Goal: Task Accomplishment & Management: Use online tool/utility

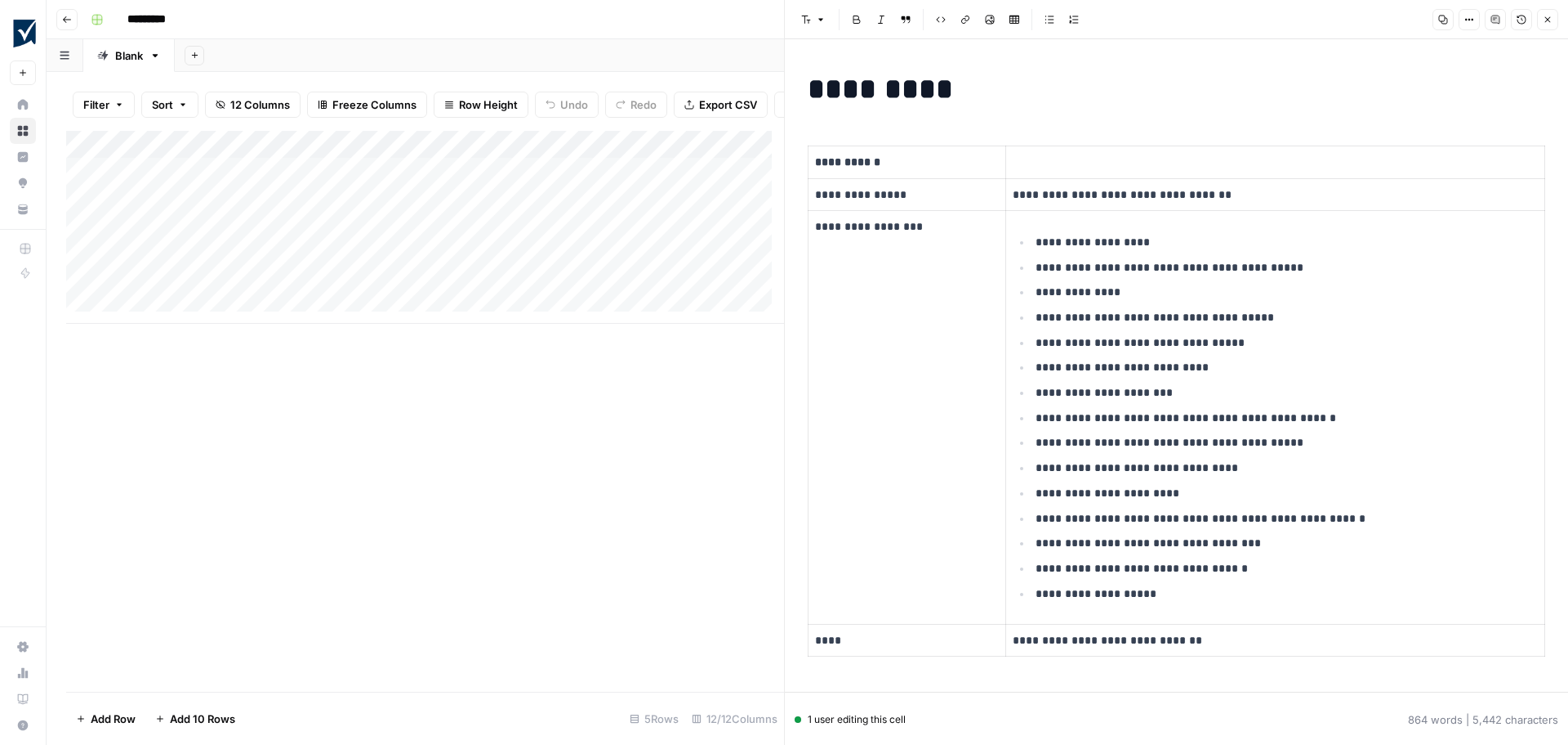
click at [1549, 18] on icon "button" at bounding box center [1548, 20] width 6 height 6
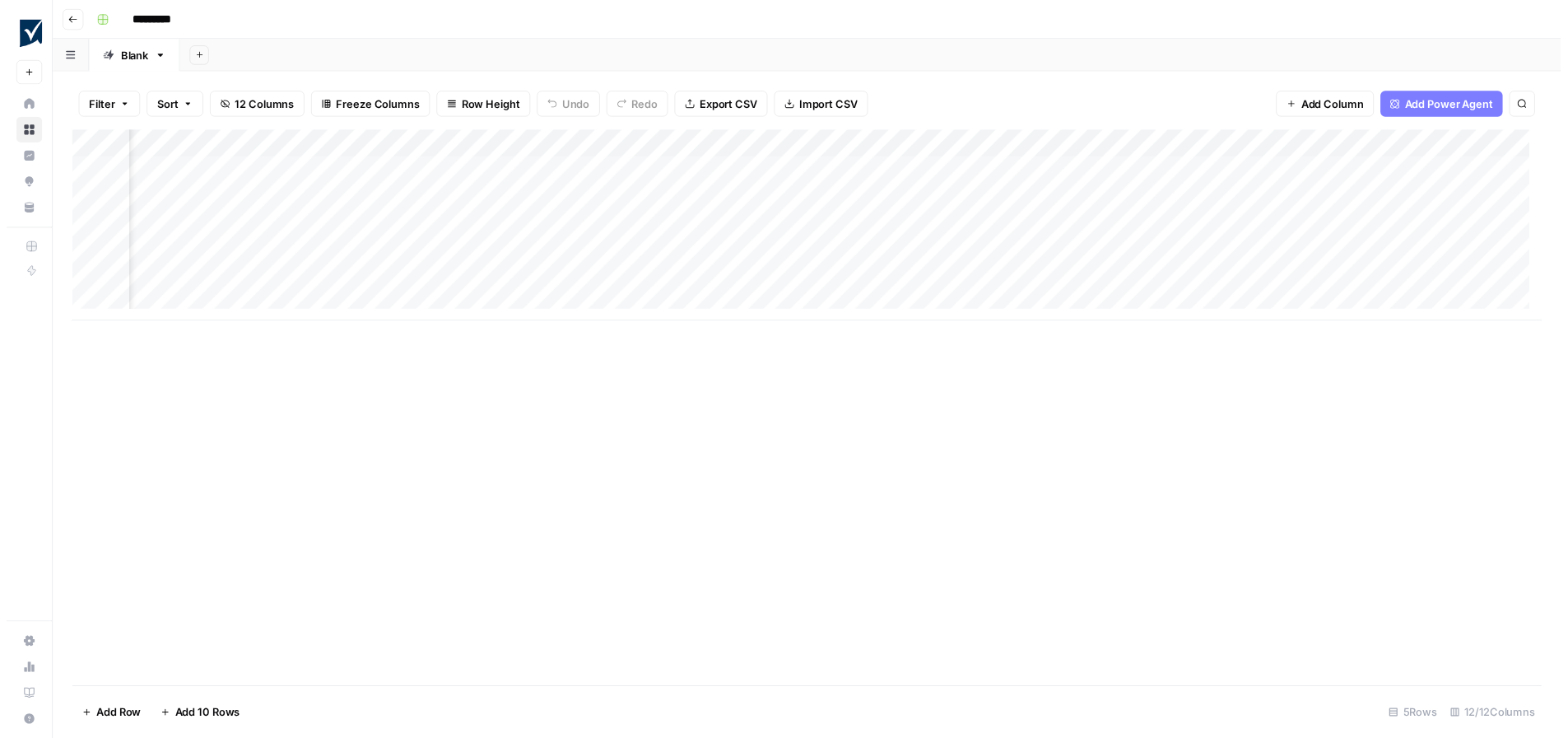
scroll to position [0, 646]
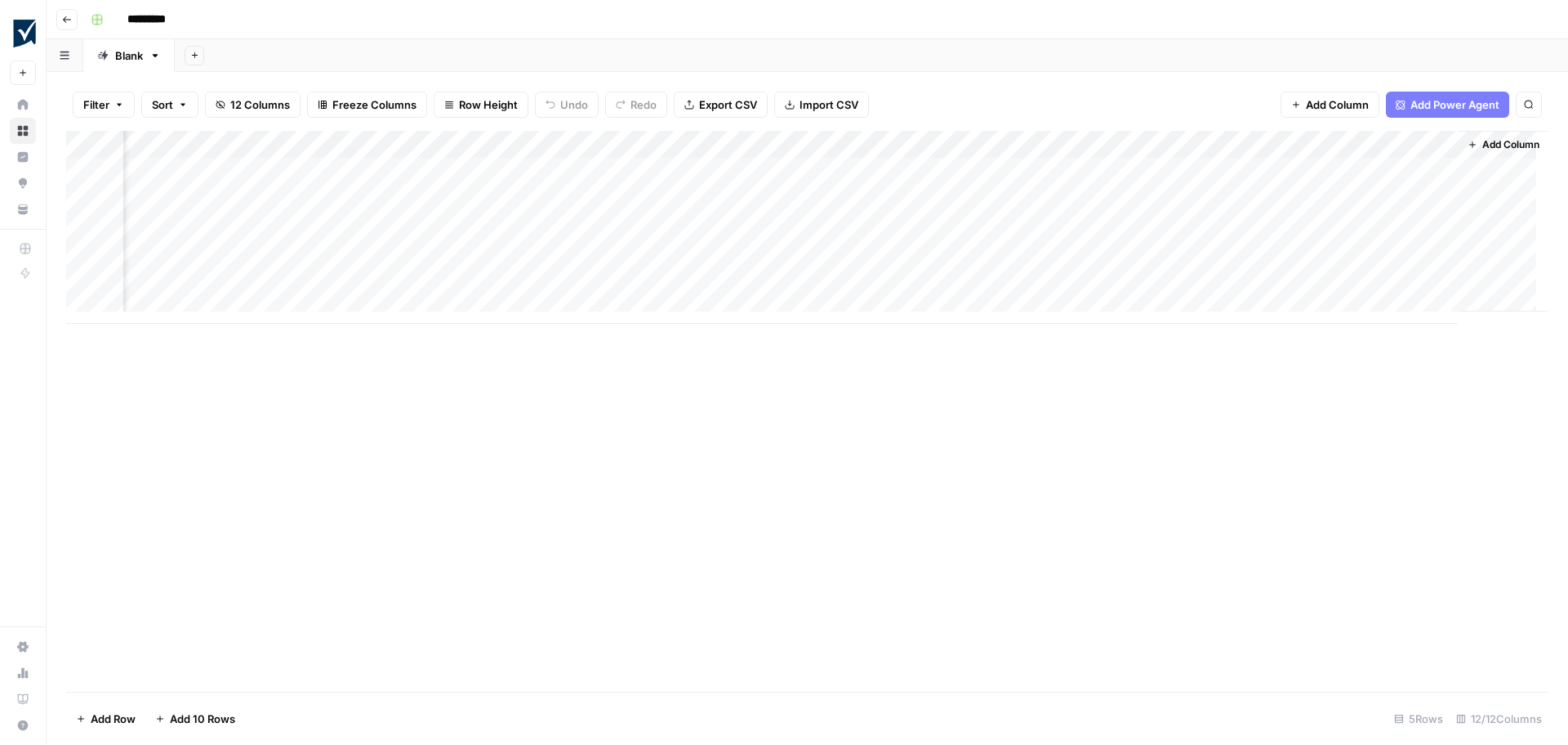
click at [1136, 200] on div "Add Column" at bounding box center [807, 227] width 1482 height 193
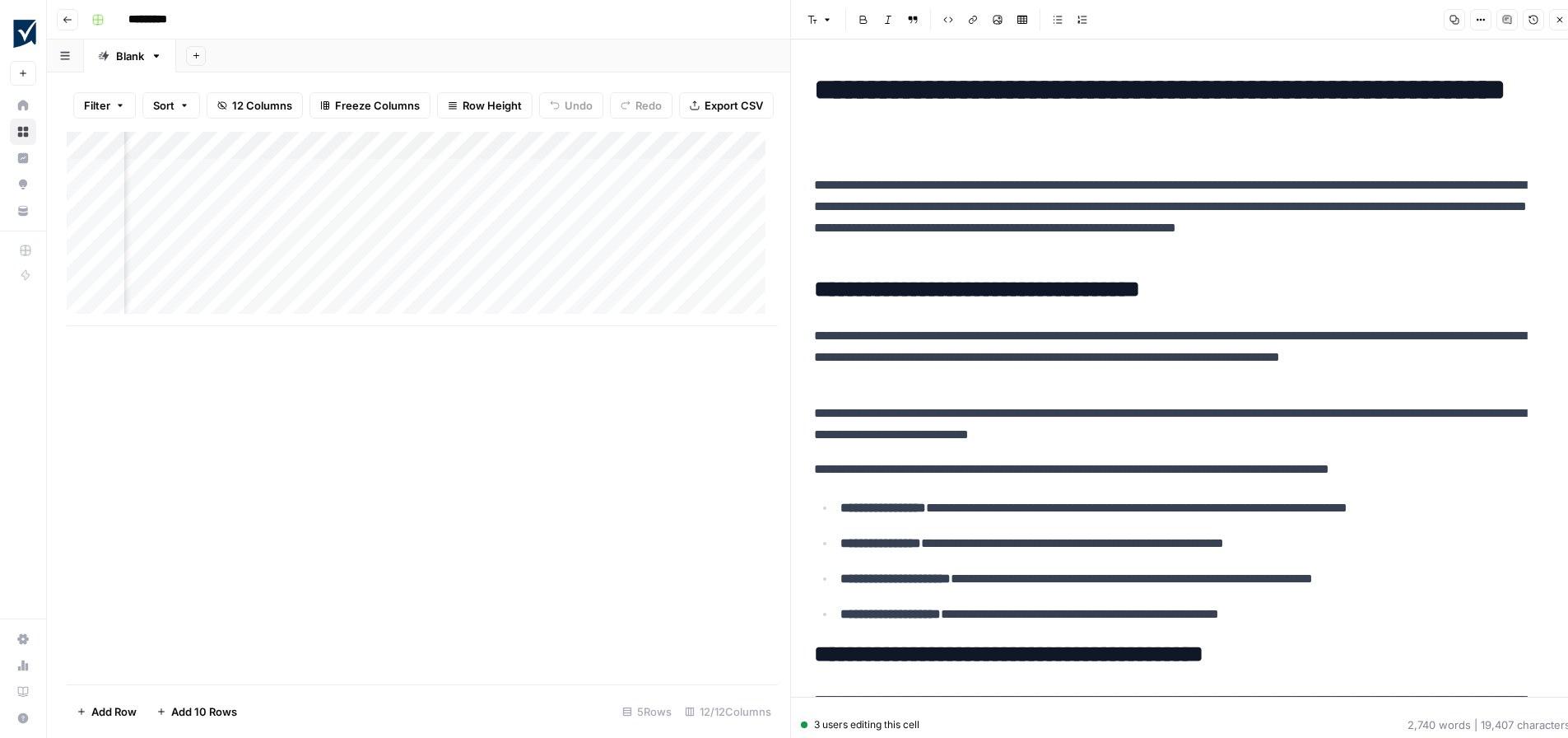
scroll to position [0, 1429]
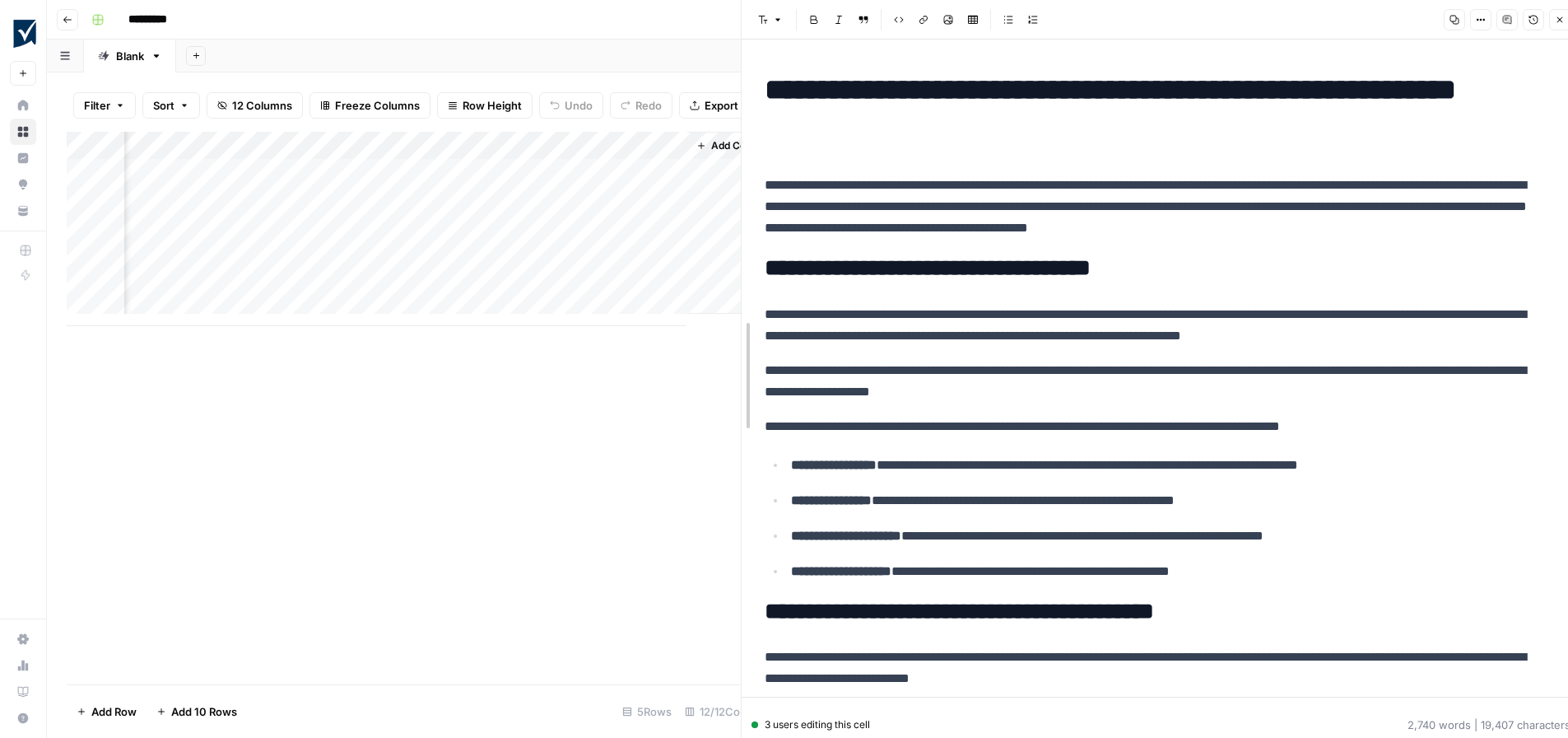
drag, startPoint x: 794, startPoint y: 451, endPoint x: 818, endPoint y: 392, distance: 63.7
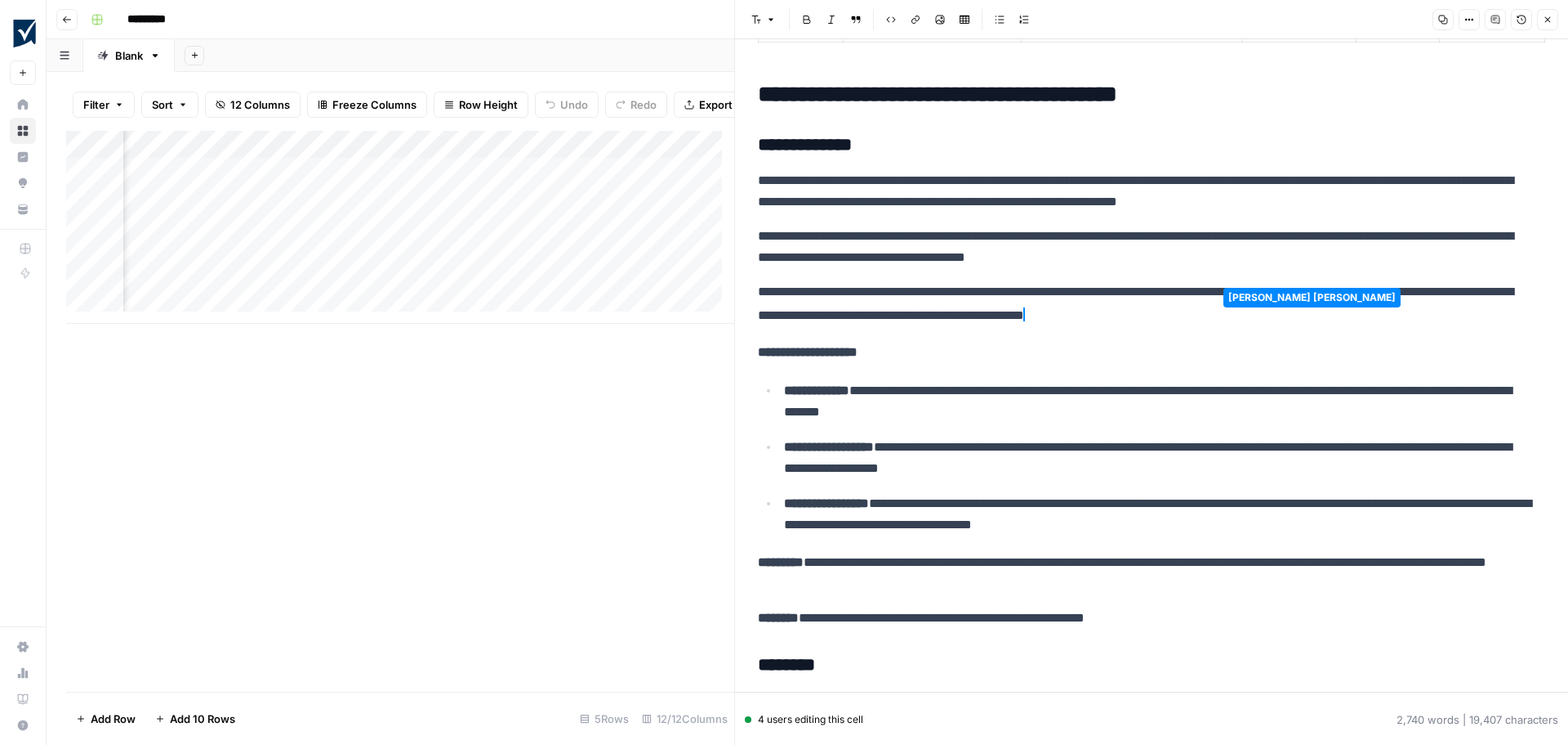
scroll to position [0, 196]
click at [502, 212] on div "Add Column" at bounding box center [400, 227] width 668 height 193
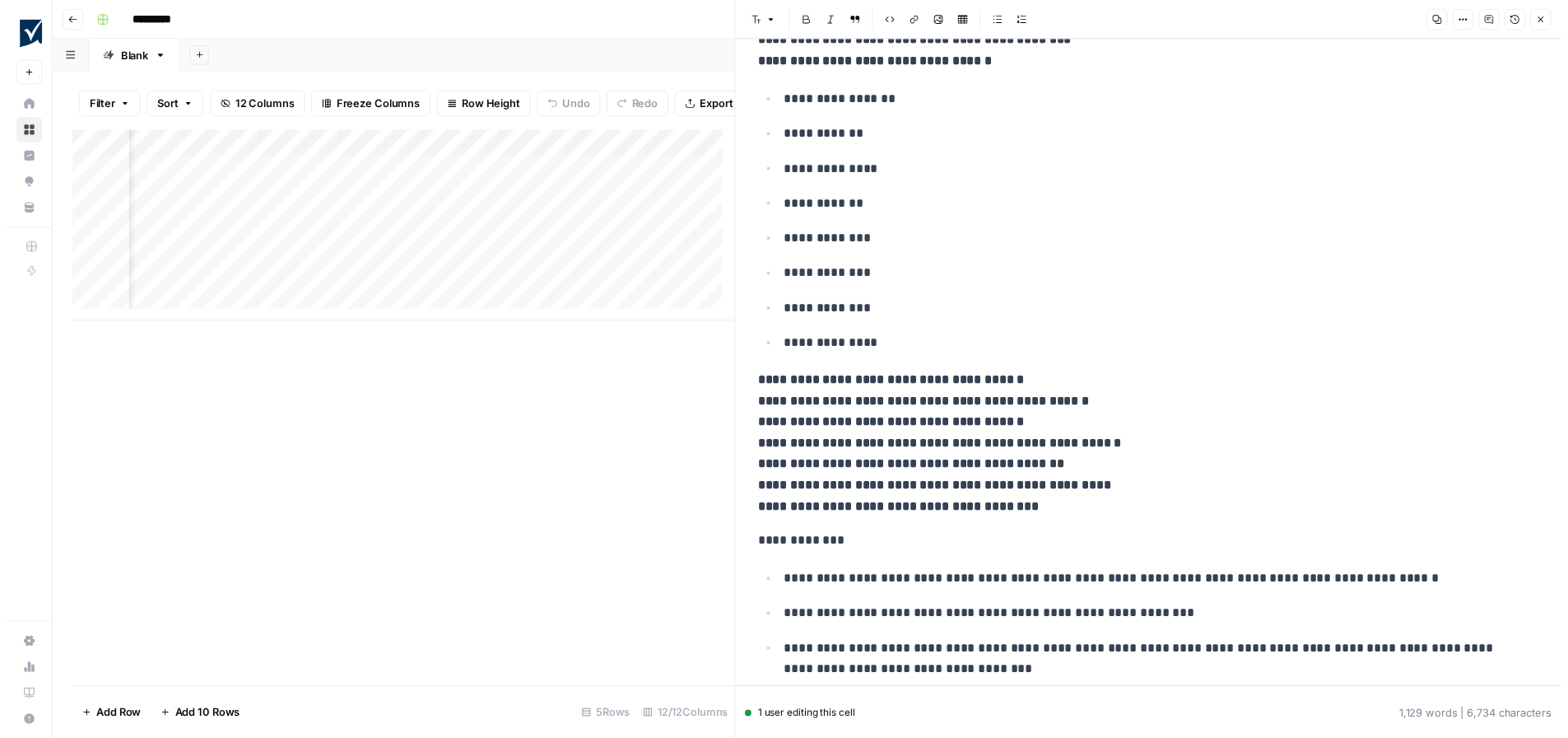
scroll to position [0, 1265]
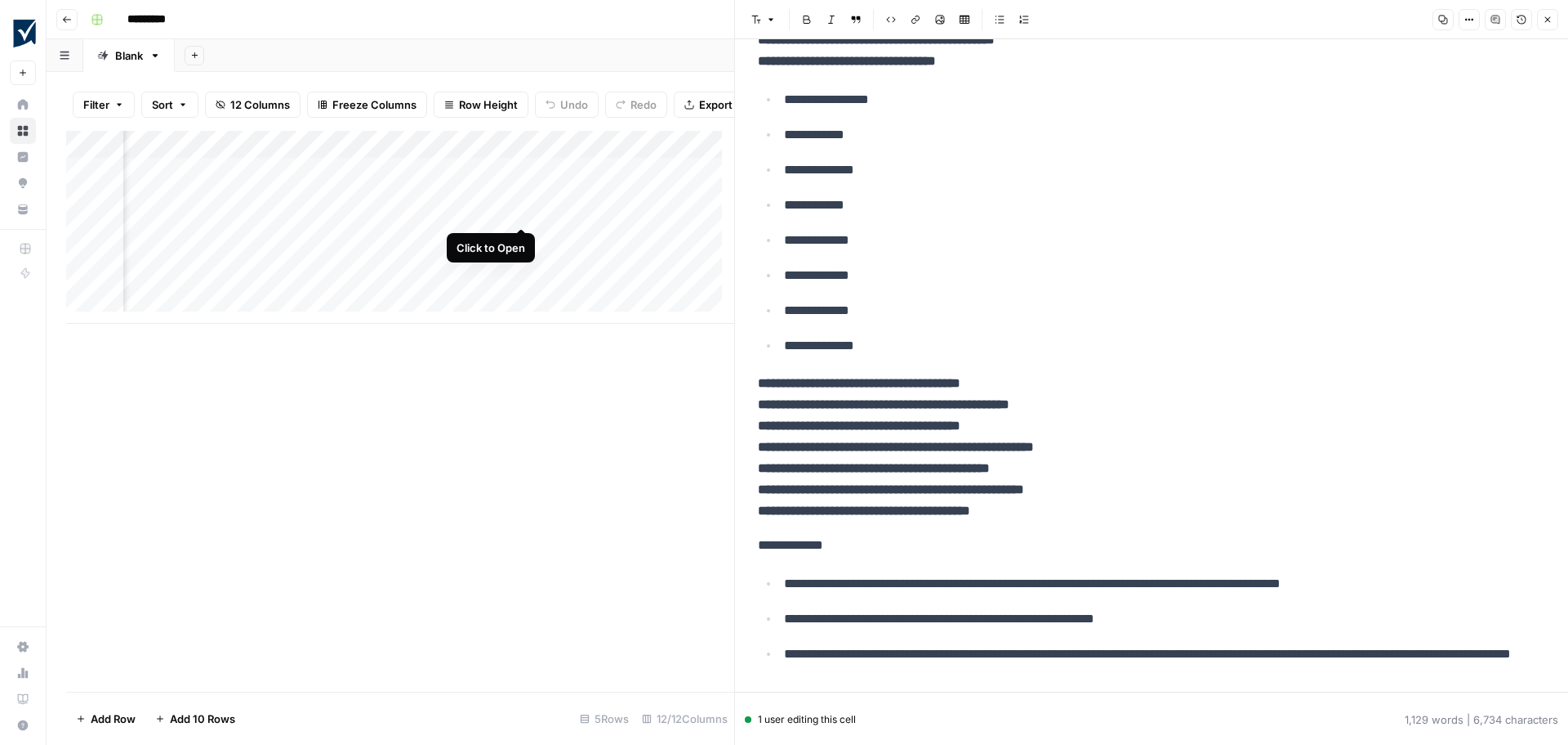
click at [518, 208] on div "Add Column" at bounding box center [400, 227] width 668 height 193
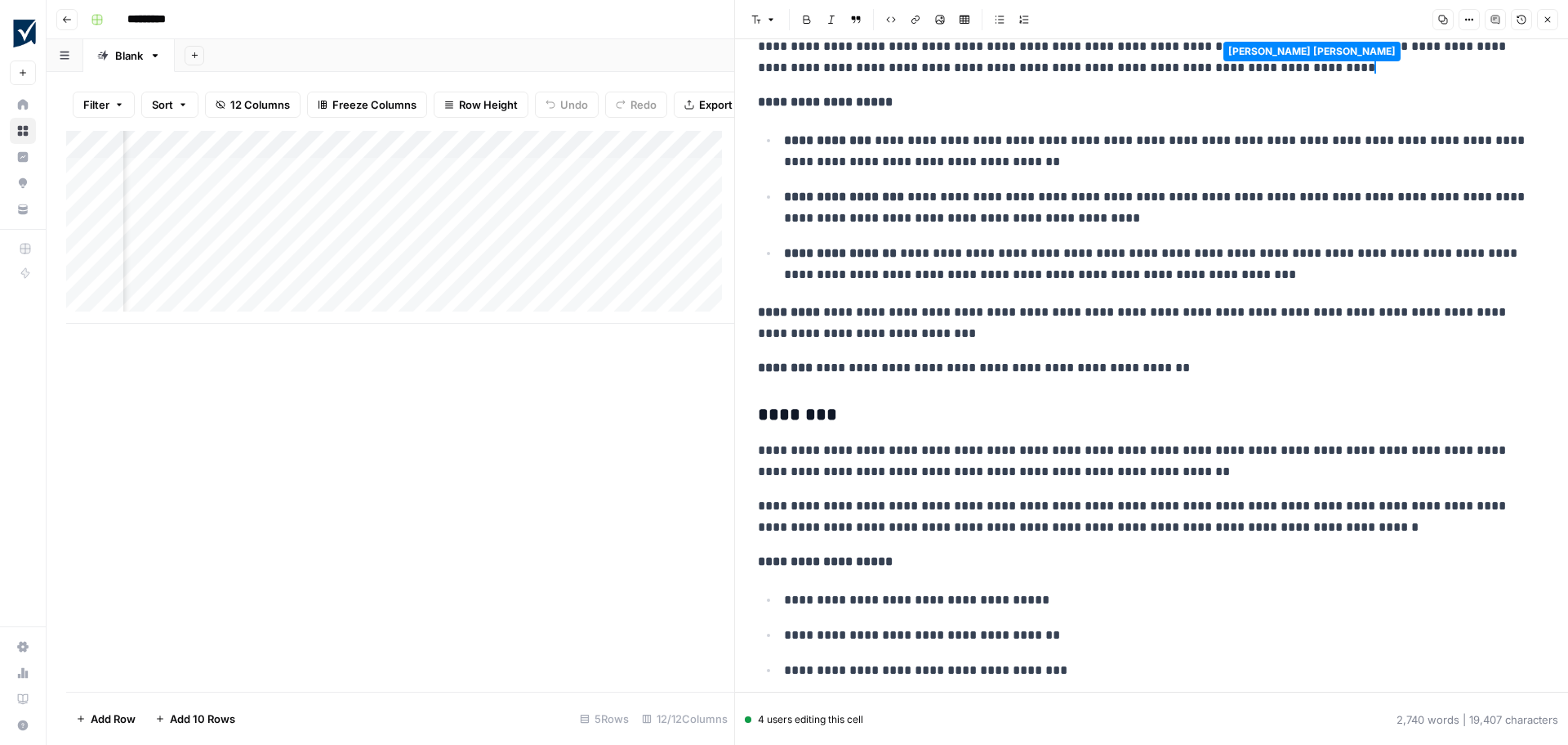
scroll to position [0, 325]
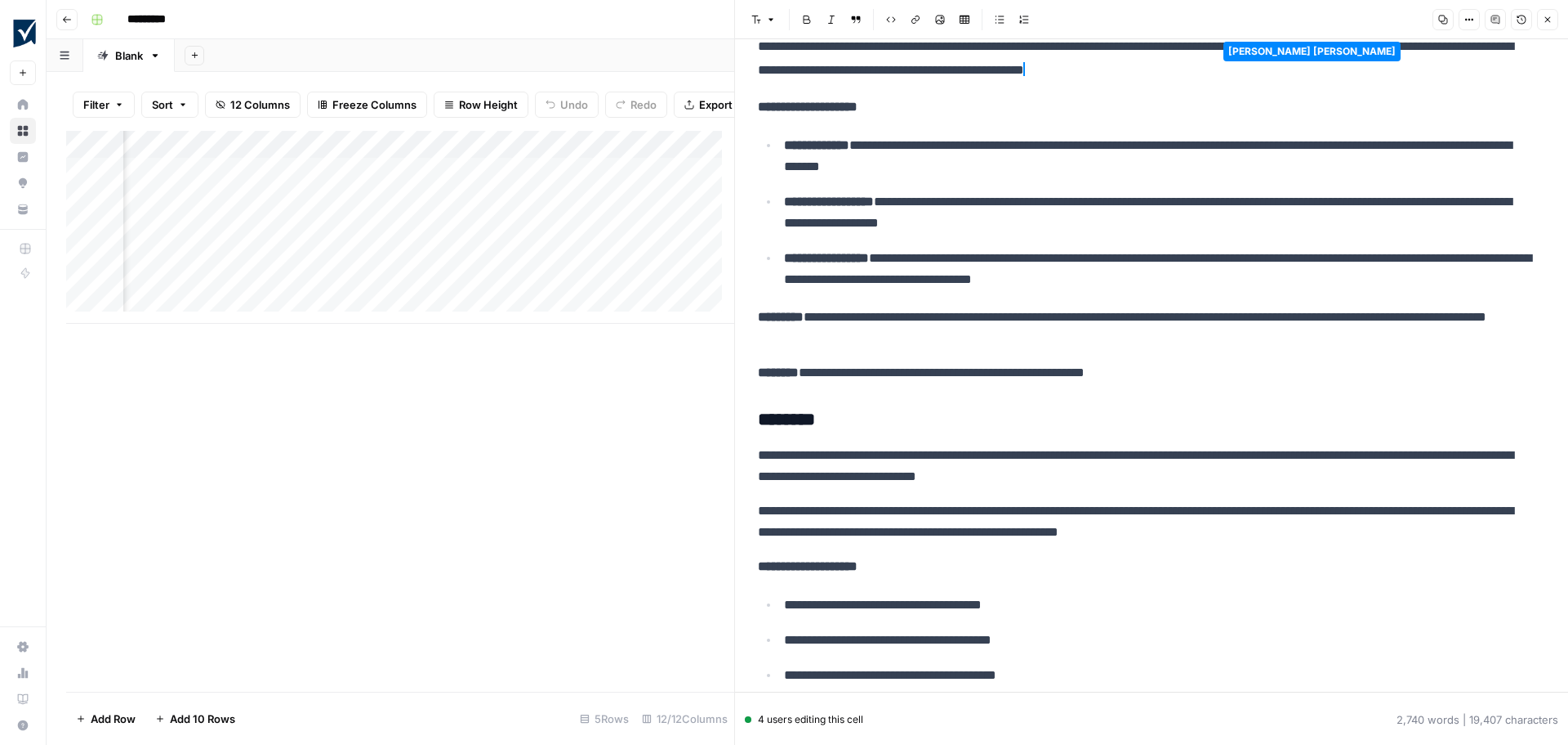
click at [319, 214] on div "Add Column" at bounding box center [400, 227] width 668 height 193
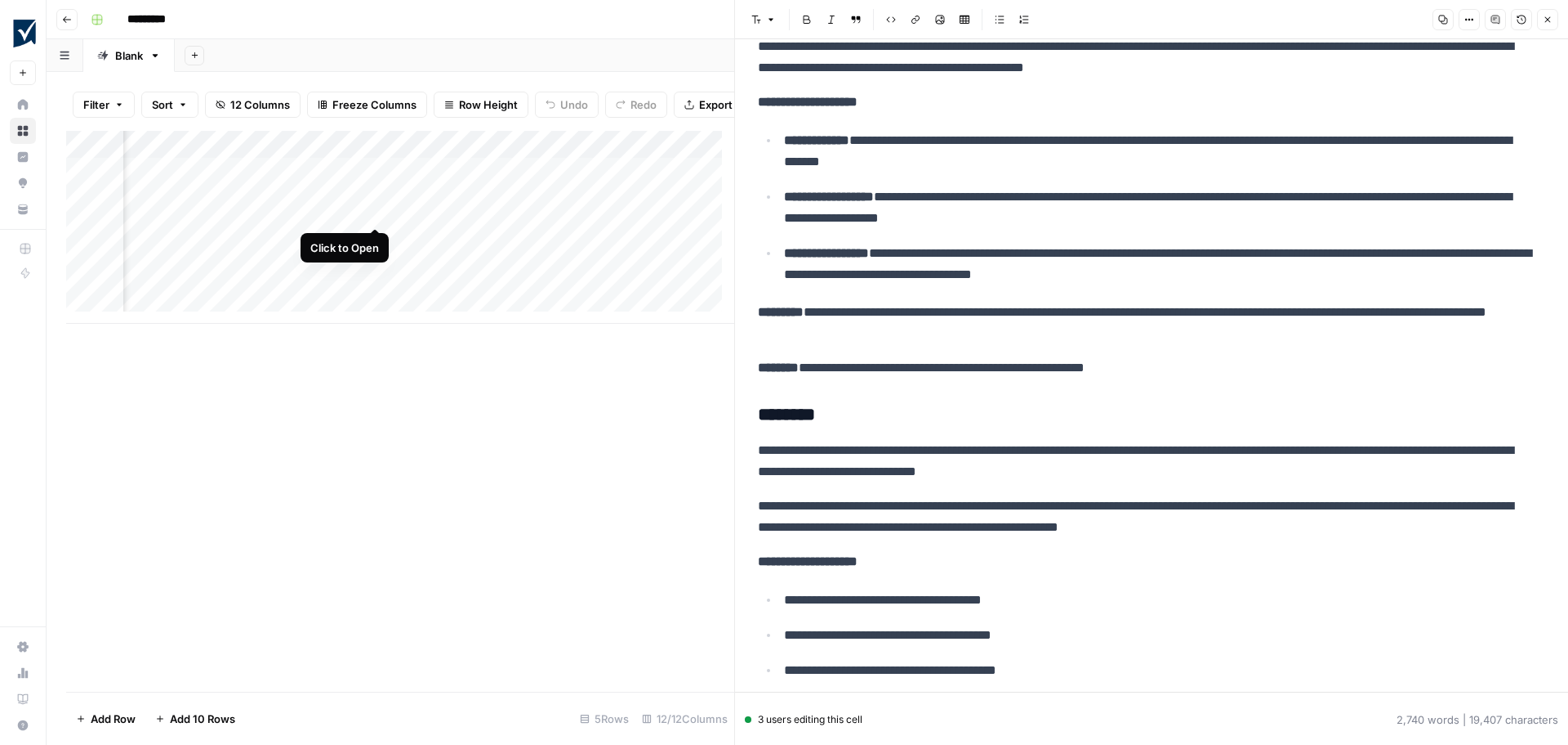
click at [375, 209] on div "Add Column" at bounding box center [400, 227] width 668 height 193
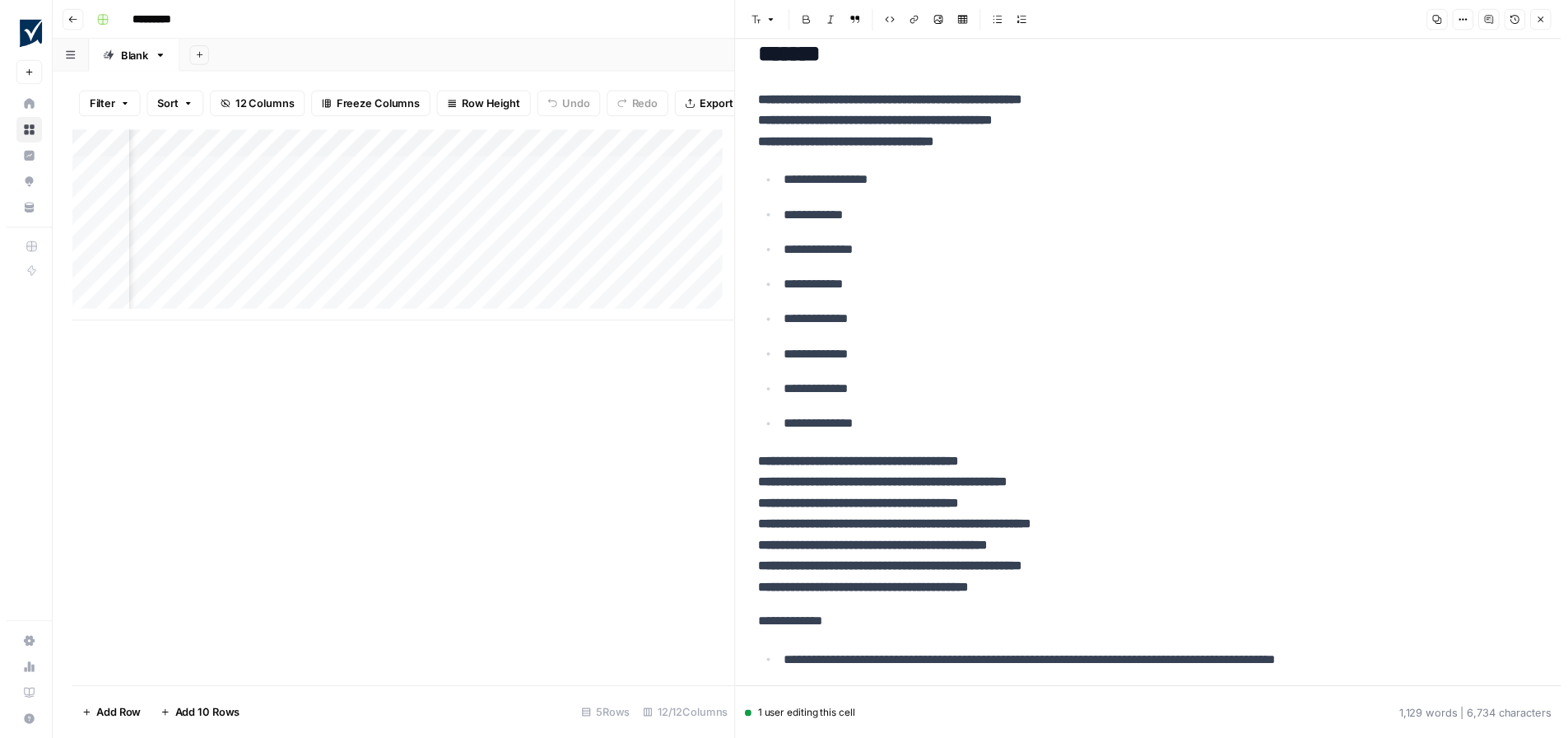
scroll to position [0, 1073]
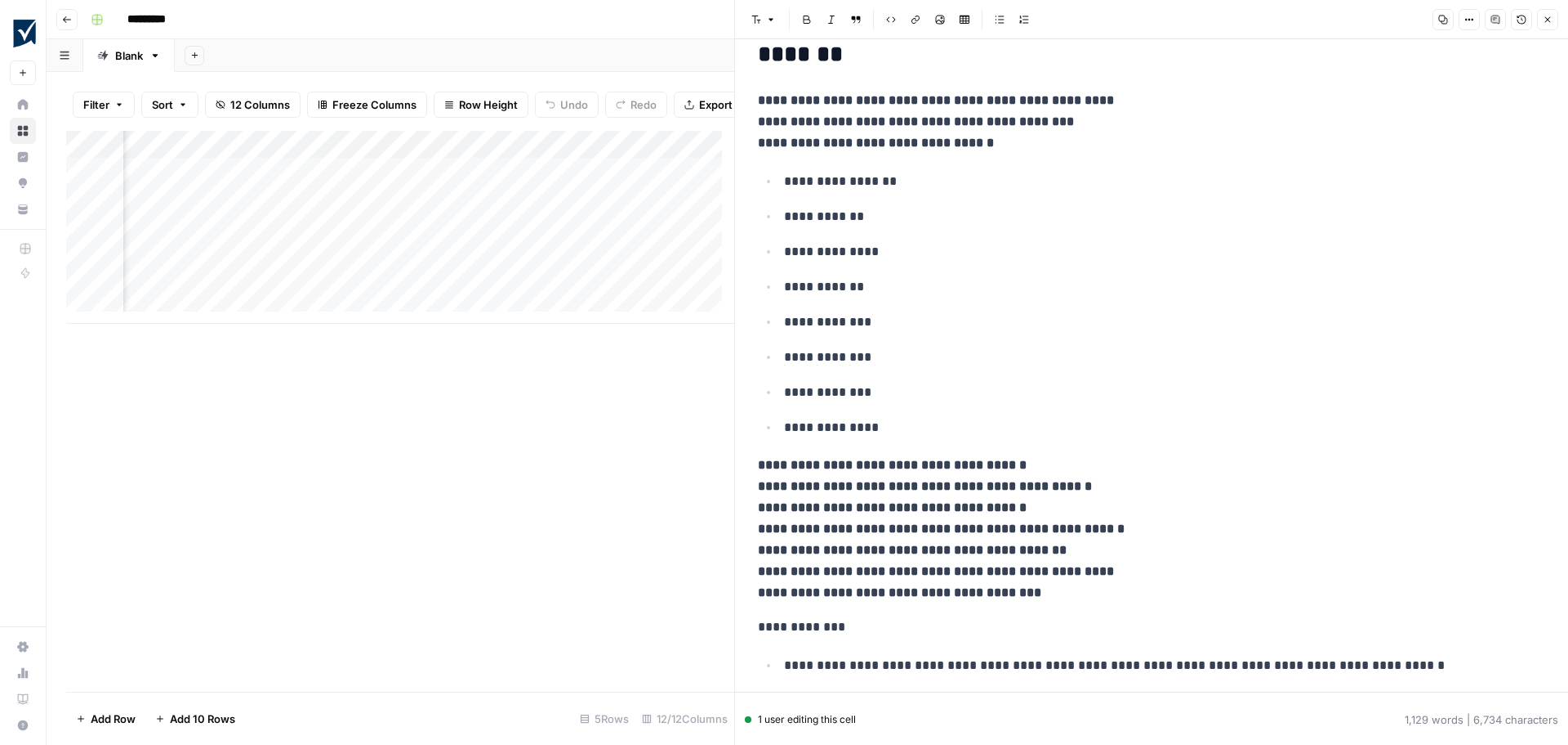
click at [651, 200] on div "Add Column" at bounding box center [400, 227] width 668 height 193
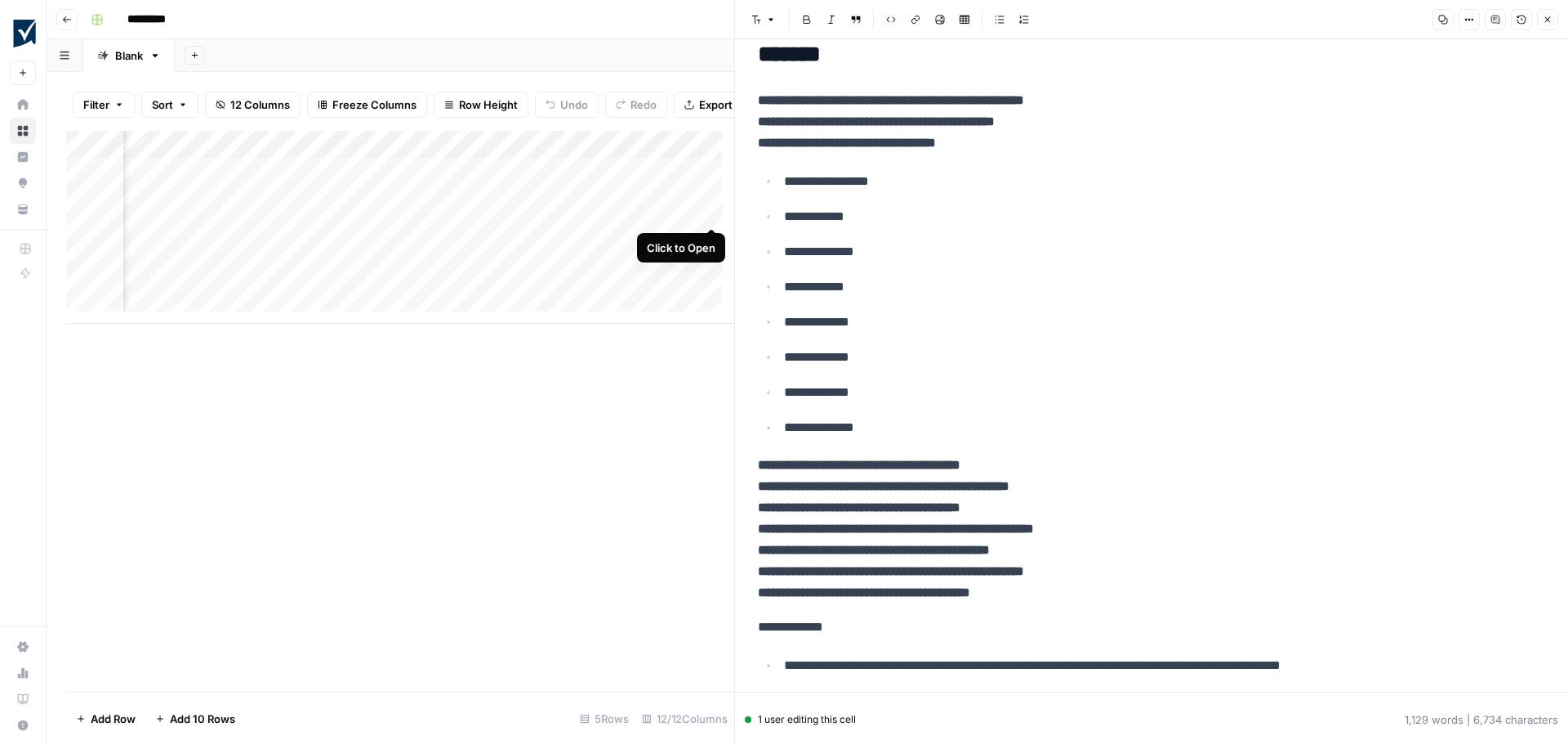
click at [709, 214] on div "Add Column" at bounding box center [400, 227] width 668 height 193
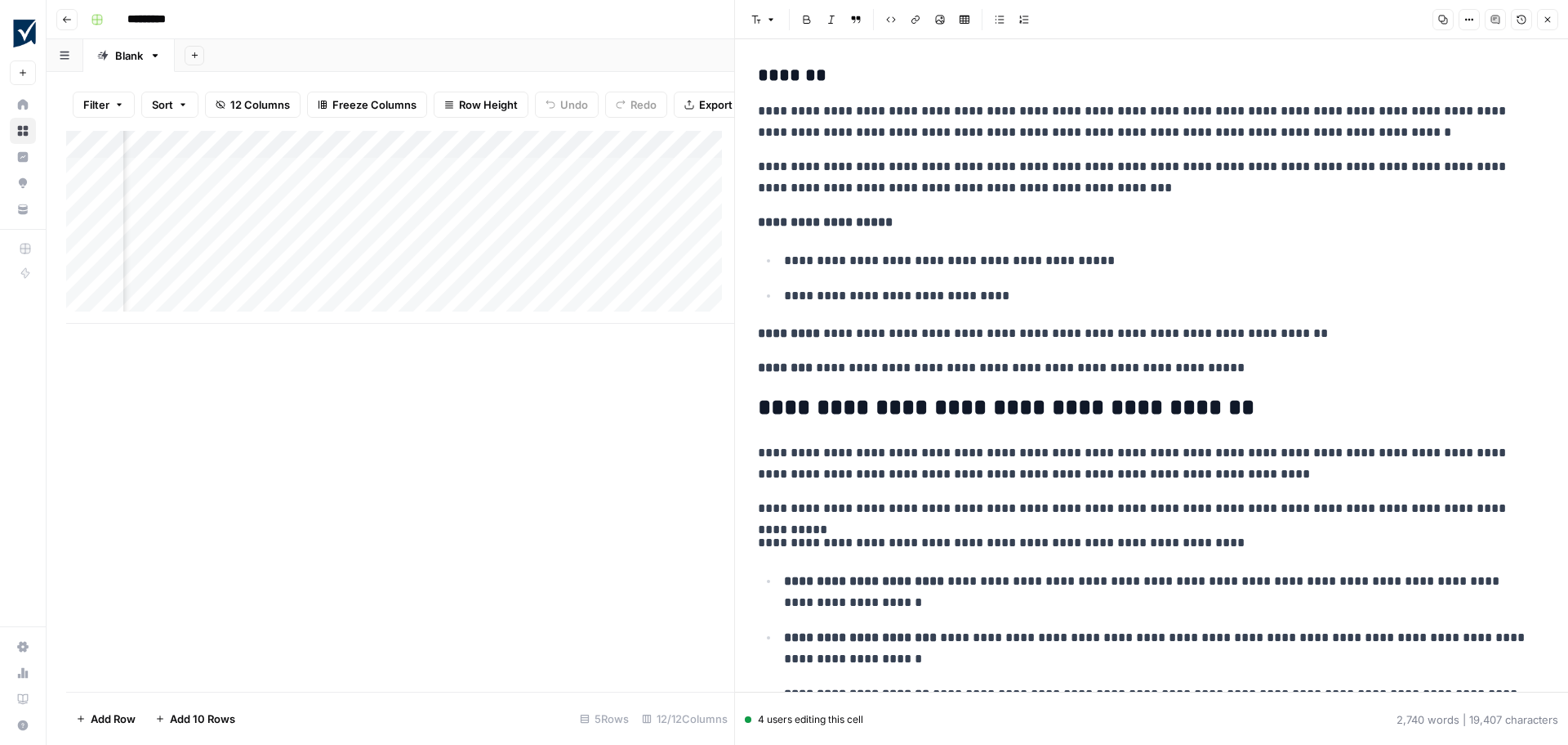
scroll to position [3759, 0]
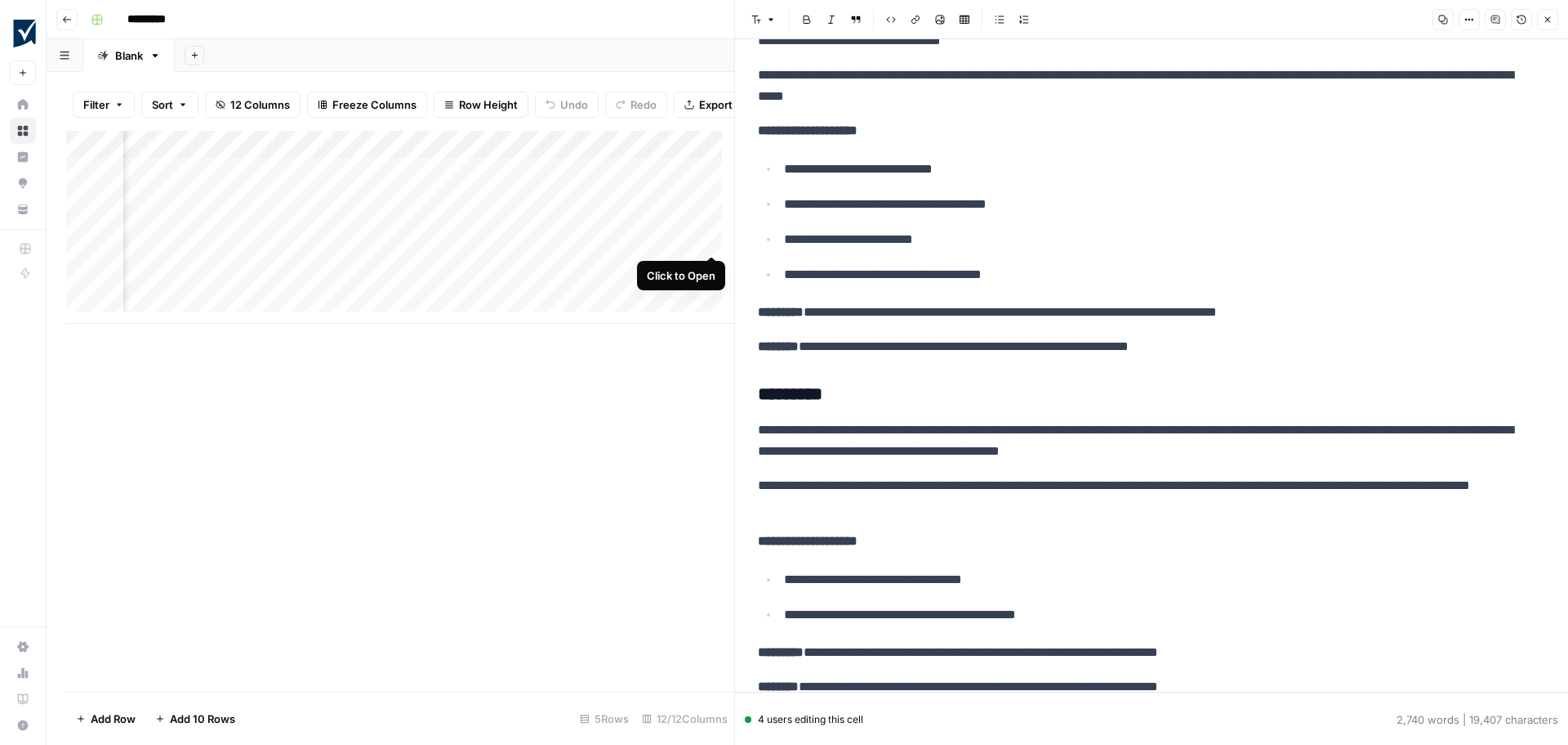
click at [712, 234] on div "Add Column" at bounding box center [400, 227] width 668 height 193
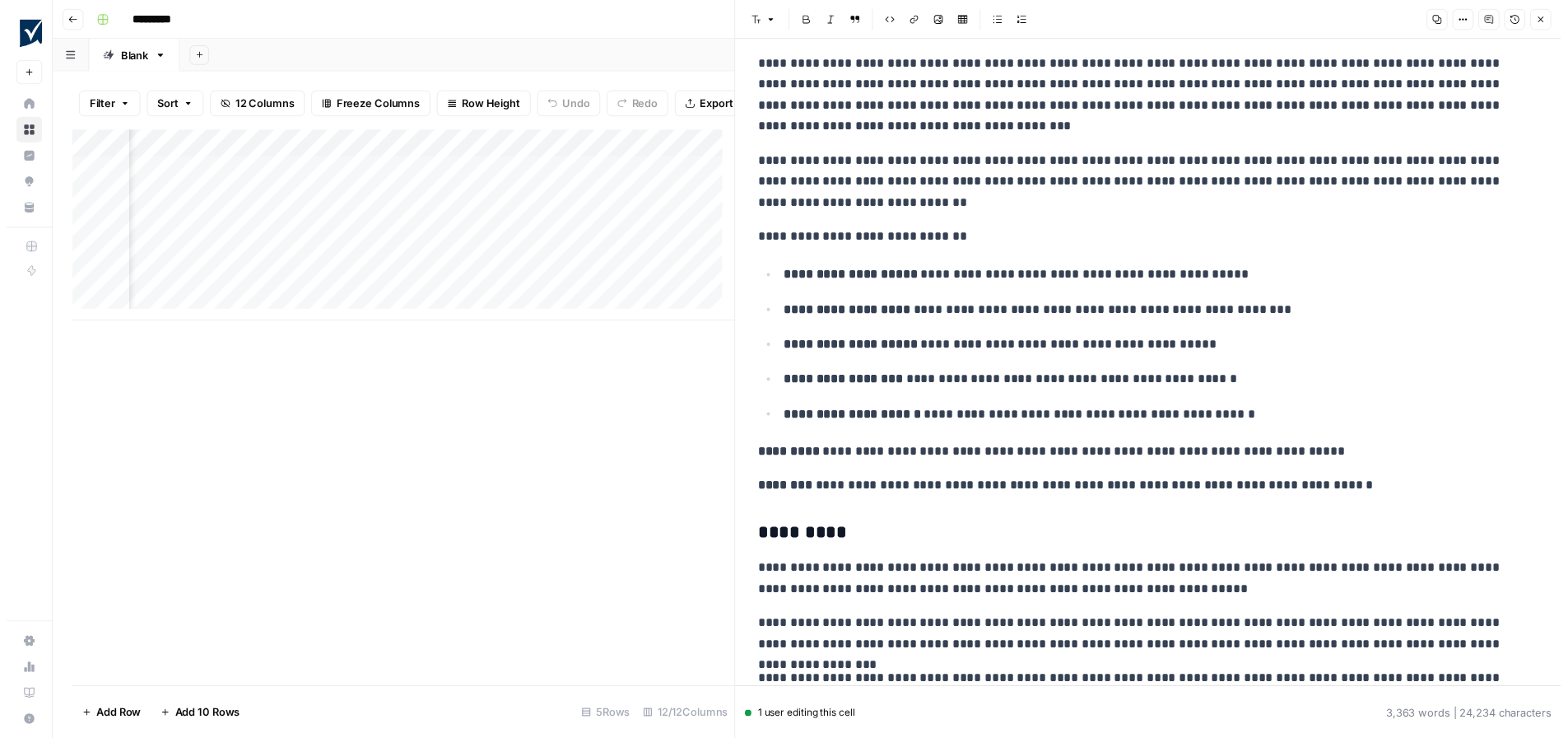
scroll to position [823, 0]
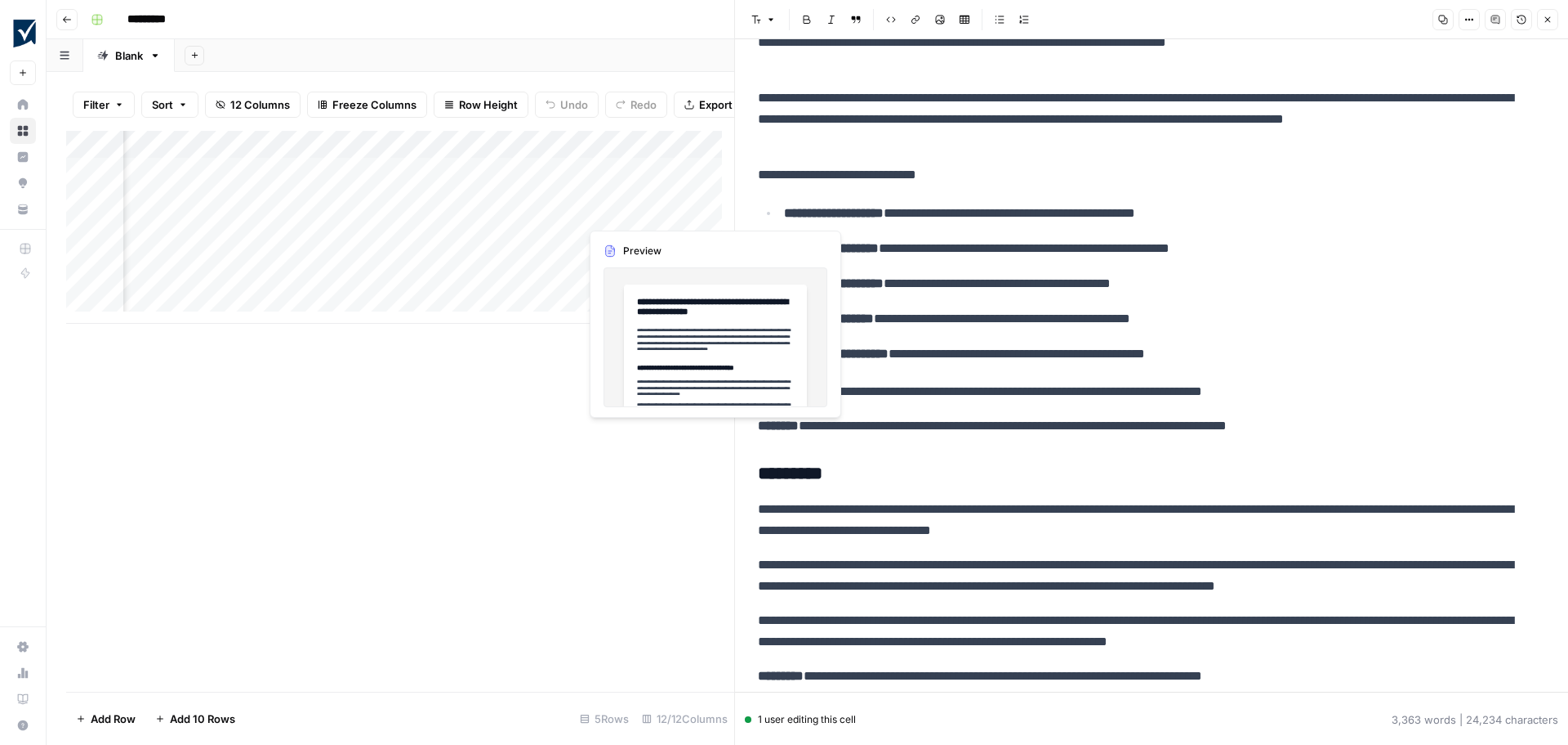
click at [631, 212] on div "Add Column" at bounding box center [400, 227] width 668 height 193
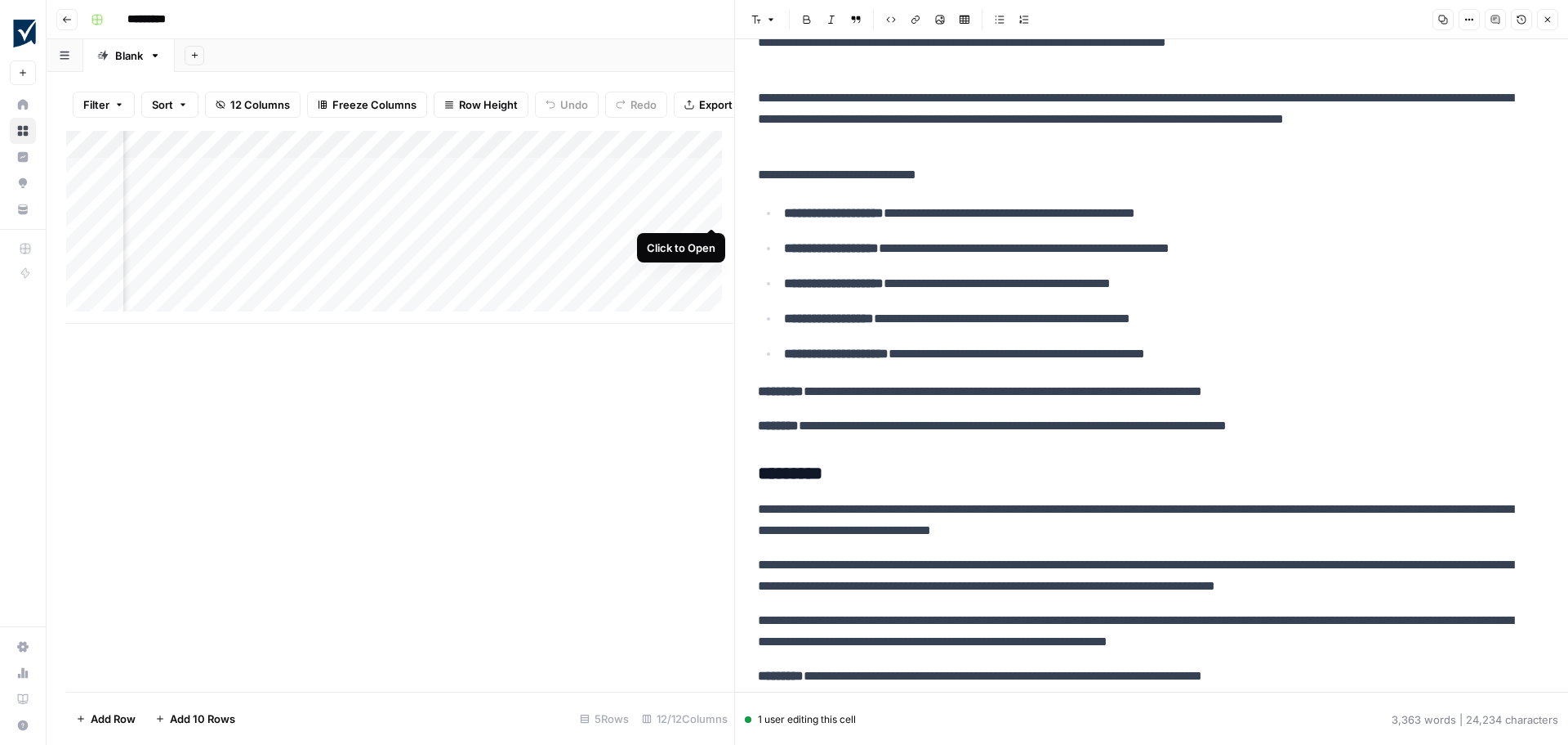
click at [709, 212] on div "Add Column" at bounding box center [400, 227] width 668 height 193
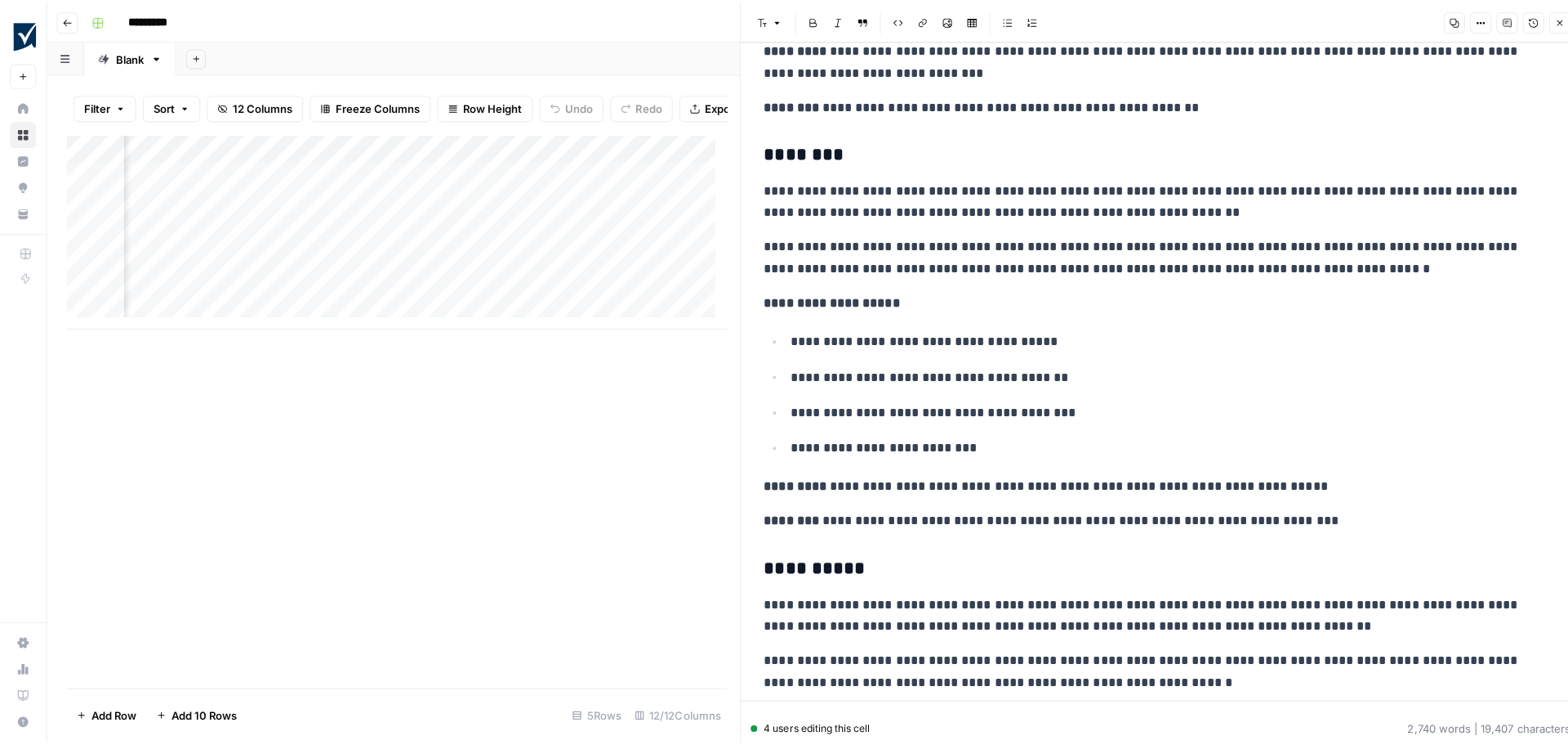
scroll to position [1553, 0]
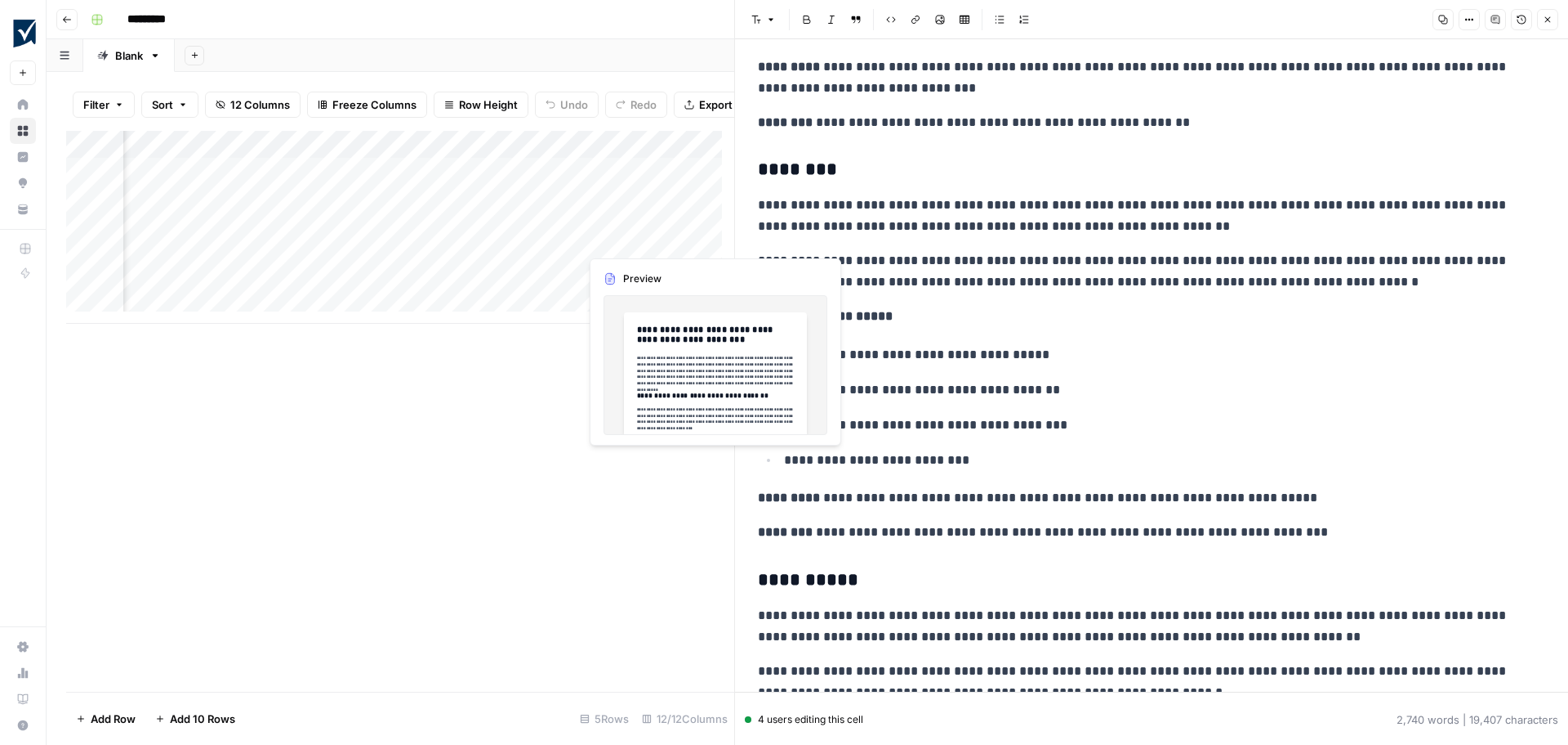
click at [629, 240] on div "Add Column" at bounding box center [400, 227] width 668 height 193
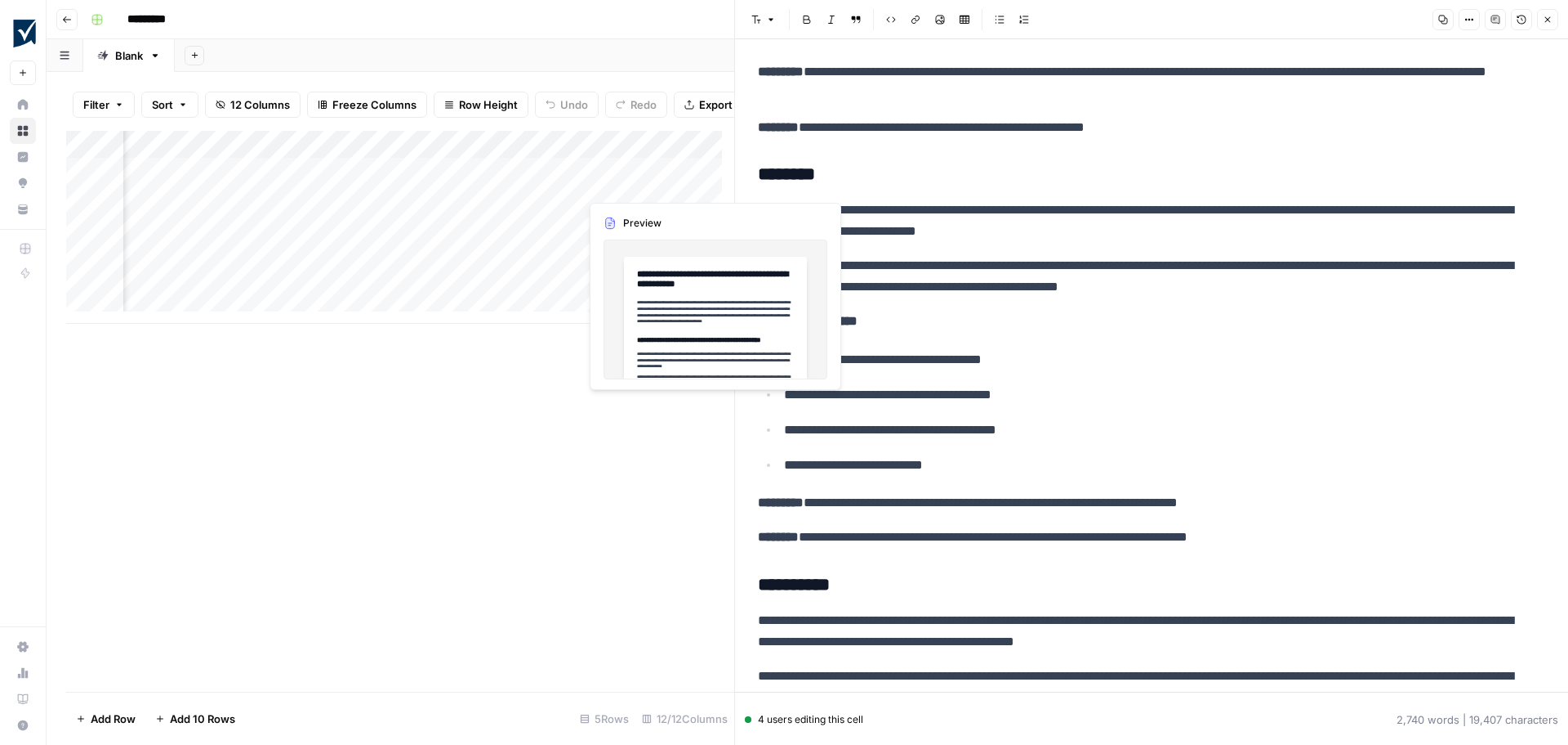
click at [693, 182] on div "Add Column" at bounding box center [400, 227] width 668 height 193
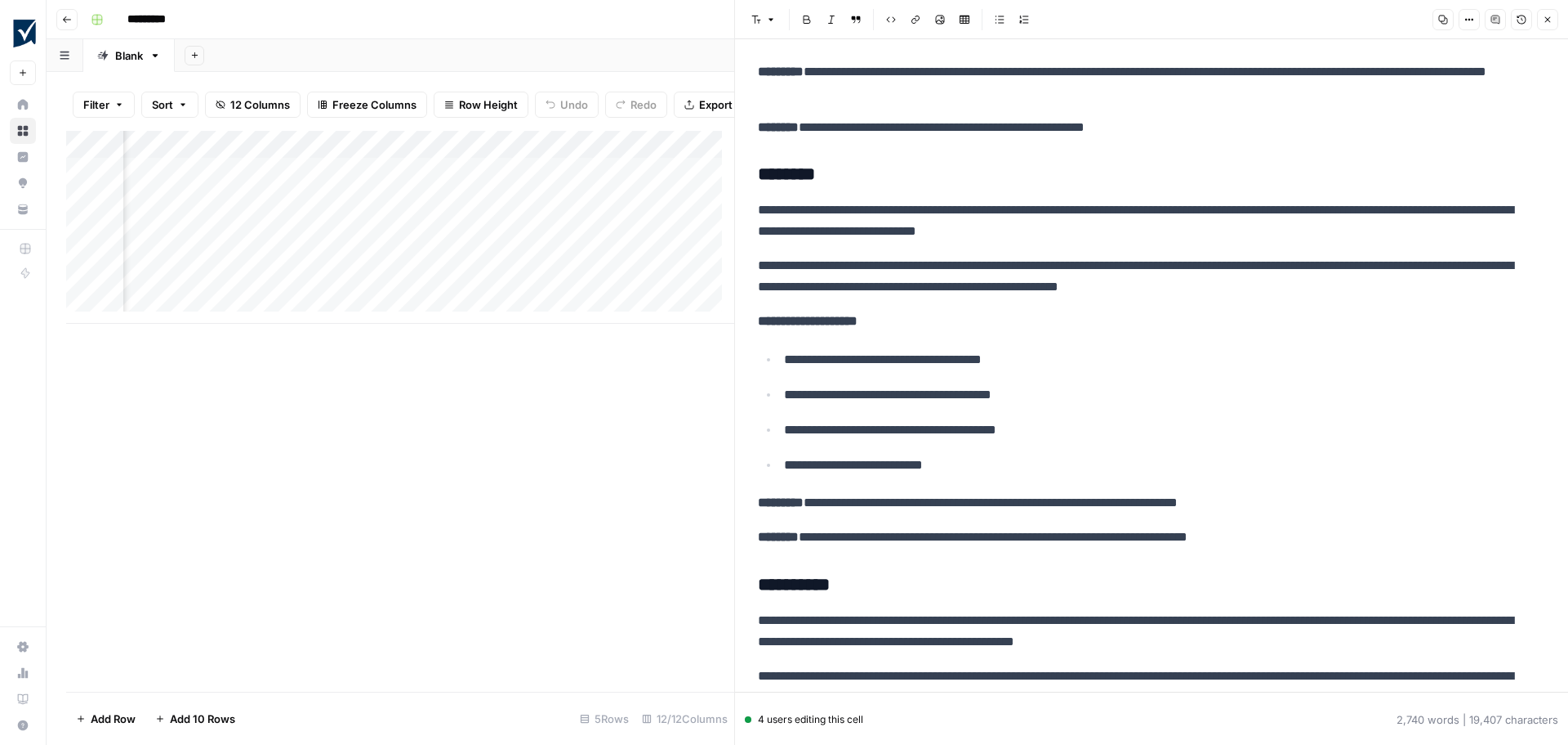
click at [708, 182] on div "Add Column" at bounding box center [400, 227] width 668 height 193
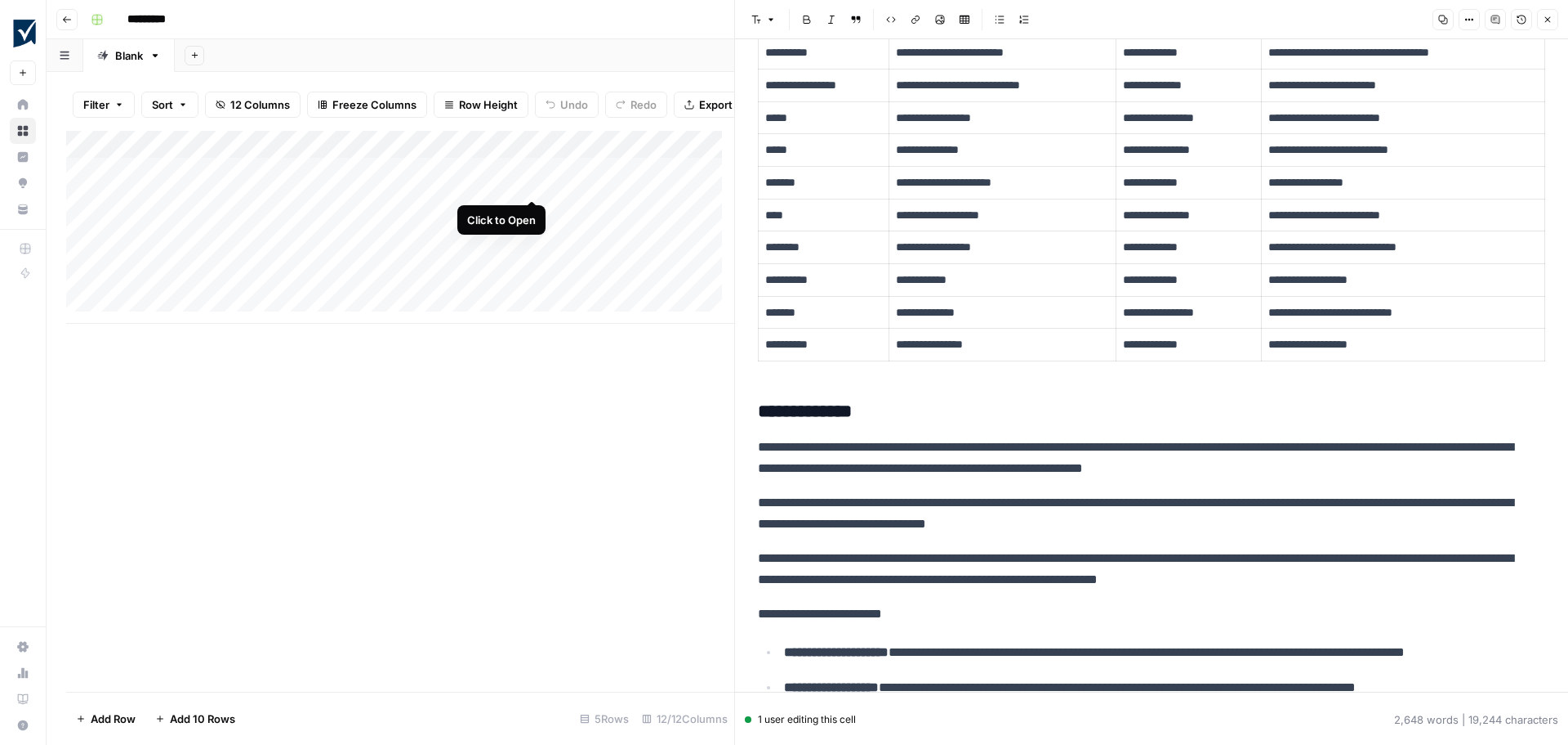
click at [530, 183] on div "Add Column" at bounding box center [400, 227] width 668 height 193
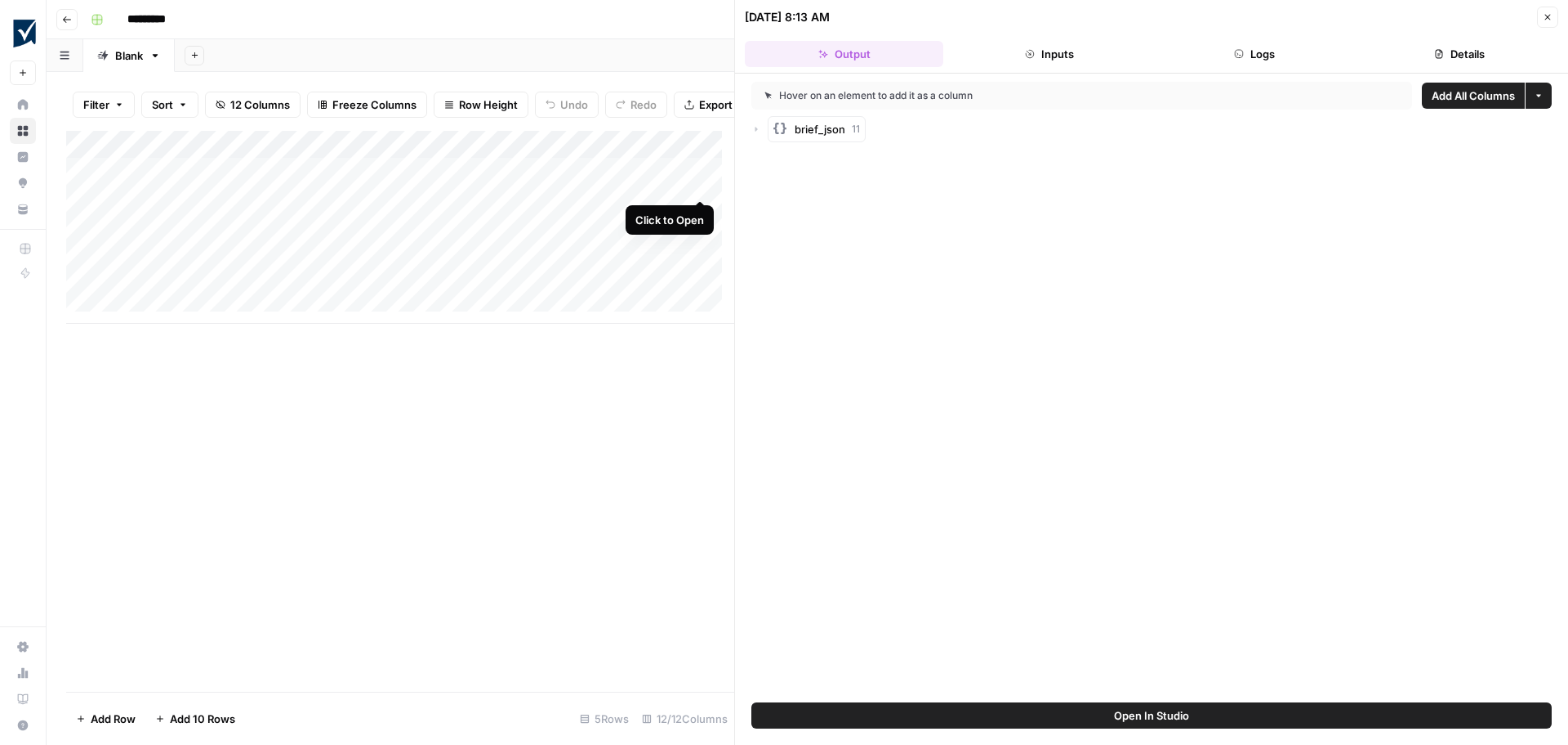
click at [698, 183] on div "Add Column" at bounding box center [400, 227] width 668 height 193
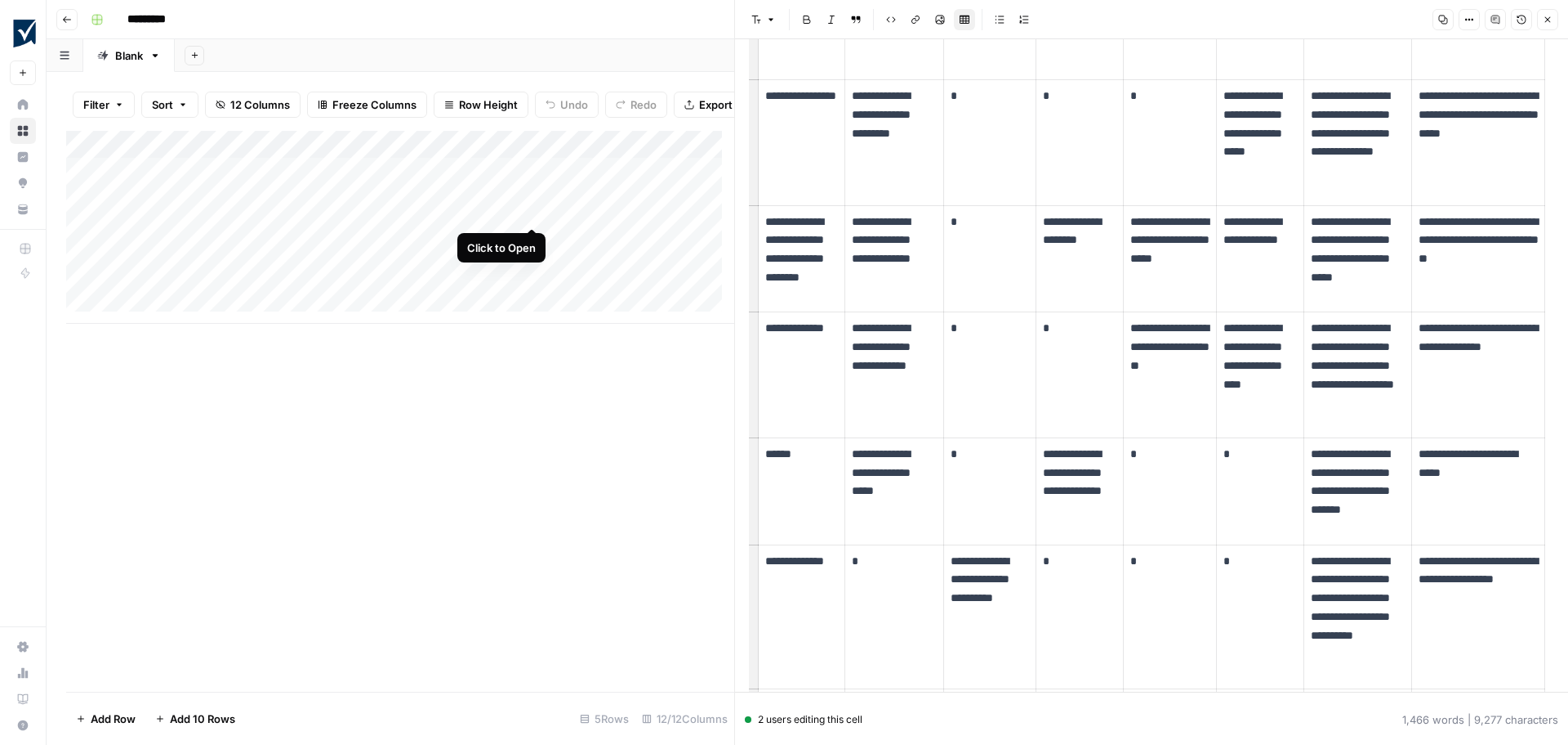
click at [533, 211] on div "Add Column" at bounding box center [400, 227] width 668 height 193
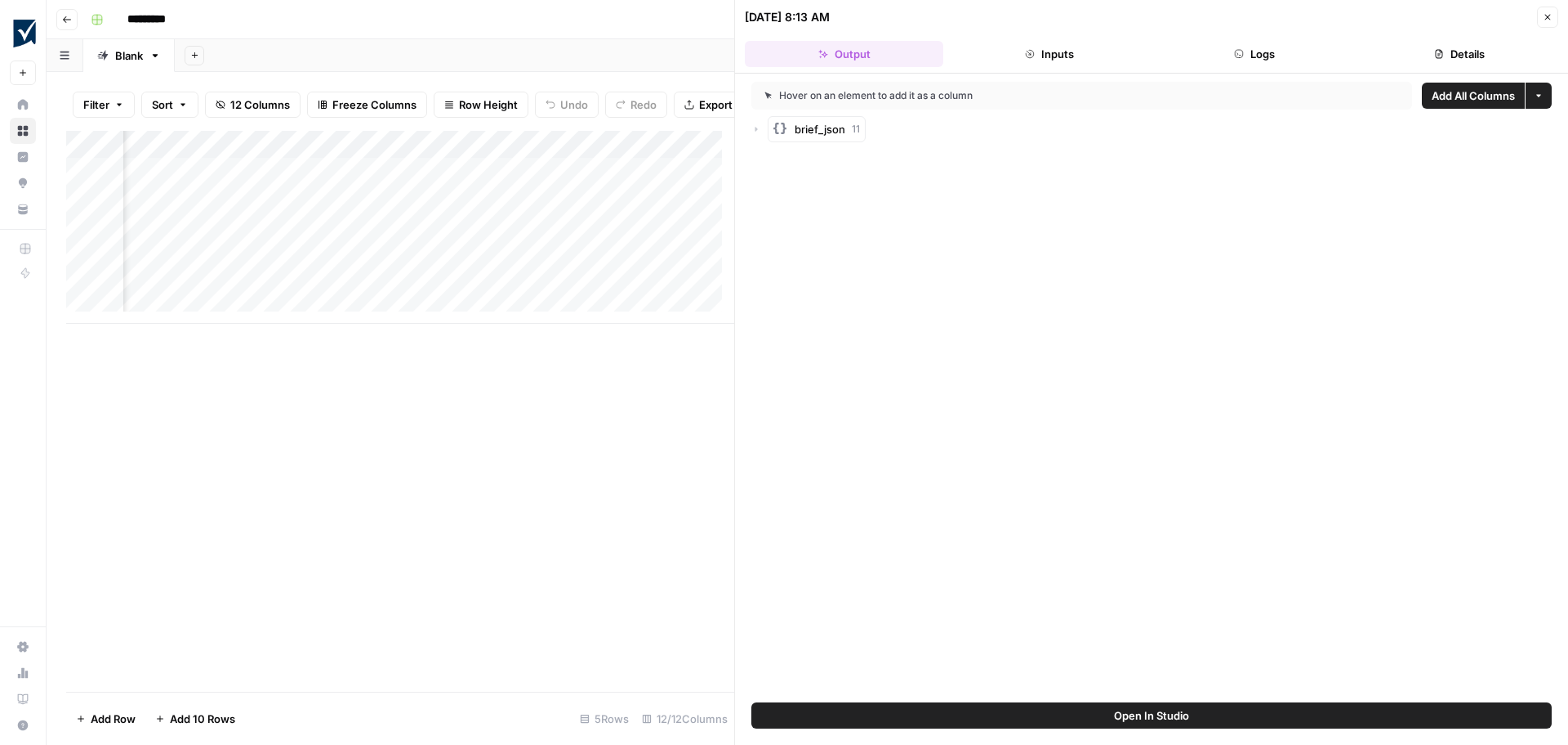
scroll to position [0, 261]
click at [440, 211] on div "Add Column" at bounding box center [400, 227] width 668 height 193
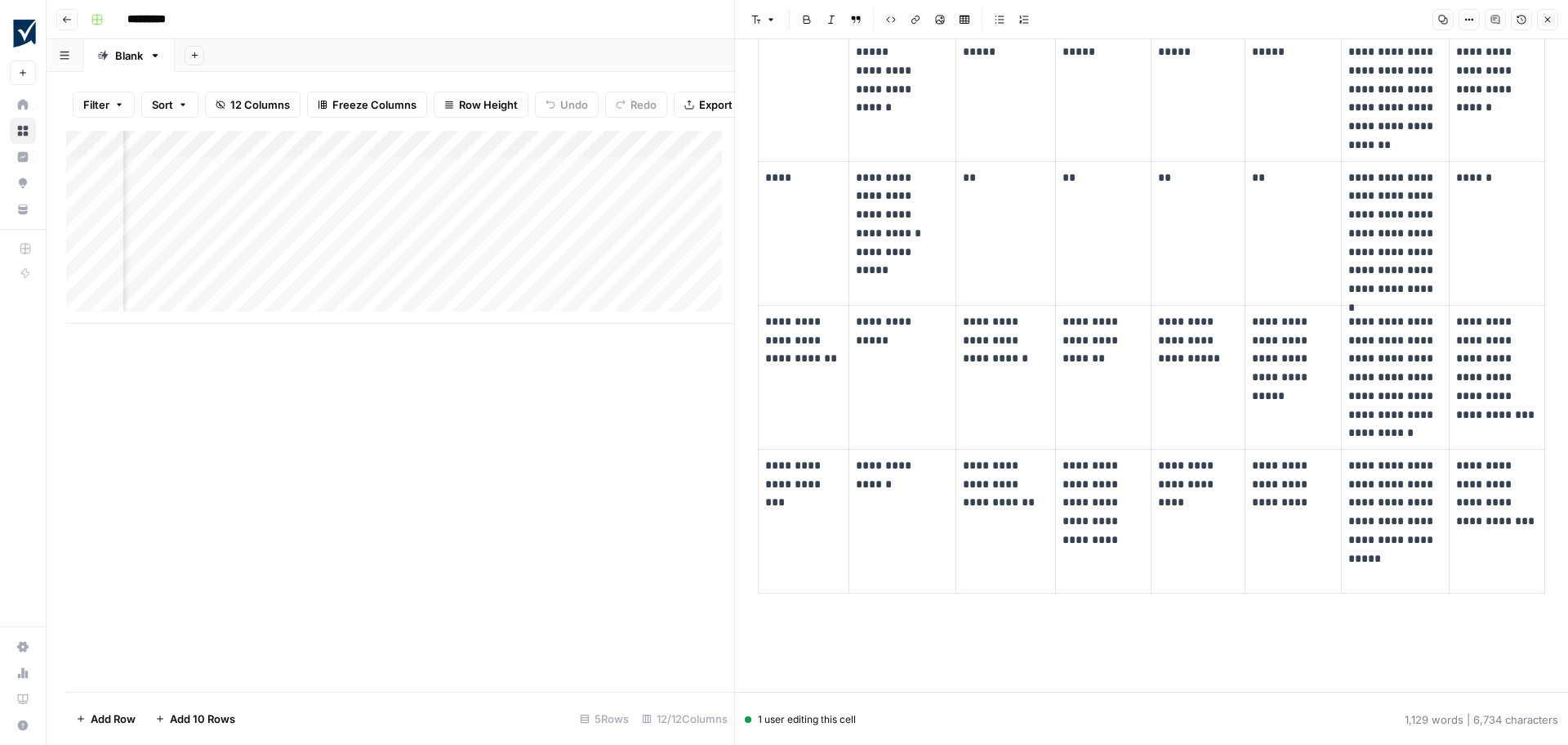
scroll to position [0, 440]
click at [551, 207] on div "Add Column" at bounding box center [400, 227] width 668 height 193
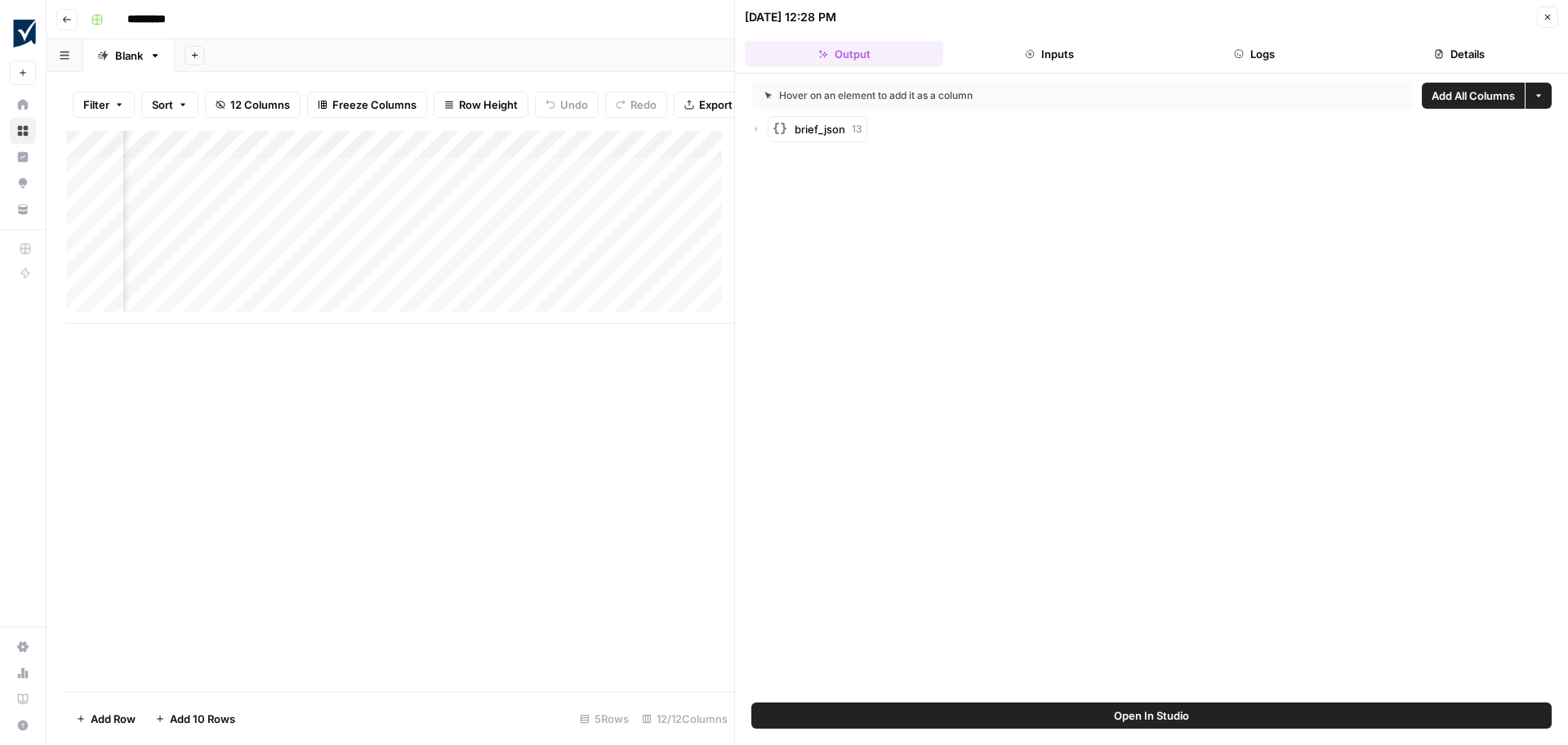
scroll to position [0, 748]
click at [559, 213] on div "Add Column" at bounding box center [400, 227] width 668 height 193
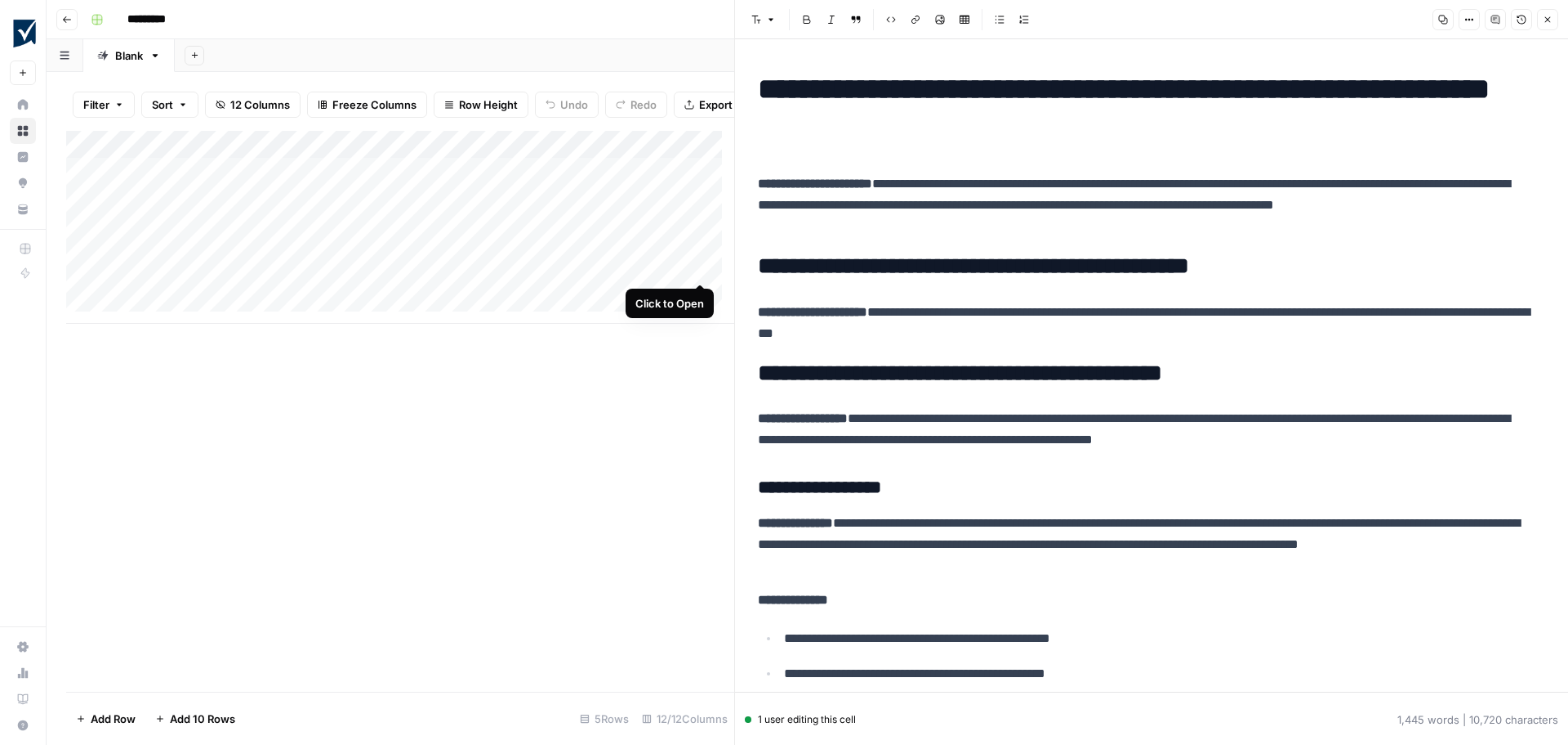
click at [700, 264] on div "Add Column" at bounding box center [400, 227] width 668 height 193
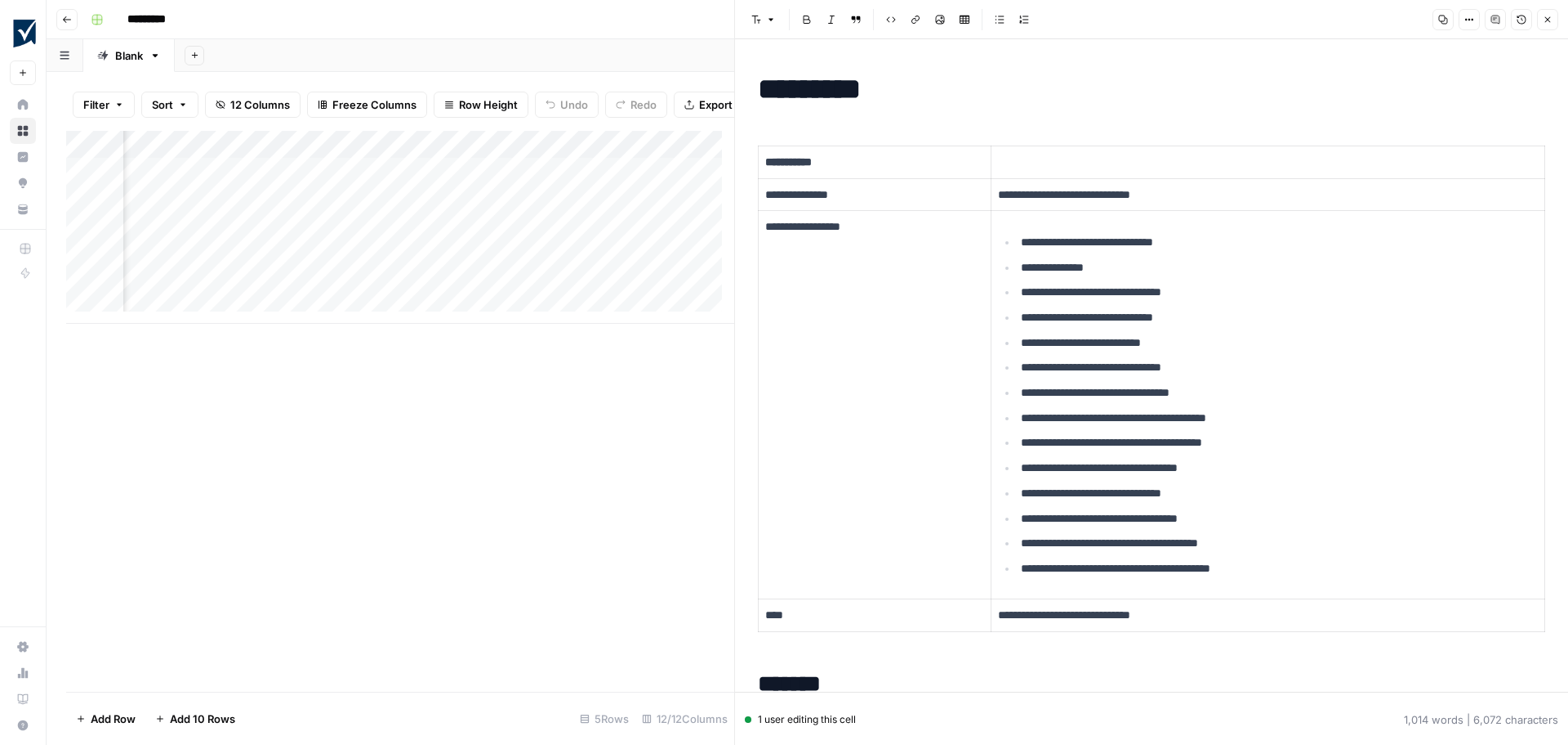
scroll to position [0, 1024]
click at [583, 210] on div "Add Column" at bounding box center [400, 227] width 668 height 193
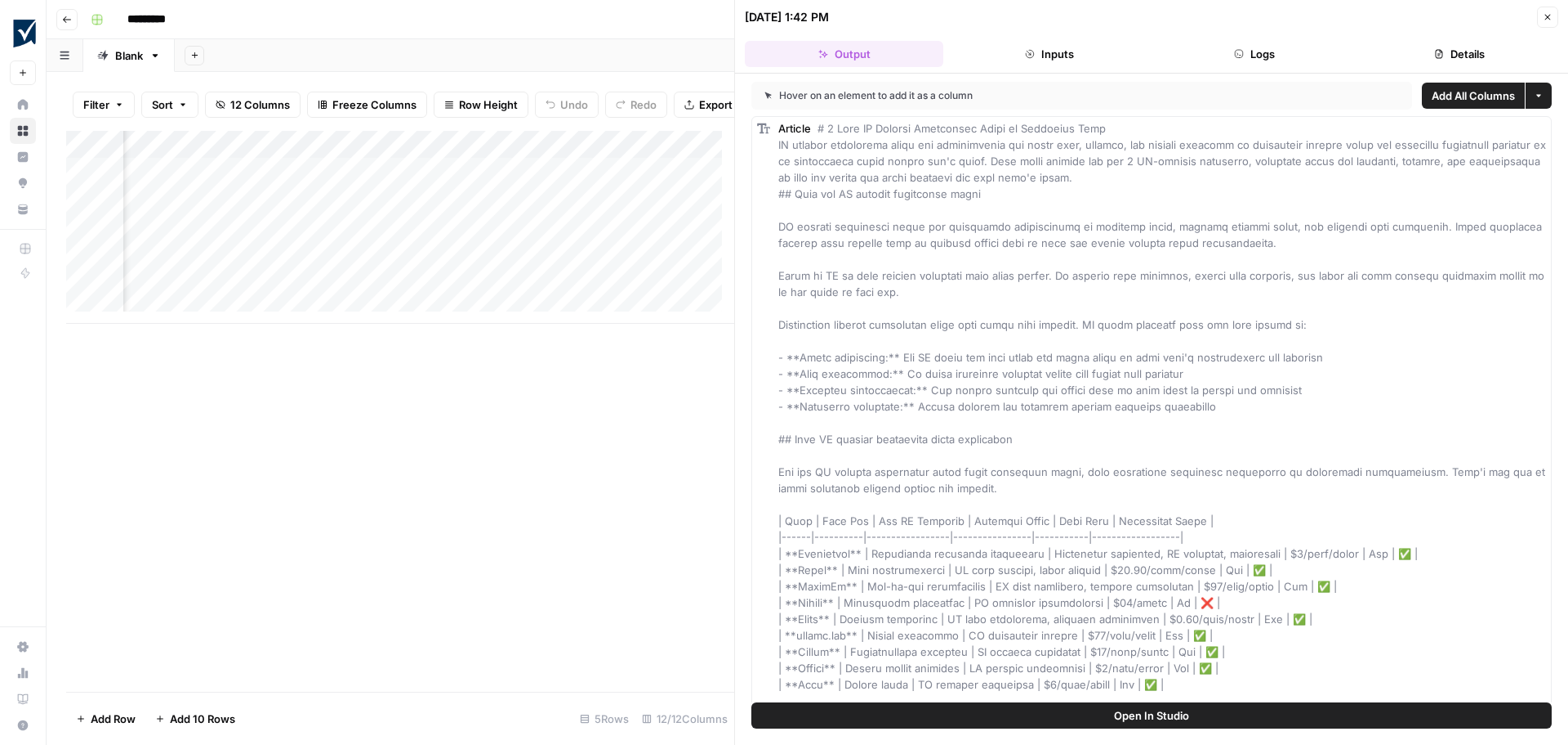
click at [1029, 53] on icon "button" at bounding box center [1029, 54] width 8 height 8
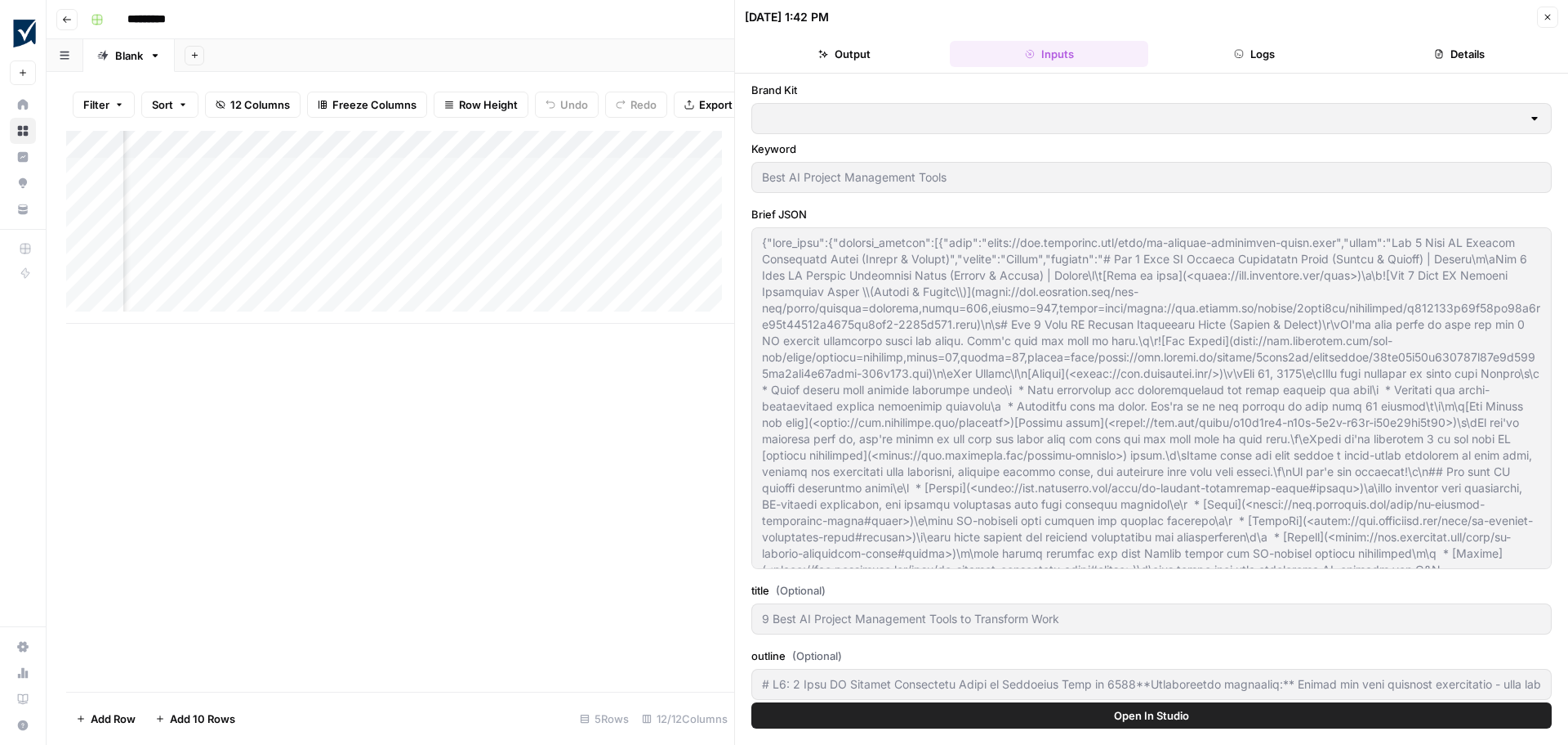
type input "Smartsheet"
click at [399, 180] on div "Add Column" at bounding box center [400, 227] width 668 height 193
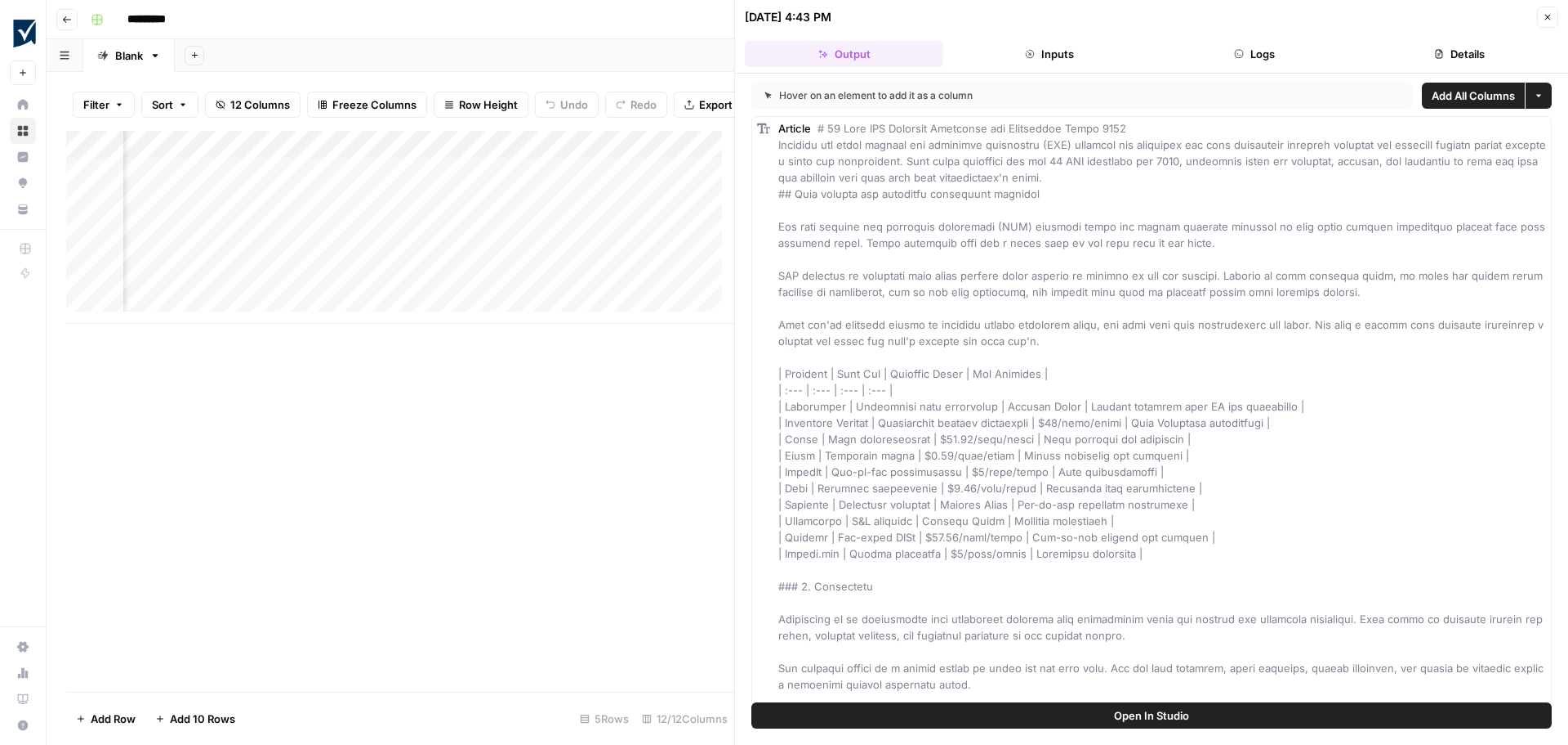
click at [1057, 46] on button "Inputs" at bounding box center [1049, 54] width 198 height 26
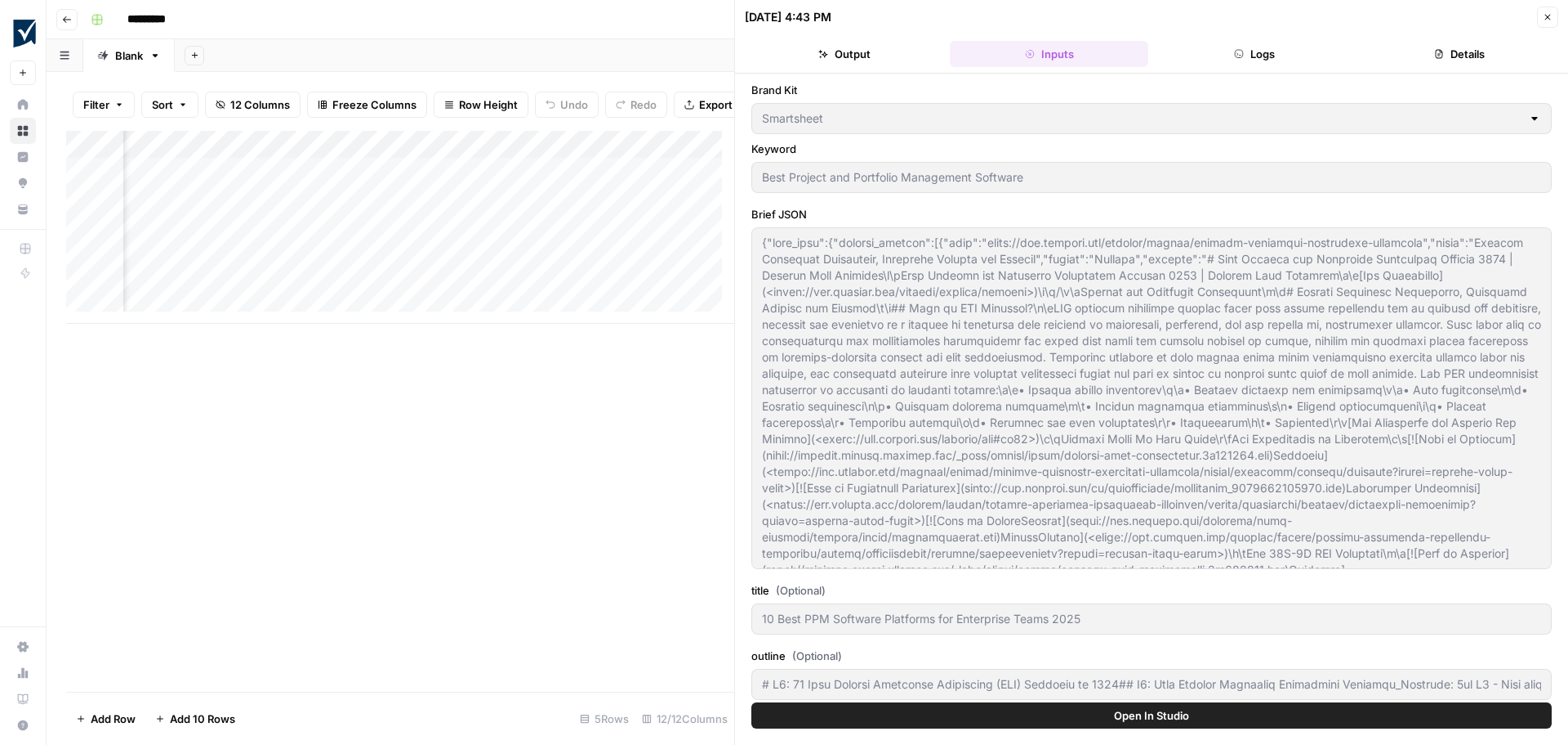
click at [1060, 54] on button "Inputs" at bounding box center [1049, 54] width 198 height 26
click at [401, 155] on div "Add Column" at bounding box center [400, 227] width 668 height 193
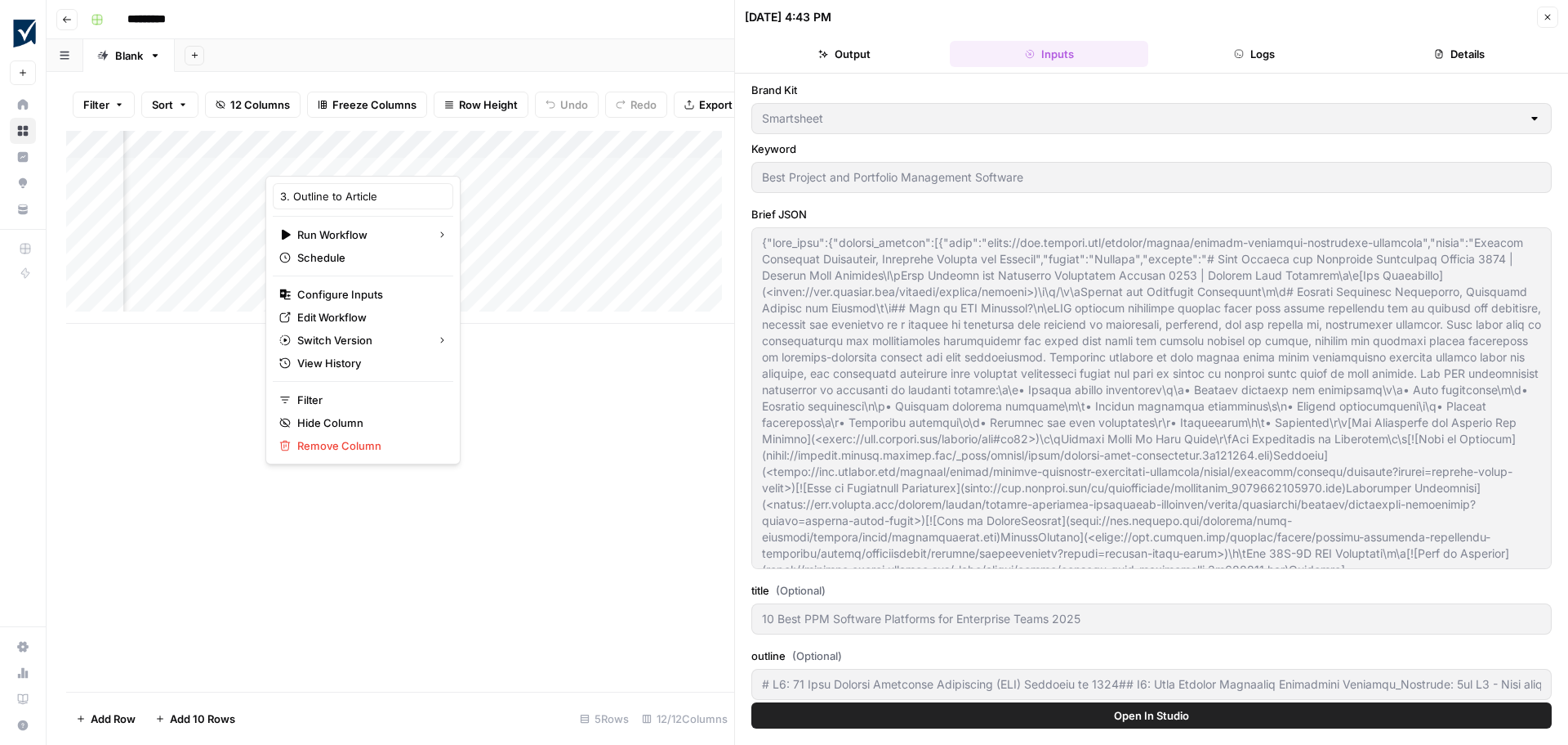
click at [359, 152] on div at bounding box center [353, 159] width 176 height 33
type input "# H1: 10 Best Project Portfolio Management (PPM) Software in 2025## H2: Best Pr…"
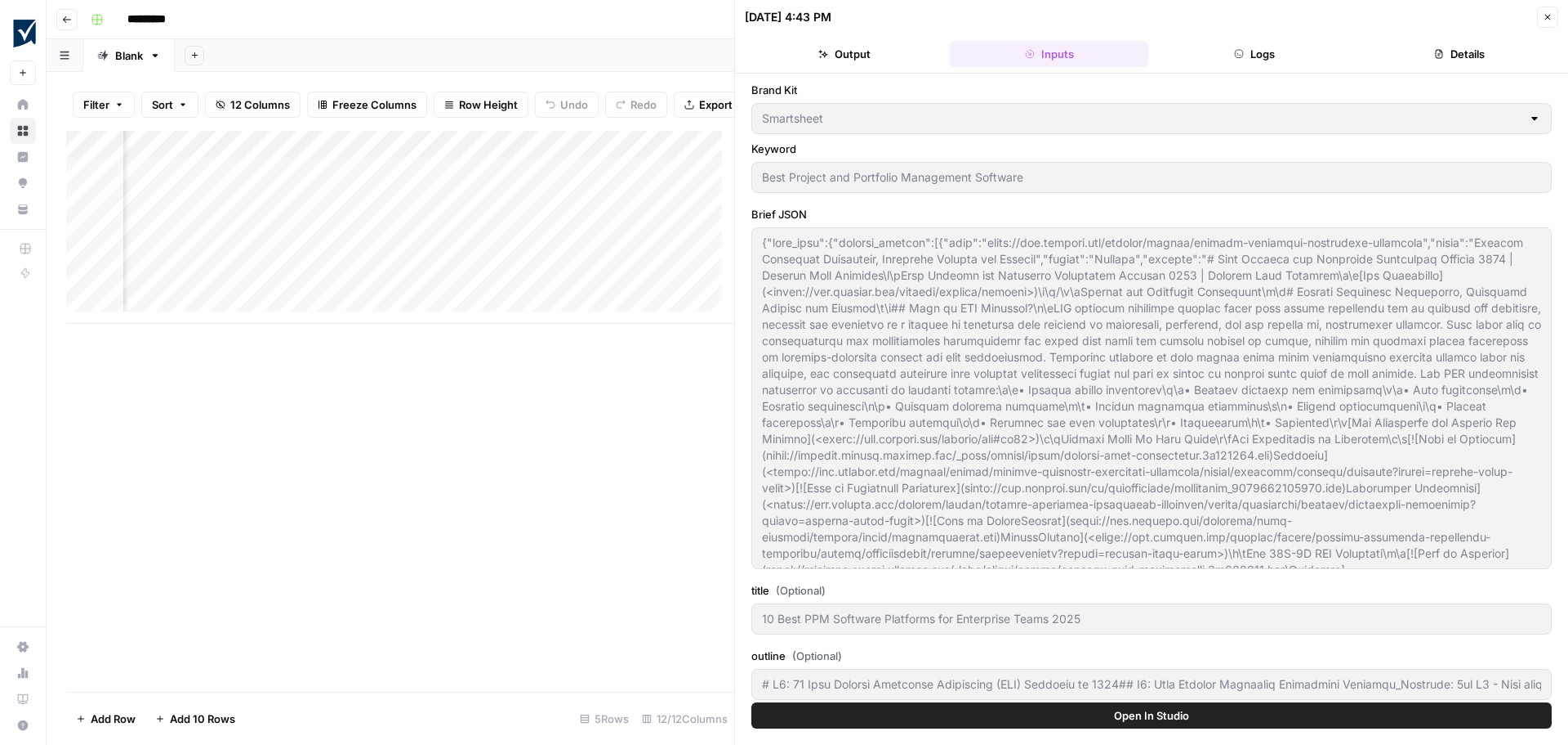
click at [511, 407] on div "Add Column" at bounding box center [400, 411] width 668 height 561
click at [865, 52] on button "Output" at bounding box center [843, 54] width 198 height 26
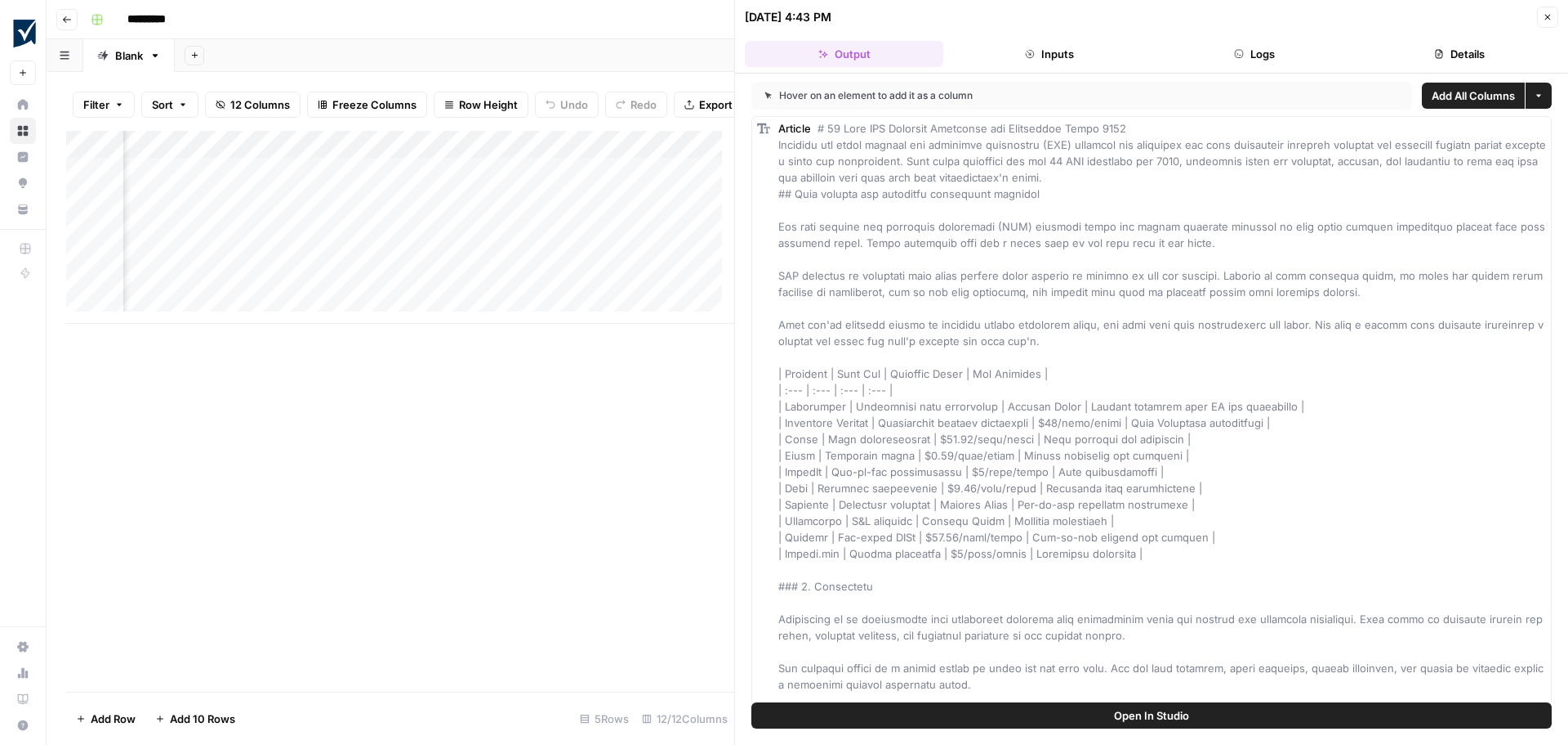
scroll to position [0, 774]
click at [533, 210] on div "Add Column" at bounding box center [400, 227] width 668 height 193
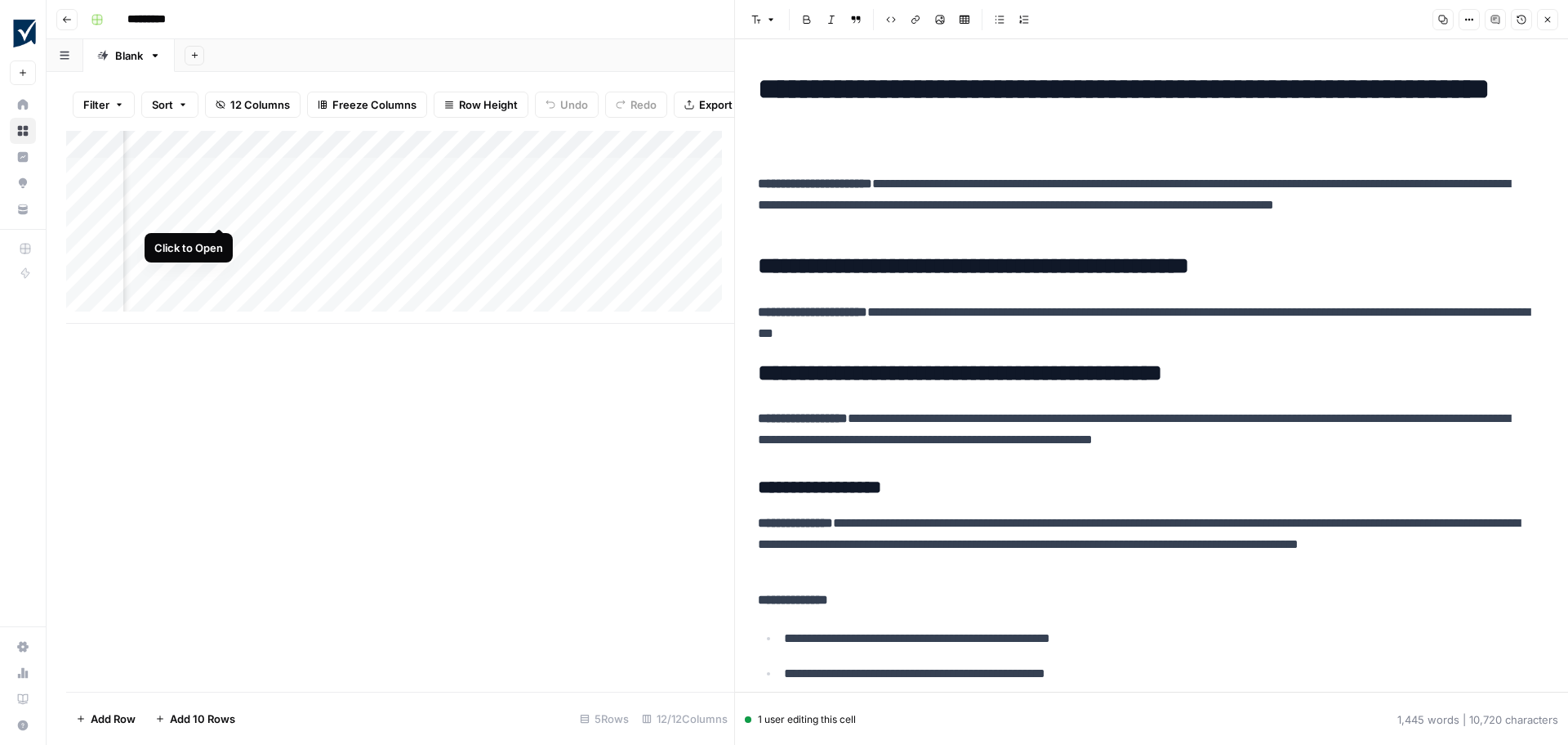
click at [218, 210] on div "Add Column" at bounding box center [400, 227] width 668 height 193
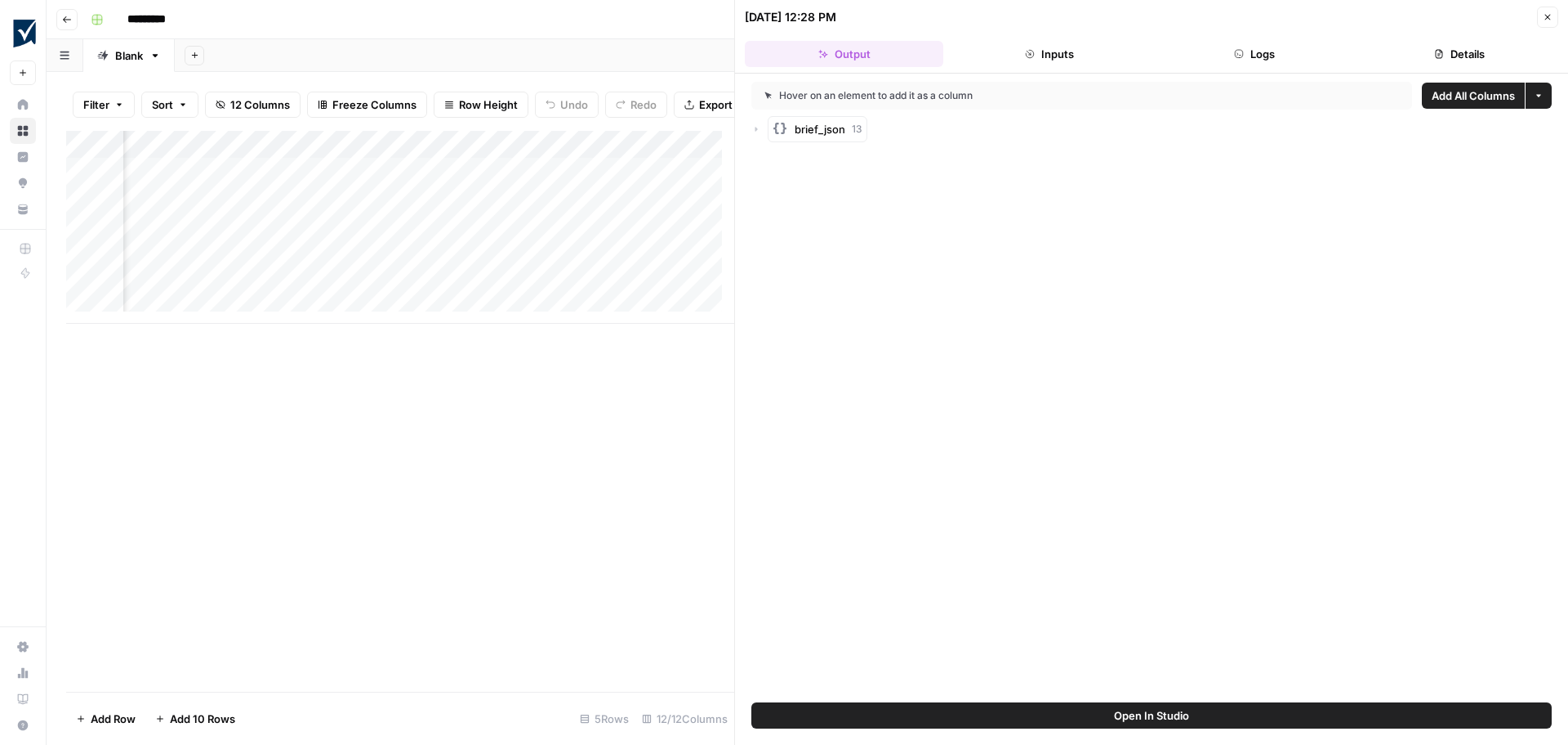
click at [1067, 40] on button "Inputs" at bounding box center [1049, 54] width 198 height 26
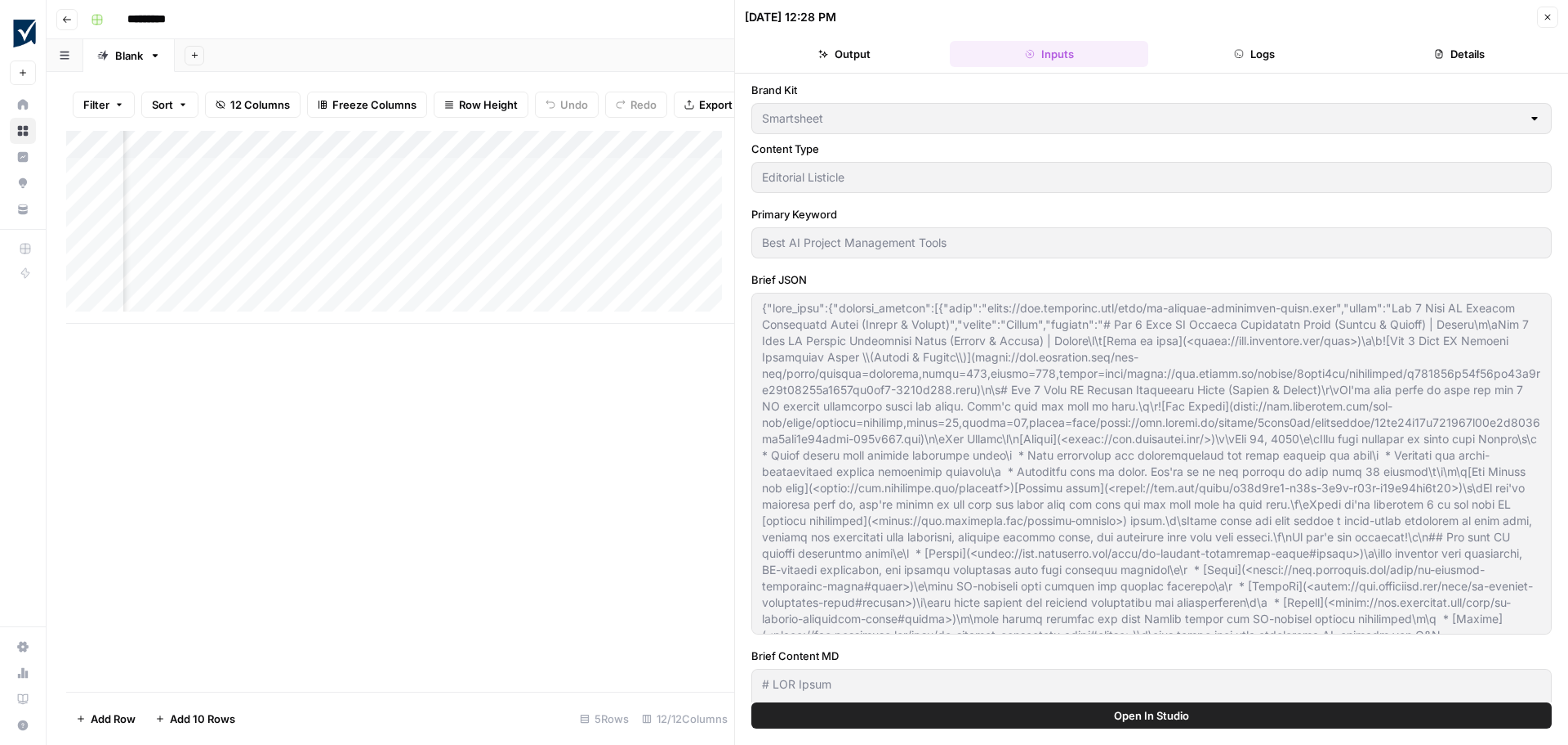
scroll to position [0, 539]
click at [451, 154] on div "Add Column" at bounding box center [400, 227] width 668 height 193
click at [647, 565] on div "Add Column" at bounding box center [400, 411] width 668 height 561
click at [1480, 54] on button "Details" at bounding box center [1459, 54] width 198 height 26
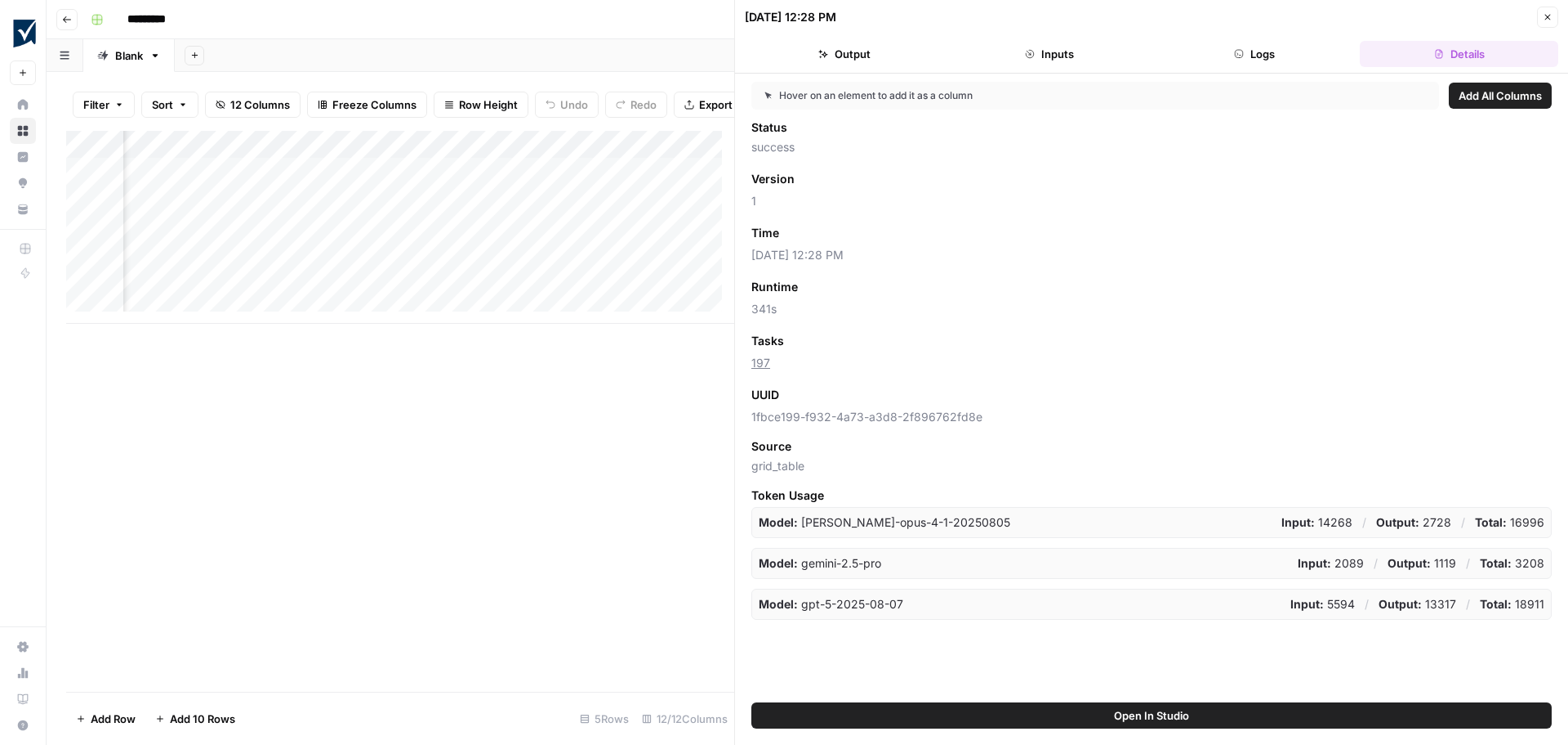
click at [832, 63] on button "Output" at bounding box center [843, 54] width 198 height 26
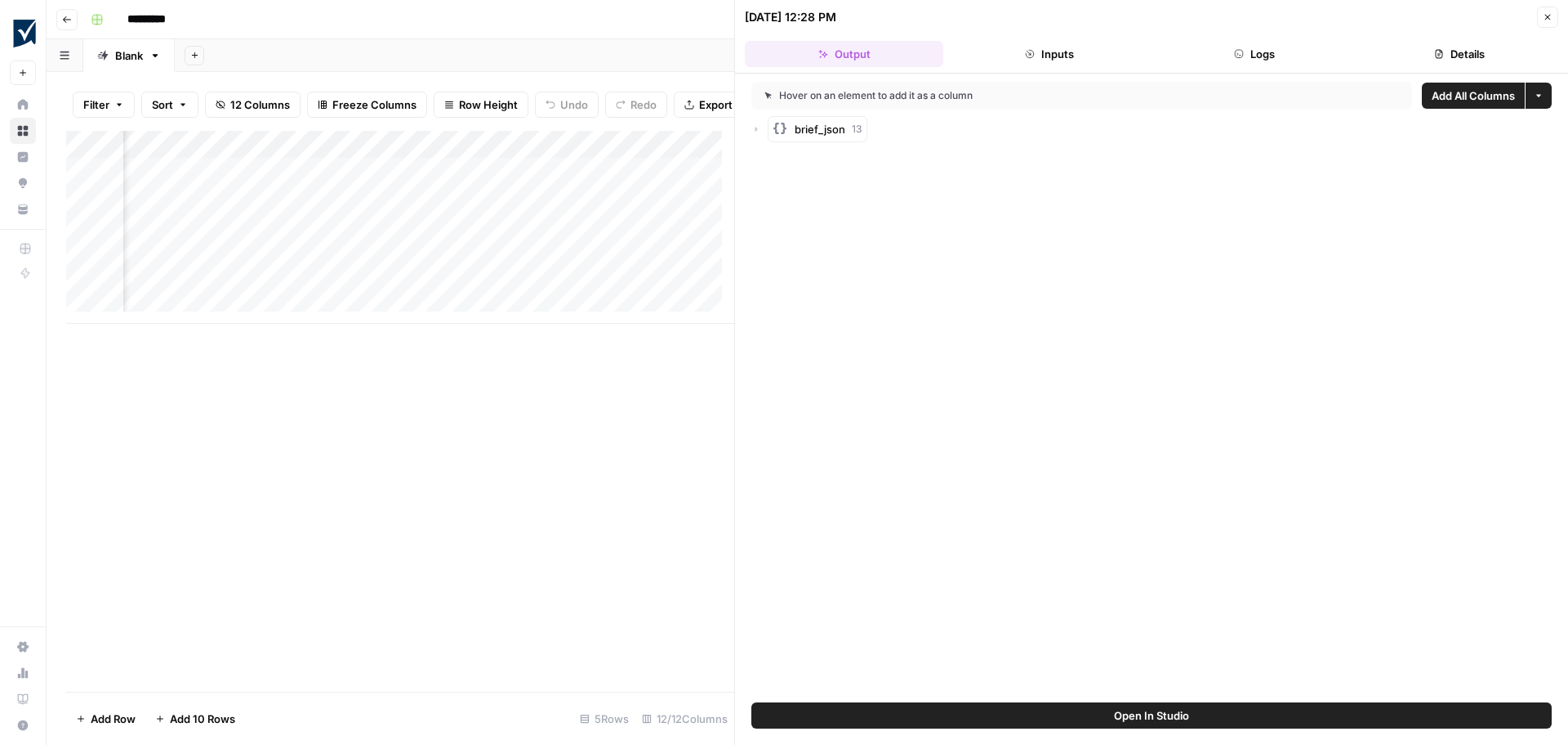
click at [1548, 18] on icon "button" at bounding box center [1547, 17] width 9 height 9
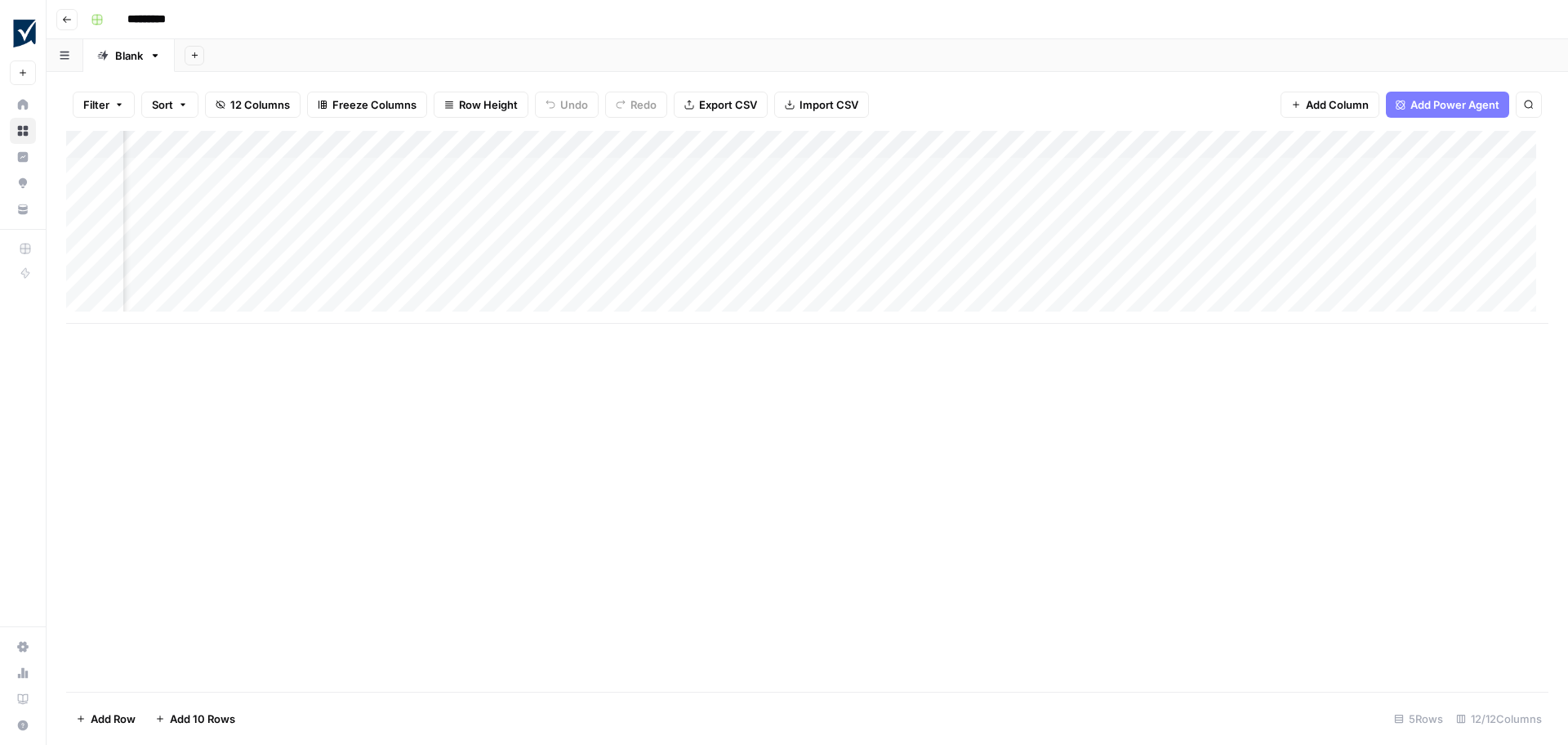
scroll to position [0, 79]
click at [917, 145] on div "Add Column" at bounding box center [807, 227] width 1482 height 193
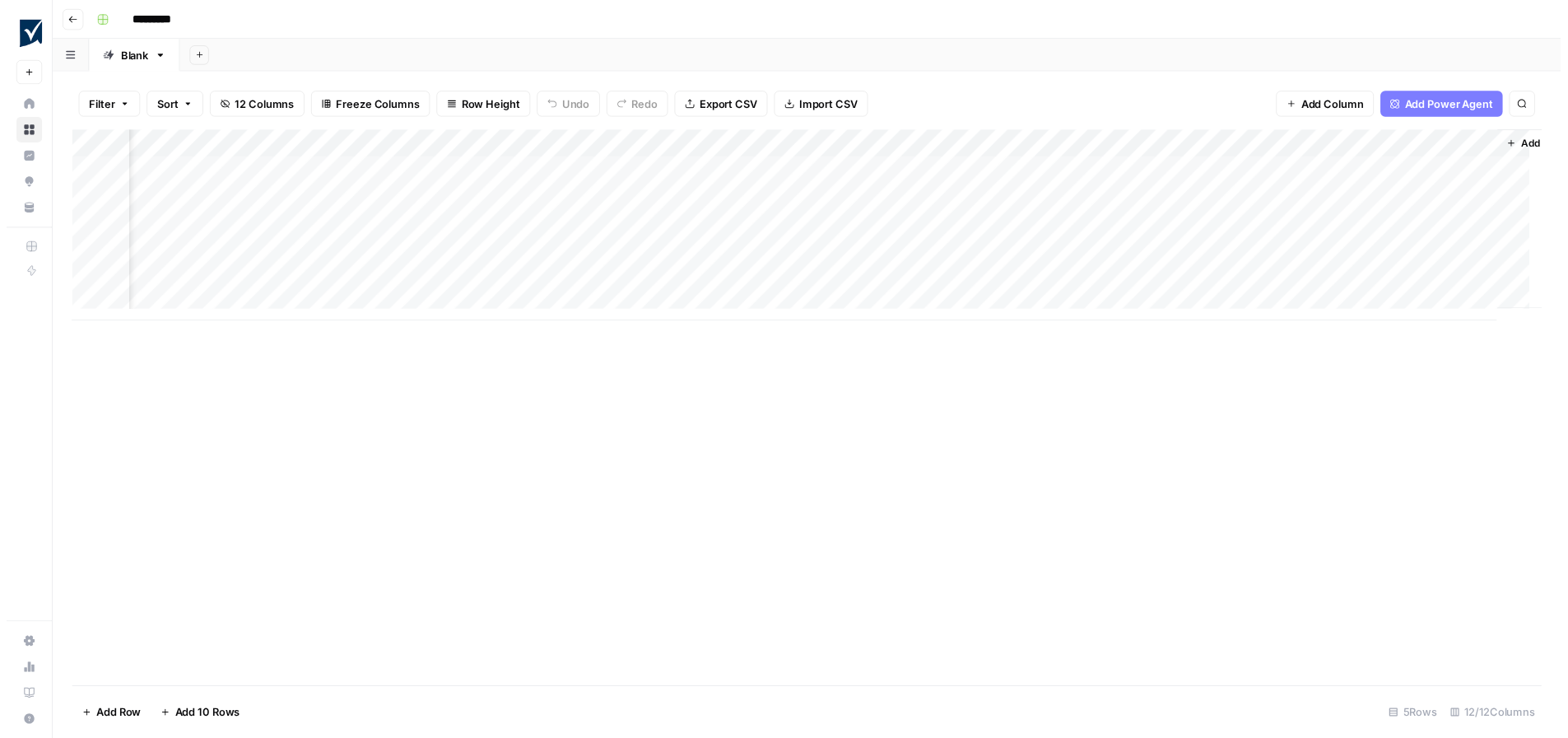
scroll to position [0, 646]
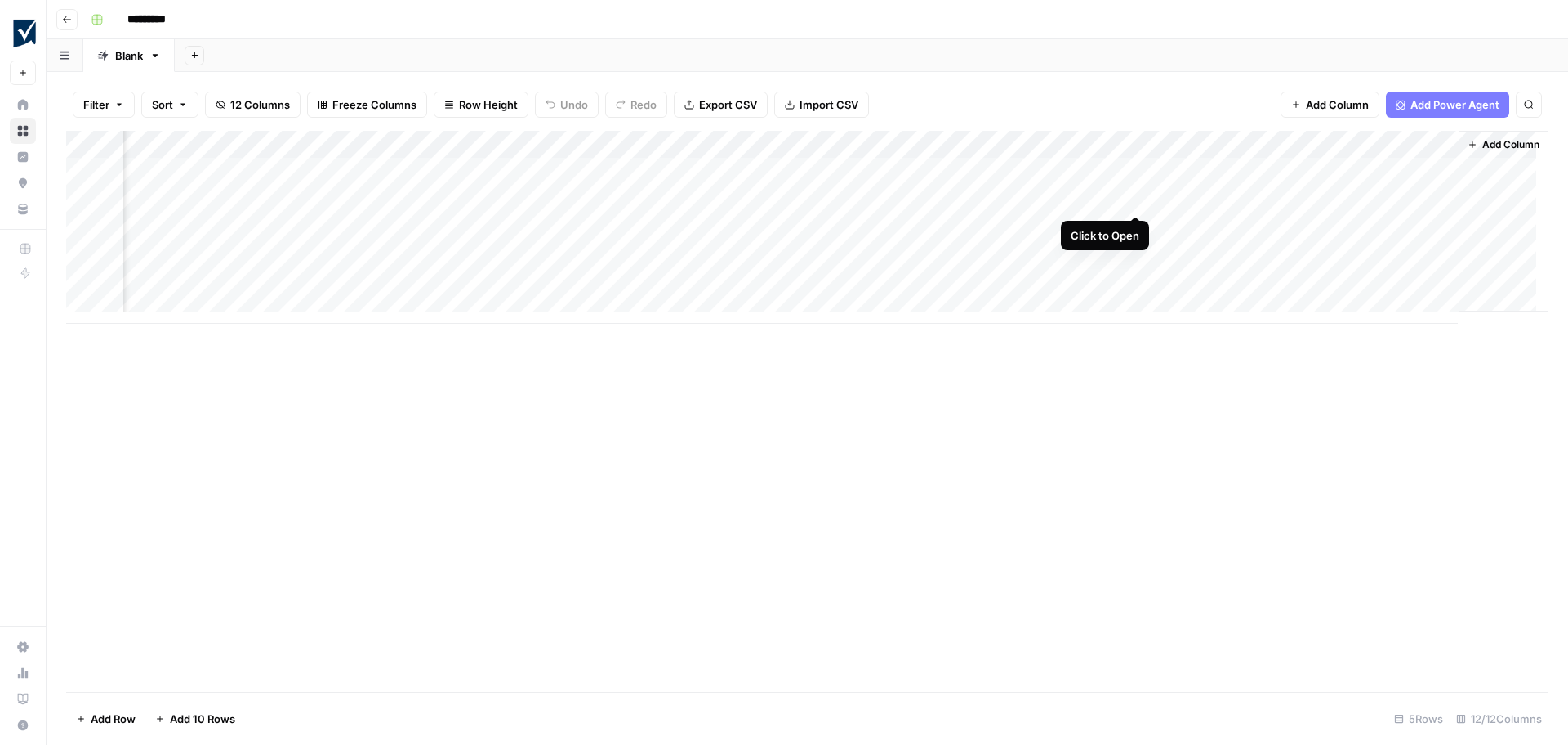
click at [1134, 197] on div "Add Column" at bounding box center [807, 227] width 1482 height 193
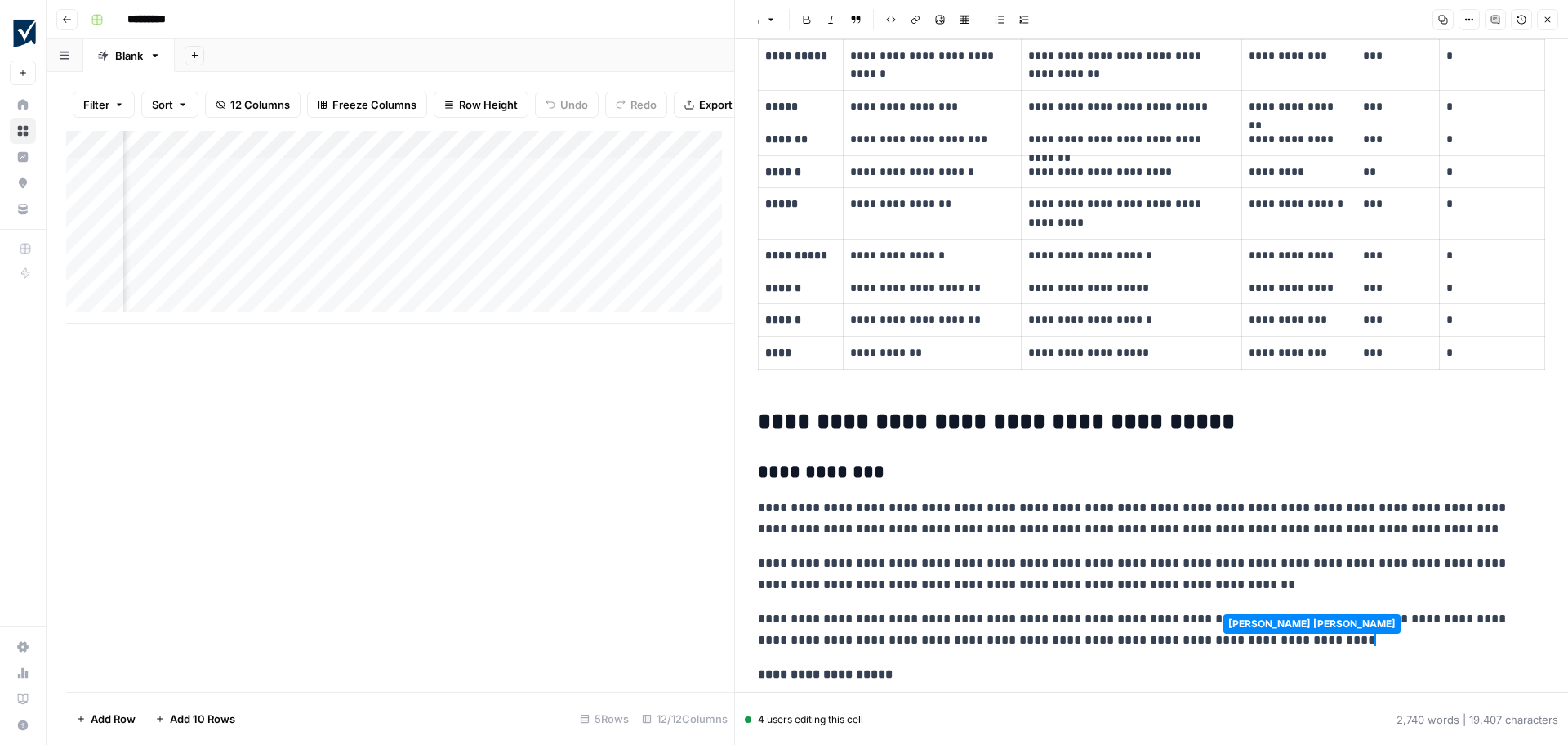
scroll to position [0, 1194]
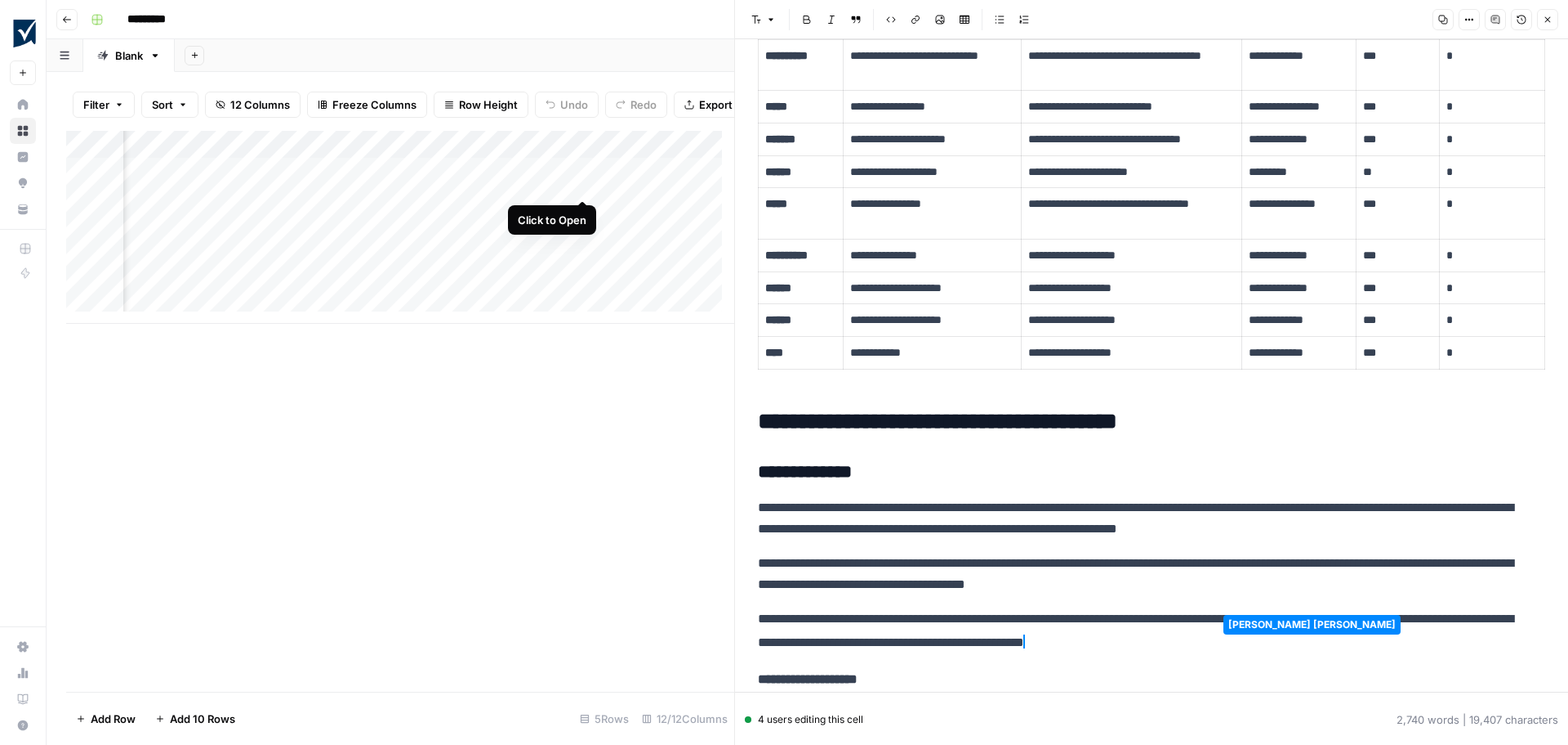
click at [583, 181] on div "Add Column" at bounding box center [400, 227] width 668 height 193
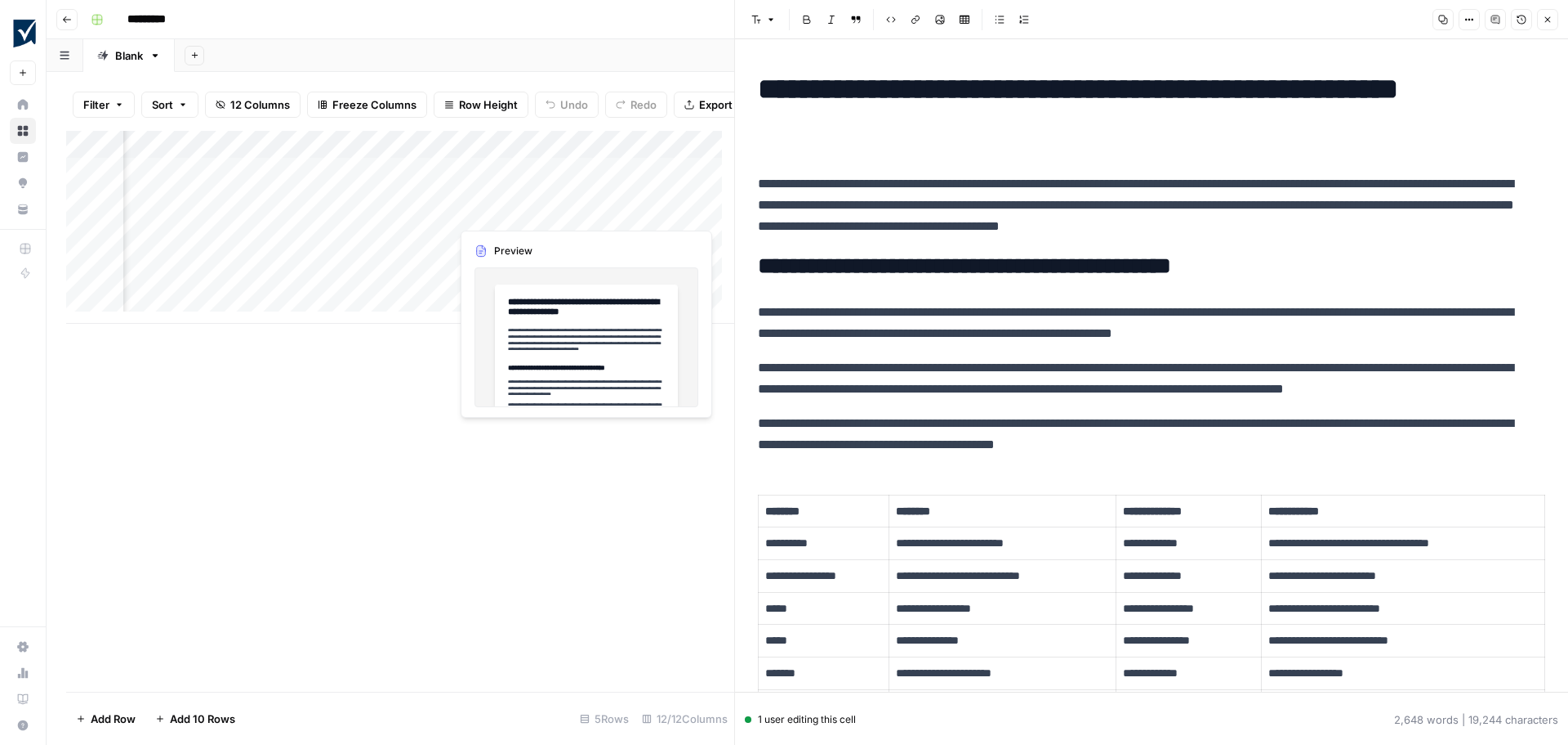
click at [582, 213] on div "Add Column" at bounding box center [400, 227] width 668 height 193
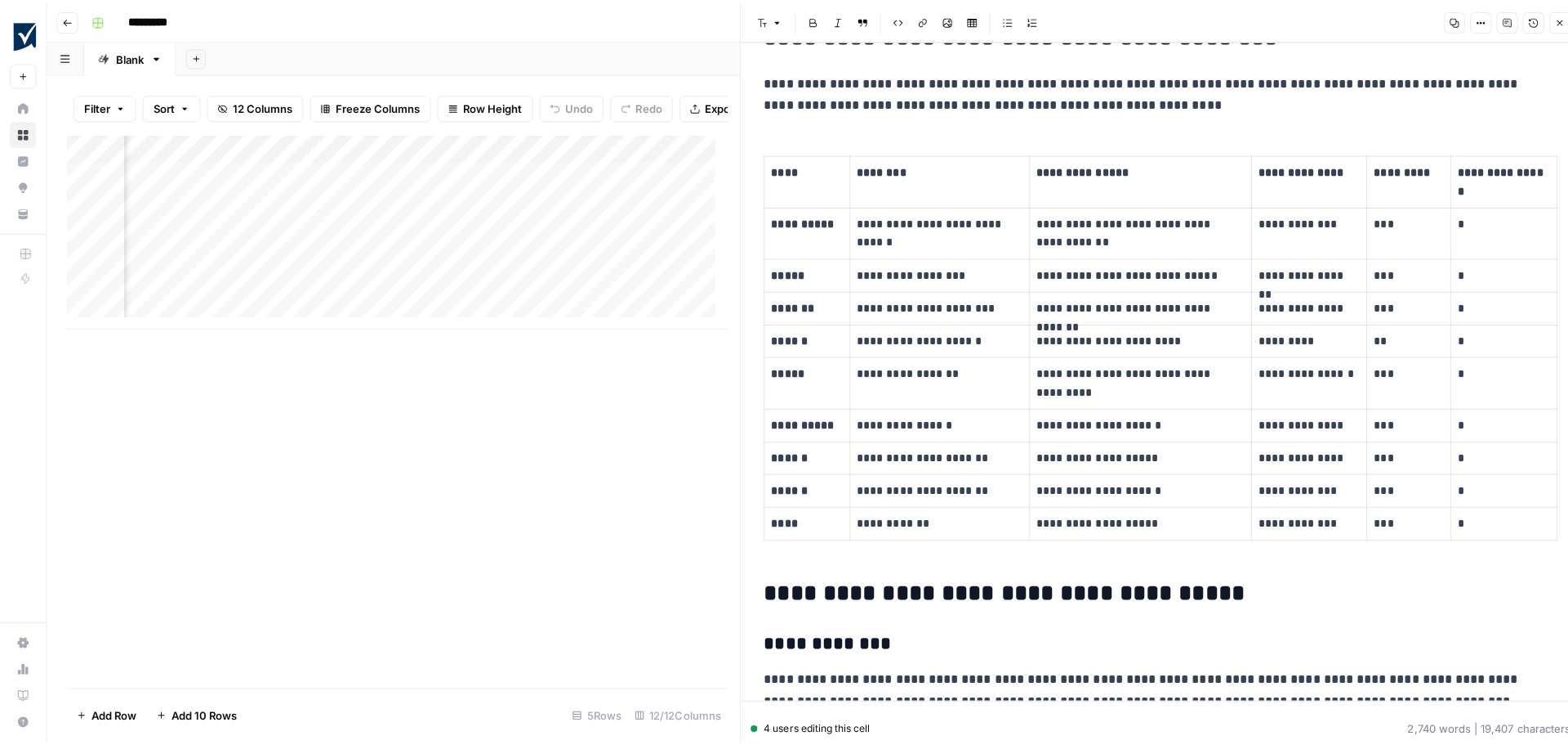
scroll to position [0, 483]
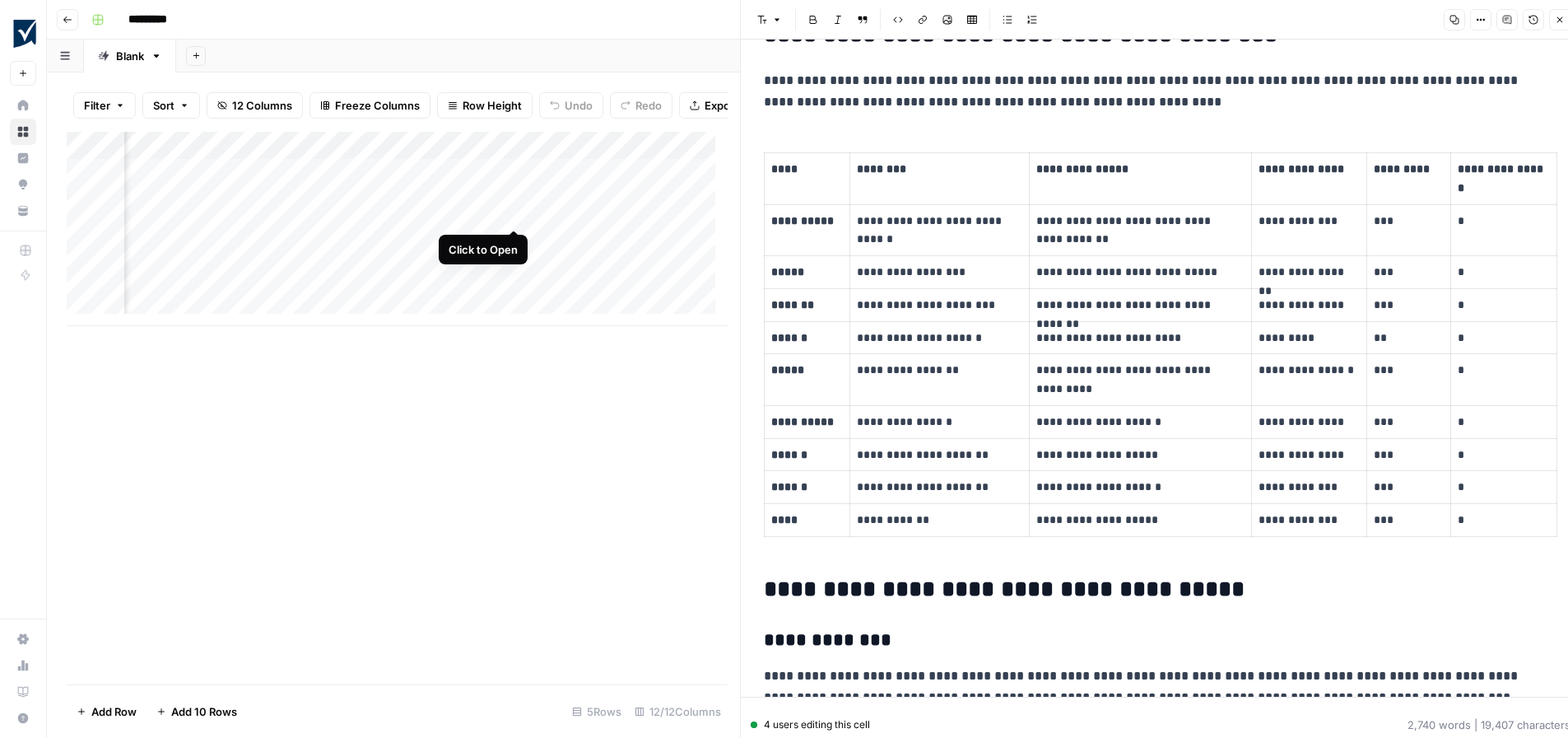
click at [515, 214] on div "Add Column" at bounding box center [397, 228] width 661 height 194
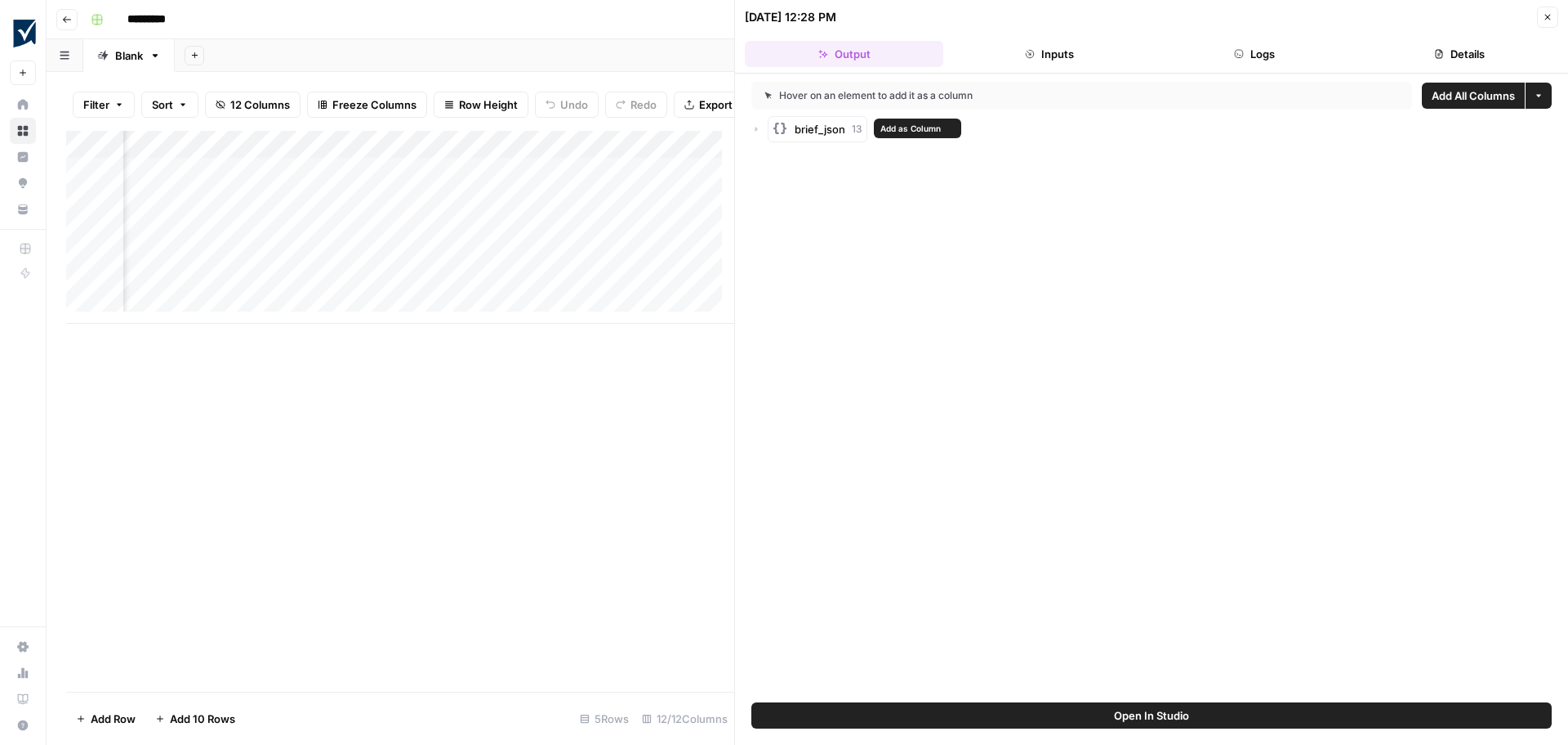
click at [802, 133] on span "brief_json" at bounding box center [820, 129] width 51 height 16
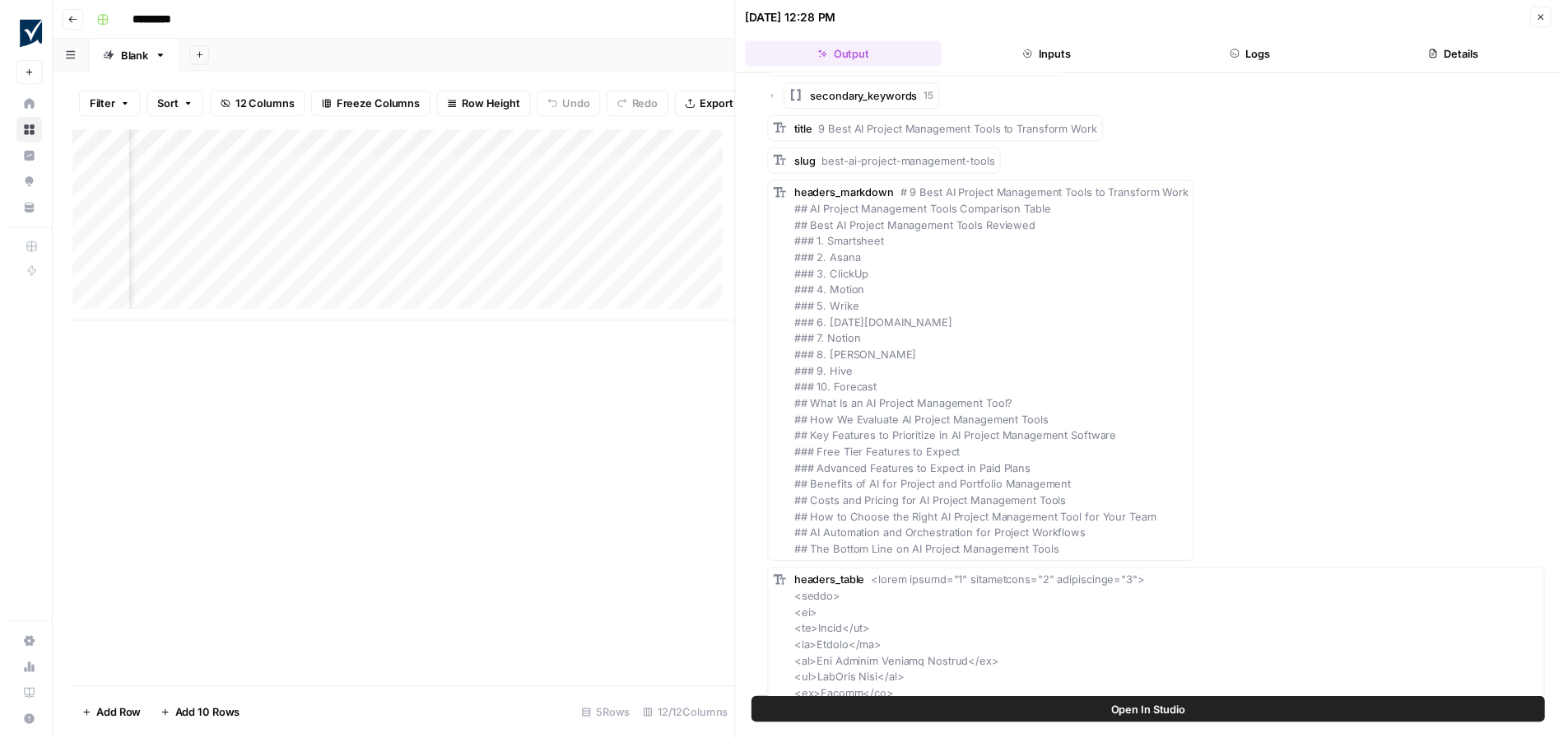
scroll to position [0, 1467]
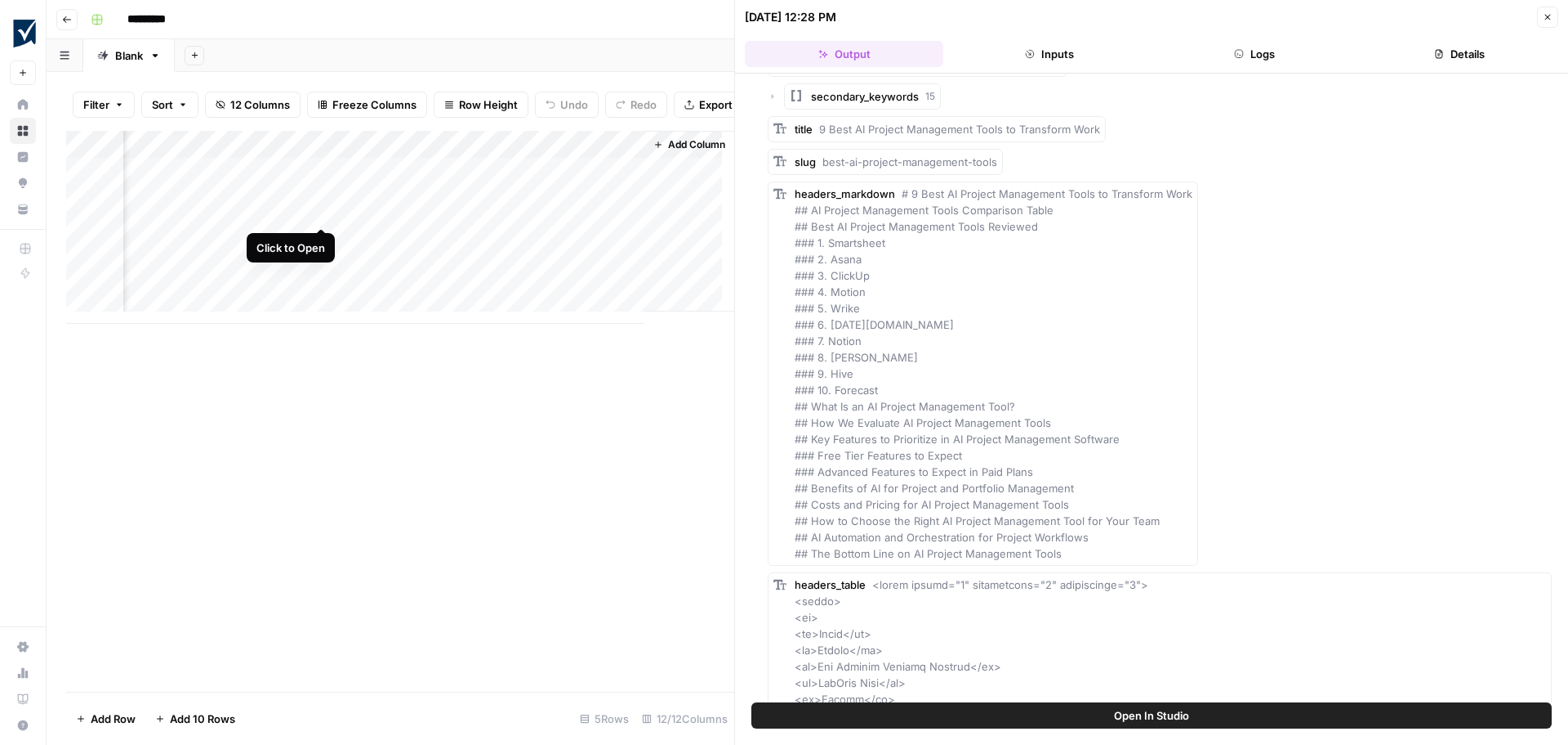
click at [321, 211] on div "Add Column" at bounding box center [400, 227] width 668 height 193
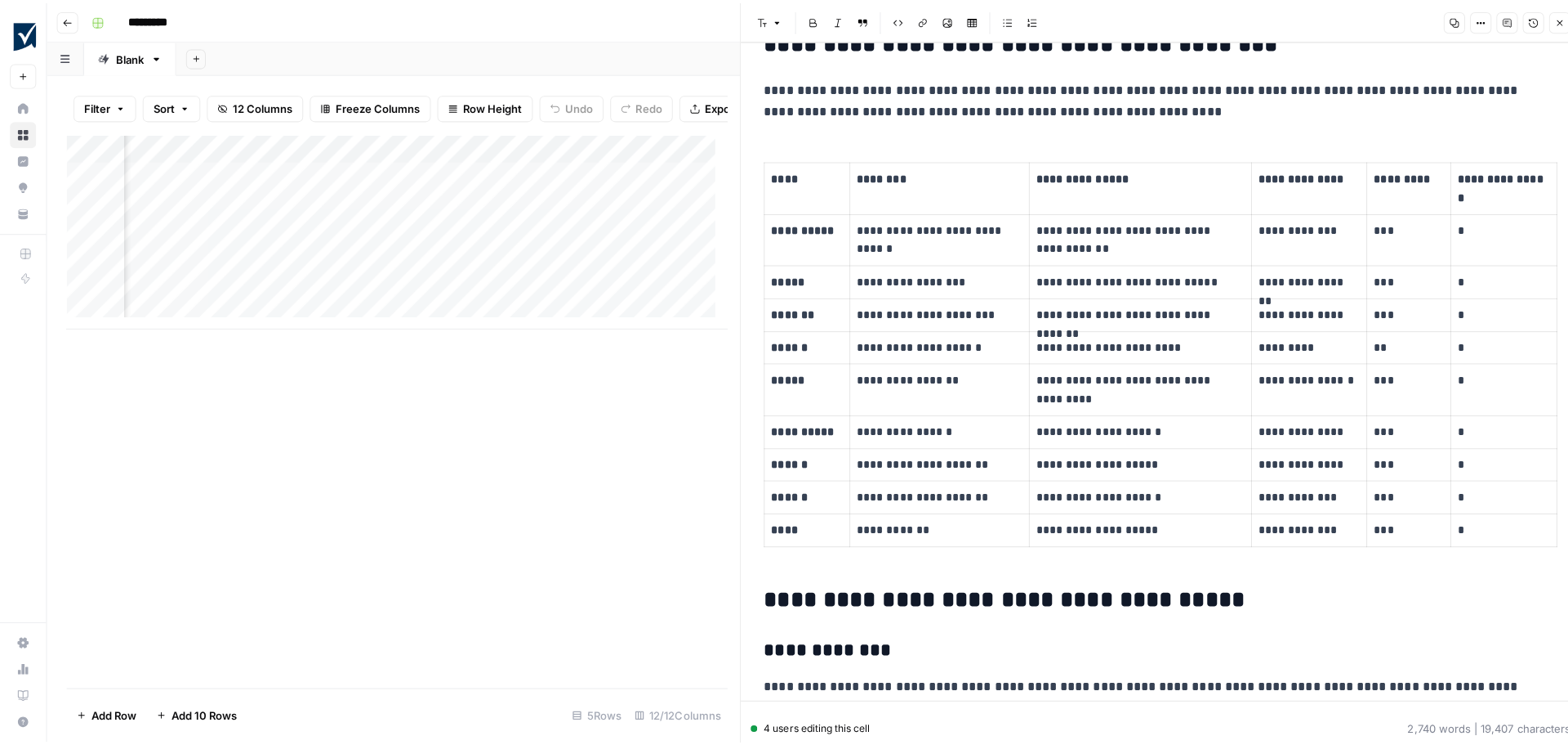
scroll to position [0, 1137]
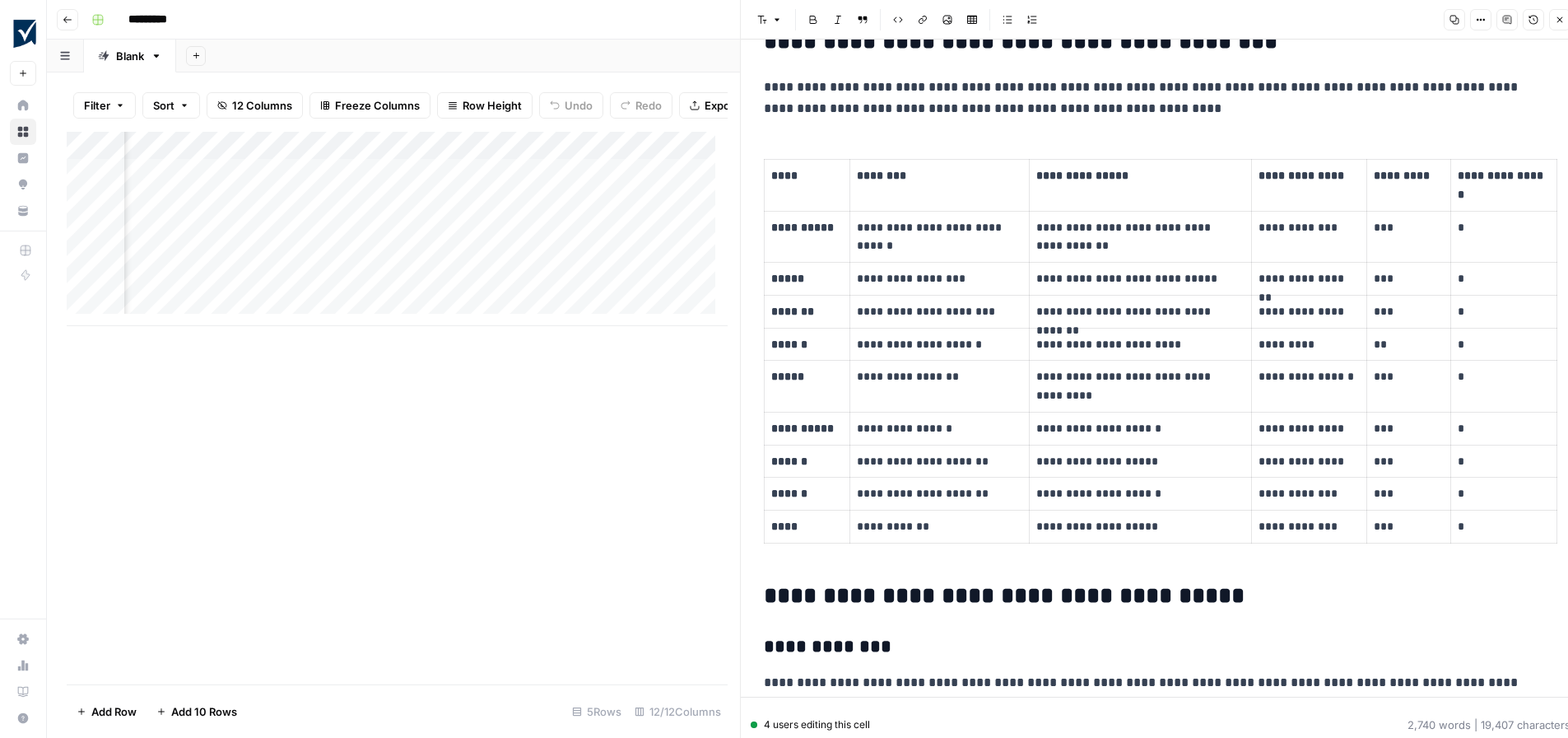
click at [1562, 20] on icon "button" at bounding box center [1559, 20] width 9 height 9
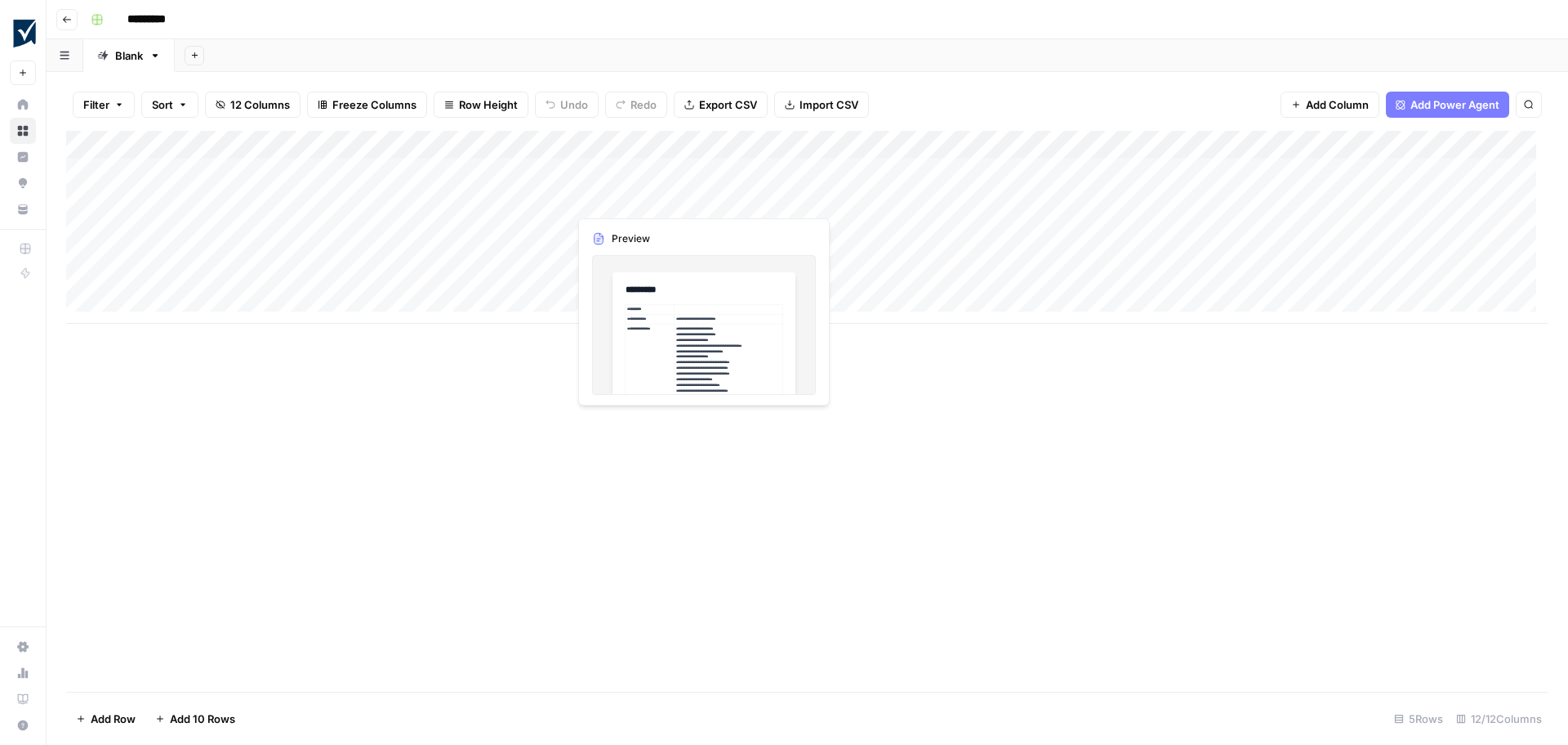
scroll to position [12, 0]
click at [533, 143] on div "Add Column" at bounding box center [807, 227] width 1482 height 193
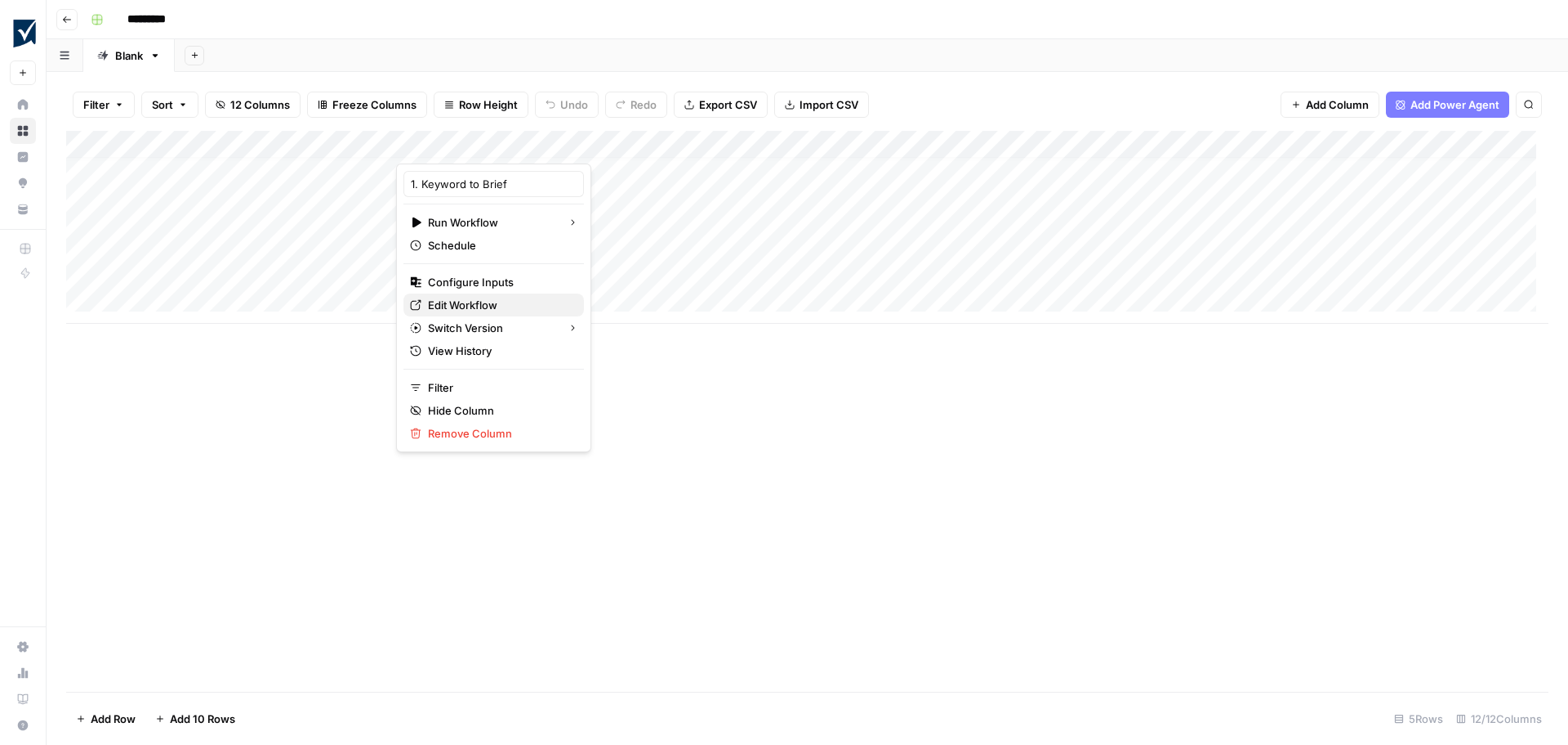
click at [477, 305] on span "Edit Workflow" at bounding box center [499, 304] width 143 height 16
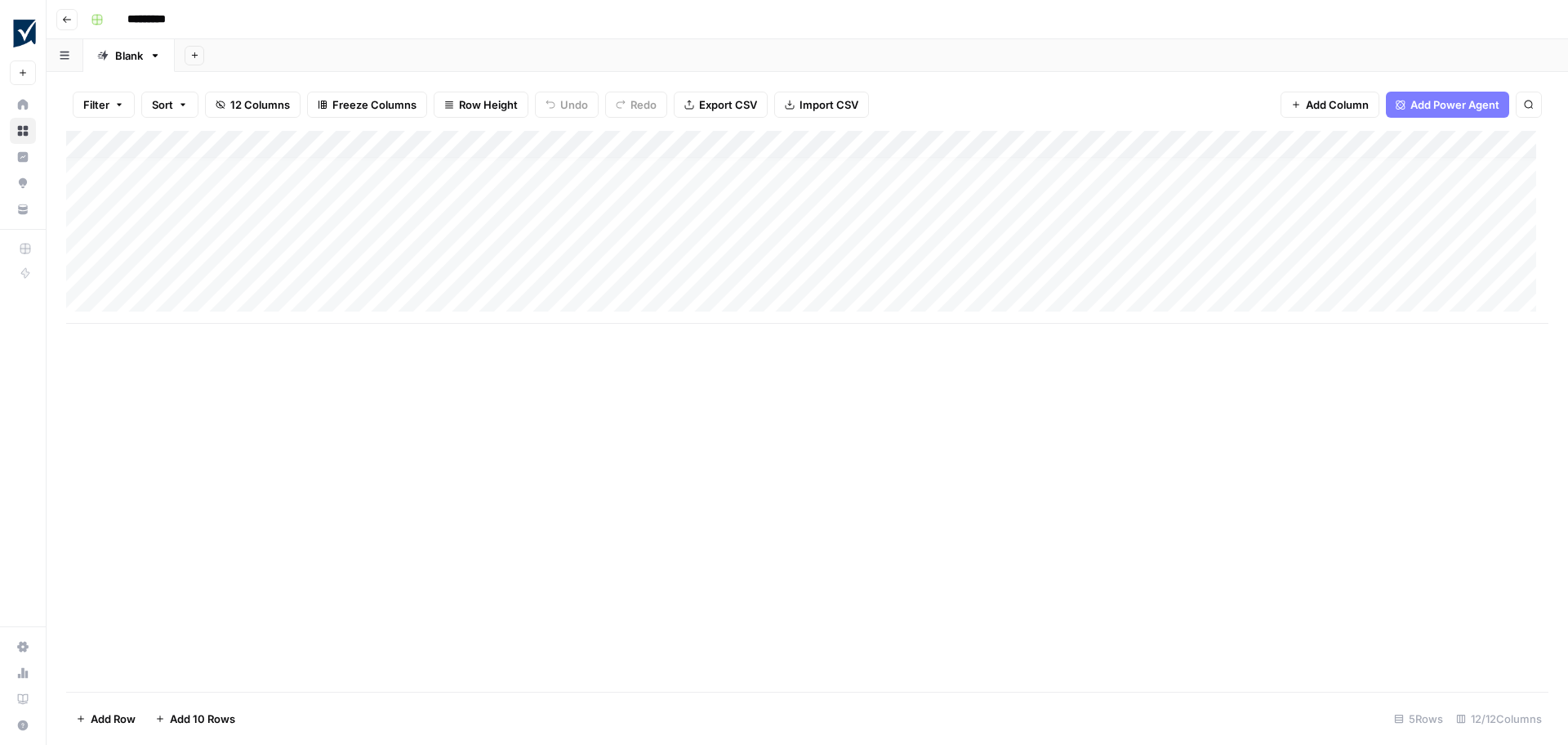
click at [529, 140] on div "Add Column" at bounding box center [807, 227] width 1482 height 193
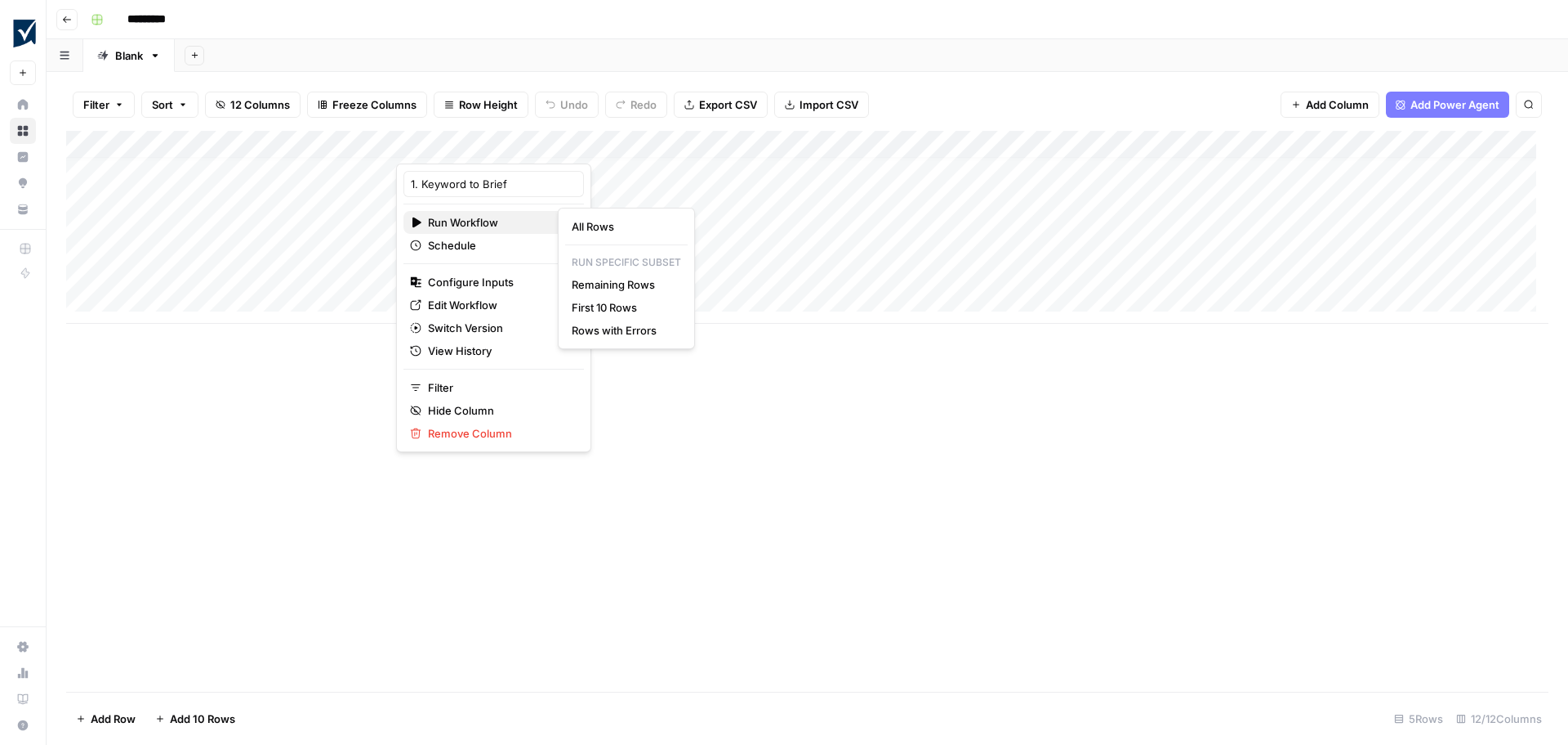
click at [488, 221] on span "Run Workflow" at bounding box center [491, 222] width 127 height 16
click at [483, 302] on span "Edit Workflow" at bounding box center [499, 304] width 143 height 16
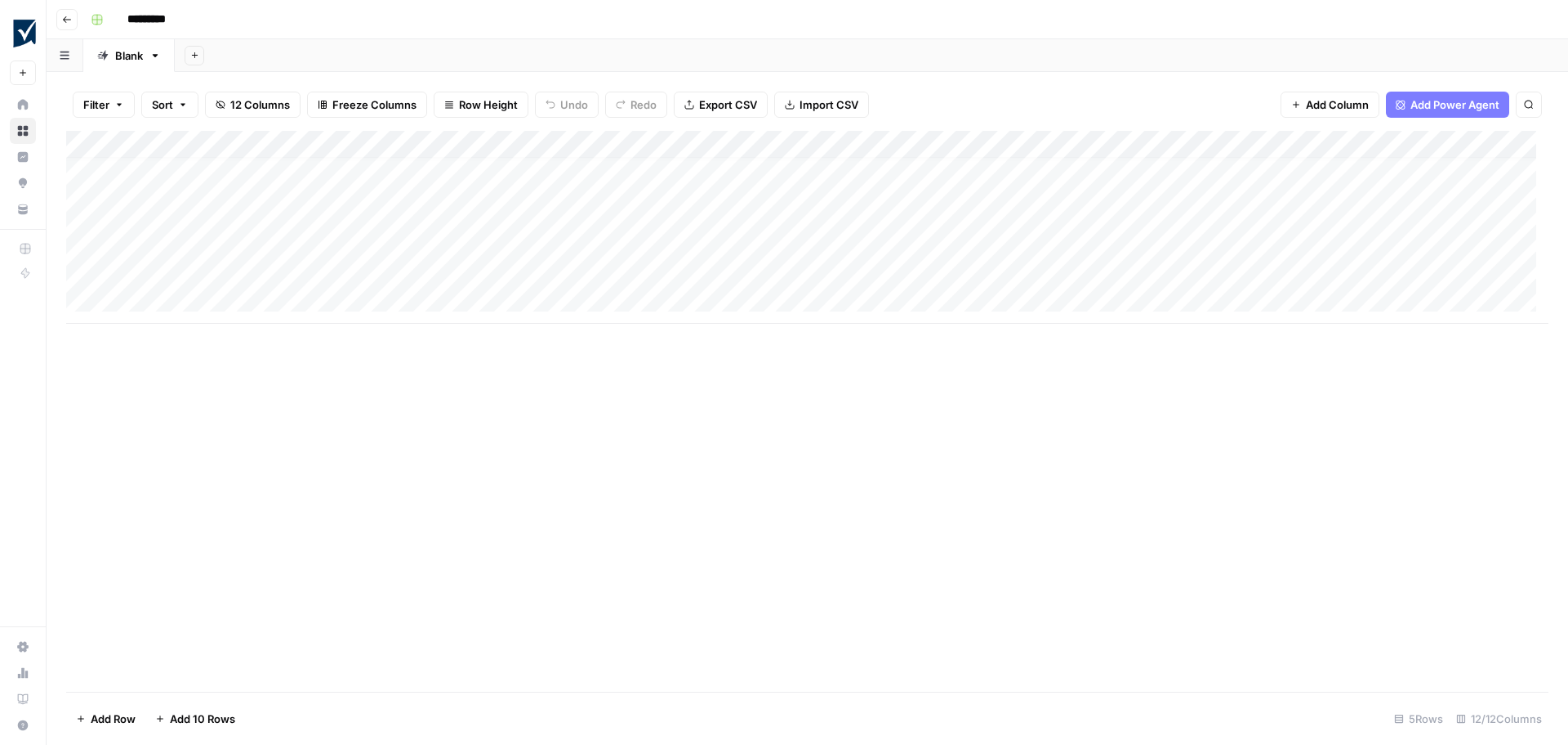
click at [993, 141] on div "Add Column" at bounding box center [807, 227] width 1482 height 193
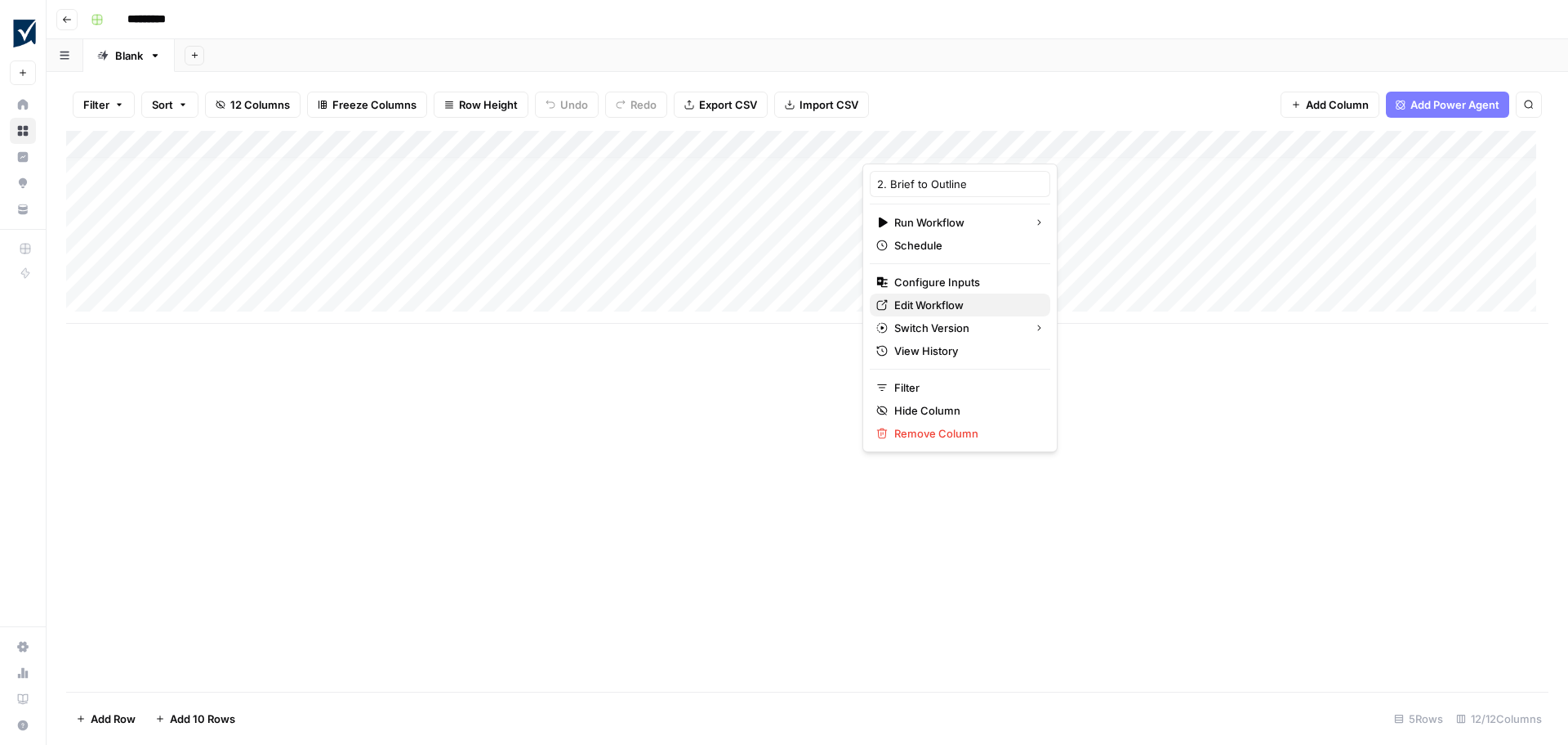
click at [932, 303] on span "Edit Workflow" at bounding box center [965, 304] width 143 height 16
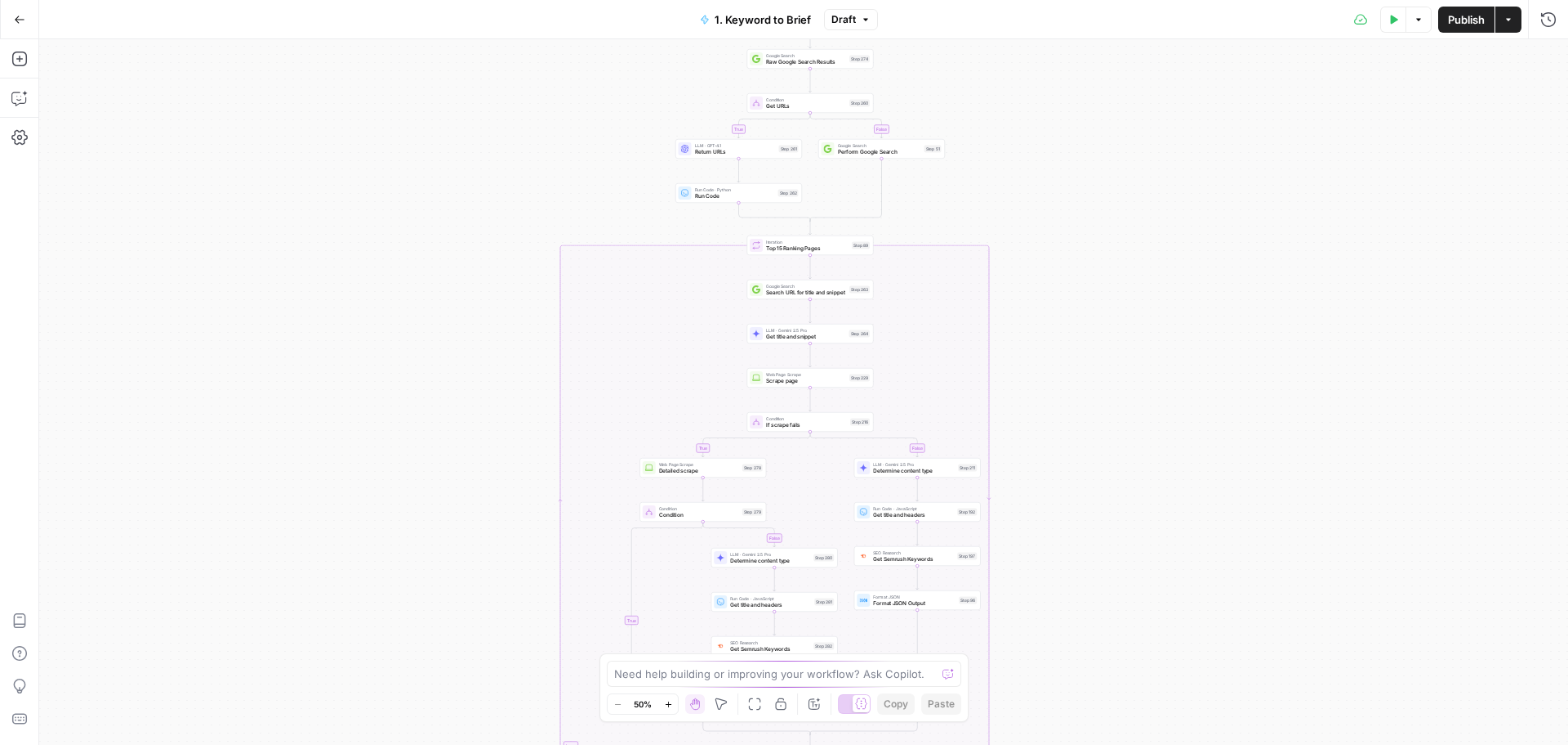
drag, startPoint x: 1038, startPoint y: 182, endPoint x: 1048, endPoint y: 258, distance: 76.7
click at [1043, 604] on div "true false true false true false true false true false Workflow Input Settings …" at bounding box center [804, 392] width 1529 height 705
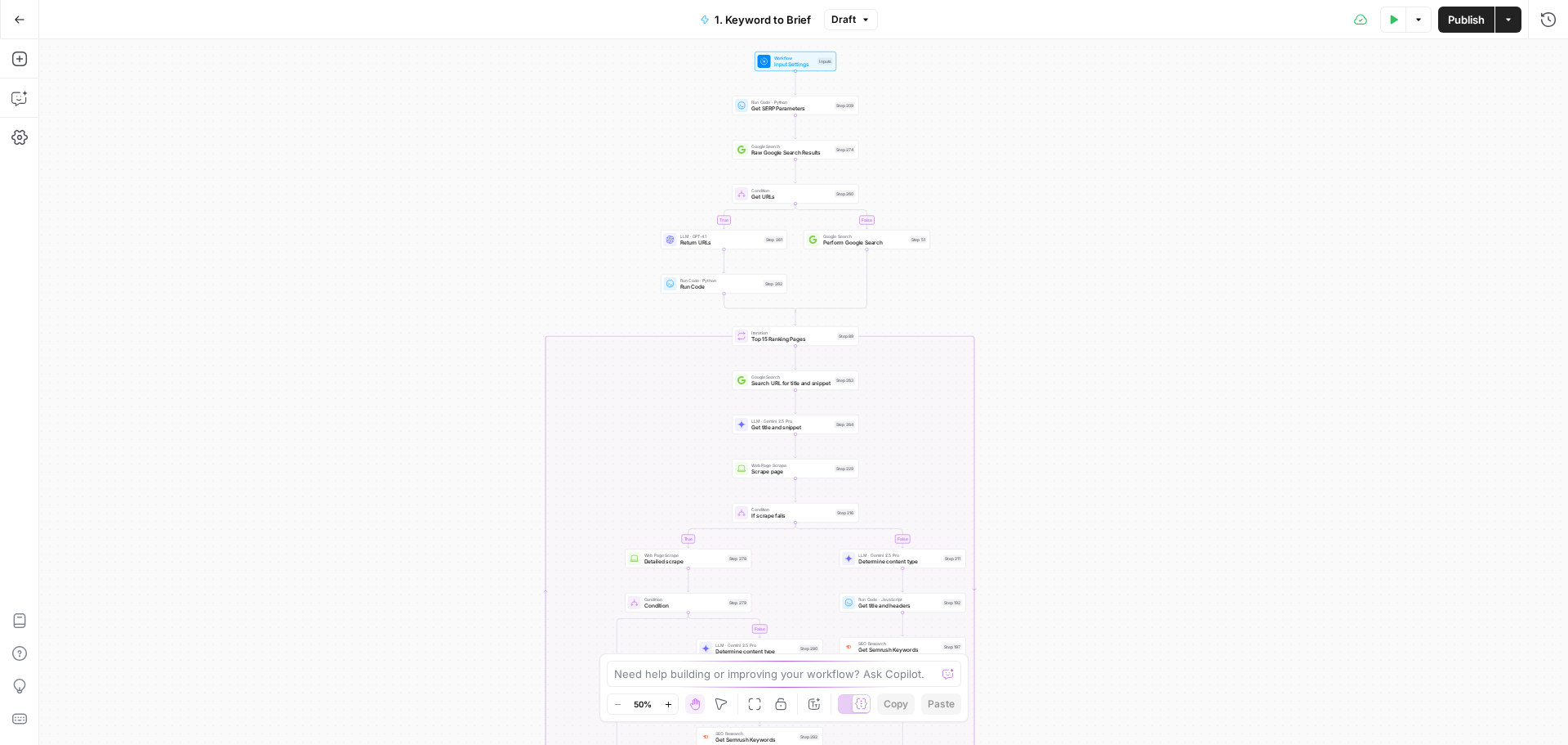
drag, startPoint x: 1049, startPoint y: 197, endPoint x: 1026, endPoint y: 197, distance: 23.0
click at [1026, 197] on div "true false true false true false true false true false Workflow Input Settings …" at bounding box center [804, 392] width 1529 height 705
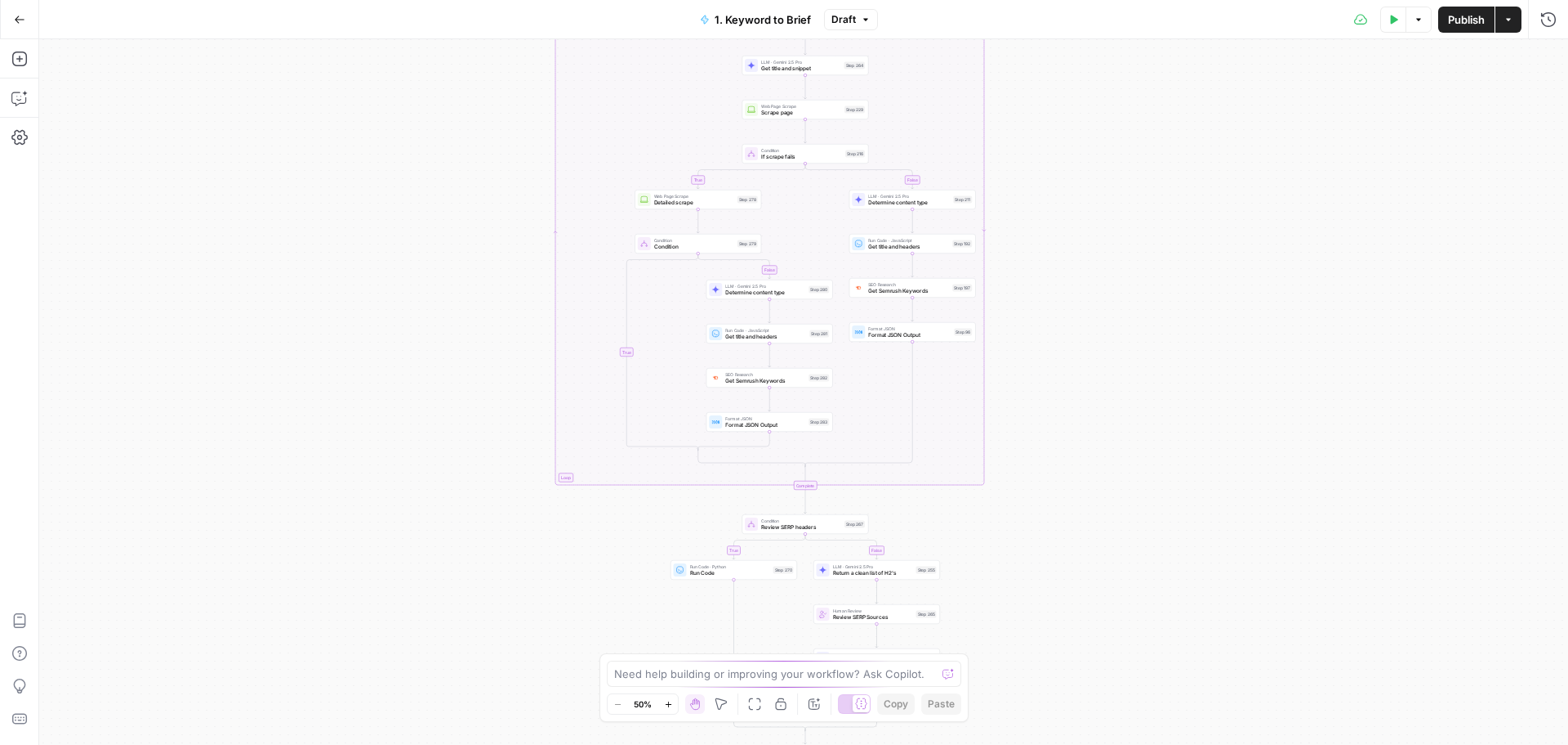
drag, startPoint x: 1031, startPoint y: 425, endPoint x: 1049, endPoint y: 168, distance: 257.6
click at [1049, 168] on div "true false true false true false true false true false Workflow Input Settings …" at bounding box center [804, 392] width 1529 height 705
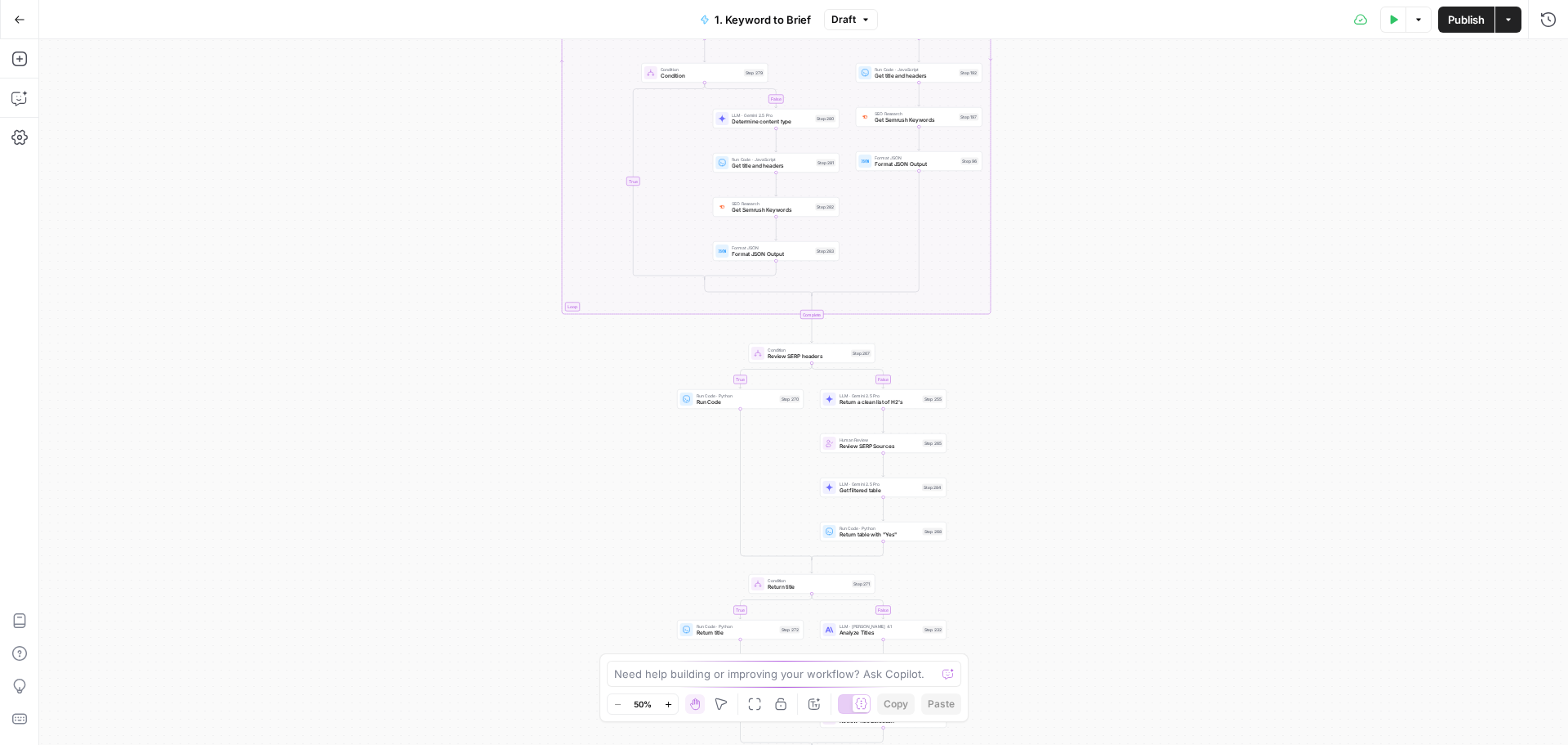
drag, startPoint x: 1042, startPoint y: 377, endPoint x: 1033, endPoint y: 225, distance: 152.3
click at [1040, 180] on div "true false true false true false true false true false Workflow Input Settings …" at bounding box center [804, 392] width 1529 height 705
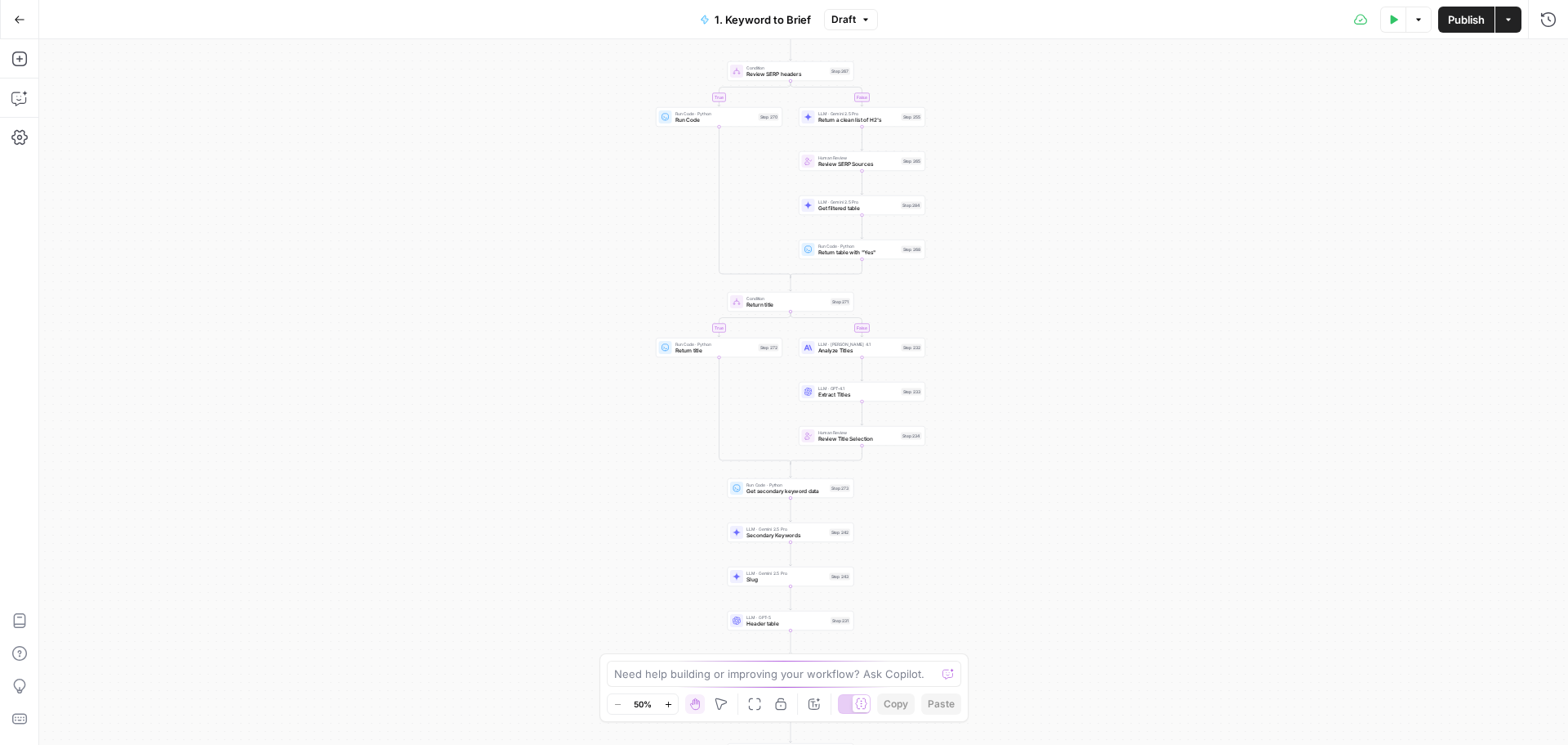
drag, startPoint x: 1018, startPoint y: 421, endPoint x: 1005, endPoint y: 221, distance: 200.4
click at [1005, 221] on div "true false true false true false true false true false Workflow Input Settings …" at bounding box center [804, 392] width 1529 height 705
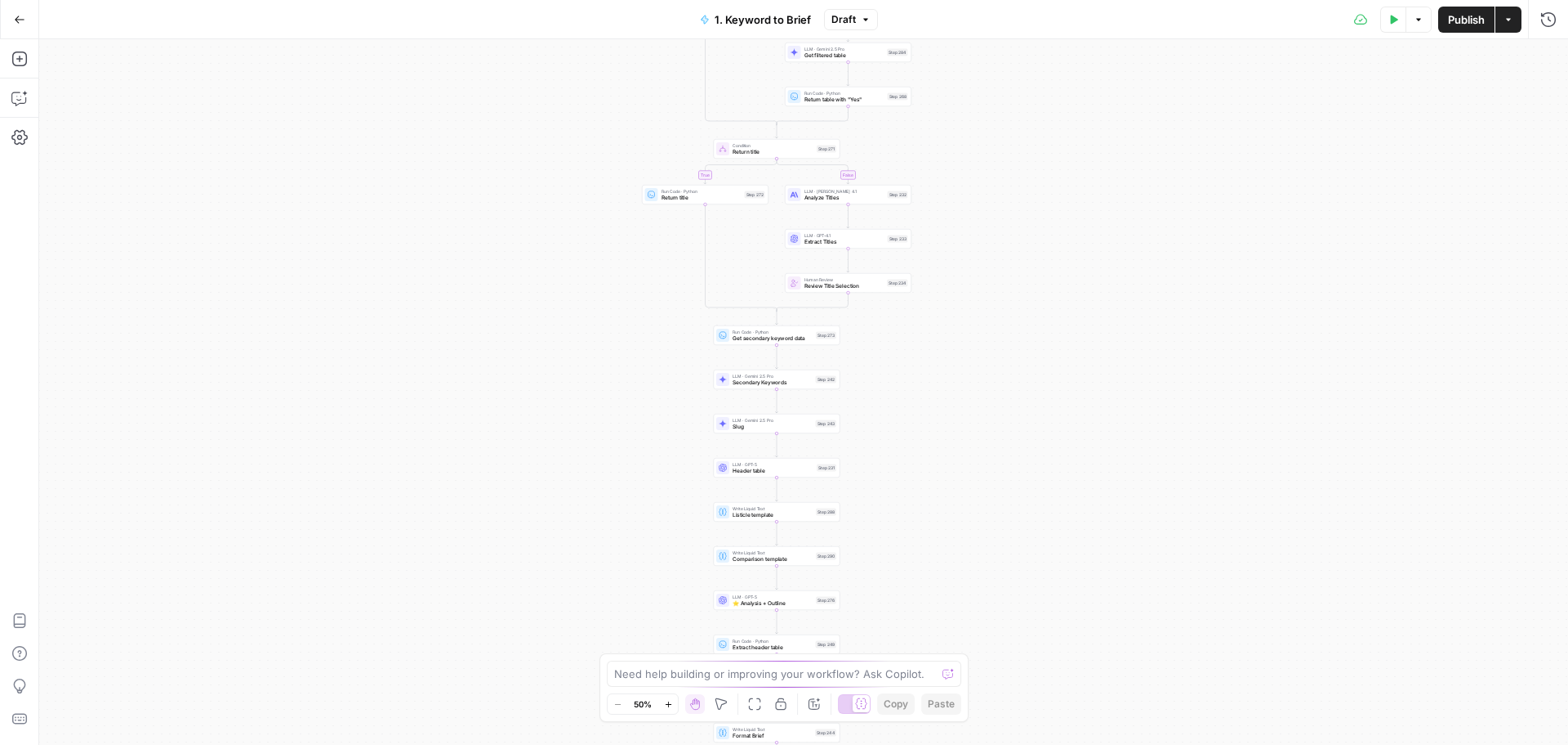
drag, startPoint x: 972, startPoint y: 435, endPoint x: 956, endPoint y: 277, distance: 158.8
click at [958, 277] on div "true false true false true false true false true false Workflow Input Settings …" at bounding box center [804, 392] width 1529 height 705
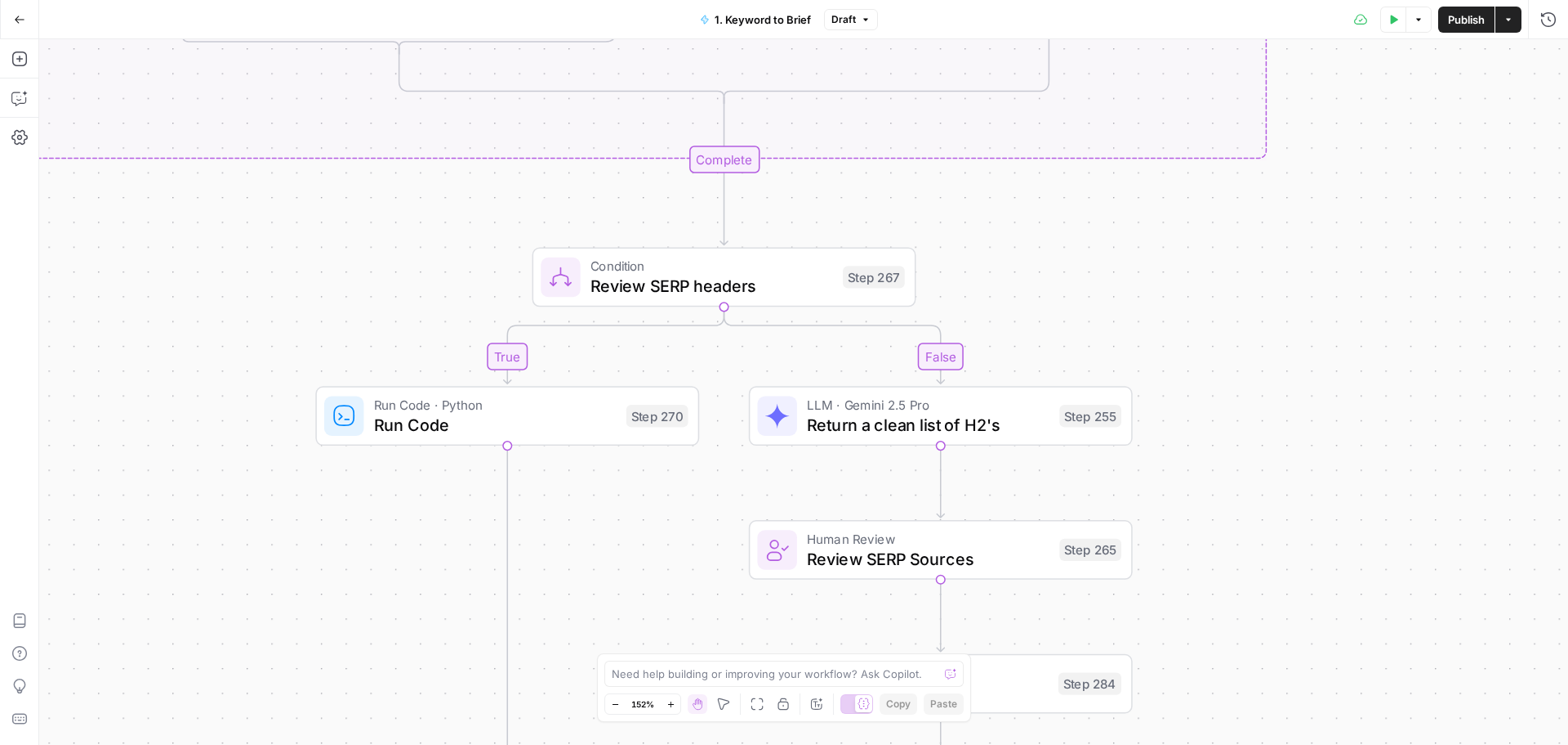
drag, startPoint x: 1220, startPoint y: 235, endPoint x: 1243, endPoint y: 320, distance: 88.1
click at [1212, 546] on div "true false true false true false true false true false Workflow Input Settings …" at bounding box center [804, 392] width 1529 height 705
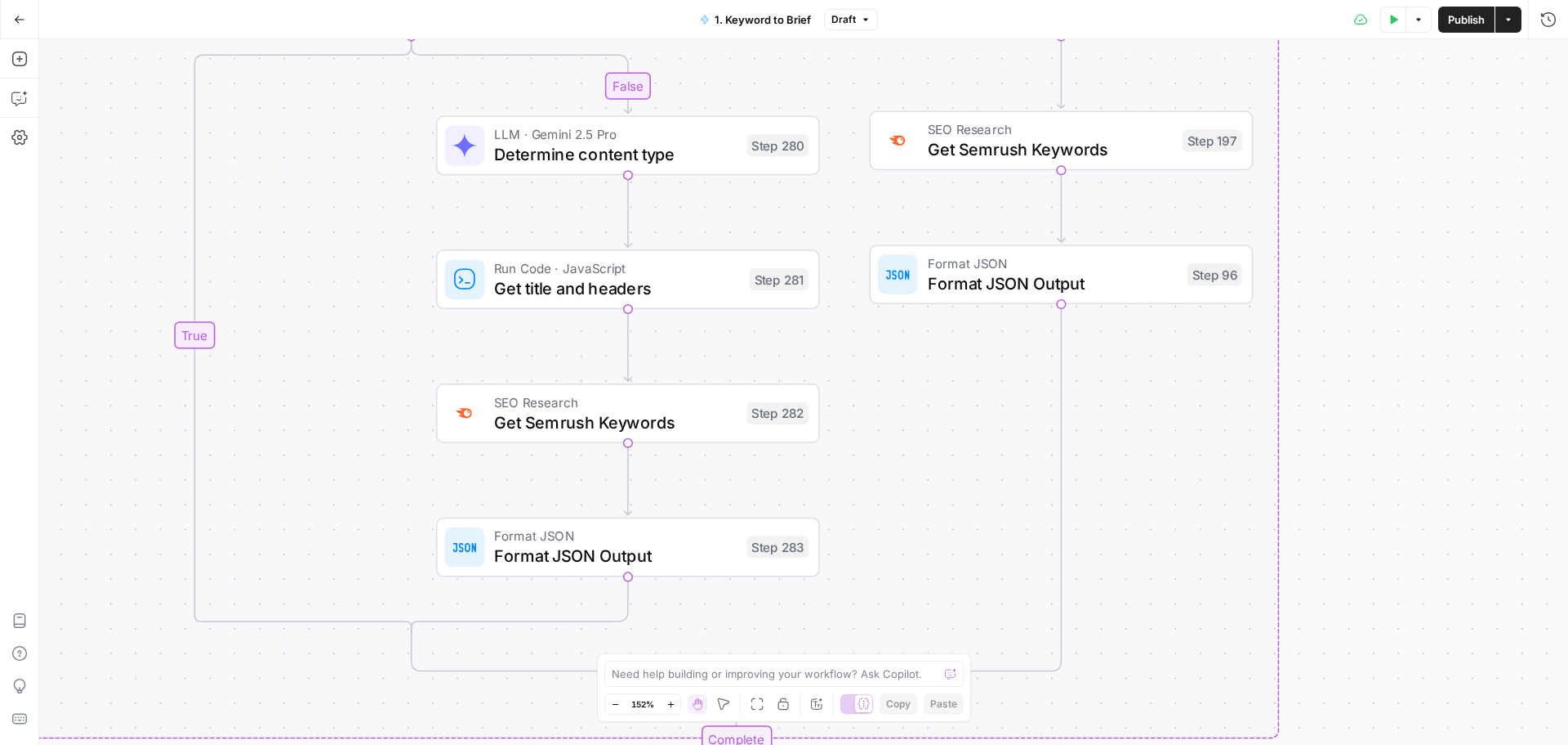
drag, startPoint x: 1136, startPoint y: 249, endPoint x: 1152, endPoint y: 720, distance: 471.3
click at [1152, 720] on div "true false true false true false true false true false Workflow Input Settings …" at bounding box center [804, 392] width 1529 height 705
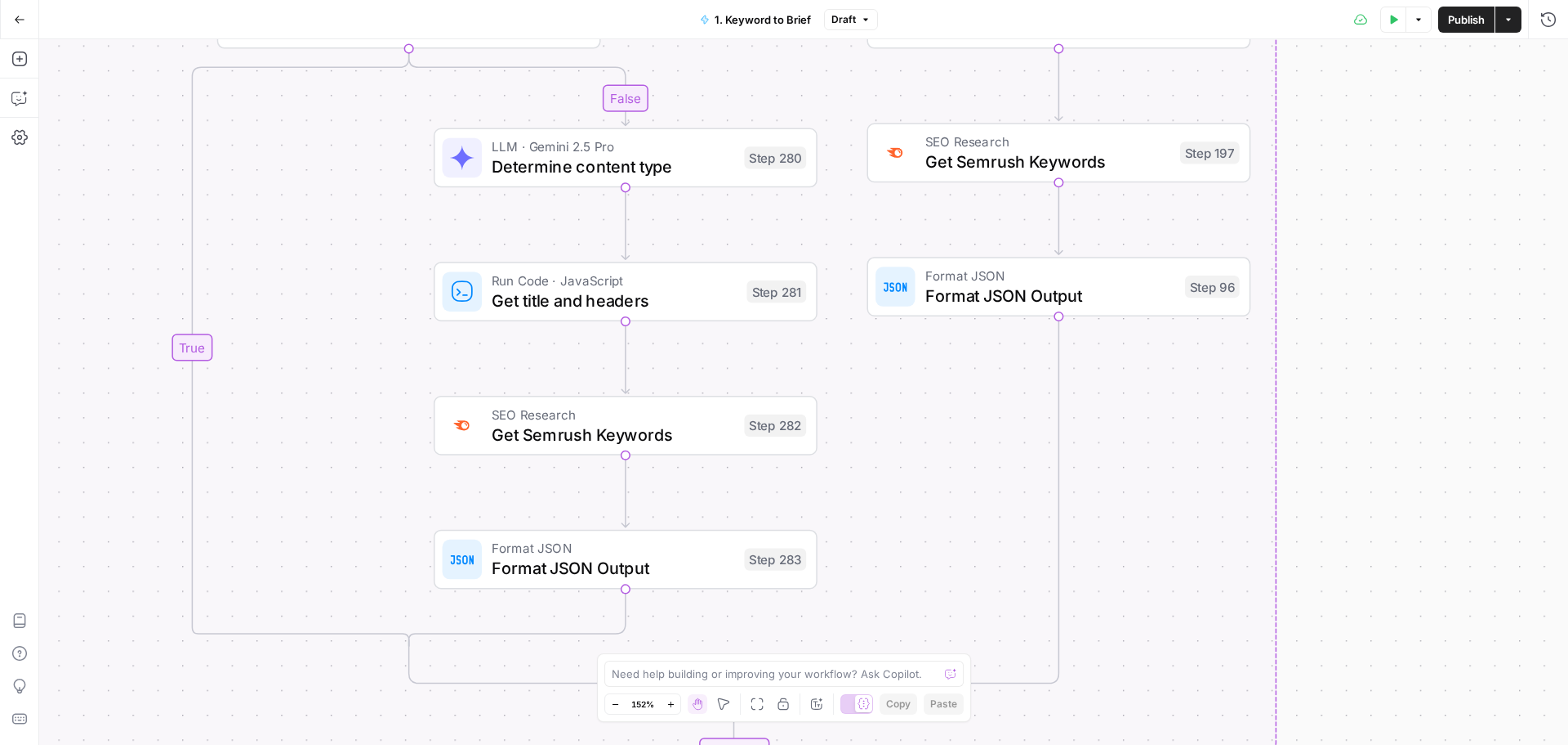
drag, startPoint x: 1356, startPoint y: 335, endPoint x: 1327, endPoint y: 766, distance: 432.0
click at [1327, 744] on html "Smartsheet New Home Browse Insights Opportunities Your Data Recent Grids Write …" at bounding box center [784, 372] width 1568 height 745
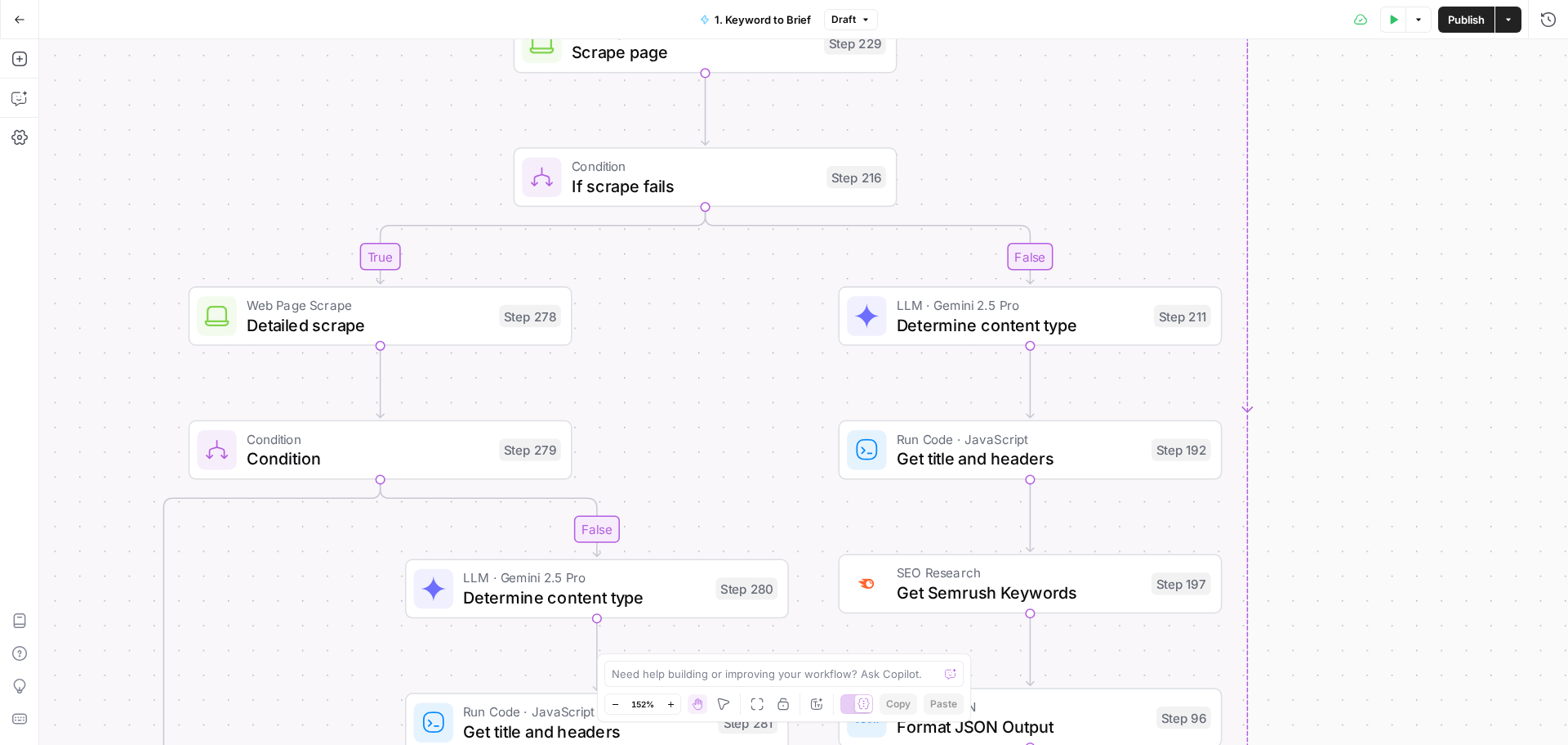
drag, startPoint x: 1317, startPoint y: 206, endPoint x: 1360, endPoint y: 739, distance: 534.7
click at [1359, 744] on html "Smartsheet New Home Browse Insights Opportunities Your Data Recent Grids Write …" at bounding box center [784, 372] width 1568 height 745
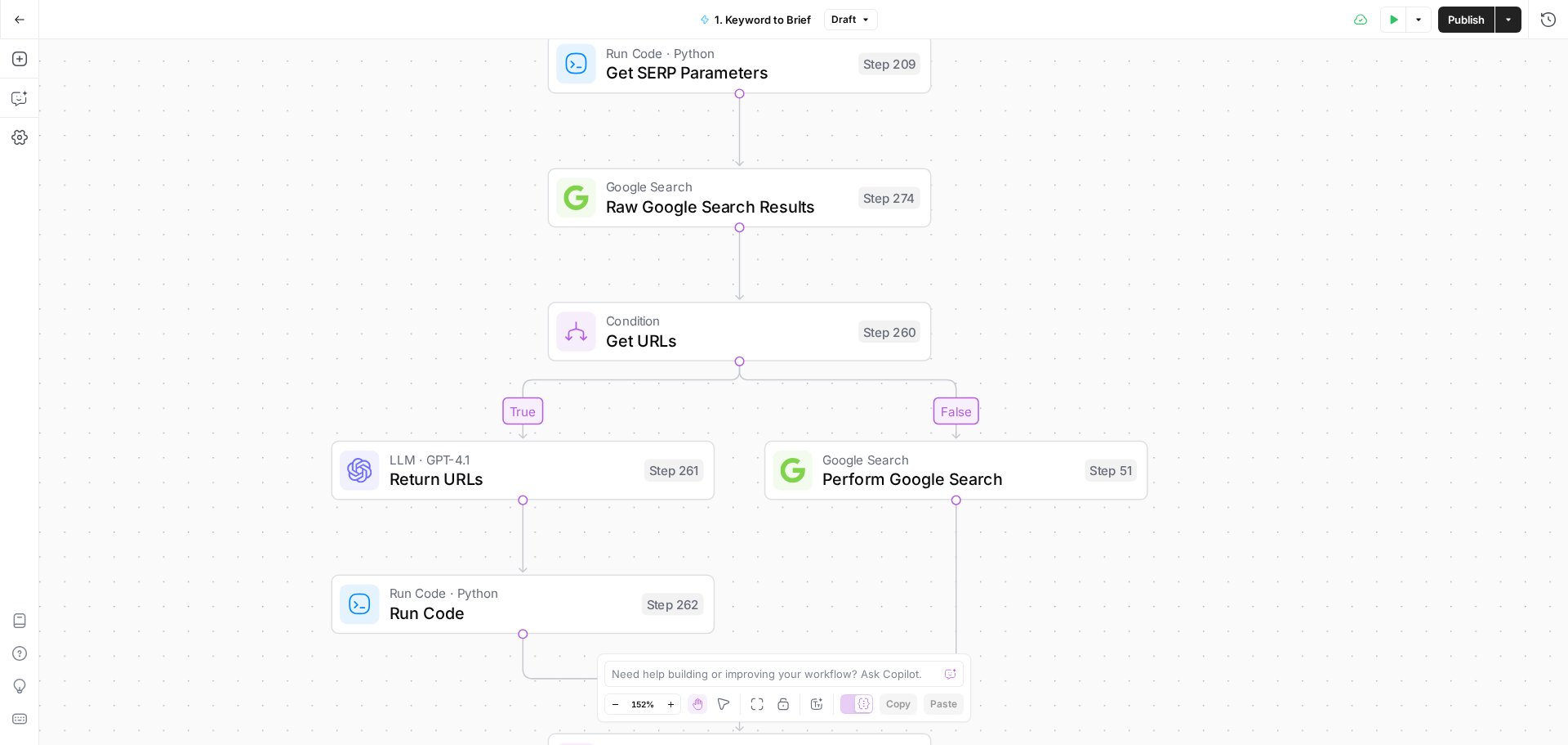
drag, startPoint x: 1336, startPoint y: 254, endPoint x: 1330, endPoint y: 783, distance: 529.0
click at [1330, 744] on html "Smartsheet New Home Browse Insights Opportunities Your Data Recent Grids Write …" at bounding box center [784, 372] width 1568 height 745
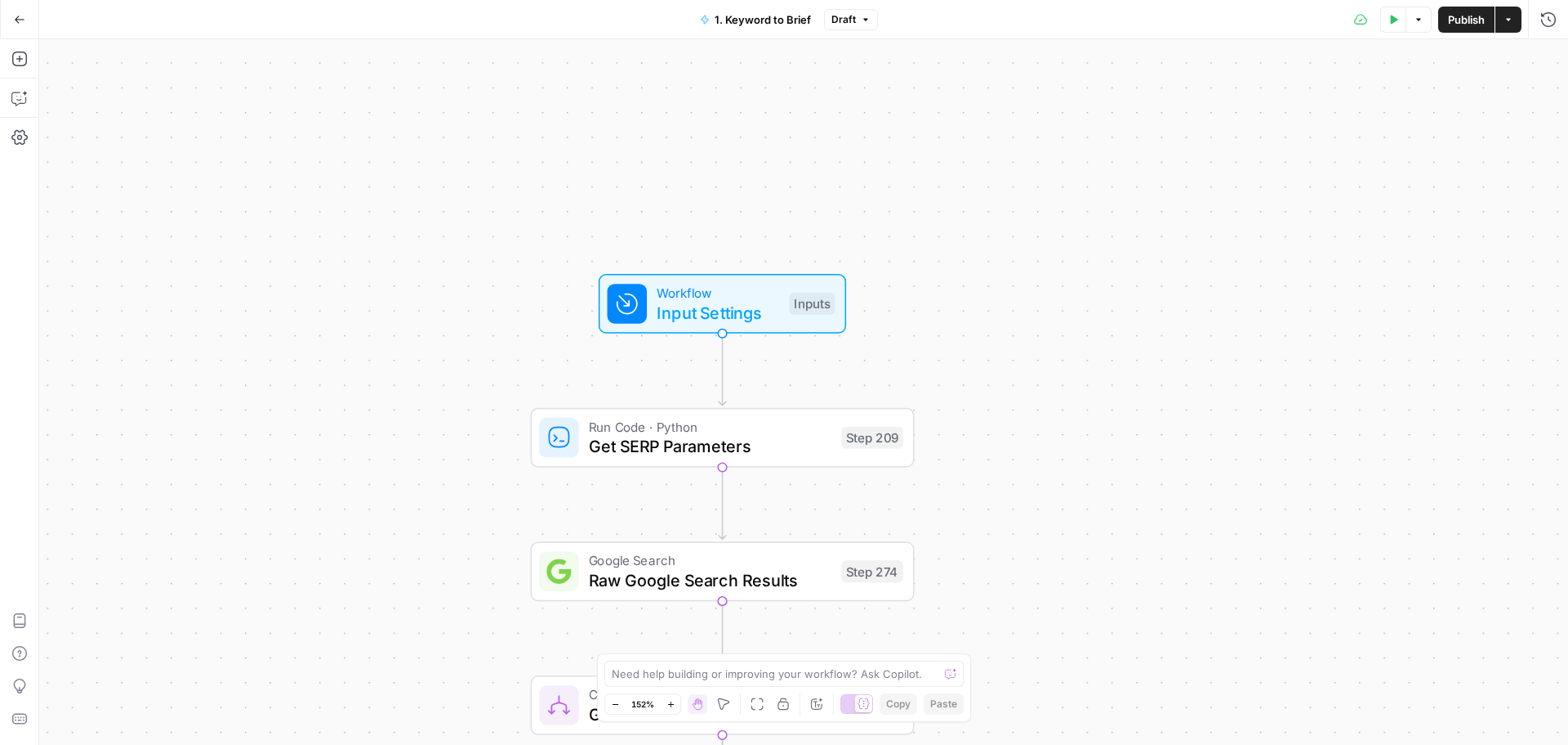
drag, startPoint x: 1251, startPoint y: 389, endPoint x: 1263, endPoint y: 773, distance: 384.2
click at [1263, 744] on html "Smartsheet New Home Browse Insights Opportunities Your Data Recent Grids Write …" at bounding box center [784, 372] width 1568 height 745
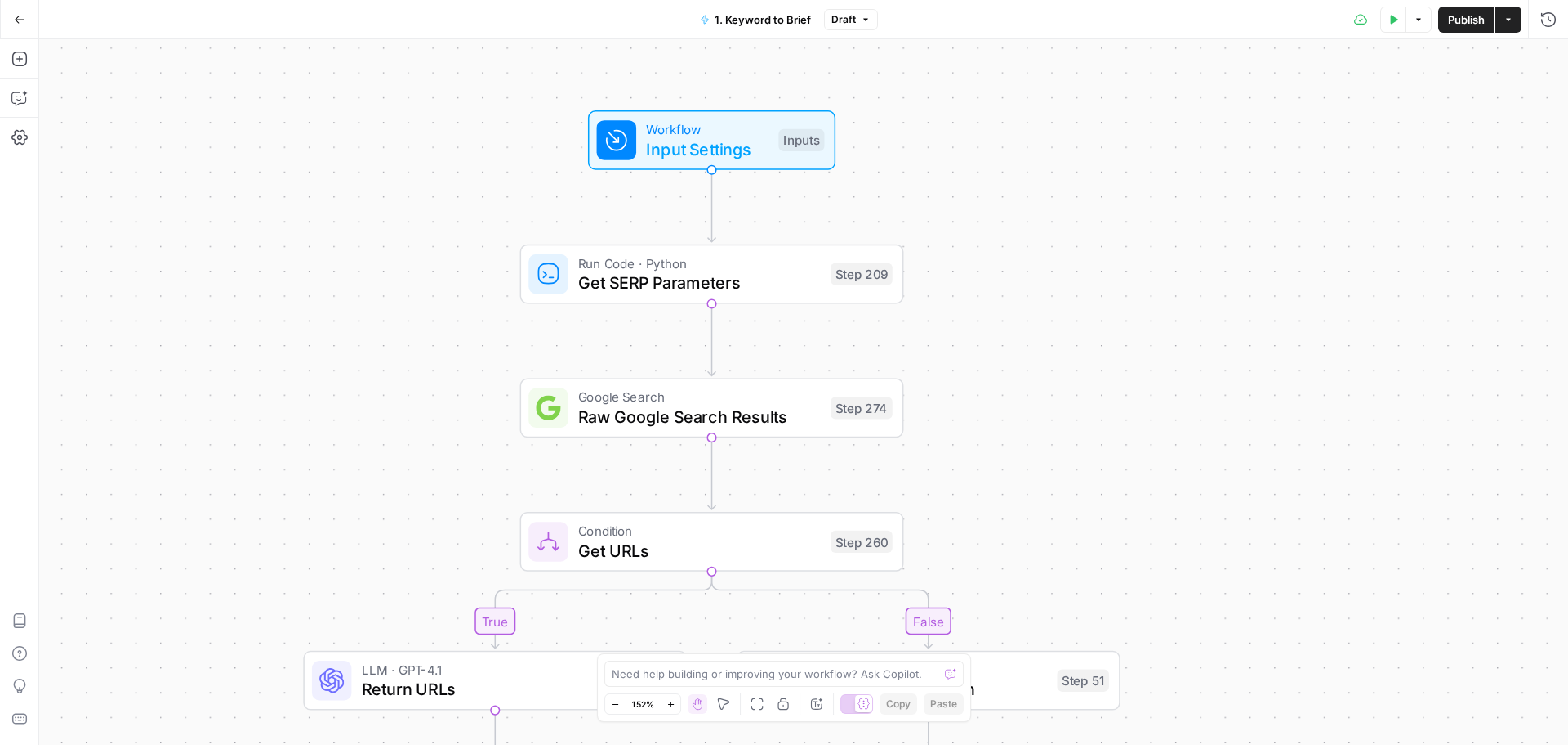
drag, startPoint x: 1124, startPoint y: 362, endPoint x: 1119, endPoint y: 240, distance: 122.1
click at [1119, 240] on div "true false false true false true false true false true Workflow Input Settings …" at bounding box center [804, 392] width 1529 height 705
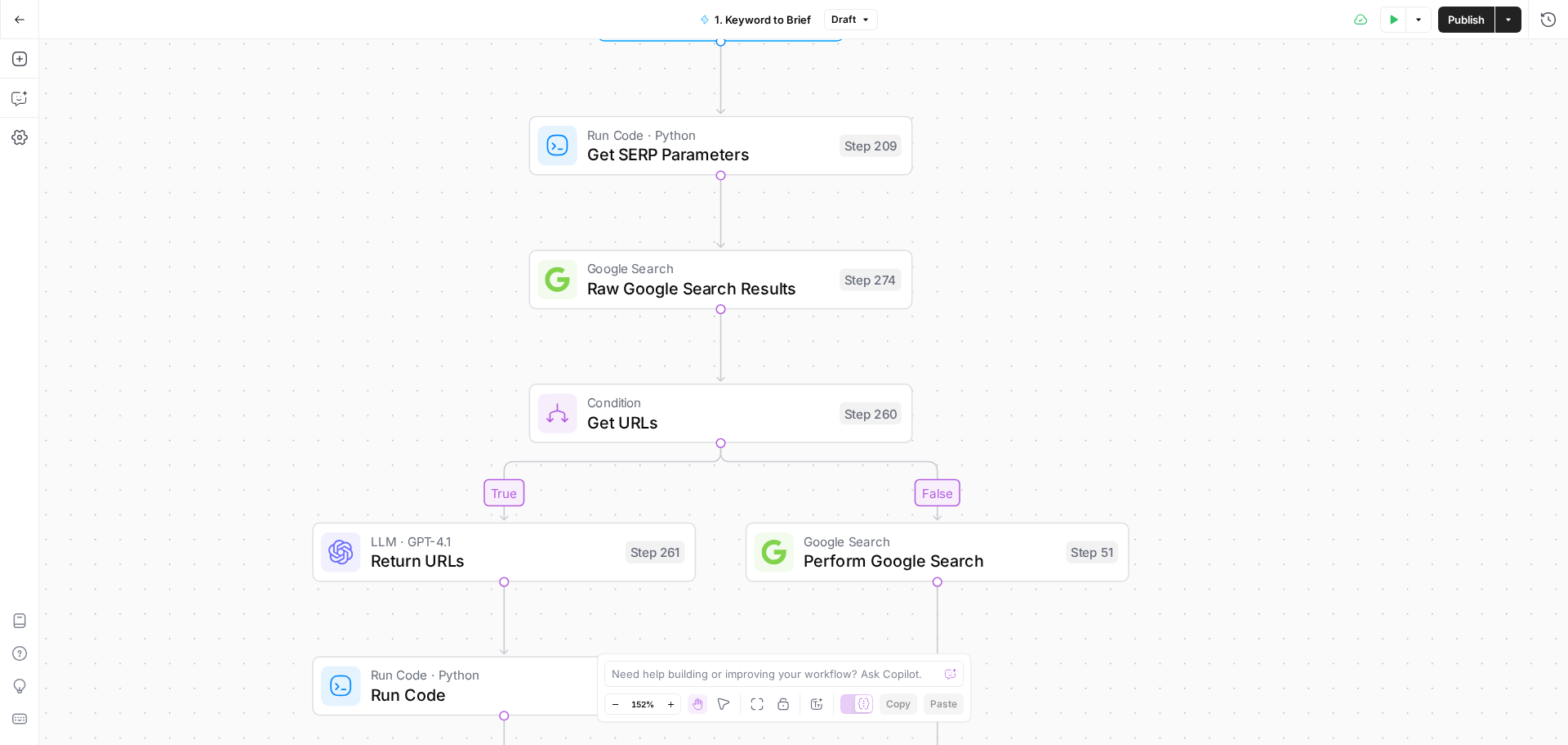
drag, startPoint x: 1060, startPoint y: 299, endPoint x: 1062, endPoint y: 246, distance: 53.0
click at [1062, 246] on div "true false false true false true false true false true Workflow Input Settings …" at bounding box center [804, 392] width 1529 height 705
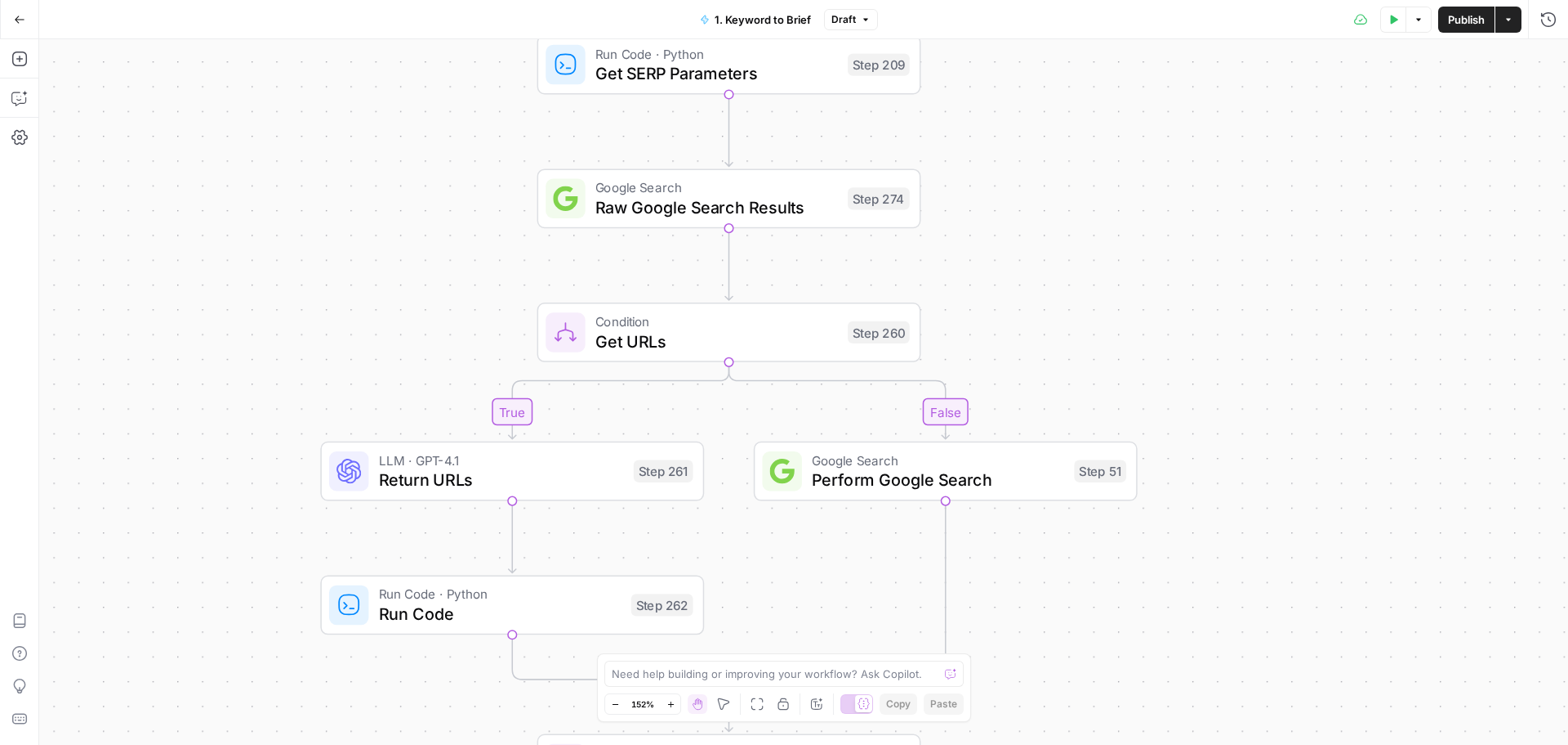
drag, startPoint x: 998, startPoint y: 355, endPoint x: 1006, endPoint y: 274, distance: 81.4
click at [1006, 274] on div "true false false true false true false true false true Workflow Input Settings …" at bounding box center [804, 392] width 1529 height 705
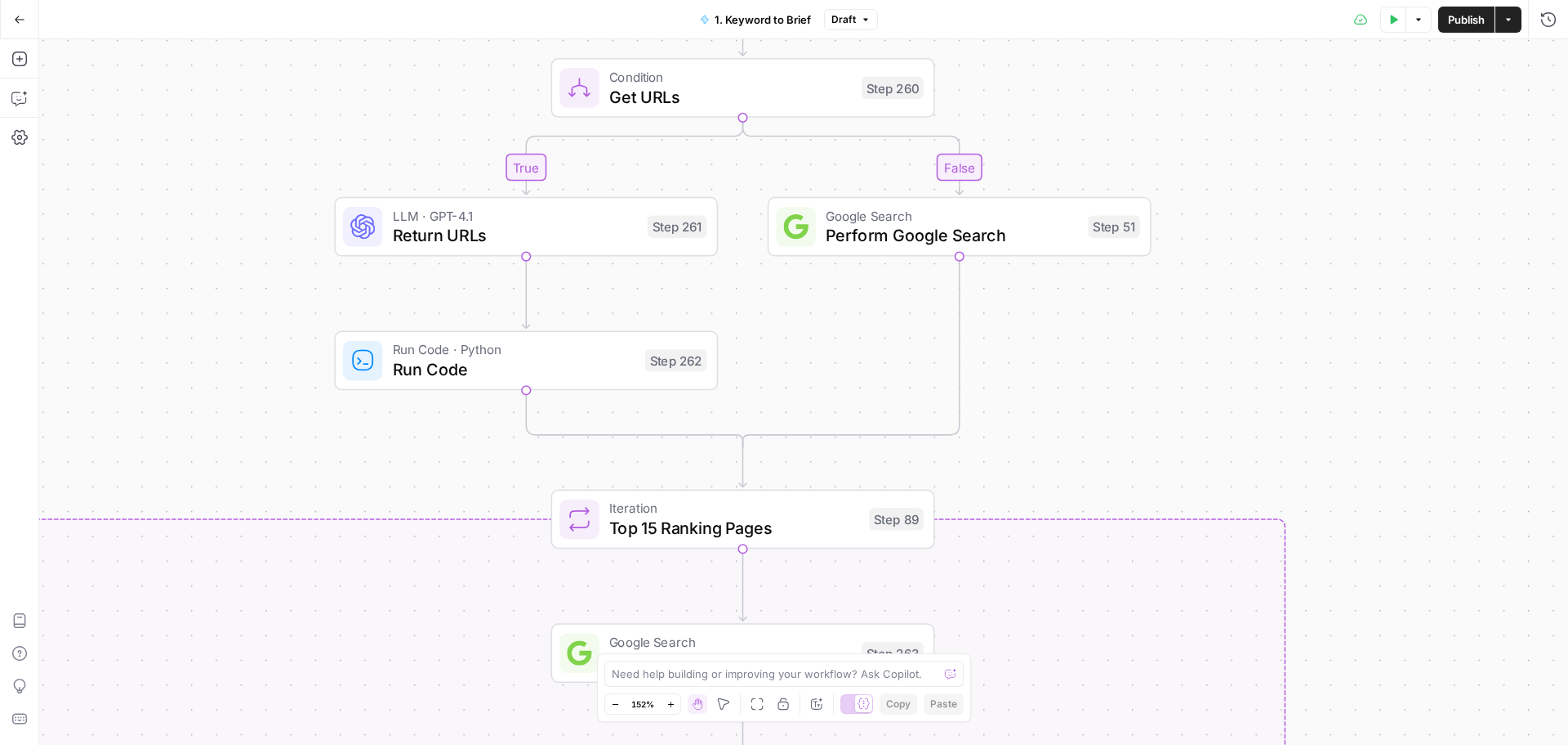
drag, startPoint x: 1245, startPoint y: 391, endPoint x: 1259, endPoint y: 147, distance: 244.4
click at [1259, 147] on div "true false false true false true false true false true Workflow Input Settings …" at bounding box center [804, 392] width 1529 height 705
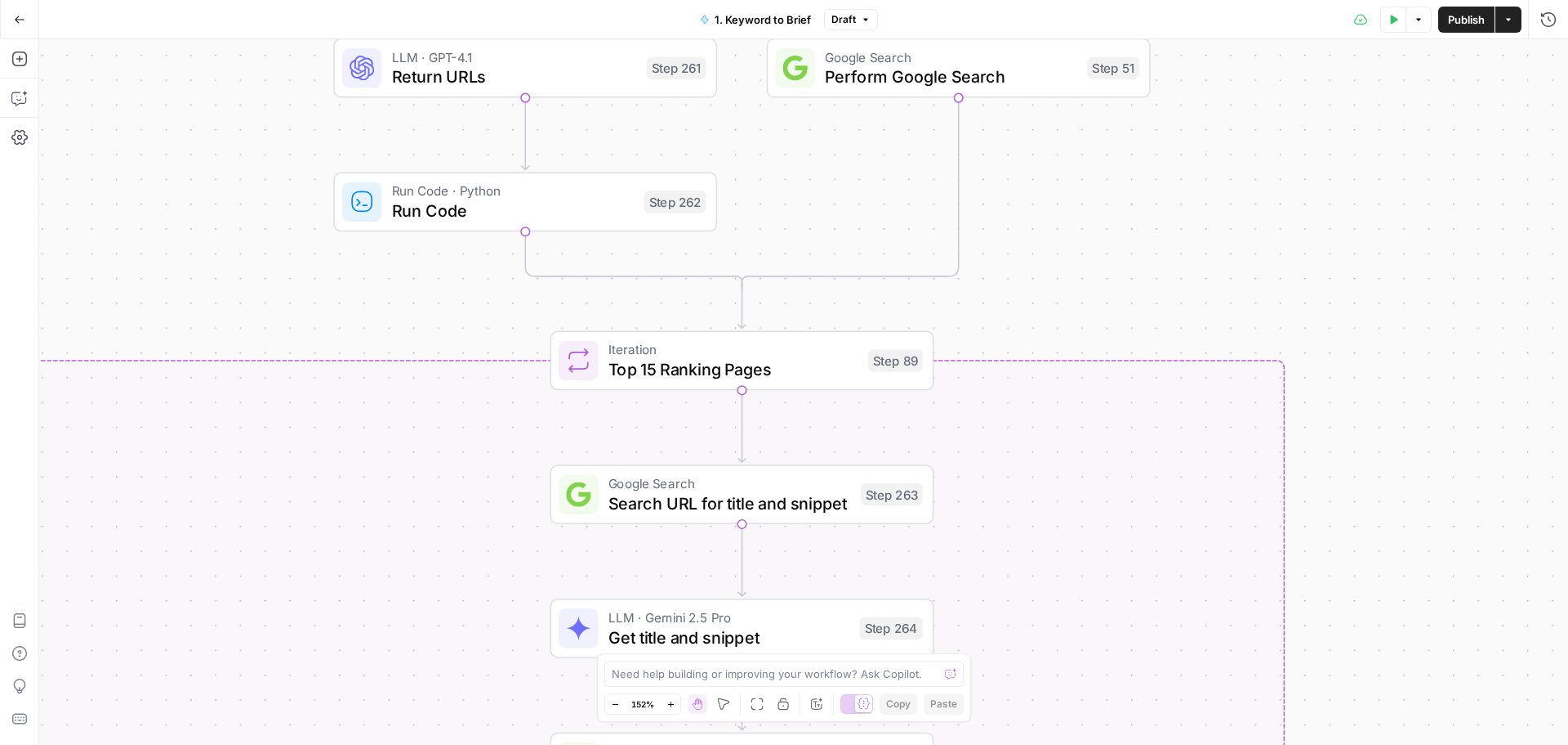
drag, startPoint x: 1276, startPoint y: 356, endPoint x: 1279, endPoint y: 127, distance: 229.0
click at [1279, 127] on div "true false false true false true false true false true Workflow Input Settings …" at bounding box center [804, 392] width 1529 height 705
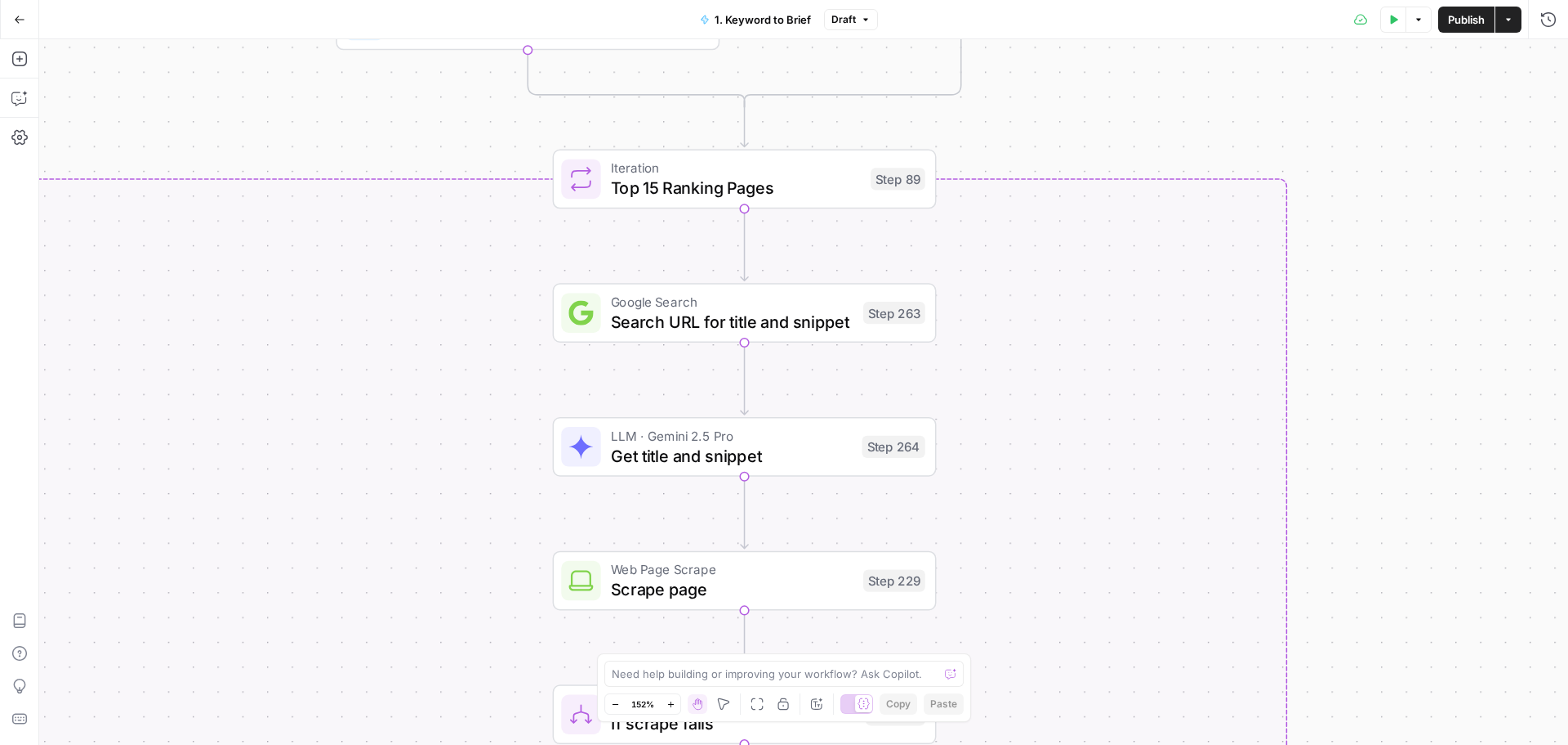
drag, startPoint x: 1281, startPoint y: 240, endPoint x: 1279, endPoint y: 172, distance: 68.0
click at [1279, 172] on div "true false false true false true false true false true Workflow Input Settings …" at bounding box center [804, 392] width 1529 height 705
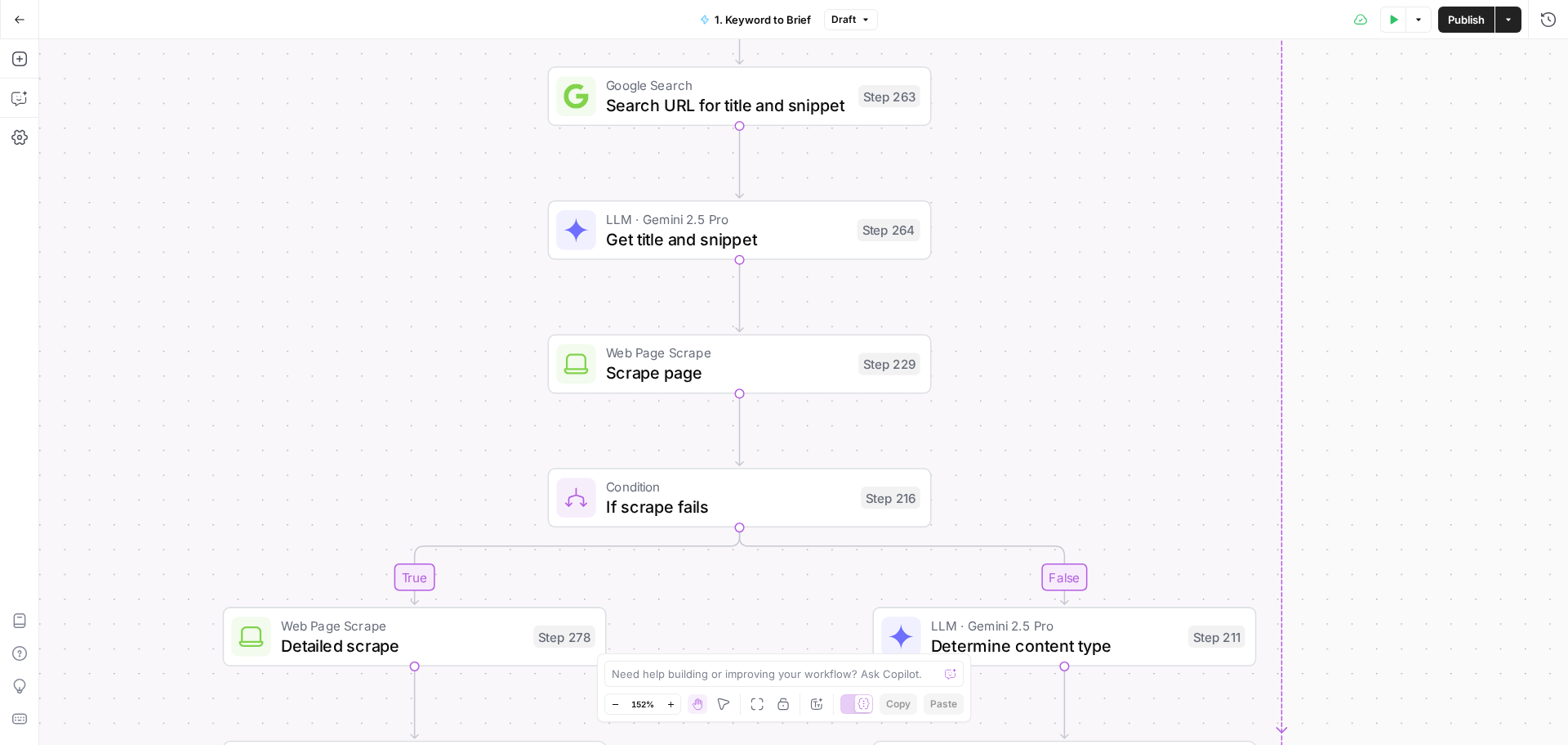
drag, startPoint x: 1361, startPoint y: 563, endPoint x: 1302, endPoint y: 315, distance: 254.9
click at [1359, 290] on div "true false false true false true false true false true Workflow Input Settings …" at bounding box center [804, 392] width 1529 height 705
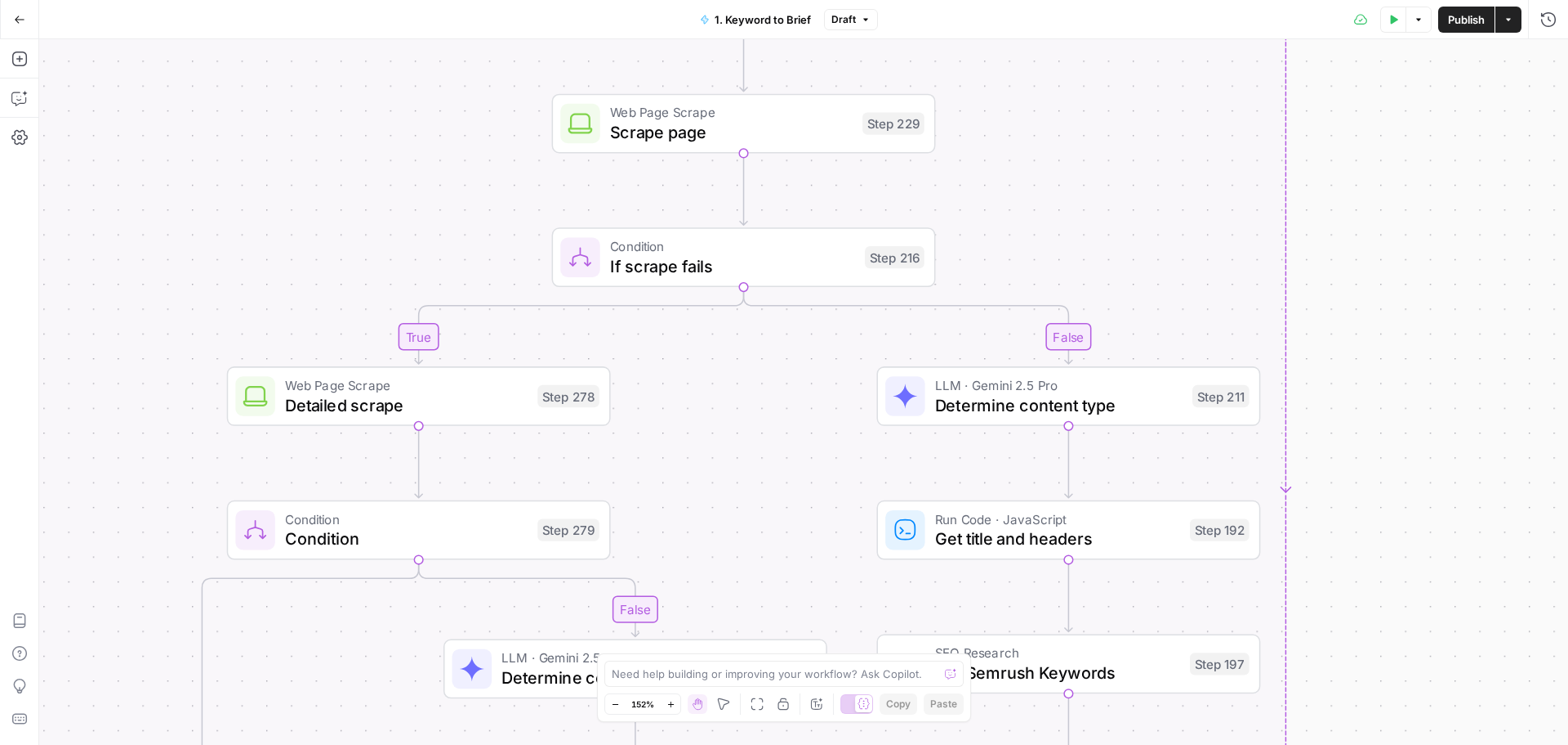
drag, startPoint x: 1447, startPoint y: 438, endPoint x: 1461, endPoint y: 213, distance: 225.4
click at [1461, 213] on div "true false false true false true false true false true Workflow Input Settings …" at bounding box center [804, 392] width 1529 height 705
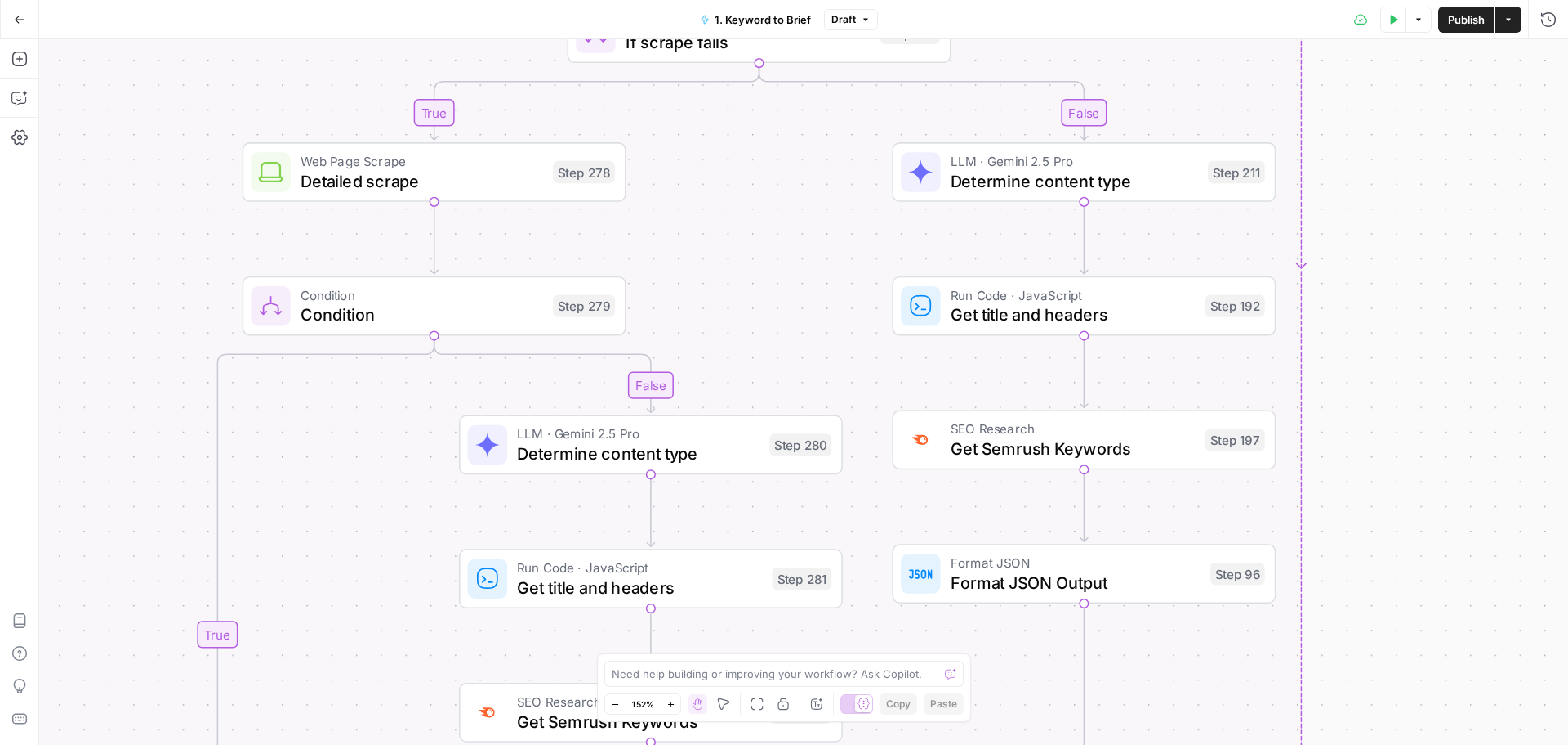
drag, startPoint x: 1414, startPoint y: 456, endPoint x: 1420, endPoint y: 327, distance: 129.1
click at [1420, 327] on div "true false false true false true false true false true Workflow Input Settings …" at bounding box center [804, 392] width 1529 height 705
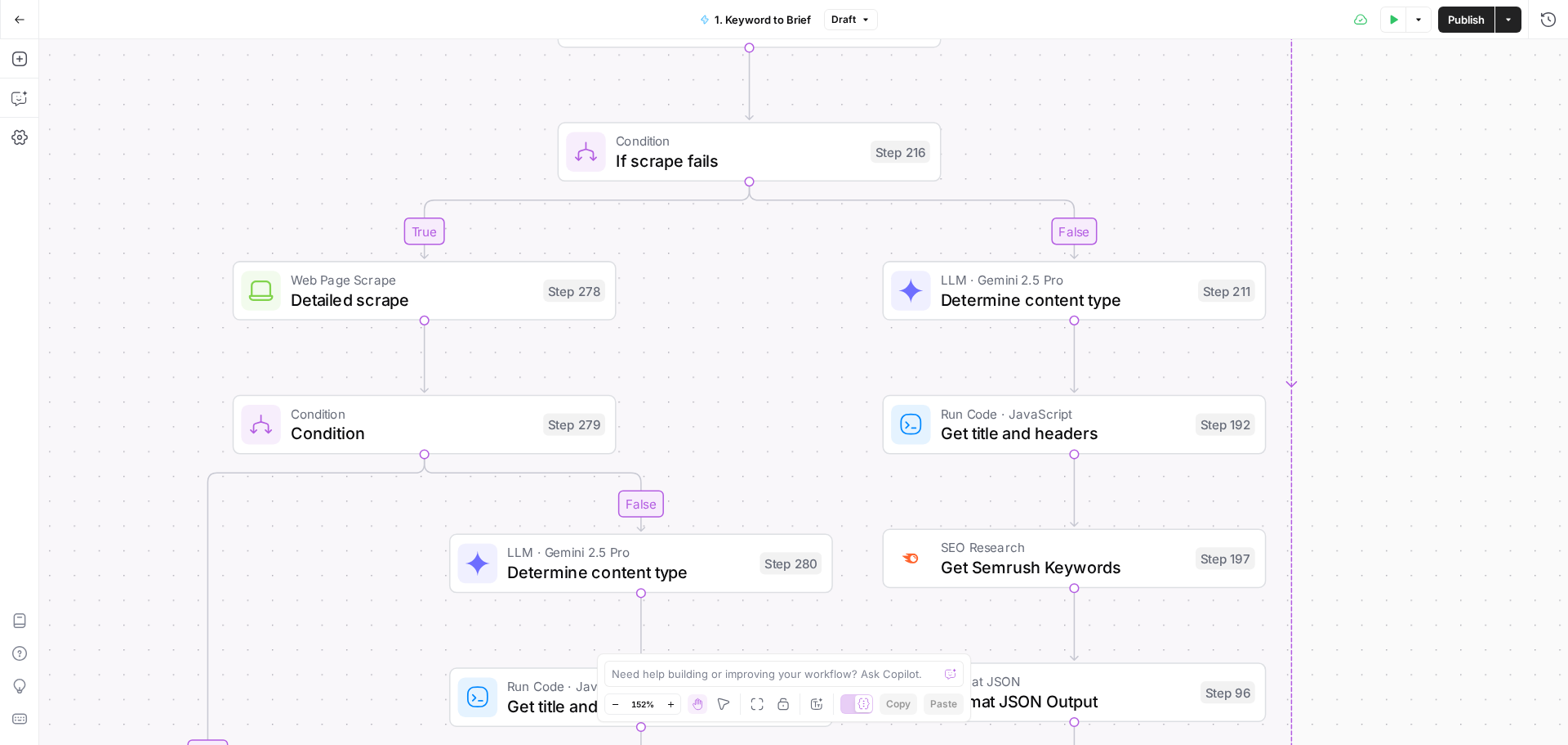
drag, startPoint x: 1444, startPoint y: 292, endPoint x: 1278, endPoint y: 314, distance: 167.5
click at [1442, 368] on div "true false false true false true false true false true Workflow Input Settings …" at bounding box center [804, 392] width 1529 height 705
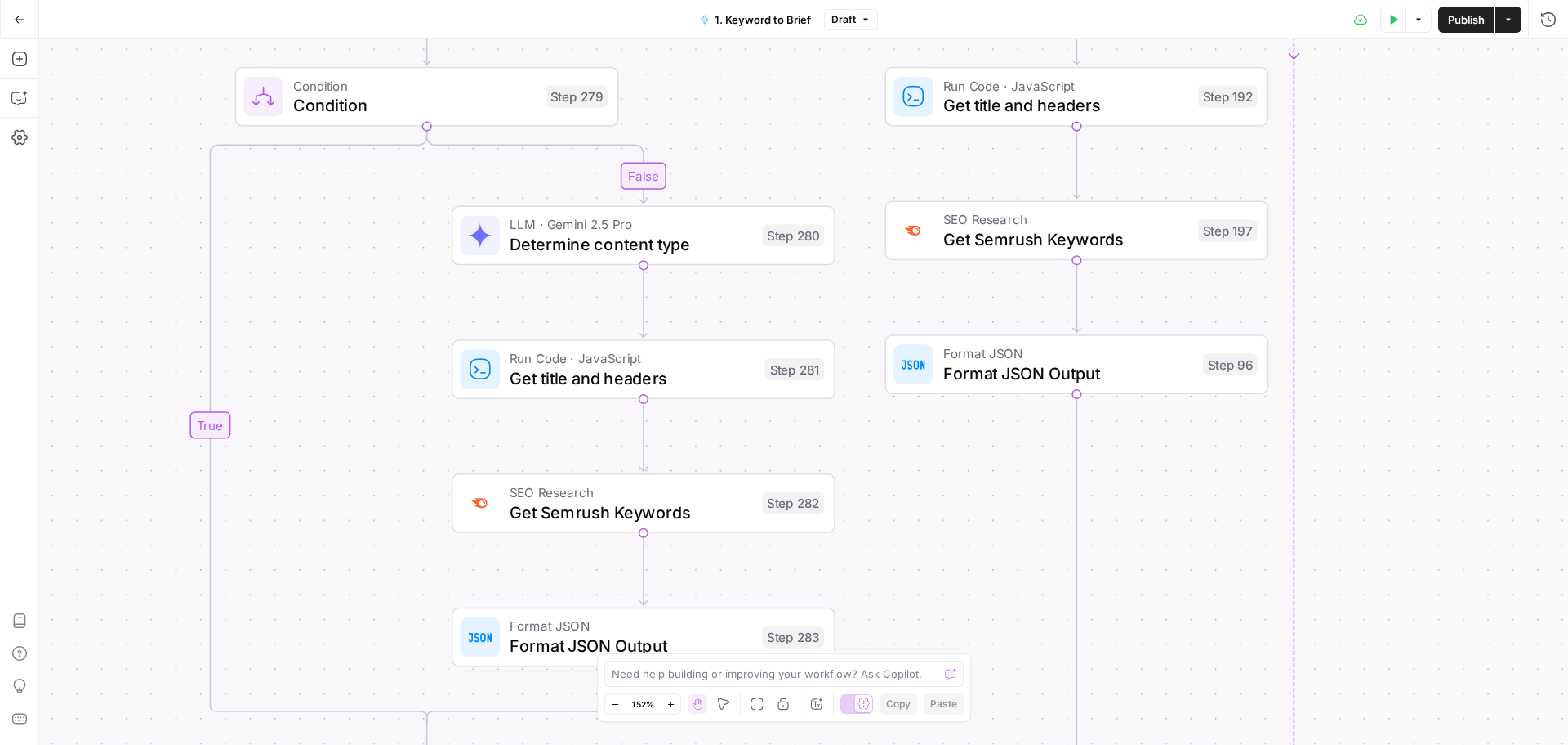
drag, startPoint x: 1399, startPoint y: 523, endPoint x: 1400, endPoint y: 190, distance: 333.0
click at [1400, 190] on div "true false false true false true false true false true Workflow Input Settings …" at bounding box center [804, 392] width 1529 height 705
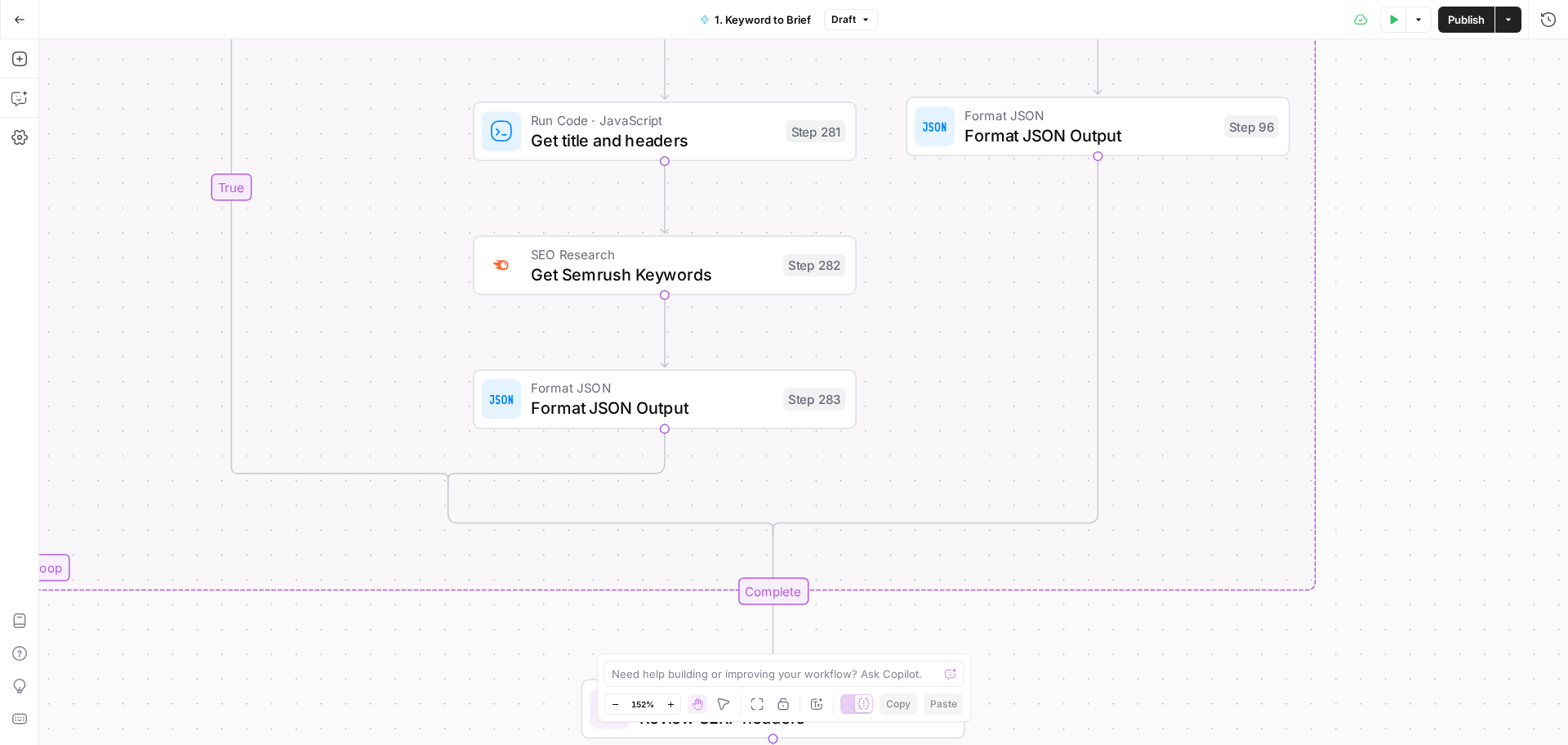
drag, startPoint x: 1375, startPoint y: 411, endPoint x: 1391, endPoint y: 227, distance: 184.7
click at [1392, 198] on div "true false false true false true false true false true Workflow Input Settings …" at bounding box center [804, 392] width 1529 height 705
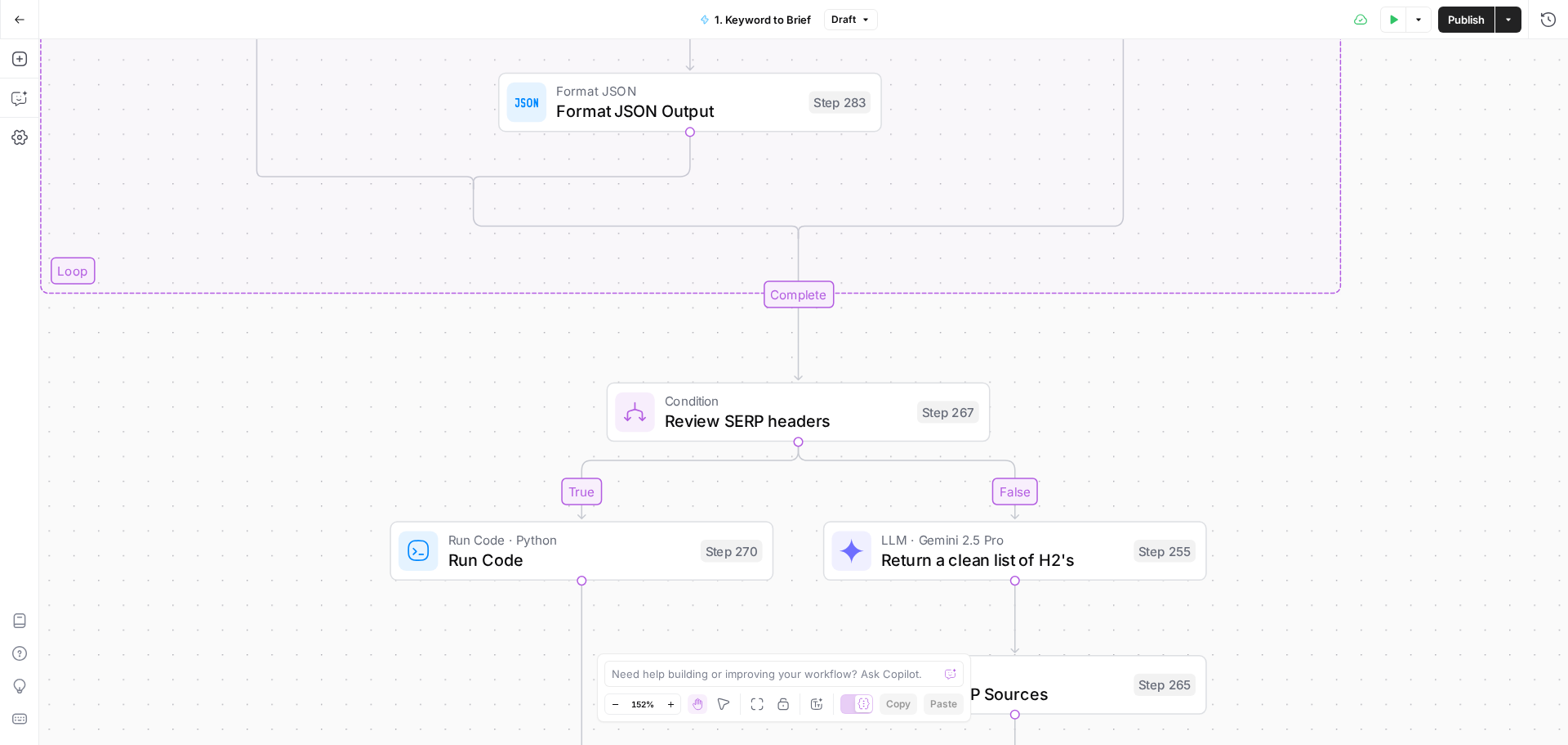
drag, startPoint x: 1396, startPoint y: 469, endPoint x: 1419, endPoint y: 238, distance: 232.1
click at [1419, 236] on div "true false false true false true false true false true Workflow Input Settings …" at bounding box center [804, 392] width 1529 height 705
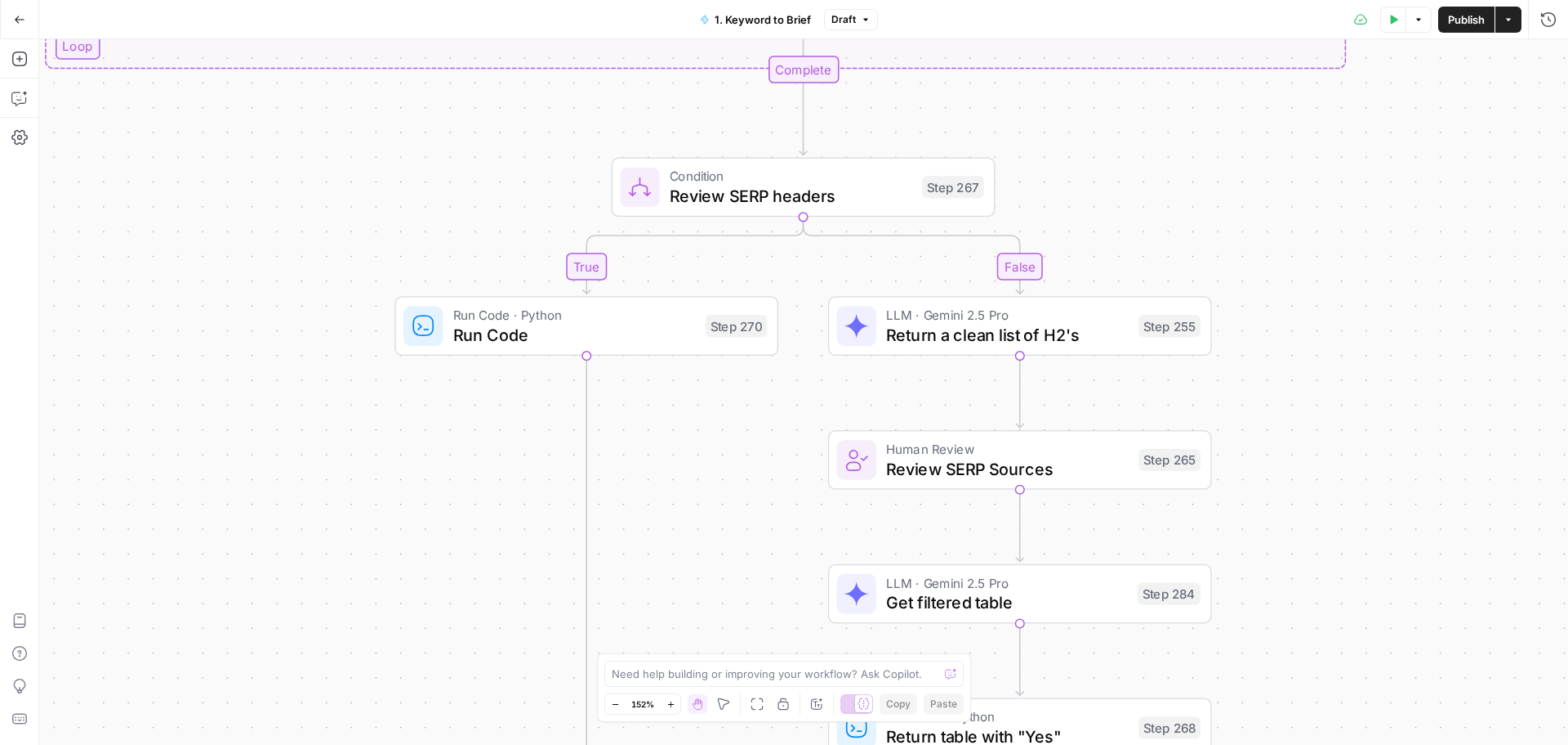
drag, startPoint x: 1382, startPoint y: 593, endPoint x: 1386, endPoint y: 374, distance: 219.0
click at [1386, 374] on div "true false false true false true false true false true Workflow Input Settings …" at bounding box center [804, 392] width 1529 height 705
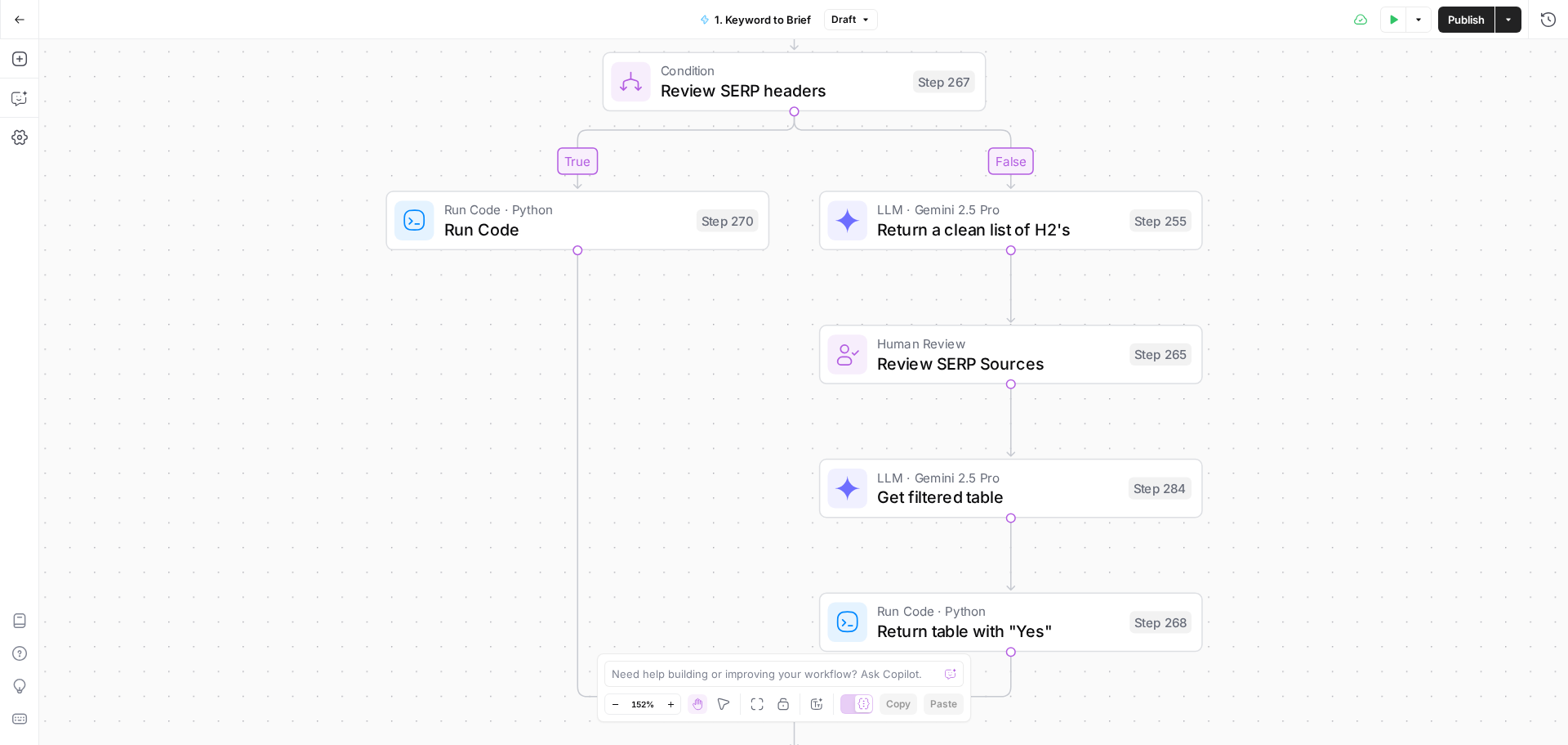
drag, startPoint x: 1392, startPoint y: 434, endPoint x: 1382, endPoint y: 377, distance: 57.9
click at [1382, 377] on div "true false false true false true false true false true Workflow Input Settings …" at bounding box center [804, 392] width 1529 height 705
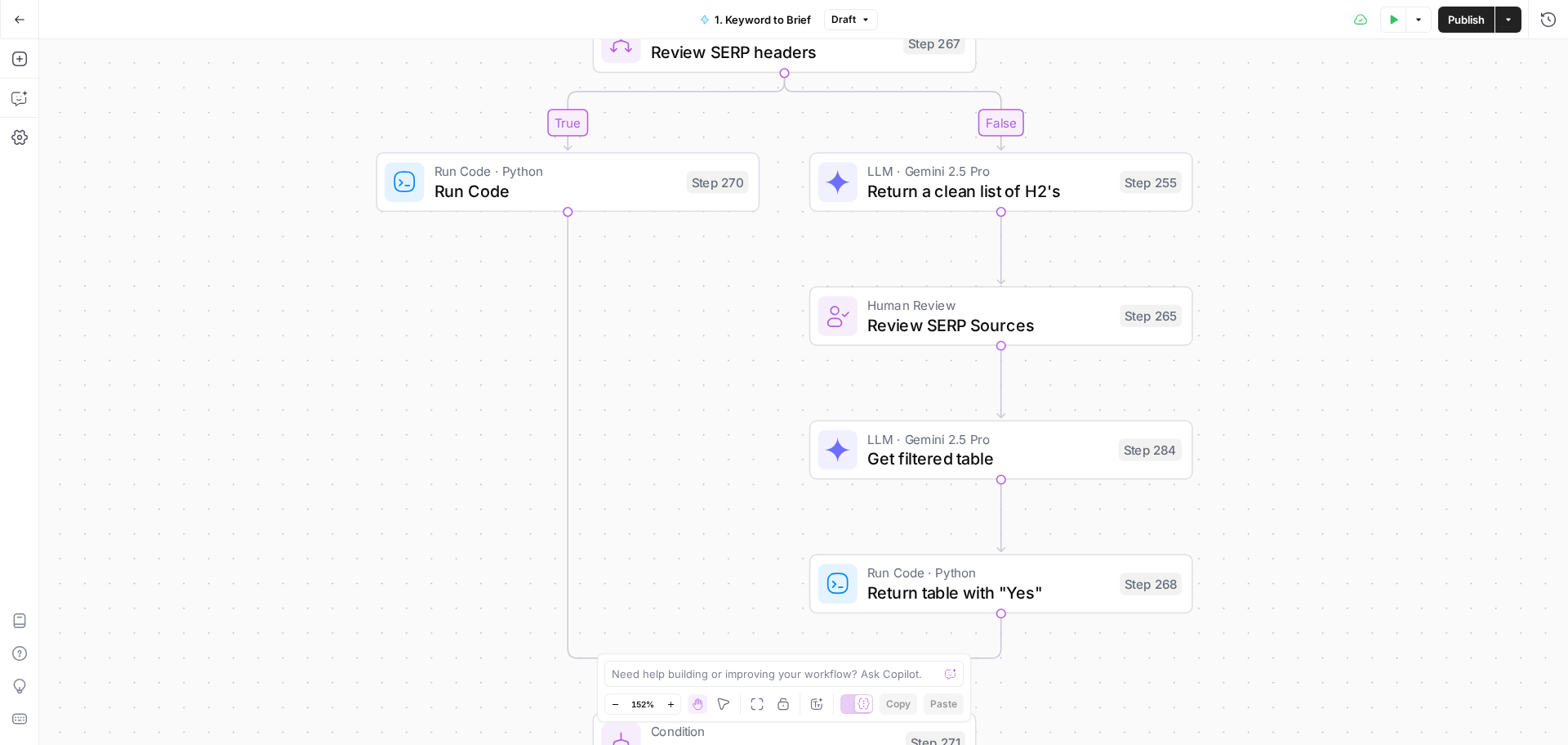
drag, startPoint x: 1413, startPoint y: 475, endPoint x: 1403, endPoint y: 436, distance: 40.3
click at [1403, 436] on div "true false false true false true false true false true Workflow Input Settings …" at bounding box center [804, 392] width 1529 height 705
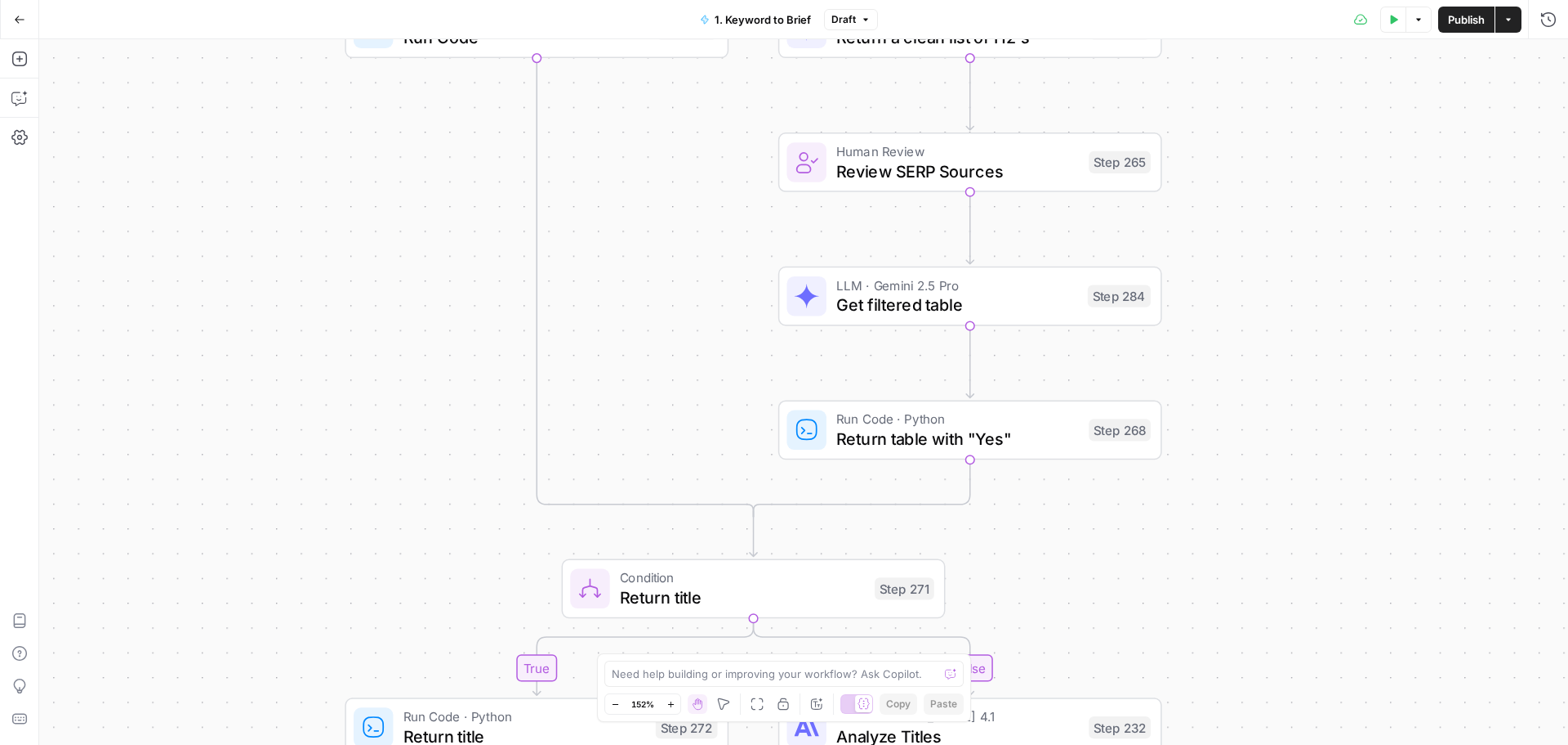
drag, startPoint x: 1306, startPoint y: 487, endPoint x: 1275, endPoint y: 334, distance: 156.1
click at [1275, 334] on div "true false false true false true false true false true Workflow Input Settings …" at bounding box center [804, 392] width 1529 height 705
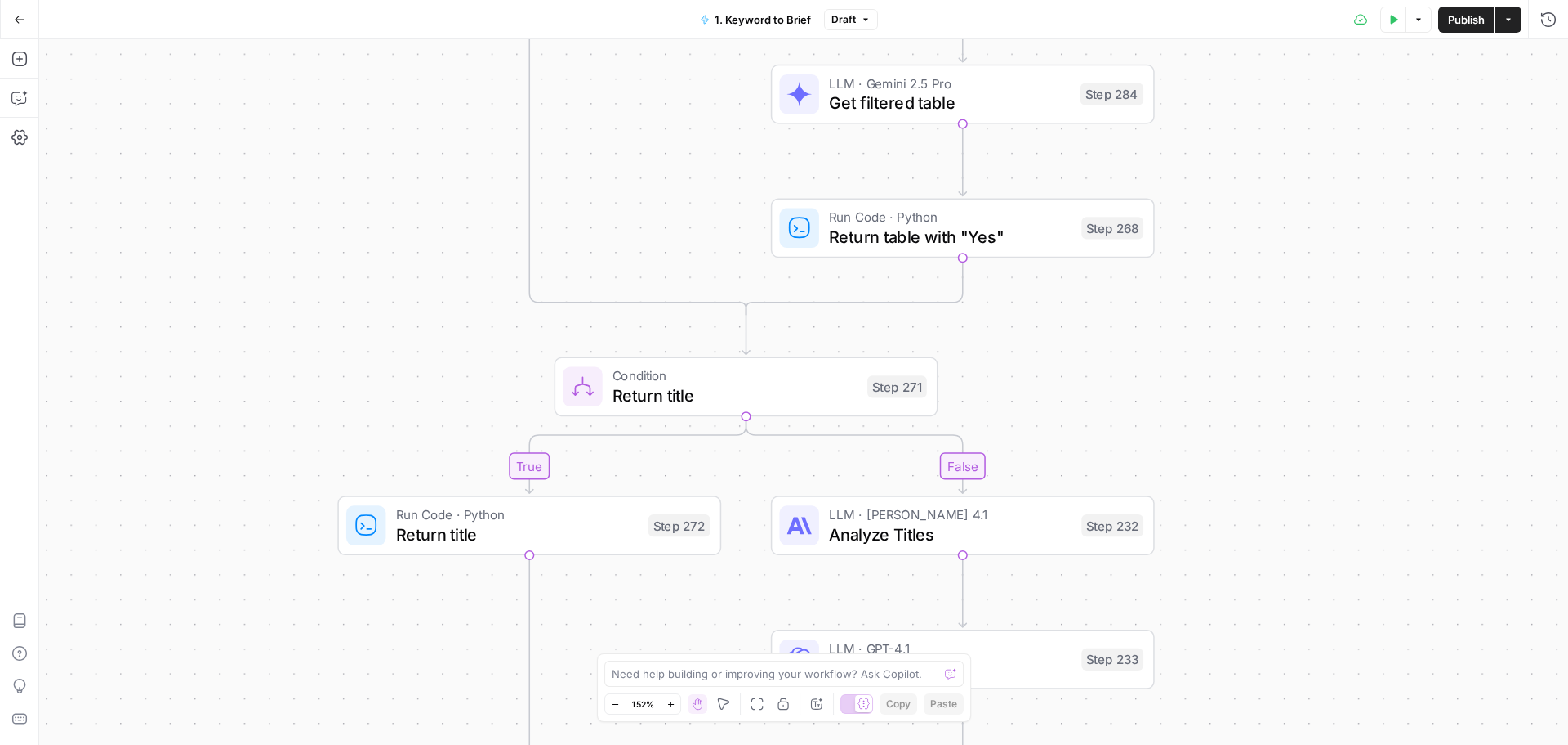
drag, startPoint x: 1276, startPoint y: 483, endPoint x: 1268, endPoint y: 293, distance: 190.2
click at [1268, 293] on div "true false false true false true false true false true Workflow Input Settings …" at bounding box center [804, 392] width 1529 height 705
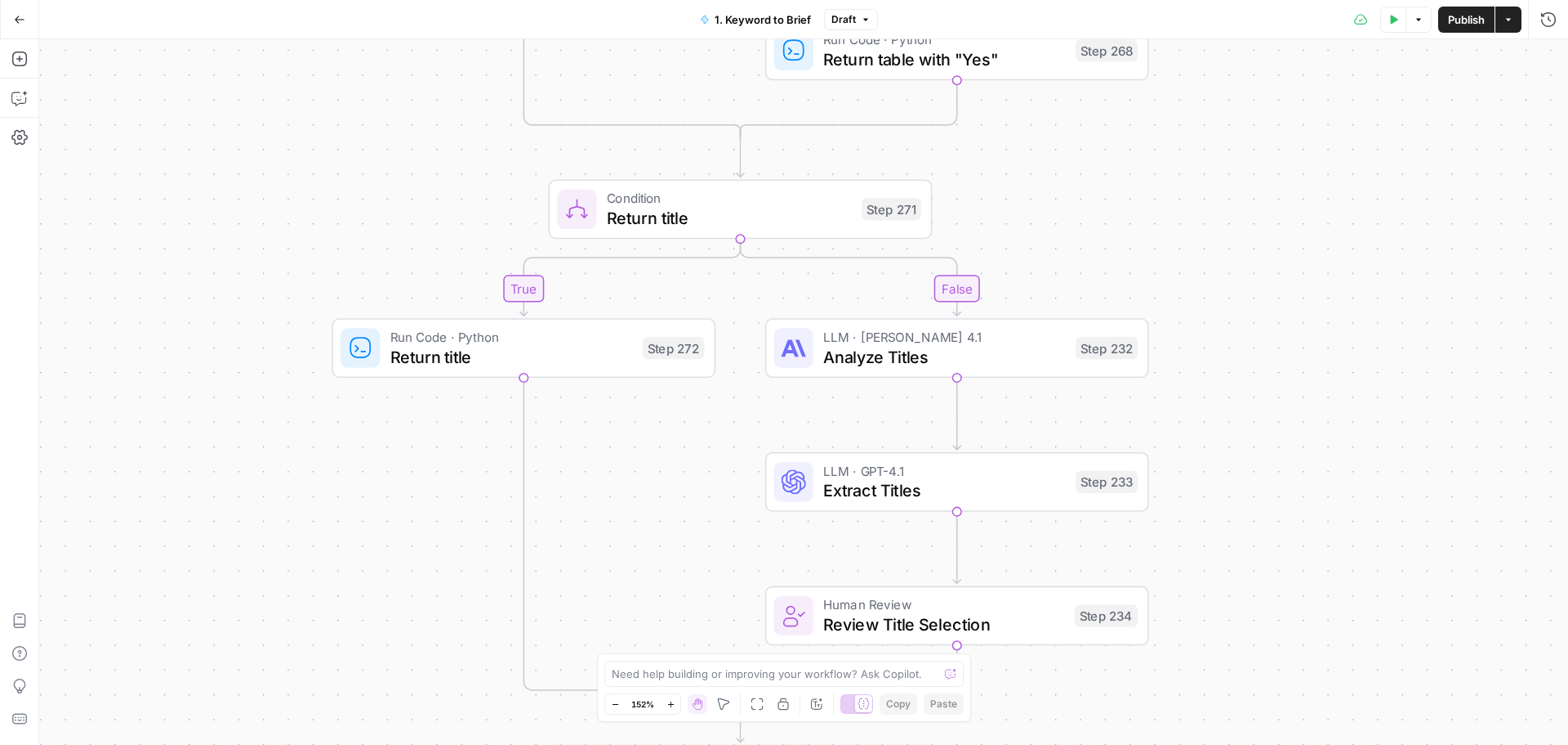
drag
click at [1286, 355] on div "true false false true false true false true false true Workflow Input Settings …" at bounding box center [804, 392] width 1529 height 705
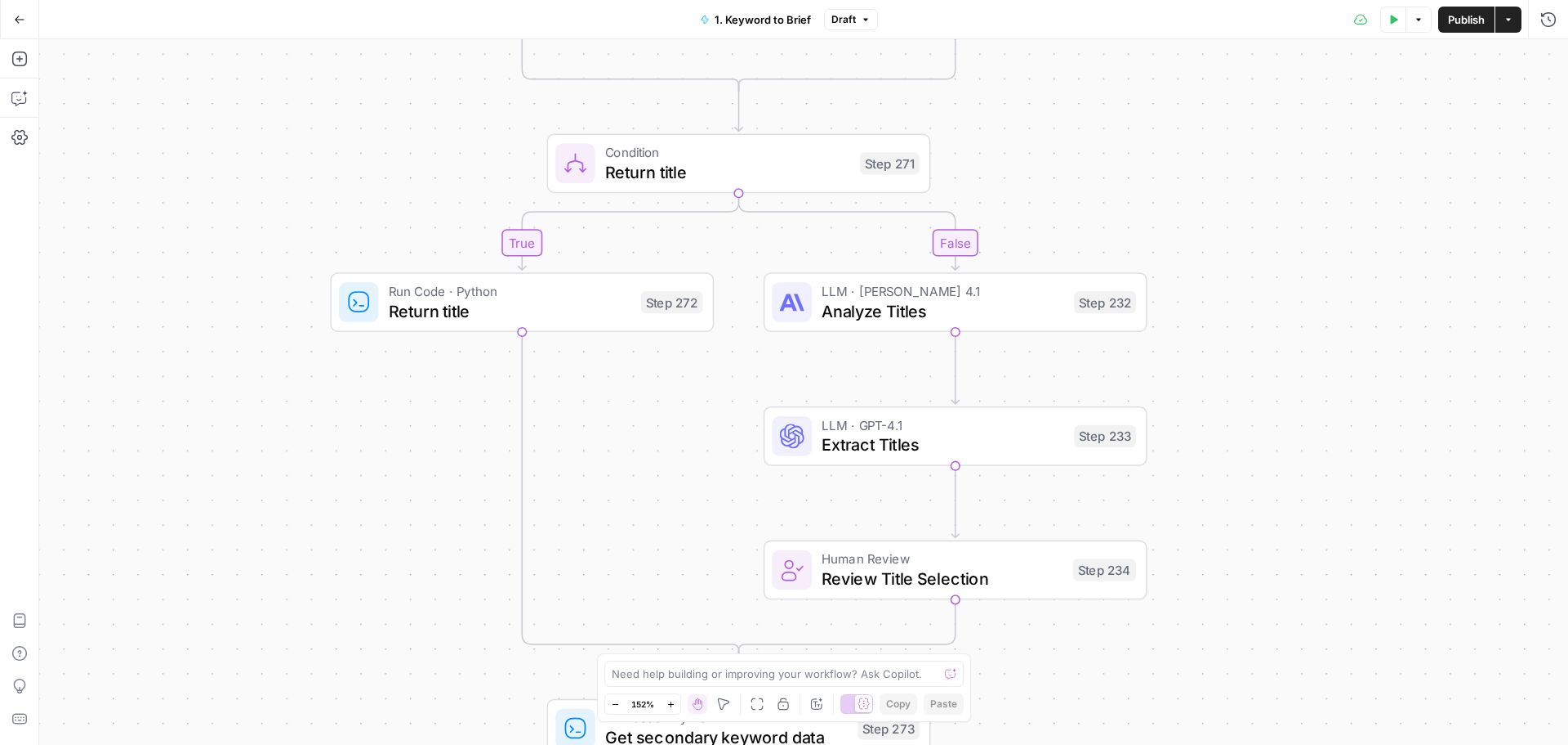
click at [1274, 439] on div "true false false true false true false true false true Workflow Input Settings …" at bounding box center [804, 392] width 1529 height 705
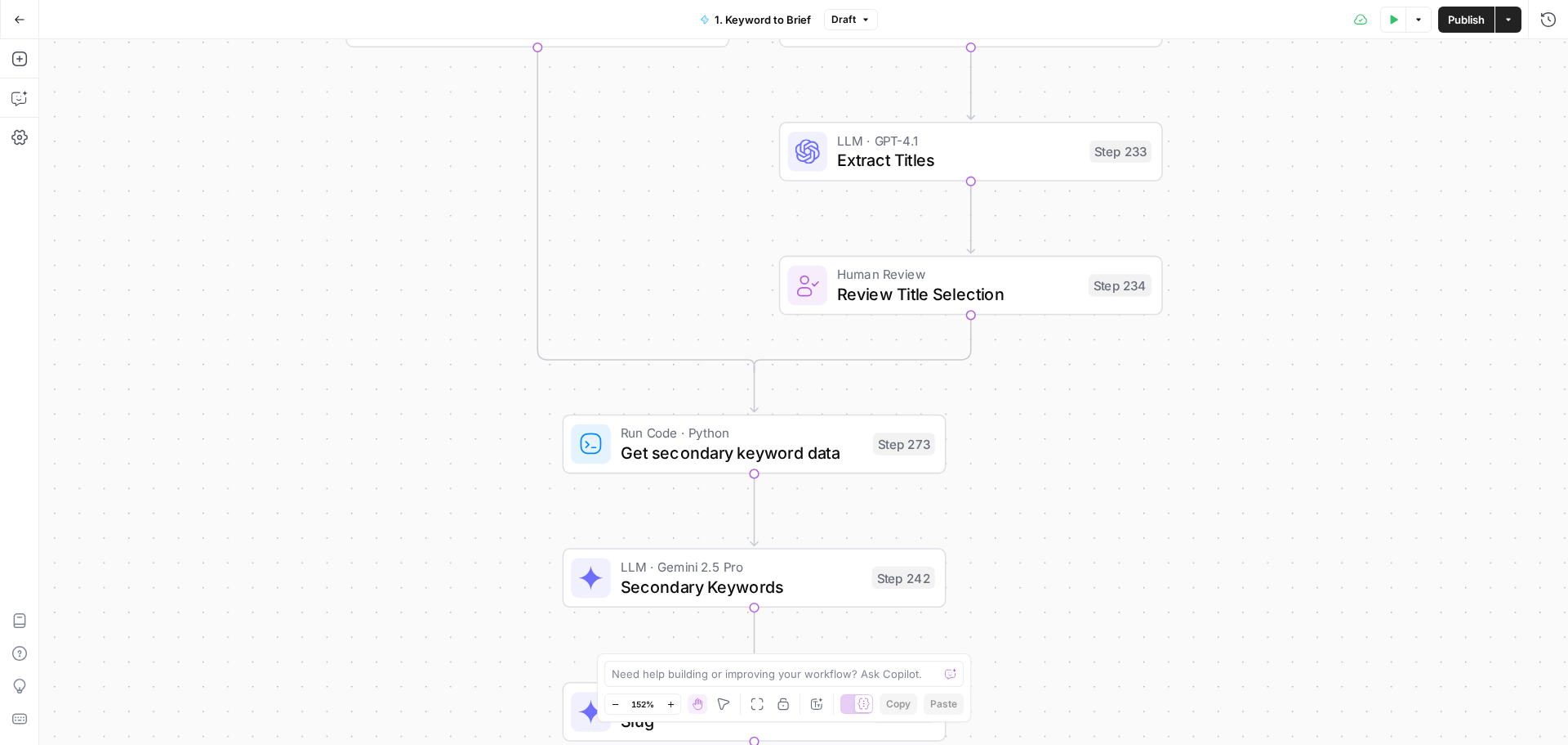
click at [1261, 254] on div "true false false true false true false true false true Workflow Input Settings …" at bounding box center [804, 392] width 1529 height 705
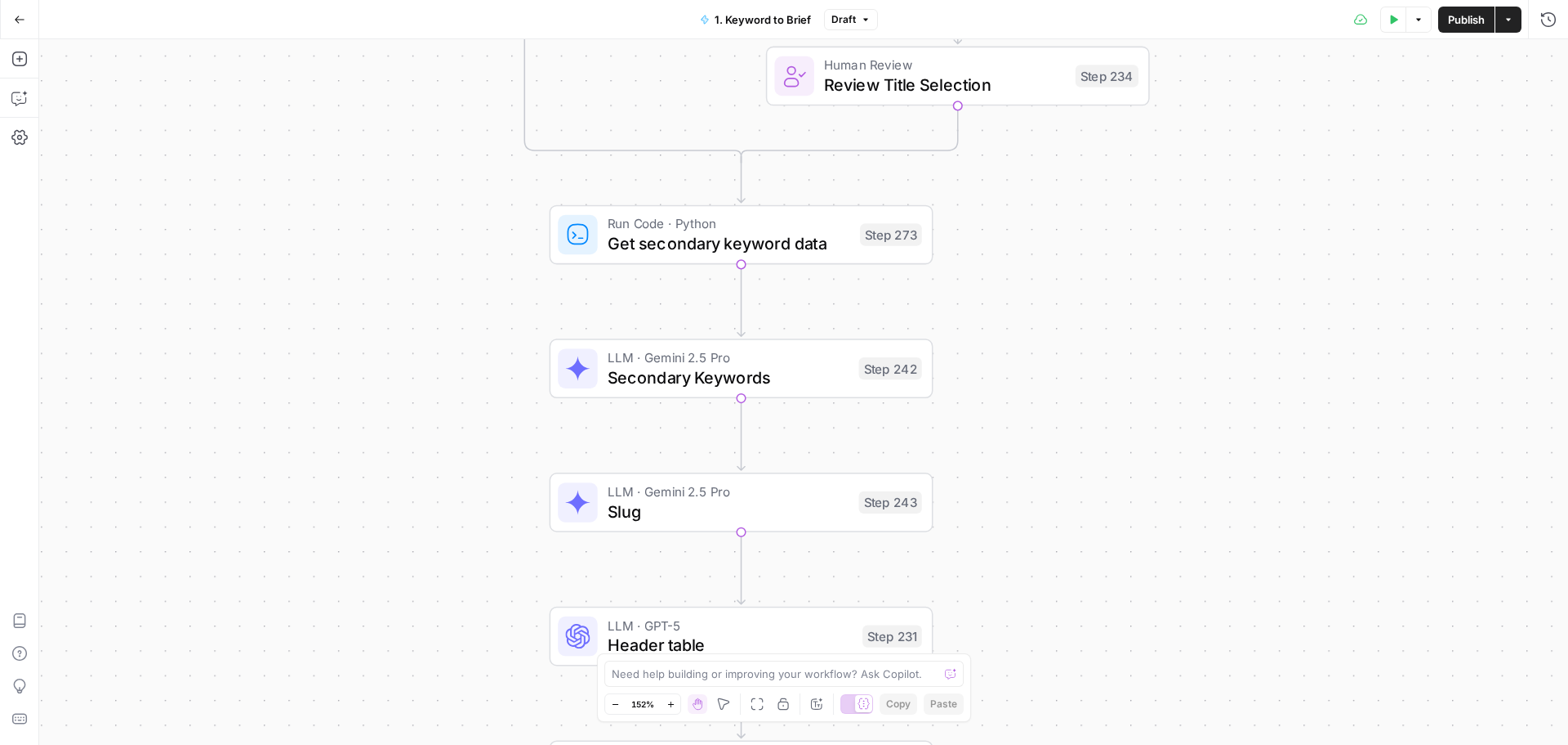
click at [1243, 361] on div "true false false true false true false true false true Workflow Input Settings …" at bounding box center [804, 392] width 1529 height 705
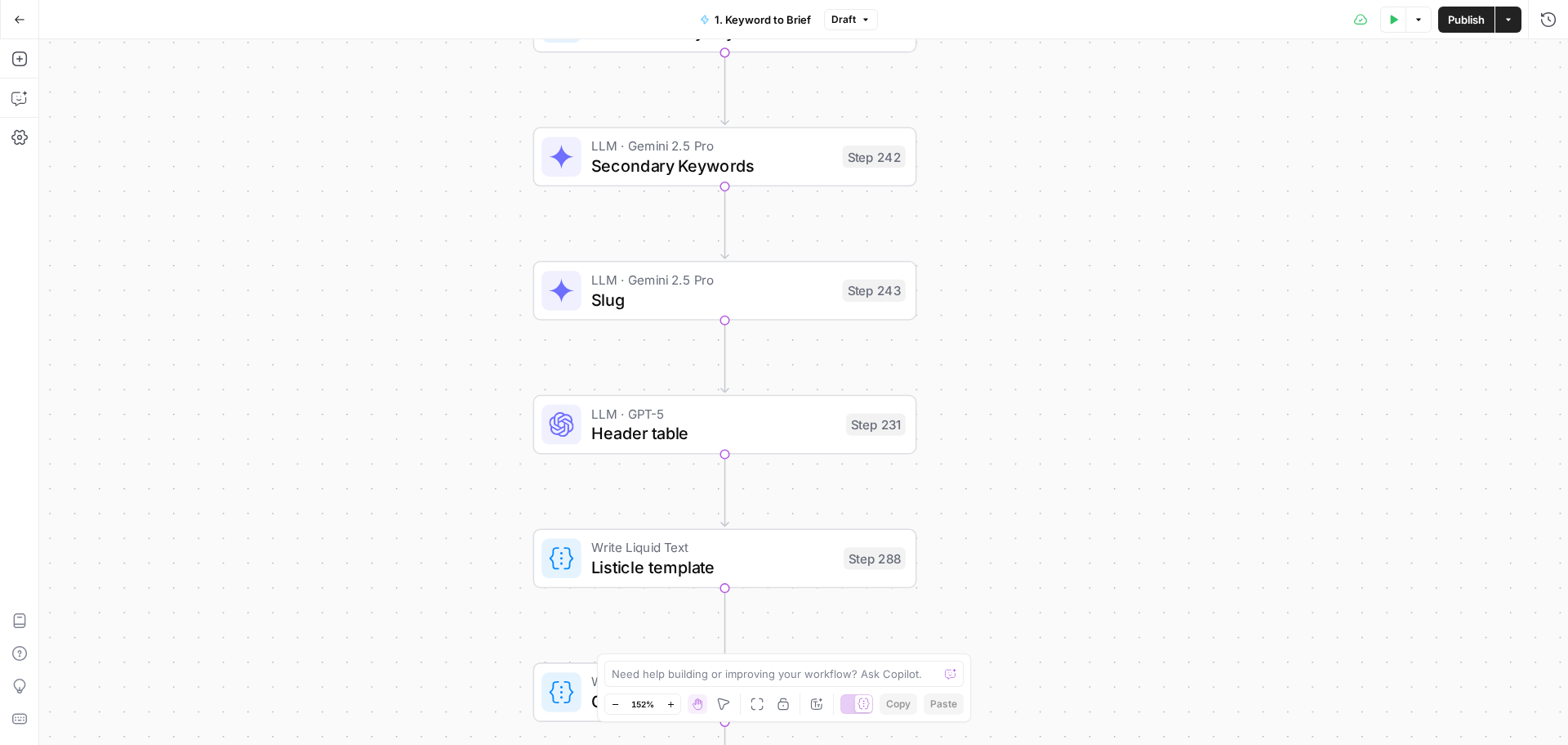
click at [1186, 326] on div "true false false true false true false true false true Workflow Input Settings …" at bounding box center [804, 392] width 1529 height 705
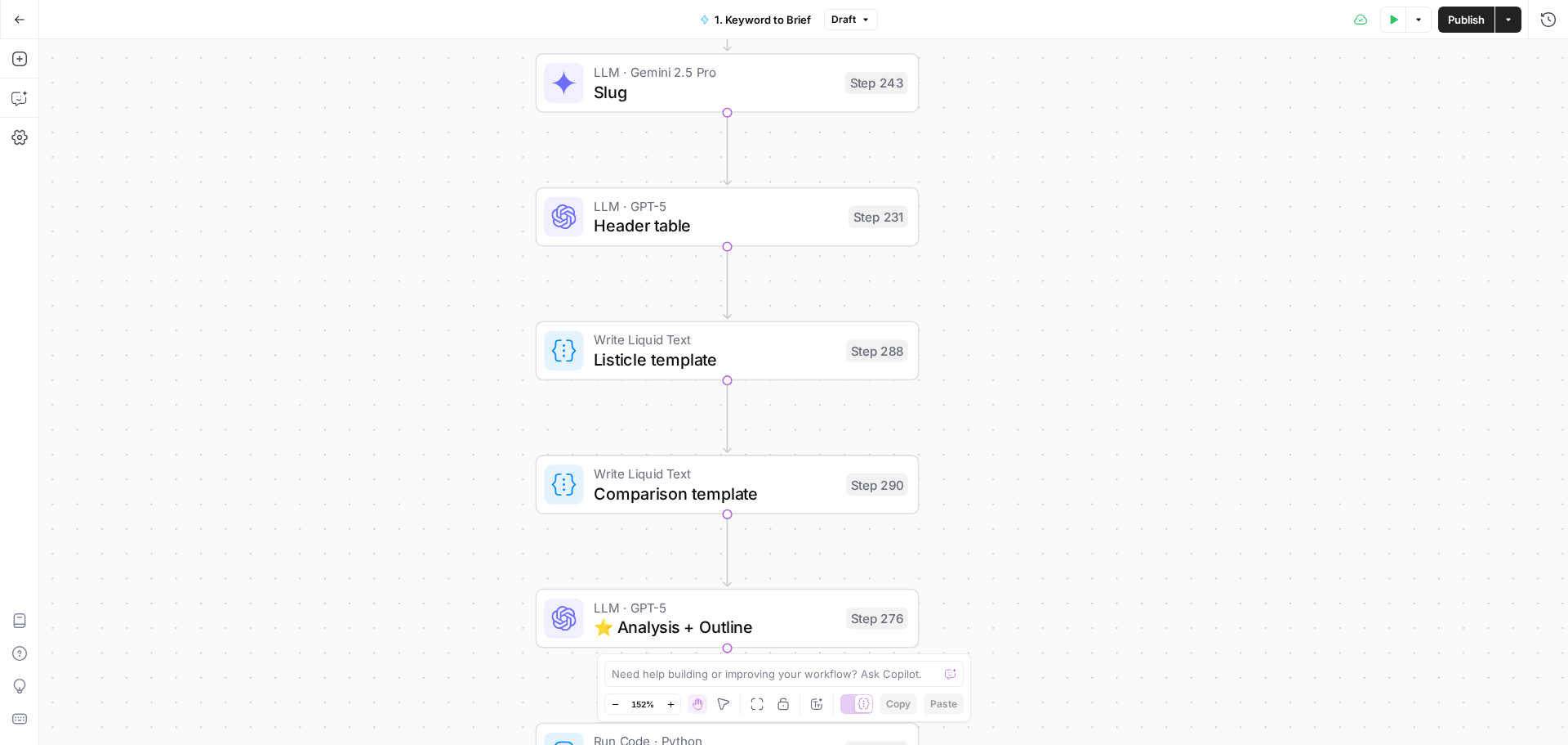
click at [1206, 433] on div "true false false true false true false true false true Workflow Input Settings …" at bounding box center [804, 392] width 1529 height 705
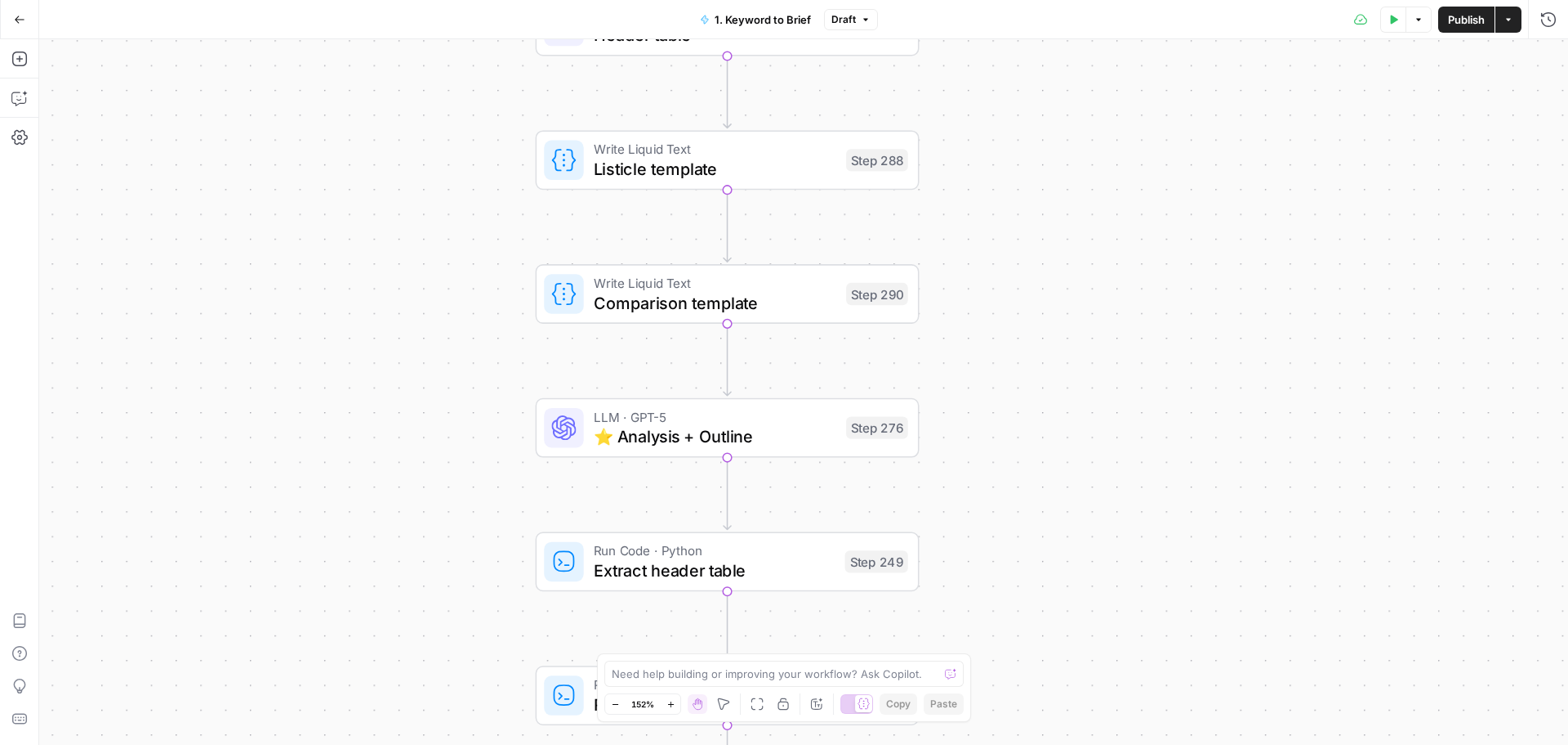
click at [1191, 417] on div "true false false true false true false true false true Workflow Input Settings …" at bounding box center [804, 392] width 1529 height 705
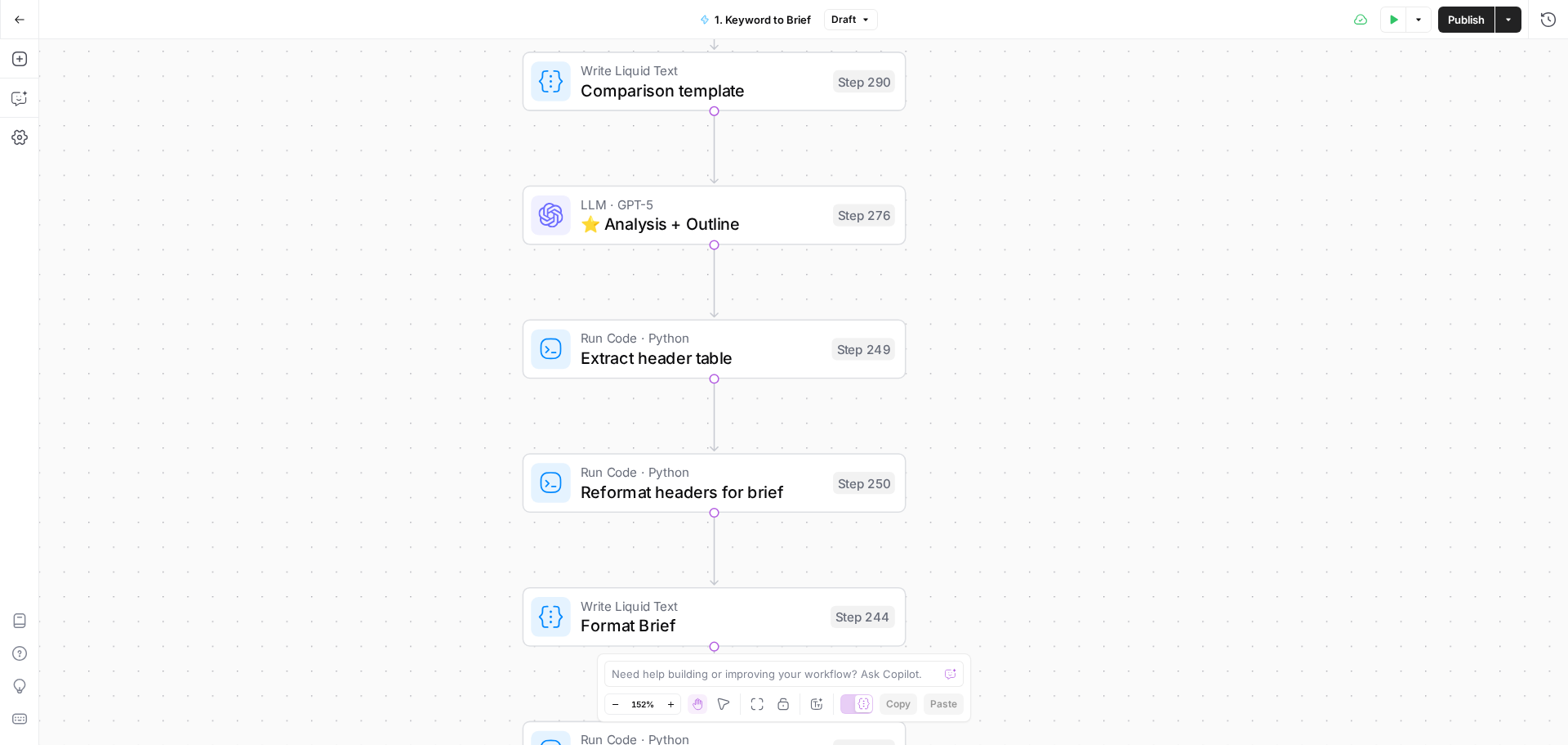
click at [1180, 362] on div "true false false true false true false true false true Workflow Input Settings …" at bounding box center [804, 392] width 1529 height 705
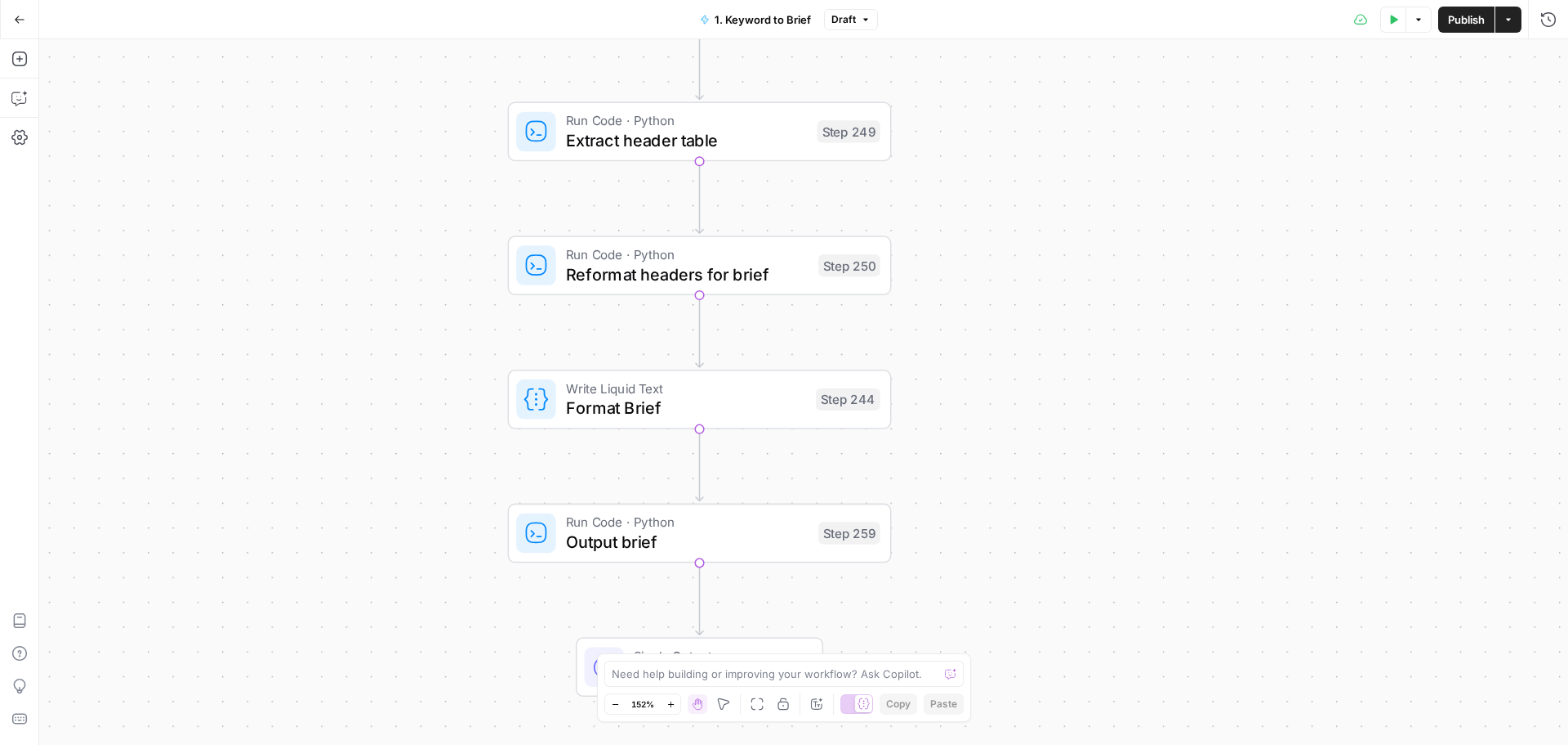
click at [1109, 384] on div "true false false true false true false true false true Workflow Input Settings …" at bounding box center [804, 392] width 1529 height 705
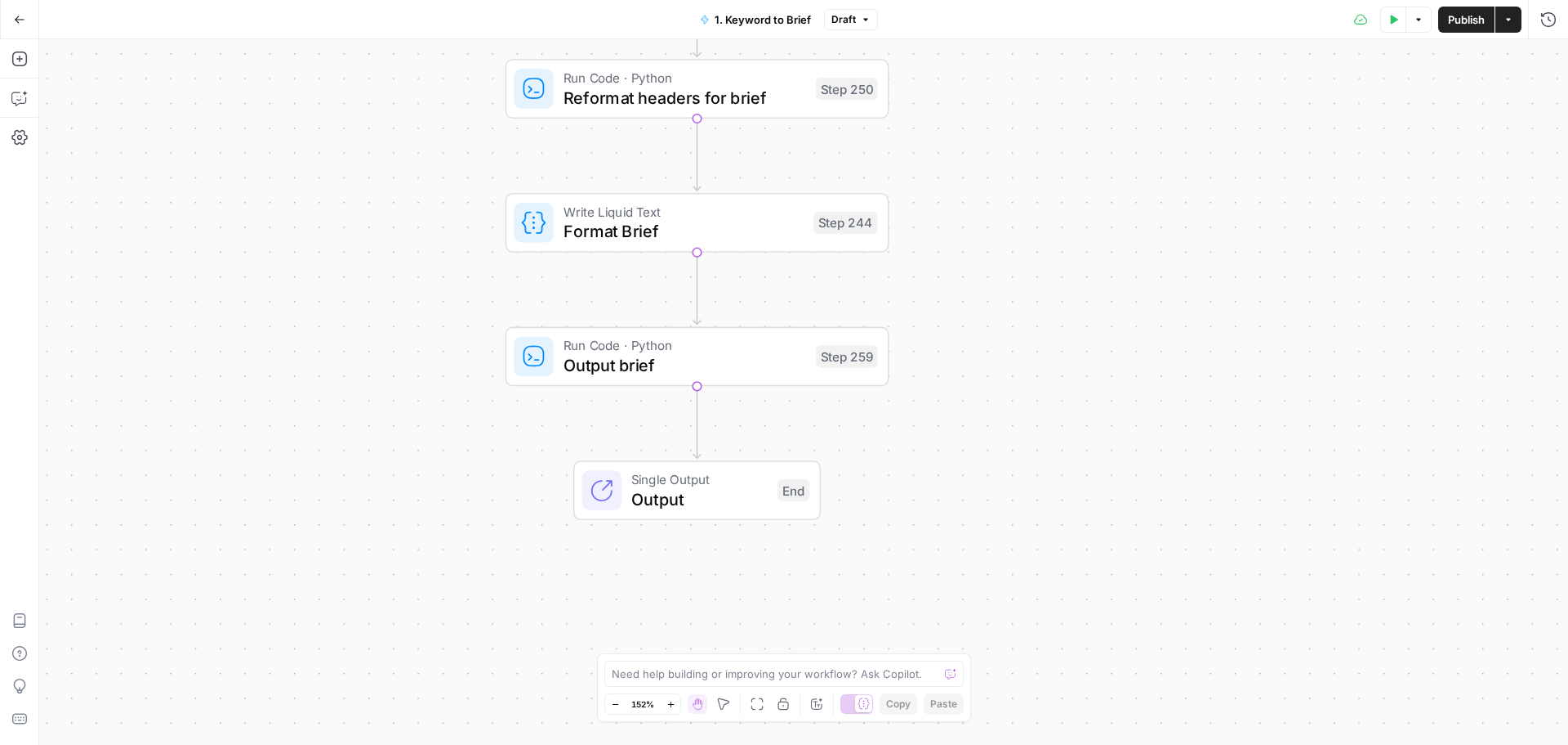
click at [1087, 373] on div "true false false true false true false true false true Workflow Input Settings …" at bounding box center [804, 392] width 1529 height 705
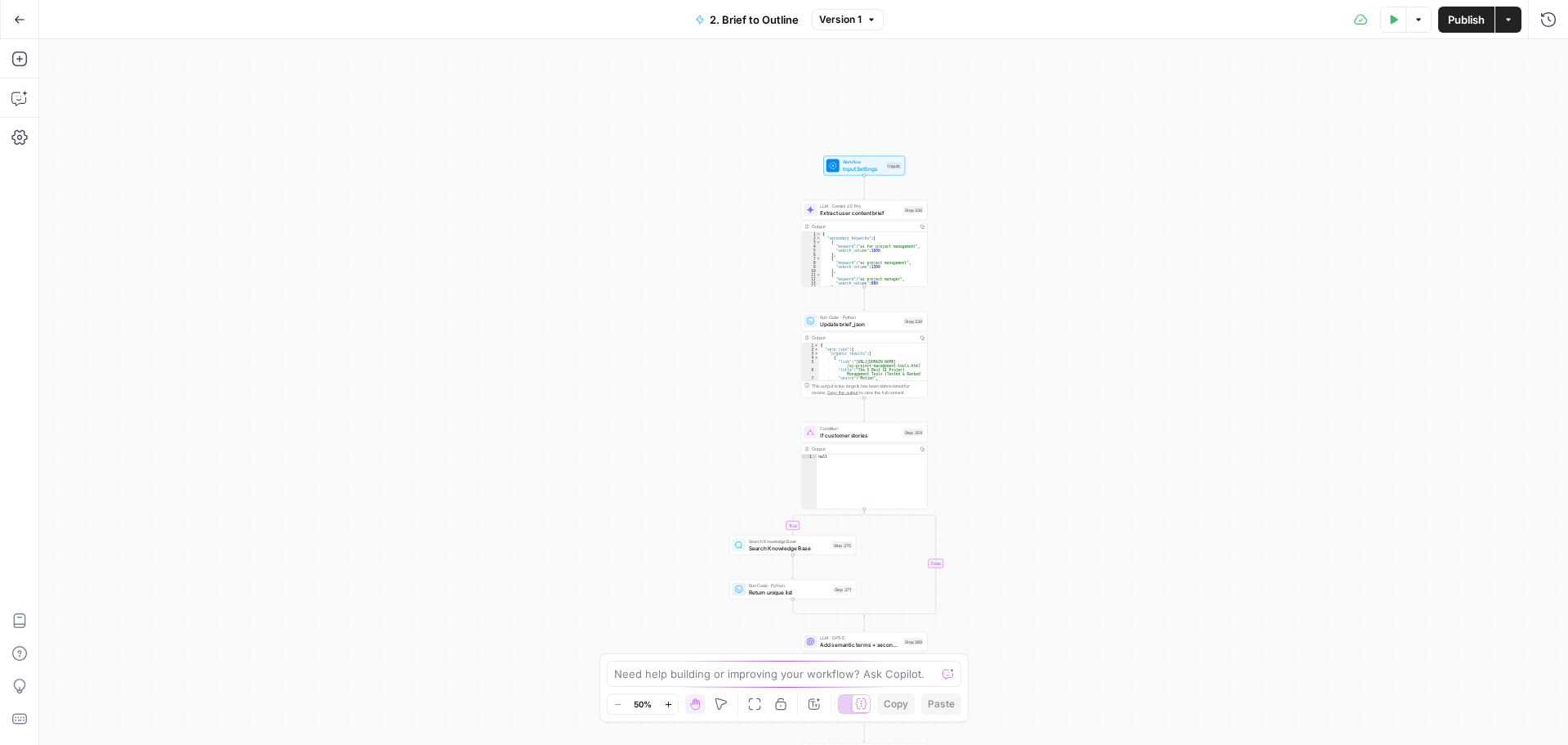
drag, startPoint x: 1009, startPoint y: 192, endPoint x: 1095, endPoint y: 623, distance: 439.5
click at [1099, 657] on div "true false true false true false true false Workflow Input Settings Inputs LLM …" at bounding box center [804, 392] width 1529 height 705
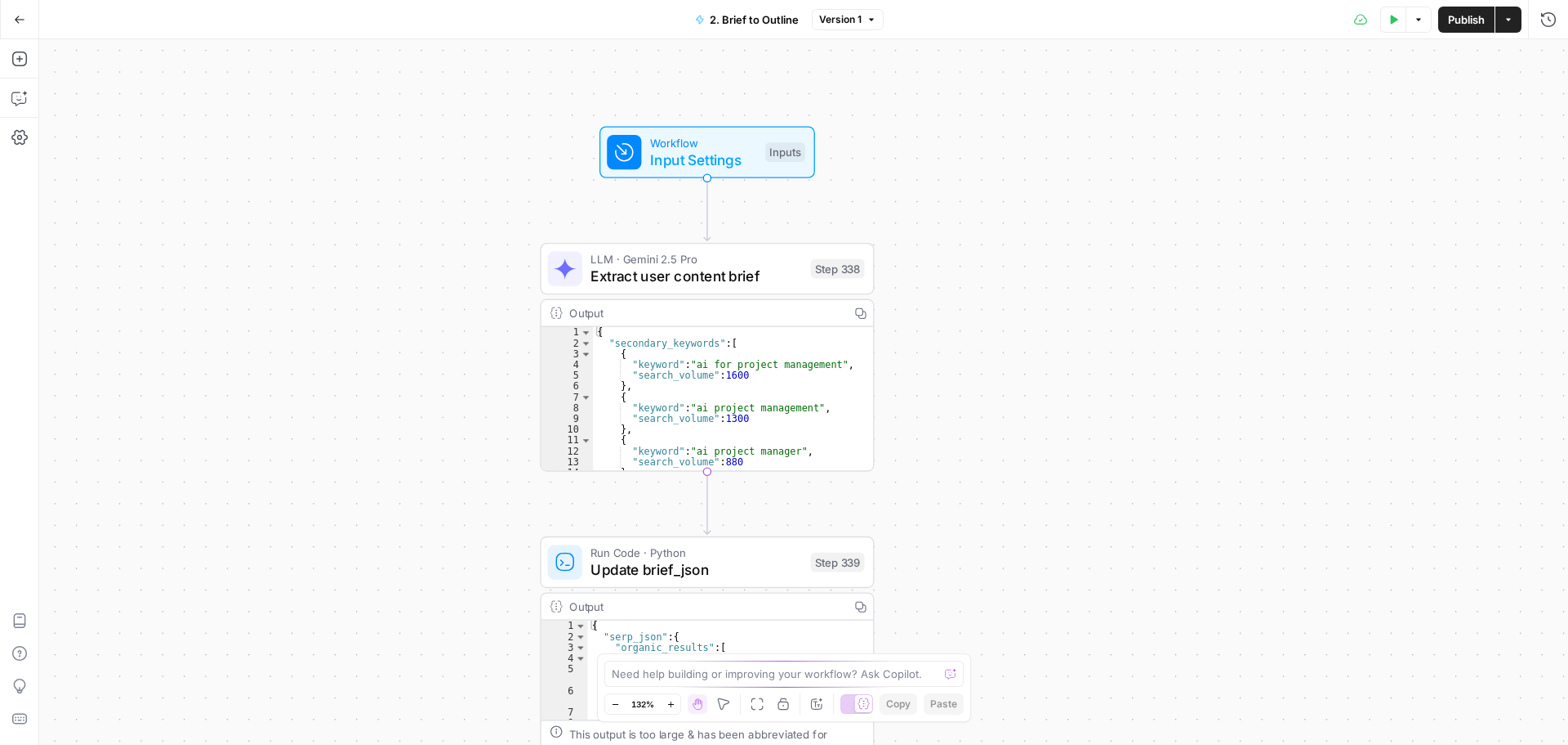
drag, startPoint x: 1025, startPoint y: 201, endPoint x: 1032, endPoint y: 329, distance: 128.2
click at [1032, 329] on div "true false true false true false true false Workflow Input Settings Inputs LLM …" at bounding box center [804, 392] width 1529 height 705
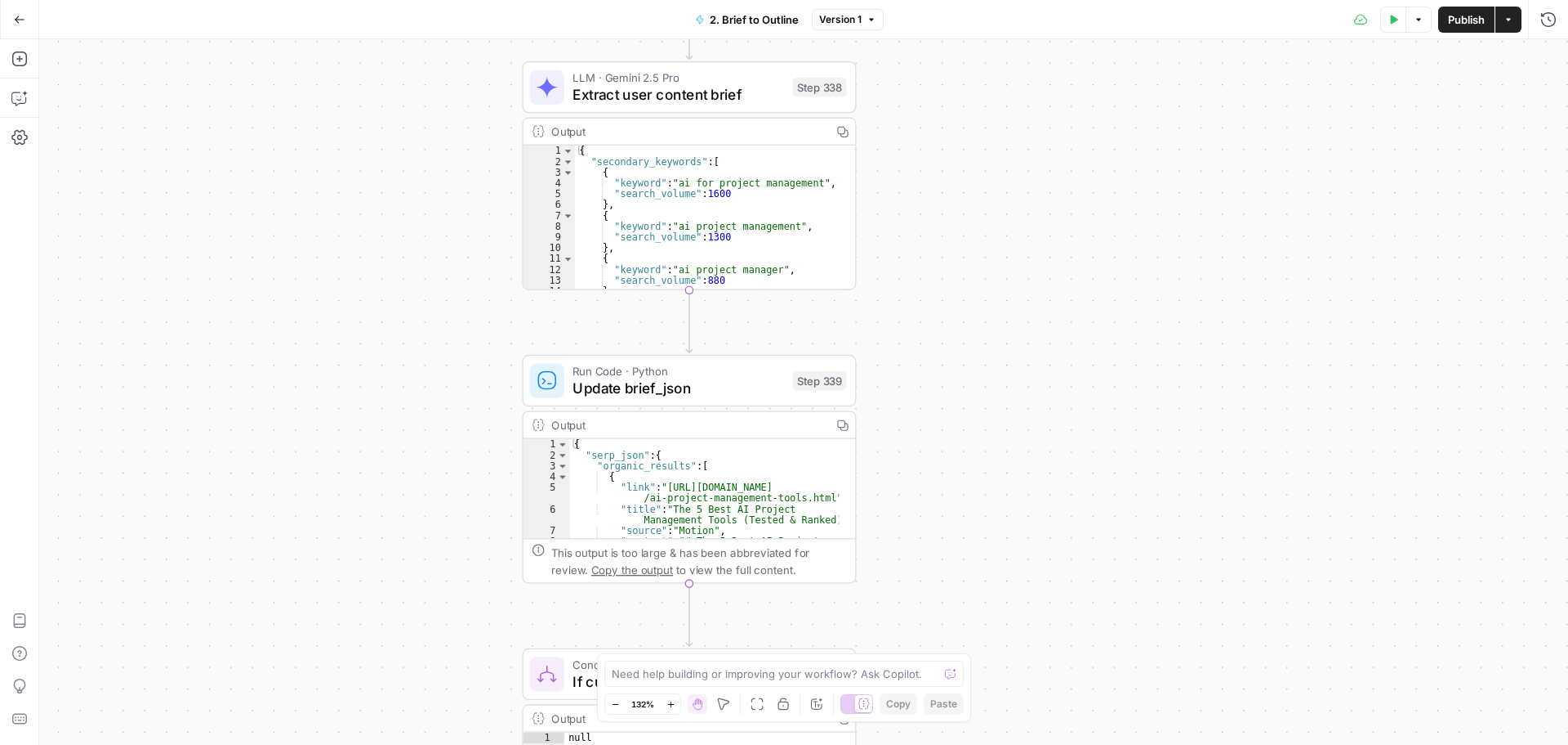
drag, startPoint x: 1010, startPoint y: 576, endPoint x: 992, endPoint y: 394, distance: 182.9
click at [992, 394] on div "true false true false true false true false Workflow Input Settings Inputs LLM …" at bounding box center [804, 392] width 1529 height 705
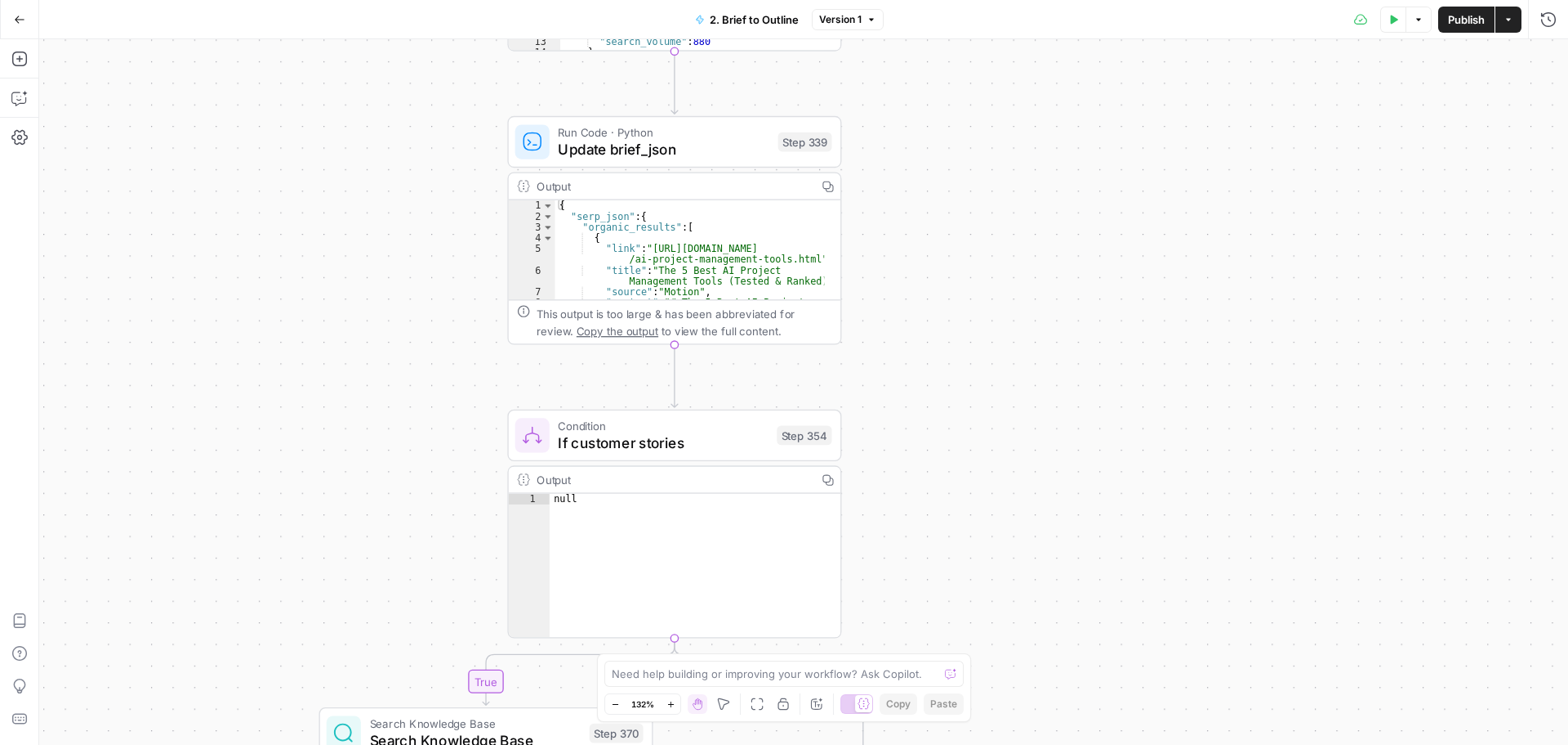
drag, startPoint x: 1007, startPoint y: 601, endPoint x: 993, endPoint y: 362, distance: 239.4
click at [993, 362] on div "true false true false true false true false Workflow Input Settings Inputs LLM …" at bounding box center [804, 392] width 1529 height 705
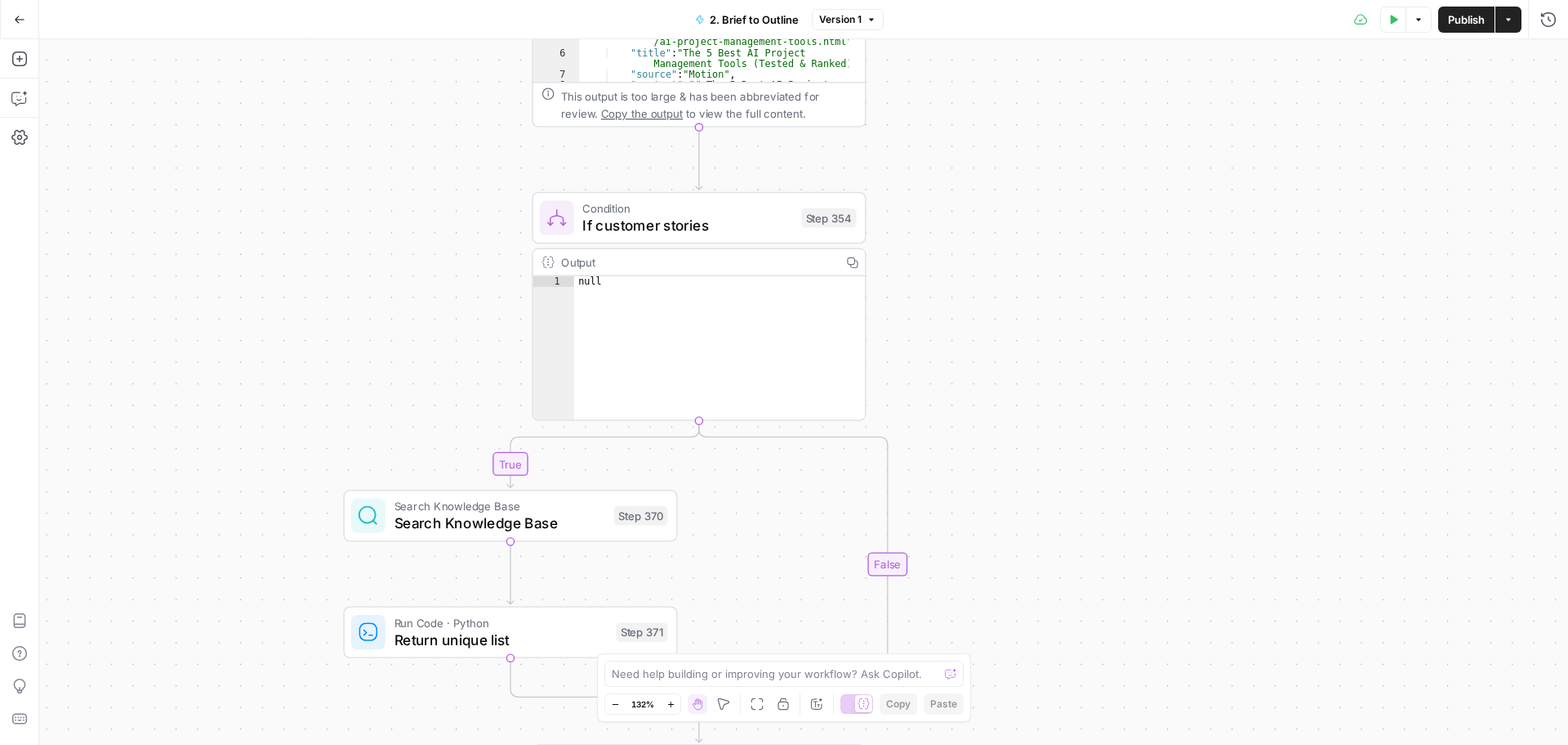
drag, startPoint x: 1006, startPoint y: 519, endPoint x: 1031, endPoint y: 299, distance: 221.4
click at [1031, 299] on div "true false true false true false true false Workflow Input Settings Inputs LLM …" at bounding box center [804, 392] width 1529 height 705
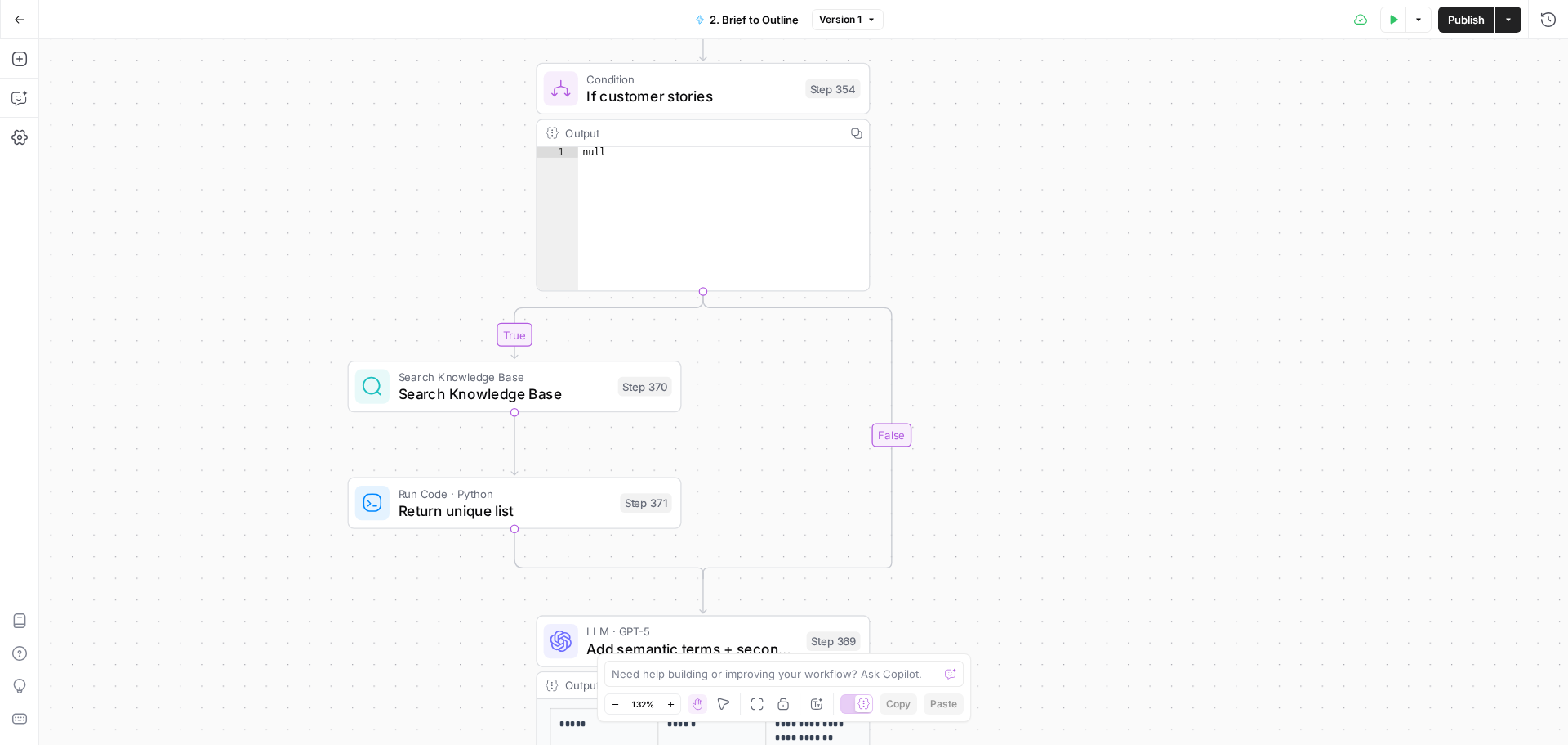
drag, startPoint x: 996, startPoint y: 499, endPoint x: 999, endPoint y: 372, distance: 127.0
click at [999, 372] on div "true false true false true false true false Workflow Input Settings Inputs LLM …" at bounding box center [804, 392] width 1529 height 705
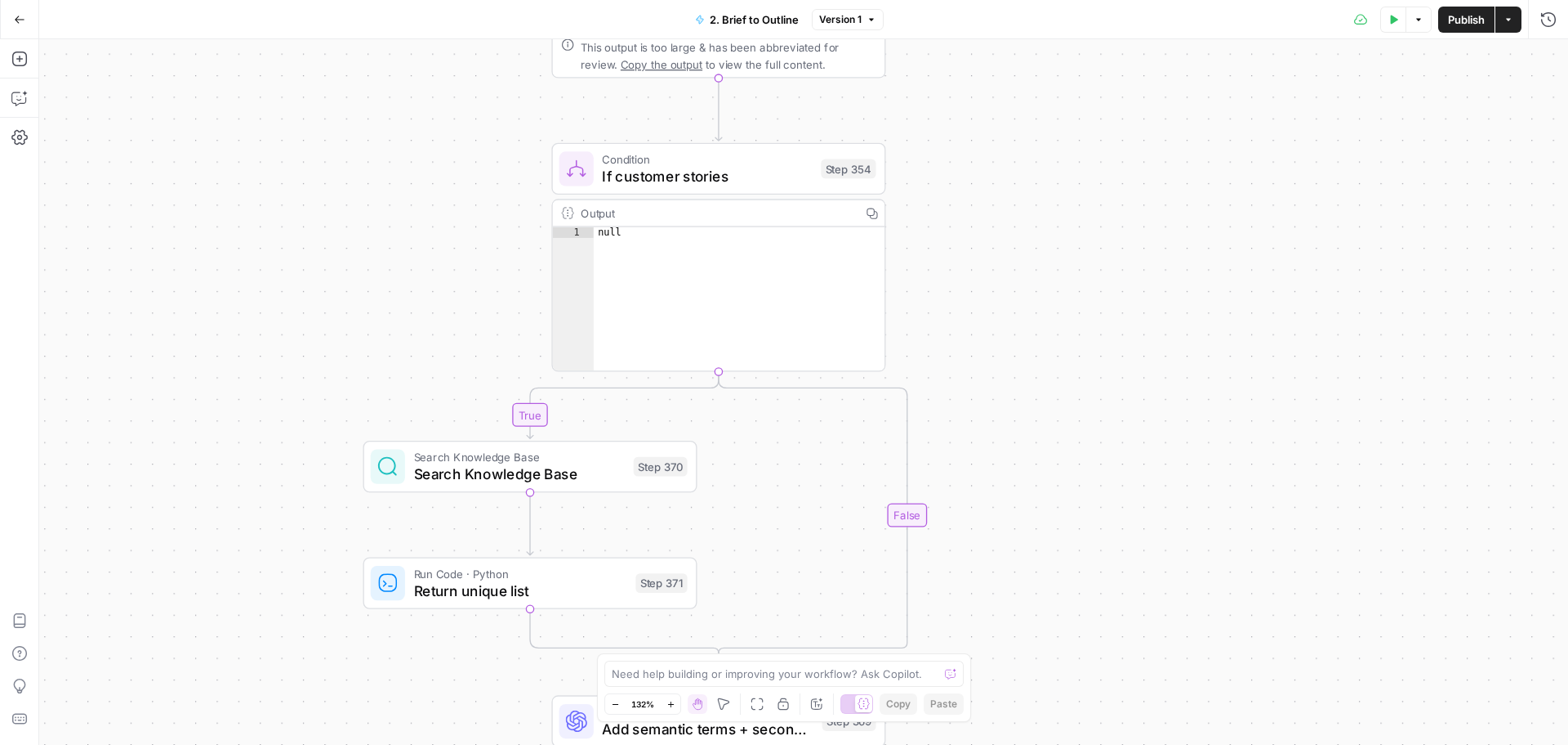
drag, startPoint x: 1014, startPoint y: 357, endPoint x: 1031, endPoint y: 389, distance: 36.2
click at [1031, 389] on div "true false true false true false true false Workflow Input Settings Inputs LLM …" at bounding box center [804, 392] width 1529 height 705
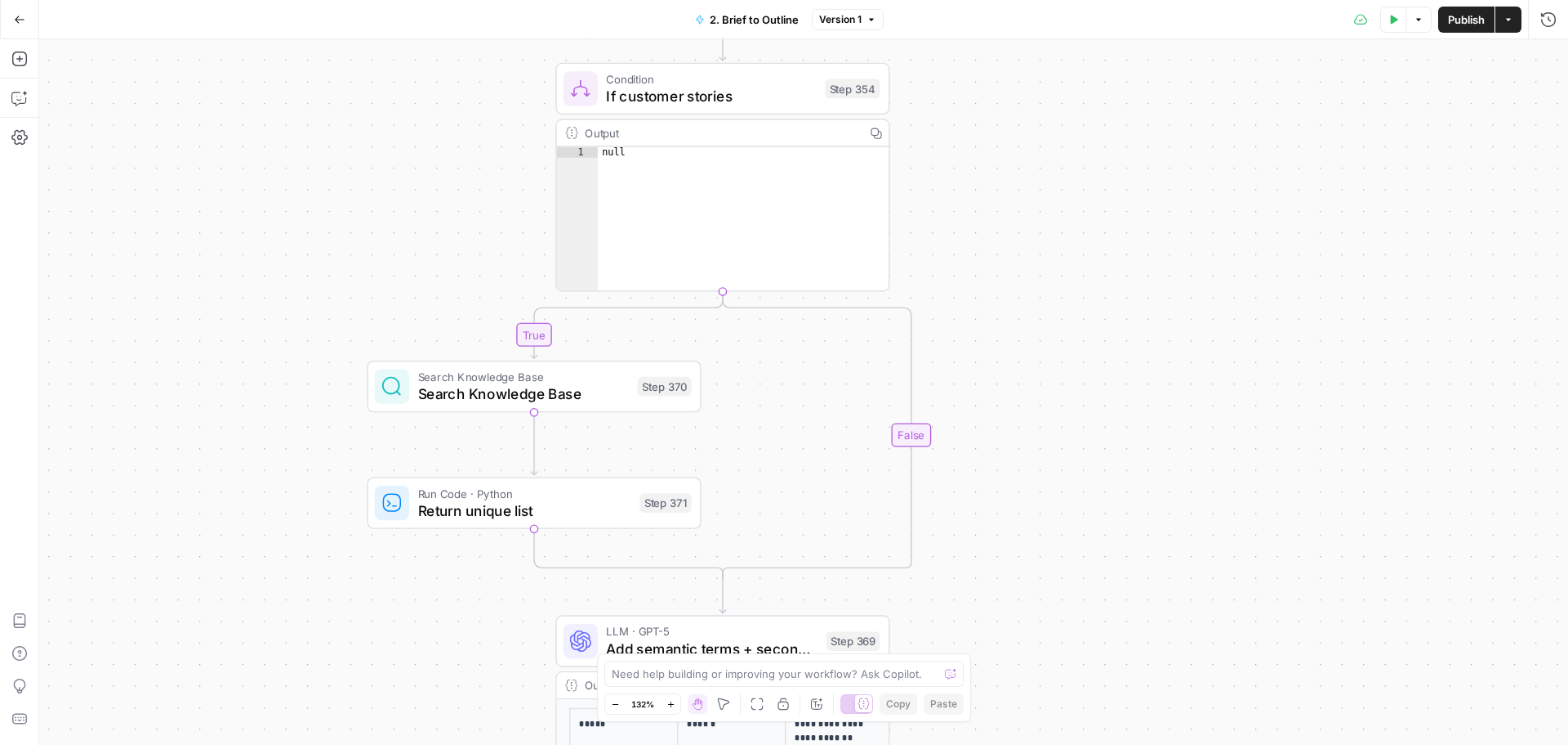
drag, startPoint x: 1044, startPoint y: 652, endPoint x: 1050, endPoint y: 577, distance: 75.2
click at [1050, 577] on div "true false true false true false true false Workflow Input Settings Inputs LLM …" at bounding box center [804, 392] width 1529 height 705
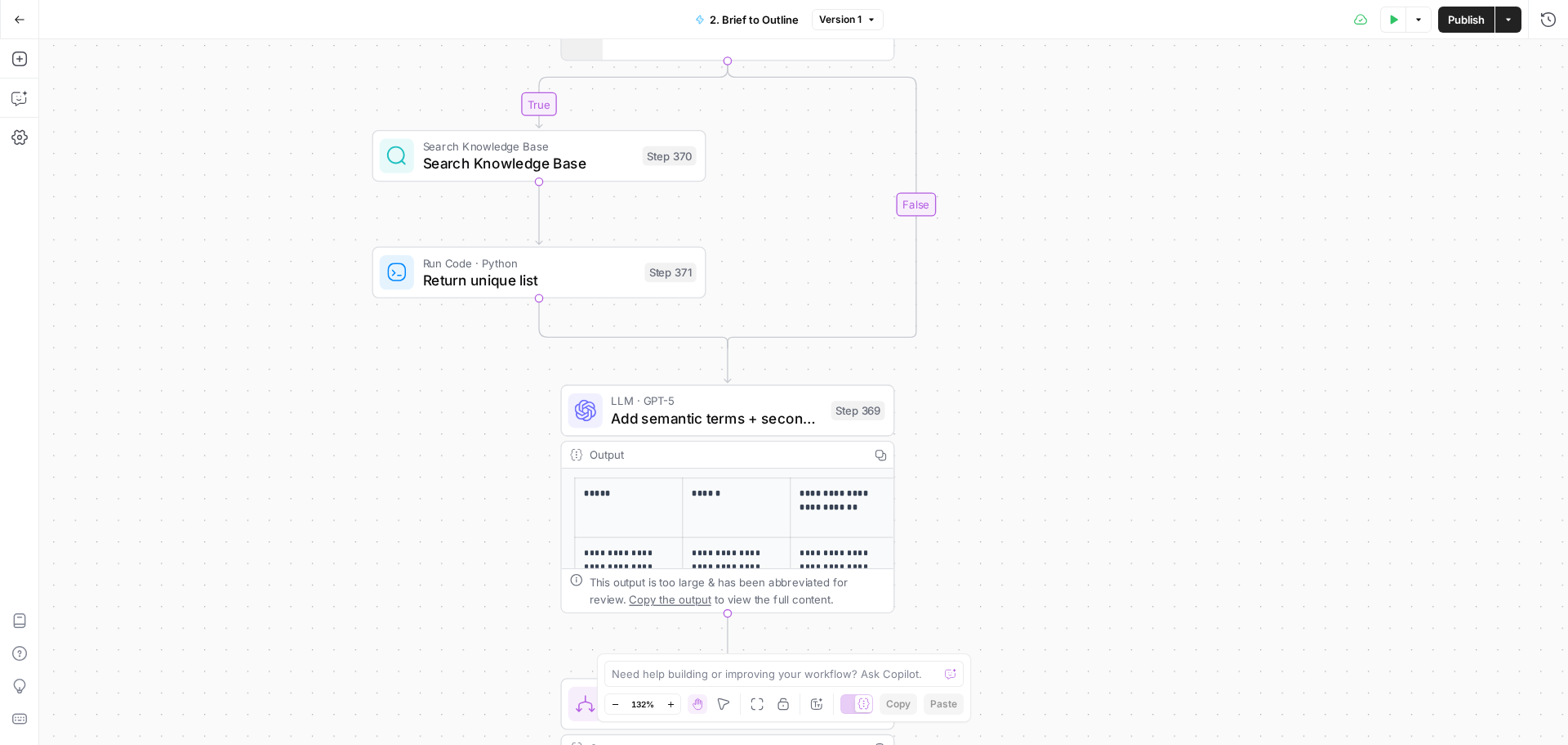
drag, startPoint x: 1080, startPoint y: 573, endPoint x: 1085, endPoint y: 342, distance: 231.1
click at [1085, 342] on div "true false true false true false true false Workflow Input Settings Inputs LLM …" at bounding box center [804, 392] width 1529 height 705
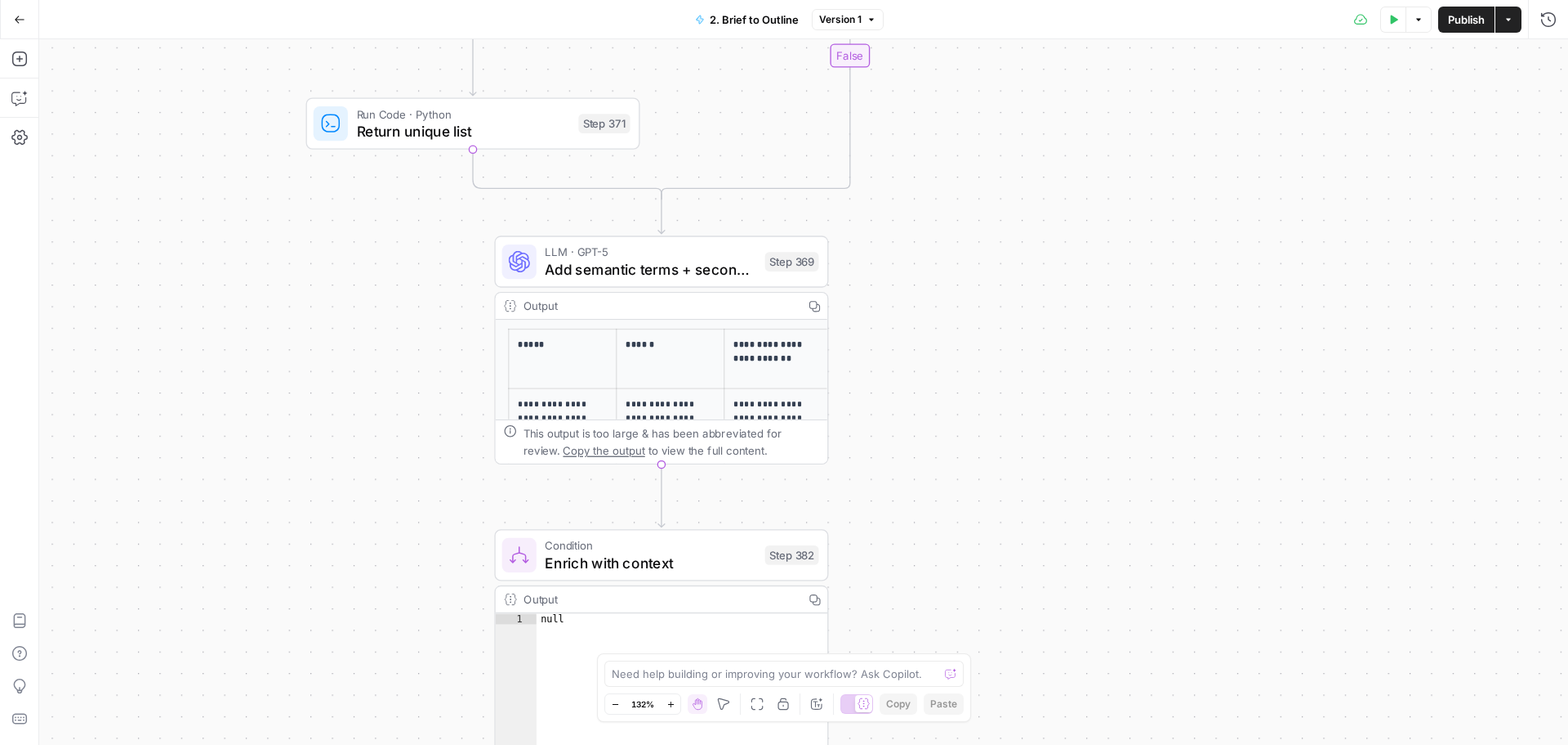
drag, startPoint x: 1077, startPoint y: 535, endPoint x: 1010, endPoint y: 420, distance: 133.1
click at [1010, 420] on div "true false true false true false true false Workflow Input Settings Inputs LLM …" at bounding box center [804, 392] width 1529 height 705
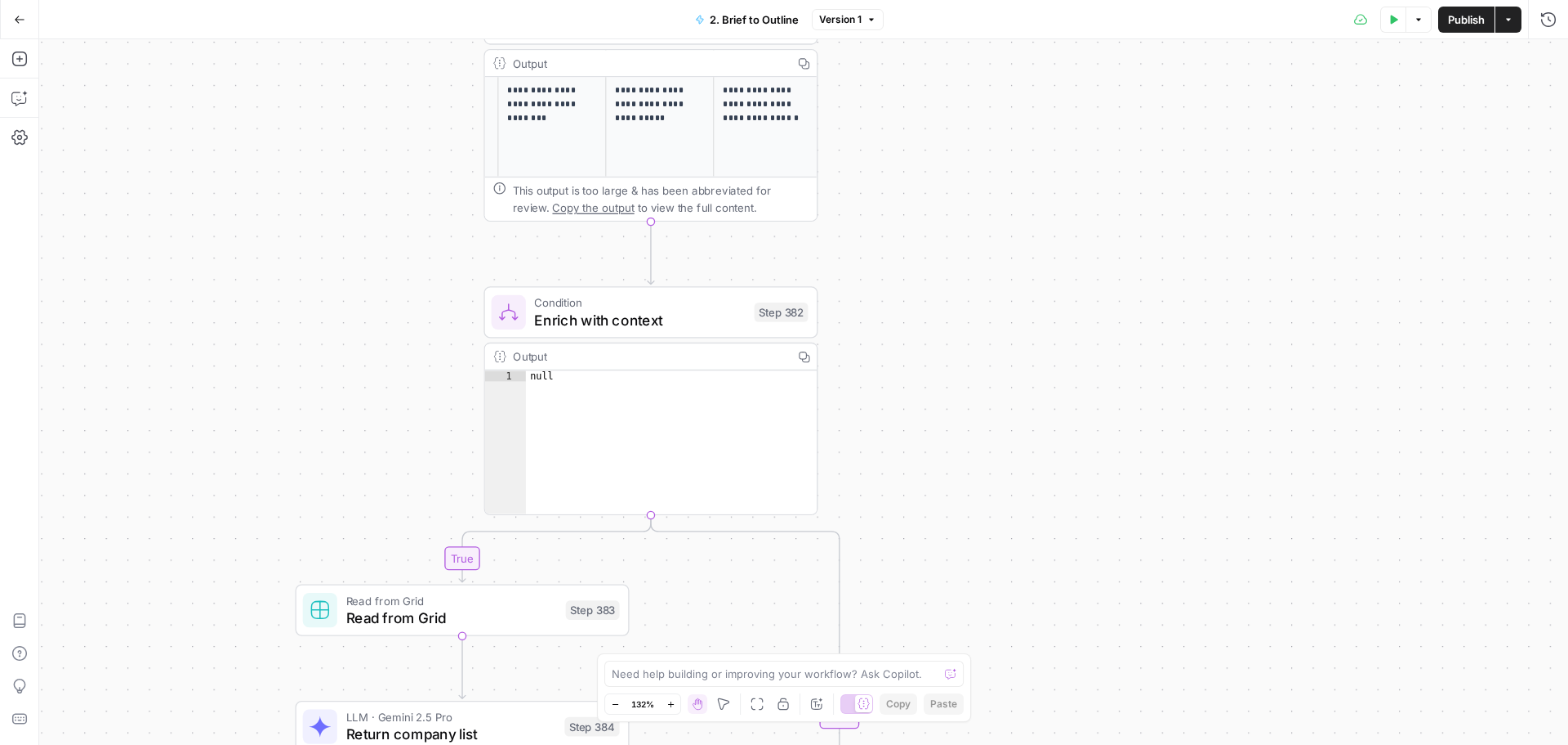
drag, startPoint x: 1057, startPoint y: 537, endPoint x: 1046, endPoint y: 294, distance: 243.2
click at [1046, 294] on div "true false true false true false true false Workflow Input Settings Inputs LLM …" at bounding box center [804, 392] width 1529 height 705
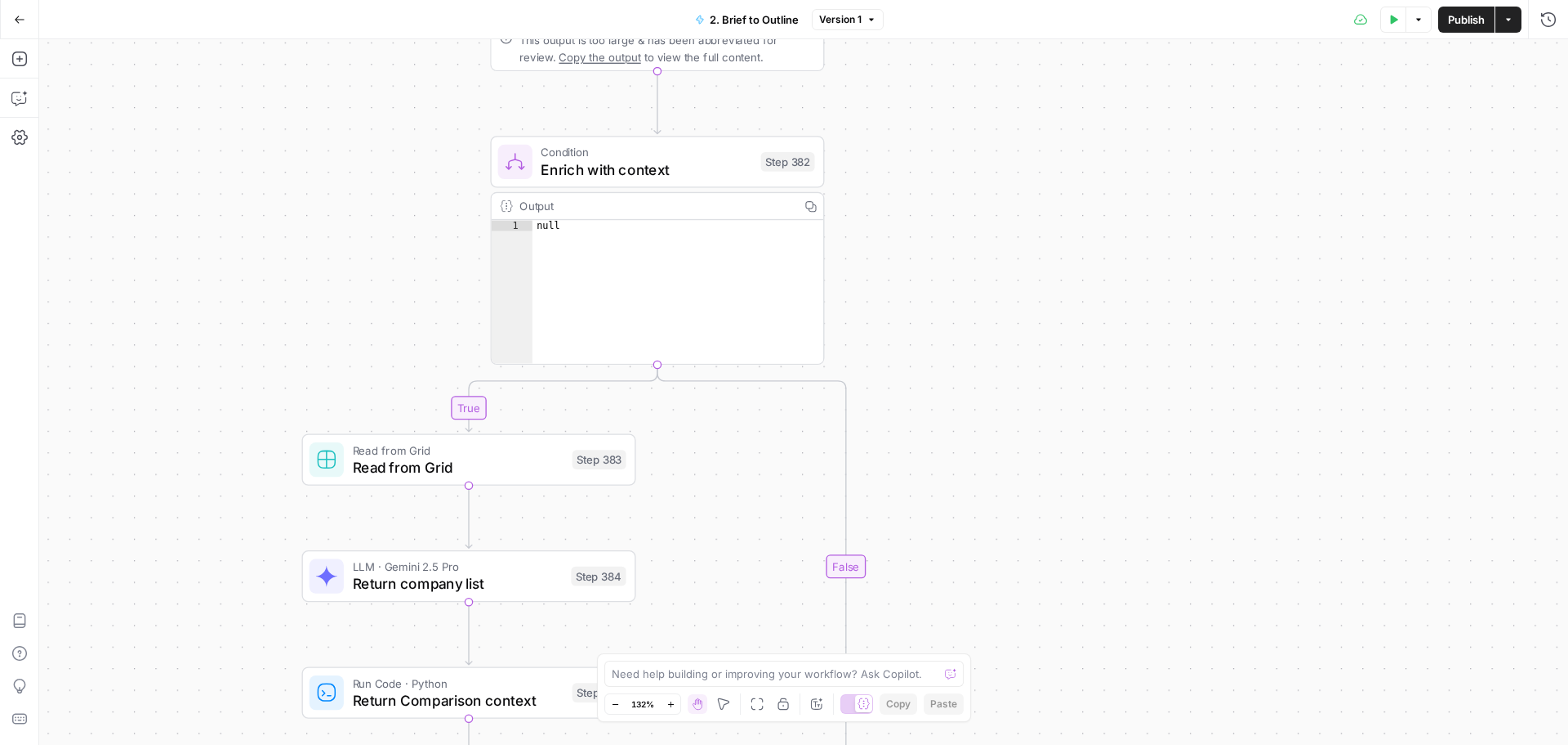
drag, startPoint x: 1056, startPoint y: 446, endPoint x: 1050, endPoint y: 470, distance: 24.7
click at [1056, 336] on div "true false true false true false true false Workflow Input Settings Inputs LLM …" at bounding box center [804, 392] width 1529 height 705
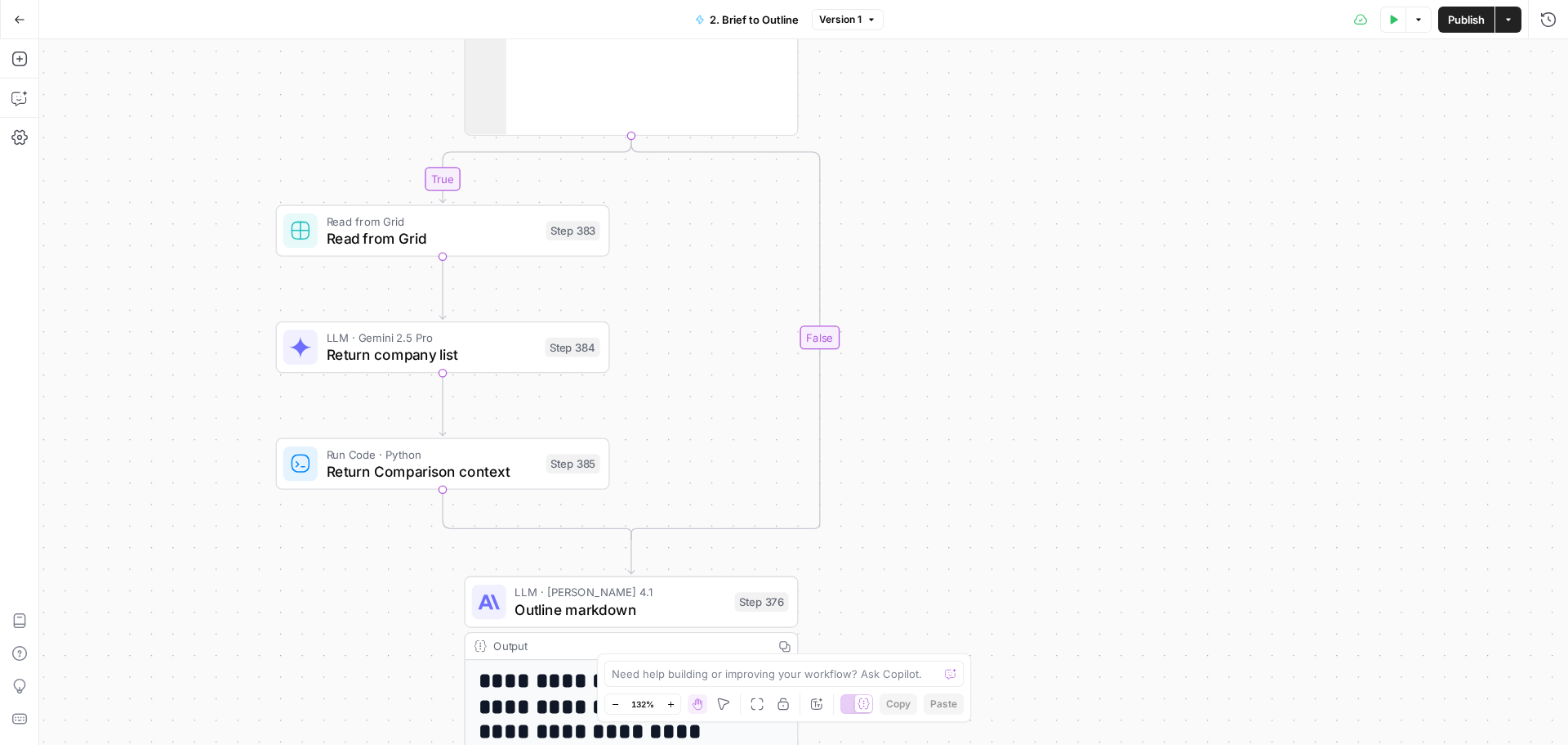
drag, startPoint x: 1065, startPoint y: 584, endPoint x: 1042, endPoint y: 383, distance: 202.3
click at [1042, 383] on div "true false true false true false true false Workflow Input Settings Inputs LLM …" at bounding box center [804, 392] width 1529 height 705
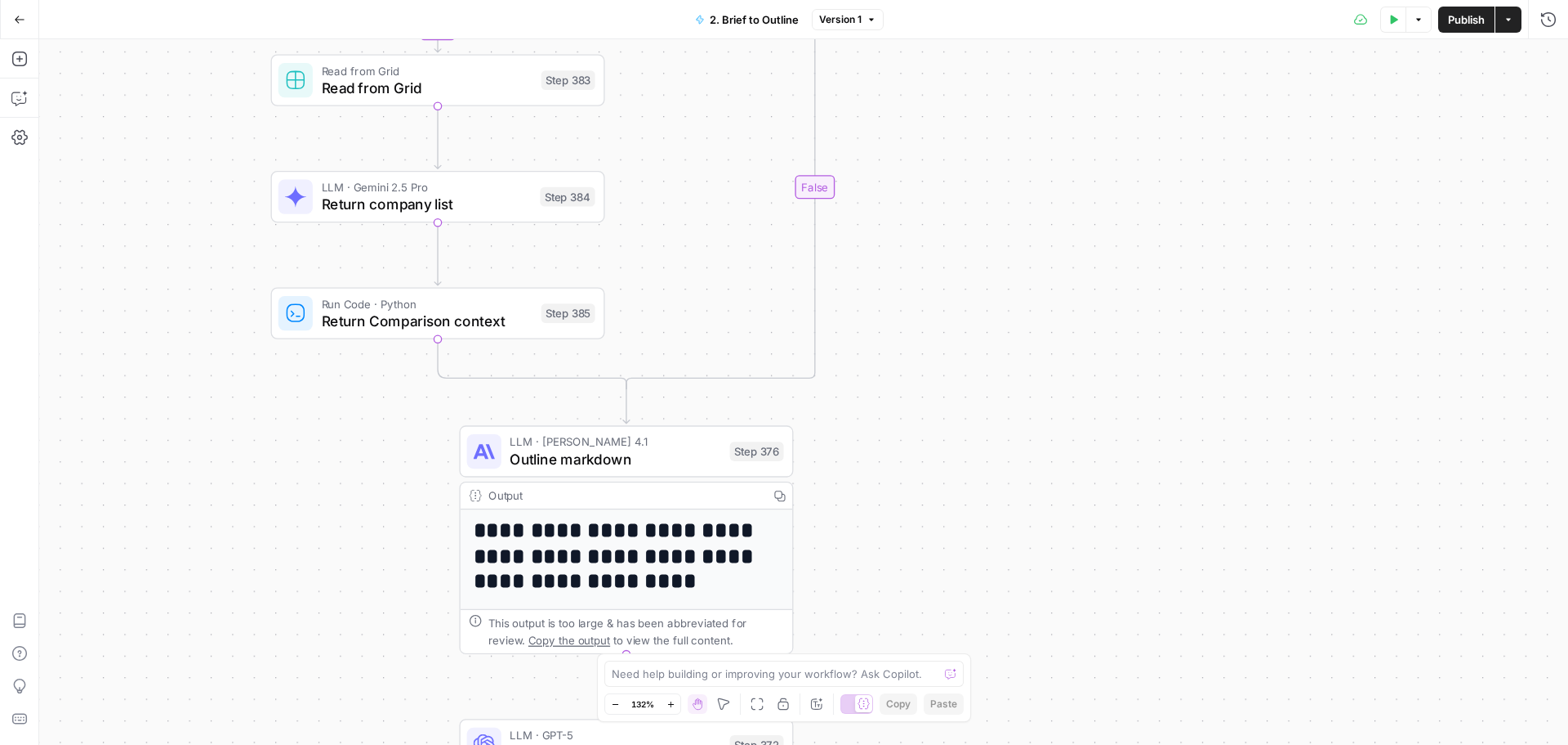
drag, startPoint x: 1025, startPoint y: 487, endPoint x: 1019, endPoint y: 386, distance: 101.2
click at [1019, 386] on div "true false true false true false true false Workflow Input Settings Inputs LLM …" at bounding box center [804, 392] width 1529 height 705
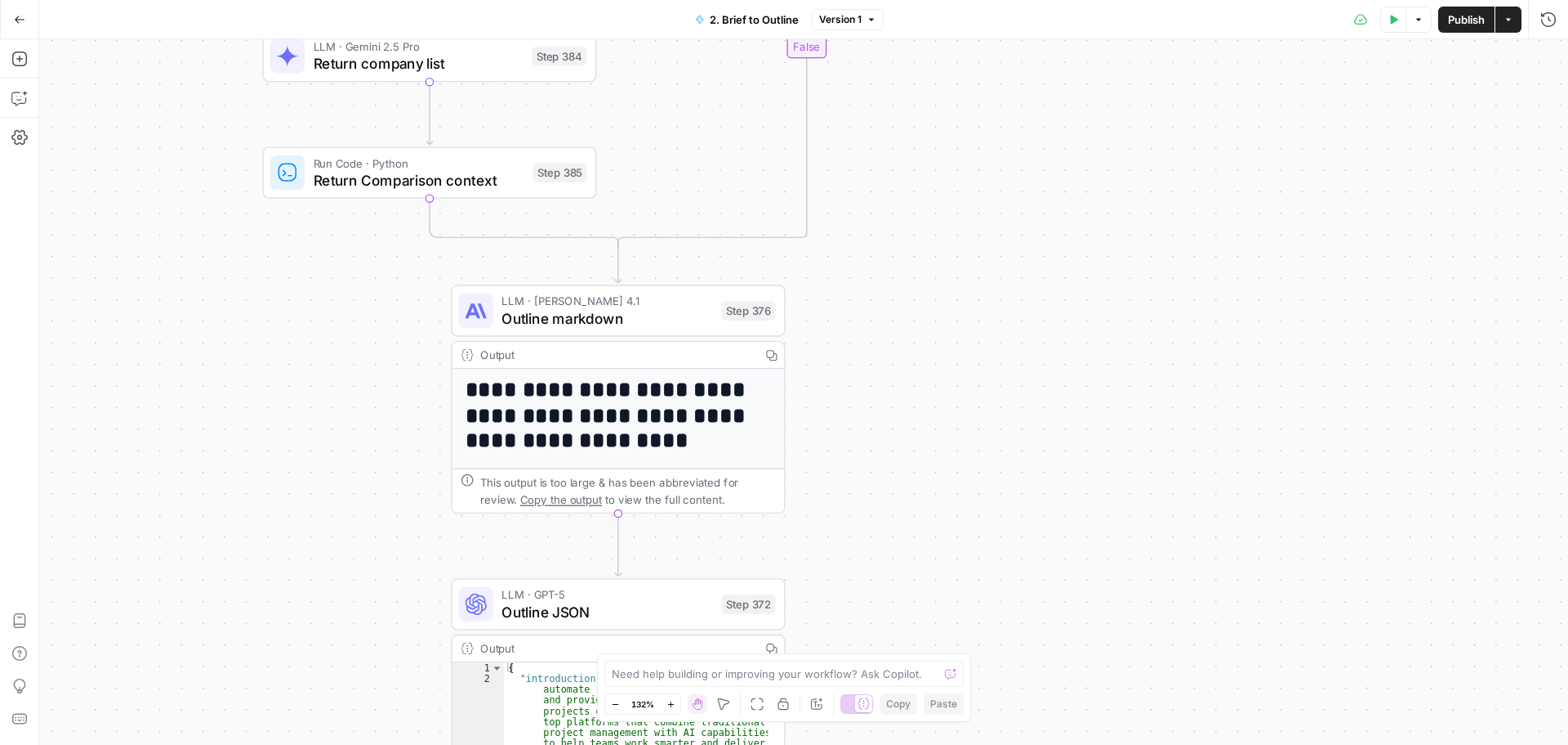
drag, startPoint x: 1010, startPoint y: 576, endPoint x: 1001, endPoint y: 435, distance: 141.3
click at [1001, 435] on div "true false true false true false true false Workflow Input Settings Inputs LLM …" at bounding box center [804, 392] width 1529 height 705
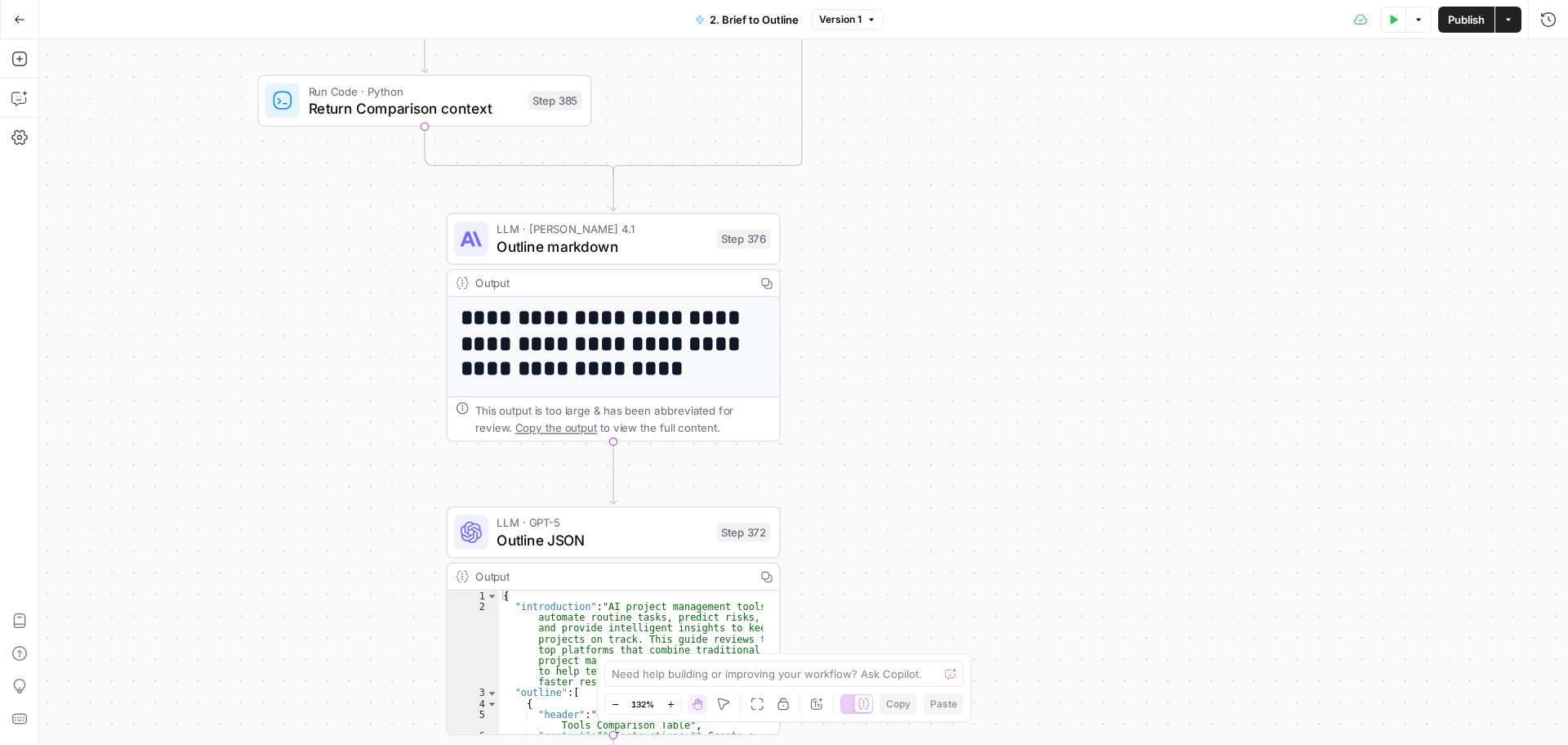
drag, startPoint x: 987, startPoint y: 497, endPoint x: 982, endPoint y: 468, distance: 29.4
click at [982, 468] on div "true false true false true false true false Workflow Input Settings Inputs LLM …" at bounding box center [804, 392] width 1529 height 705
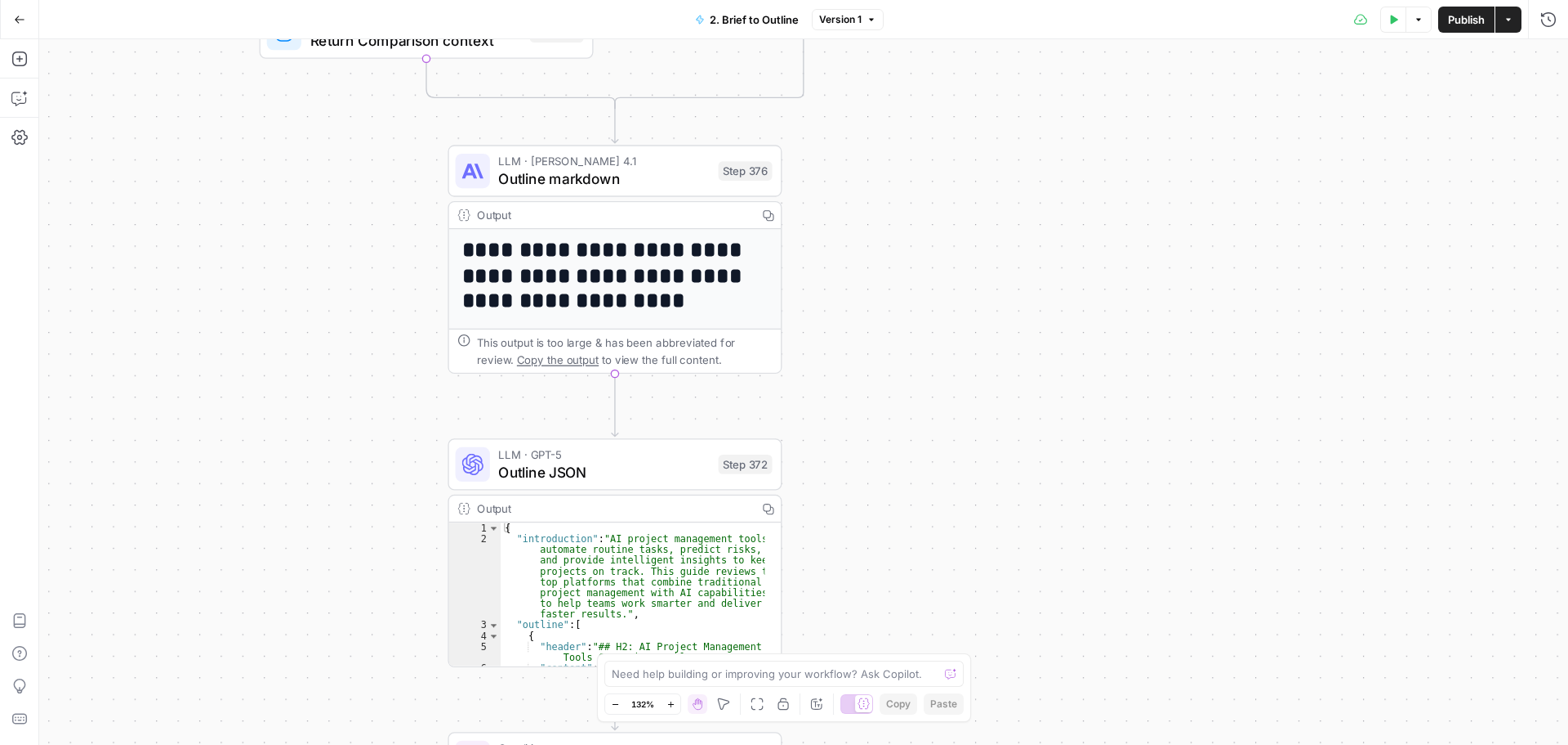
drag, startPoint x: 963, startPoint y: 535, endPoint x: 964, endPoint y: 477, distance: 58.0
click at [964, 477] on div "true false true false true false true false Workflow Input Settings Inputs LLM …" at bounding box center [804, 392] width 1529 height 705
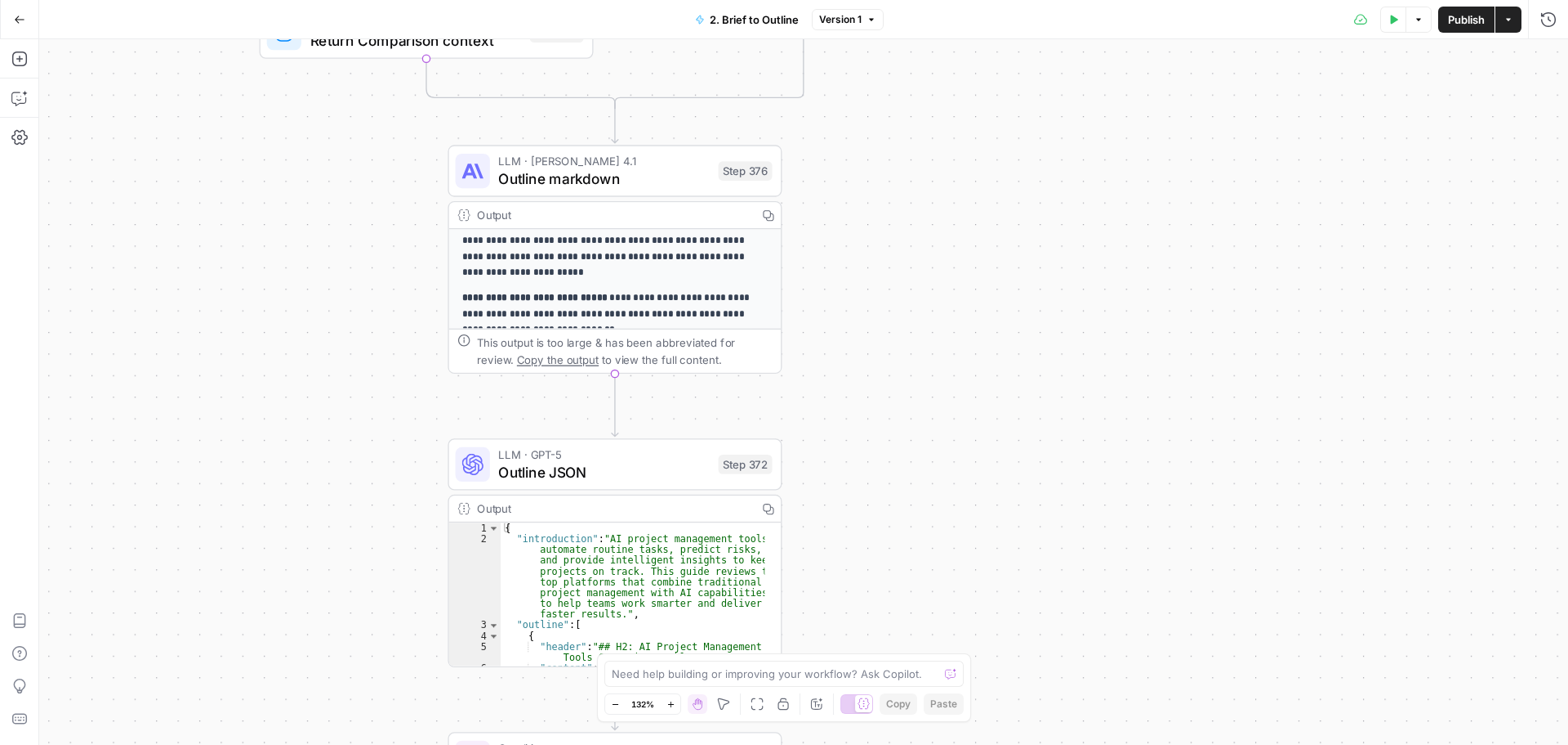
scroll to position [302, 0]
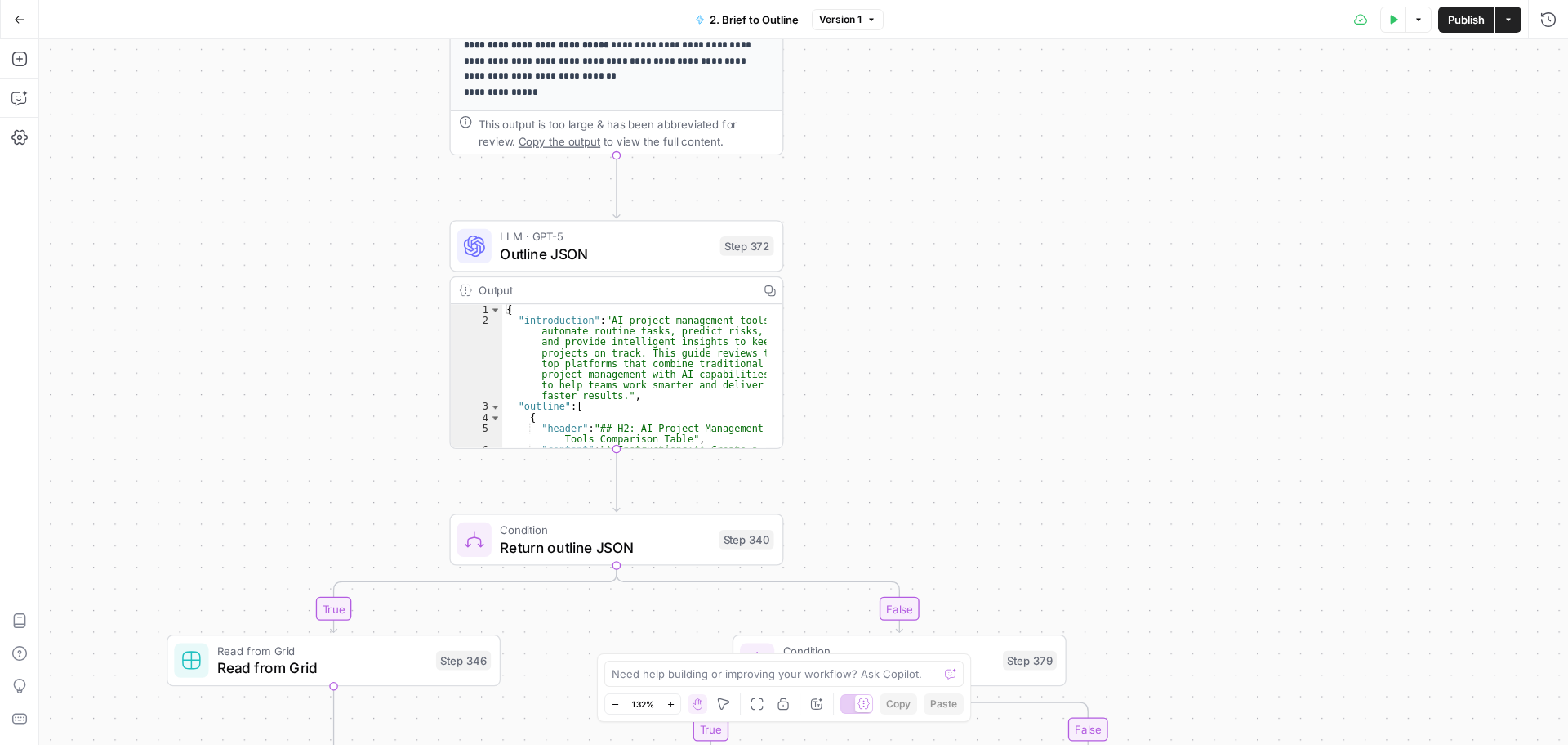
drag, startPoint x: 919, startPoint y: 511, endPoint x: 921, endPoint y: 293, distance: 218.0
click at [921, 293] on div "true false true false true false true false Workflow Input Settings Inputs LLM …" at bounding box center [804, 392] width 1529 height 705
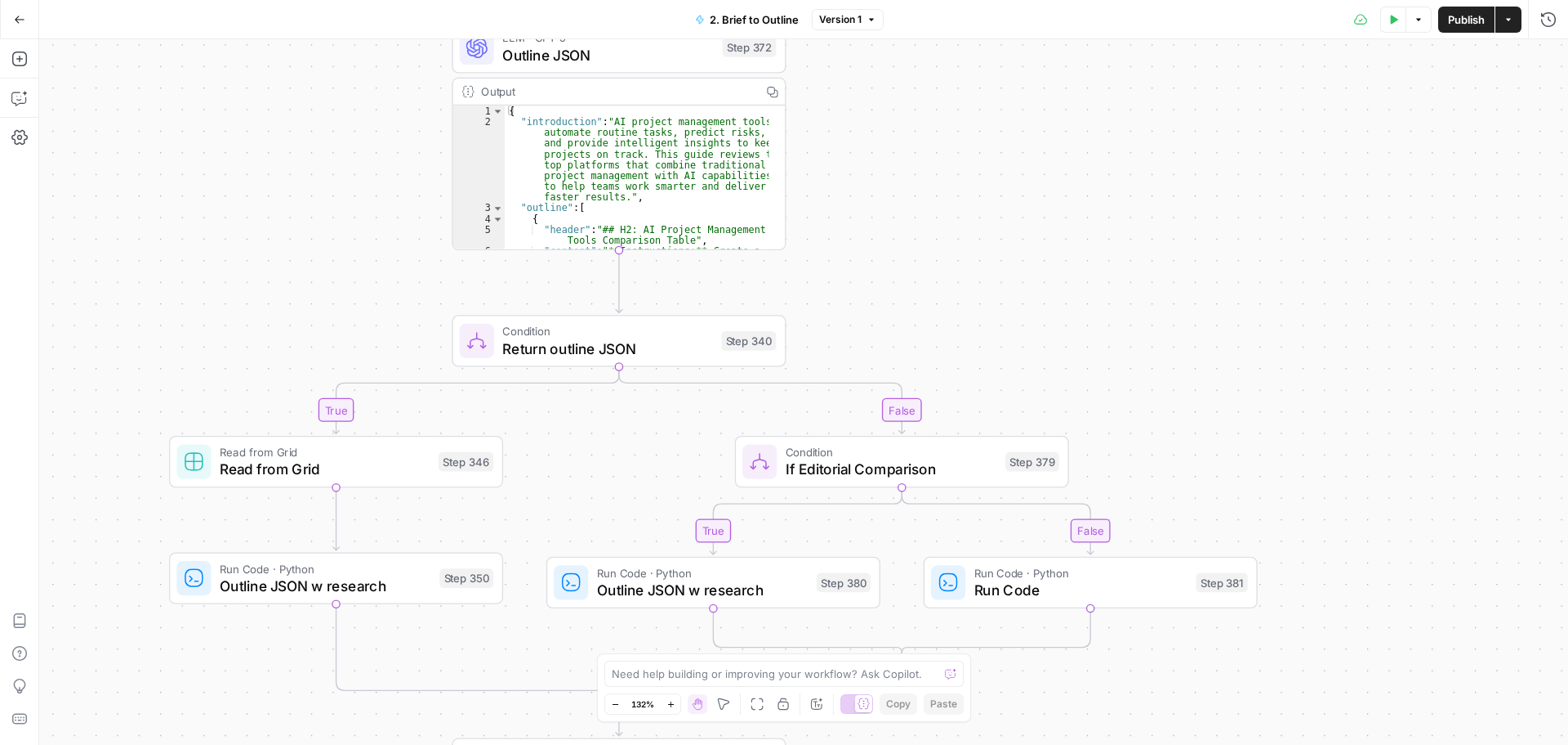
drag, startPoint x: 938, startPoint y: 507, endPoint x: 941, endPoint y: 333, distance: 174.0
click at [941, 333] on div "true false true false true false true false Workflow Input Settings Inputs LLM …" at bounding box center [804, 392] width 1529 height 705
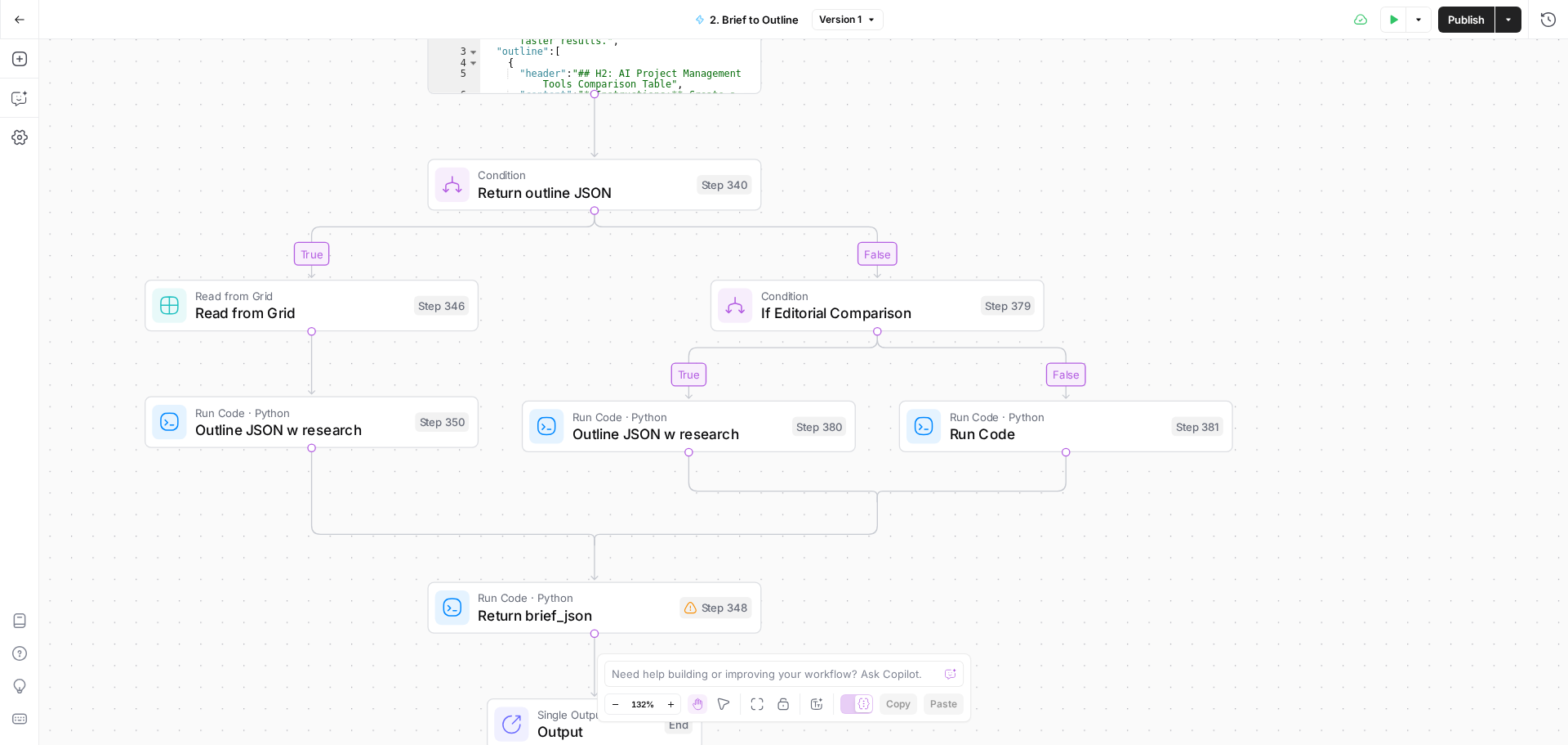
drag, startPoint x: 1290, startPoint y: 493, endPoint x: 1263, endPoint y: 290, distance: 204.8
click at [1263, 290] on div "true false true false true false true false Workflow Input Settings Inputs LLM …" at bounding box center [804, 392] width 1529 height 705
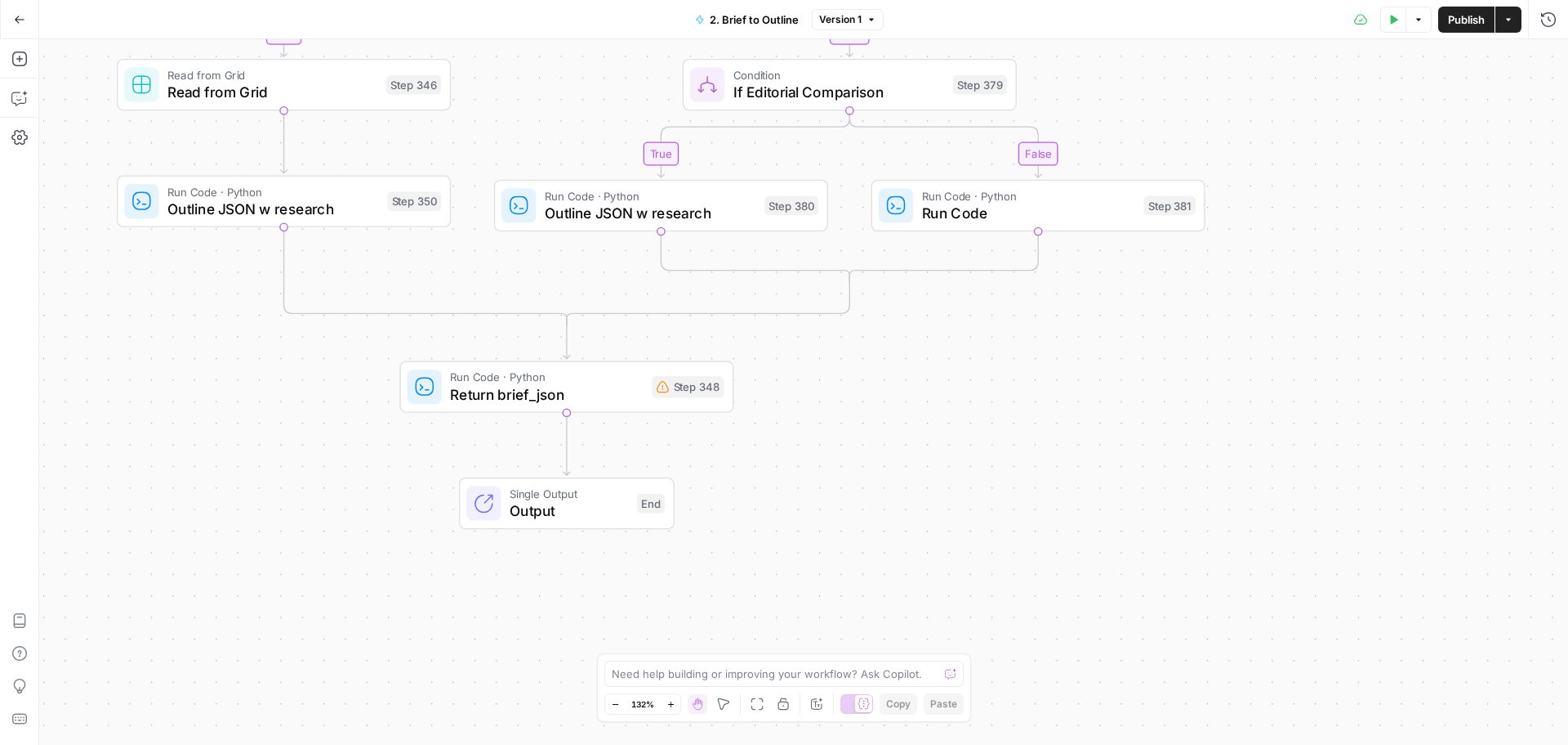
drag, startPoint x: 1258, startPoint y: 429, endPoint x: 1250, endPoint y: 320, distance: 109.3
click at [1250, 320] on div "true false true false true false true false Workflow Input Settings Inputs LLM …" at bounding box center [804, 392] width 1529 height 705
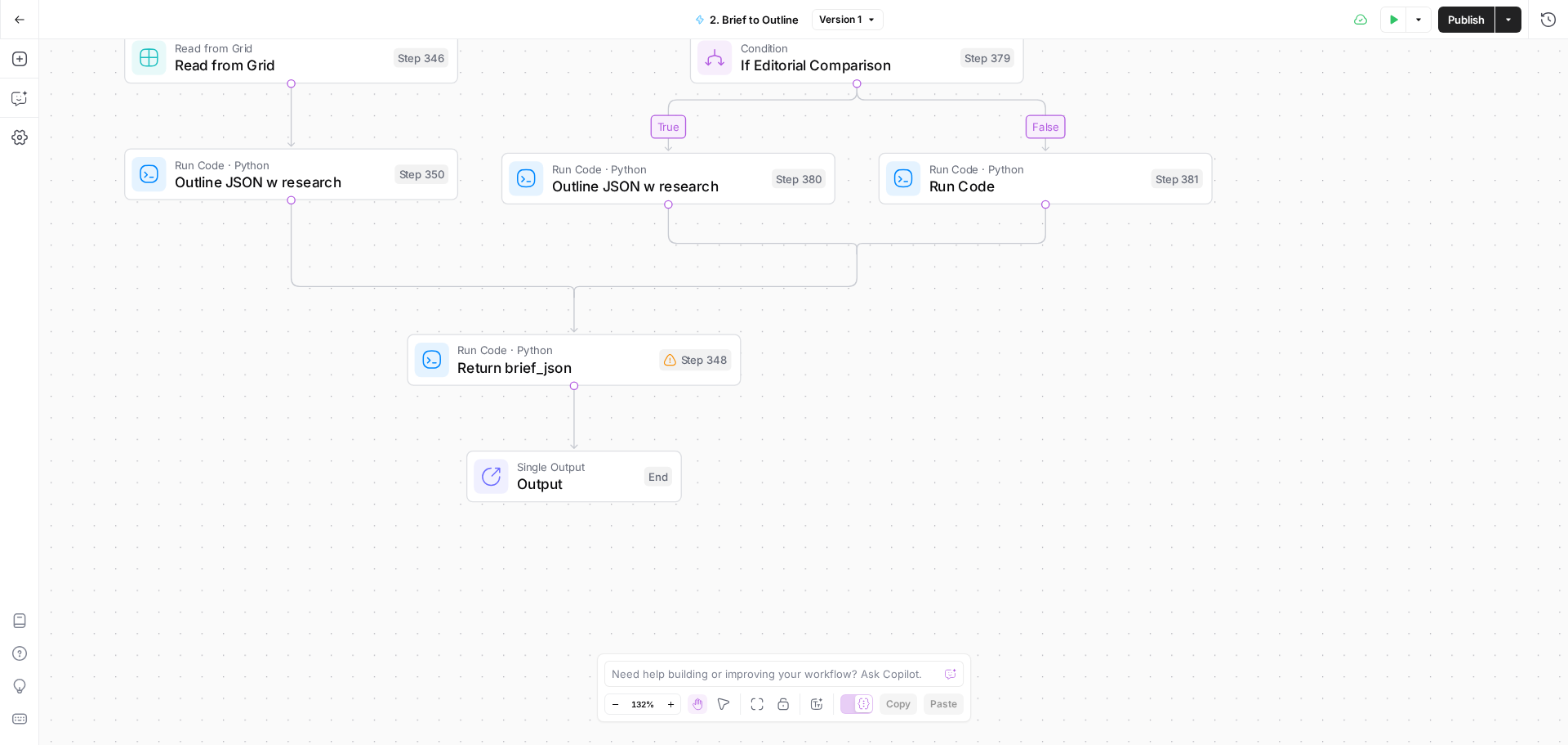
drag, startPoint x: 1196, startPoint y: 559, endPoint x: 1215, endPoint y: 615, distance: 59.1
click at [1217, 623] on div "true false true false true false true false Workflow Input Settings Inputs LLM …" at bounding box center [804, 392] width 1529 height 705
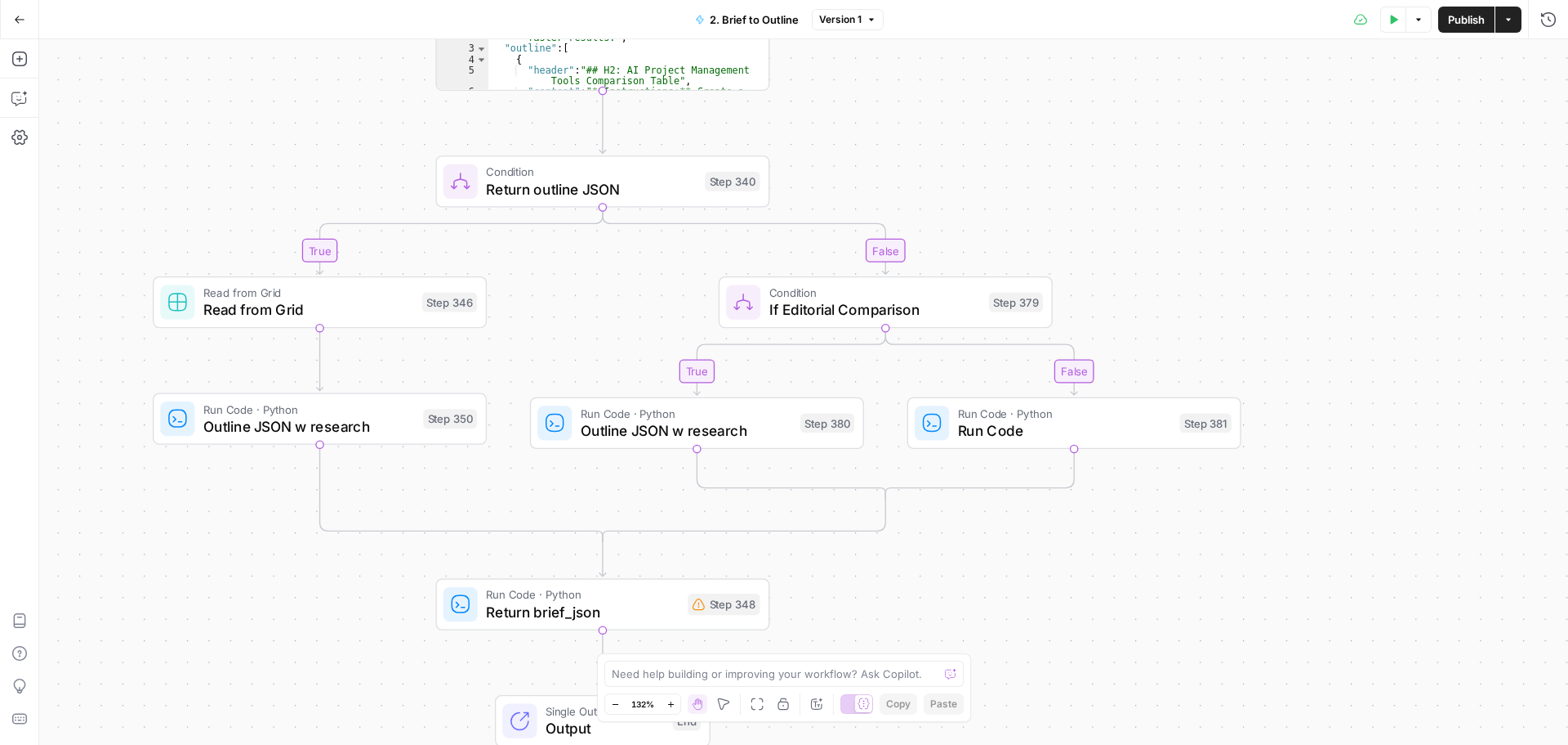
drag, startPoint x: 1388, startPoint y: 262, endPoint x: 1406, endPoint y: 487, distance: 225.7
click at [1406, 487] on div "true false true false true false true false Workflow Input Settings Inputs LLM …" at bounding box center [804, 392] width 1529 height 705
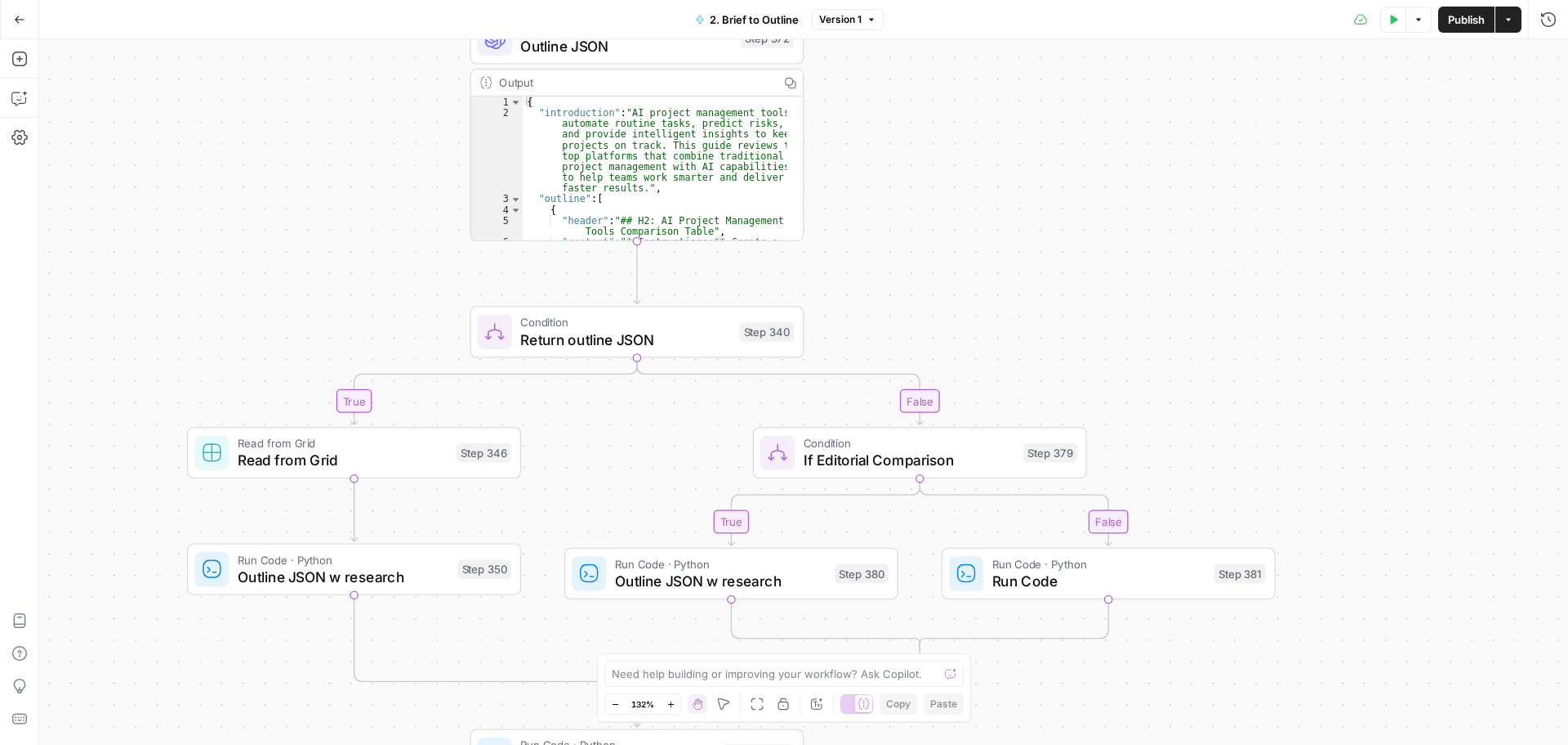
drag, startPoint x: 1325, startPoint y: 183, endPoint x: 1360, endPoint y: 330, distance: 151.1
click at [1360, 330] on div "true false true false true false true false Workflow Input Settings Inputs LLM …" at bounding box center [804, 392] width 1529 height 705
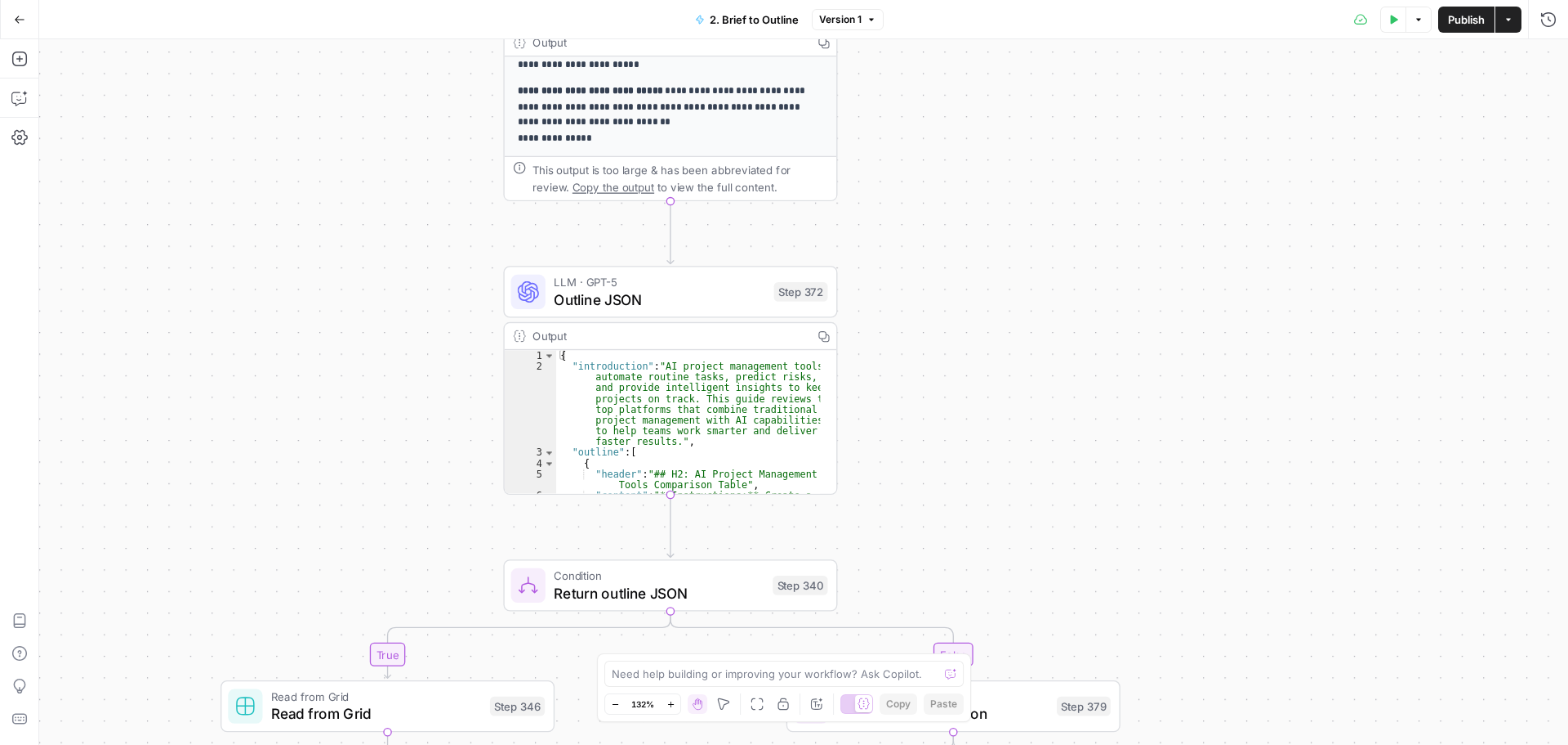
drag, startPoint x: 1266, startPoint y: 103, endPoint x: 1283, endPoint y: 481, distance: 378.4
click at [1283, 481] on div "true false true false true false true false Workflow Input Settings Inputs LLM …" at bounding box center [804, 392] width 1529 height 705
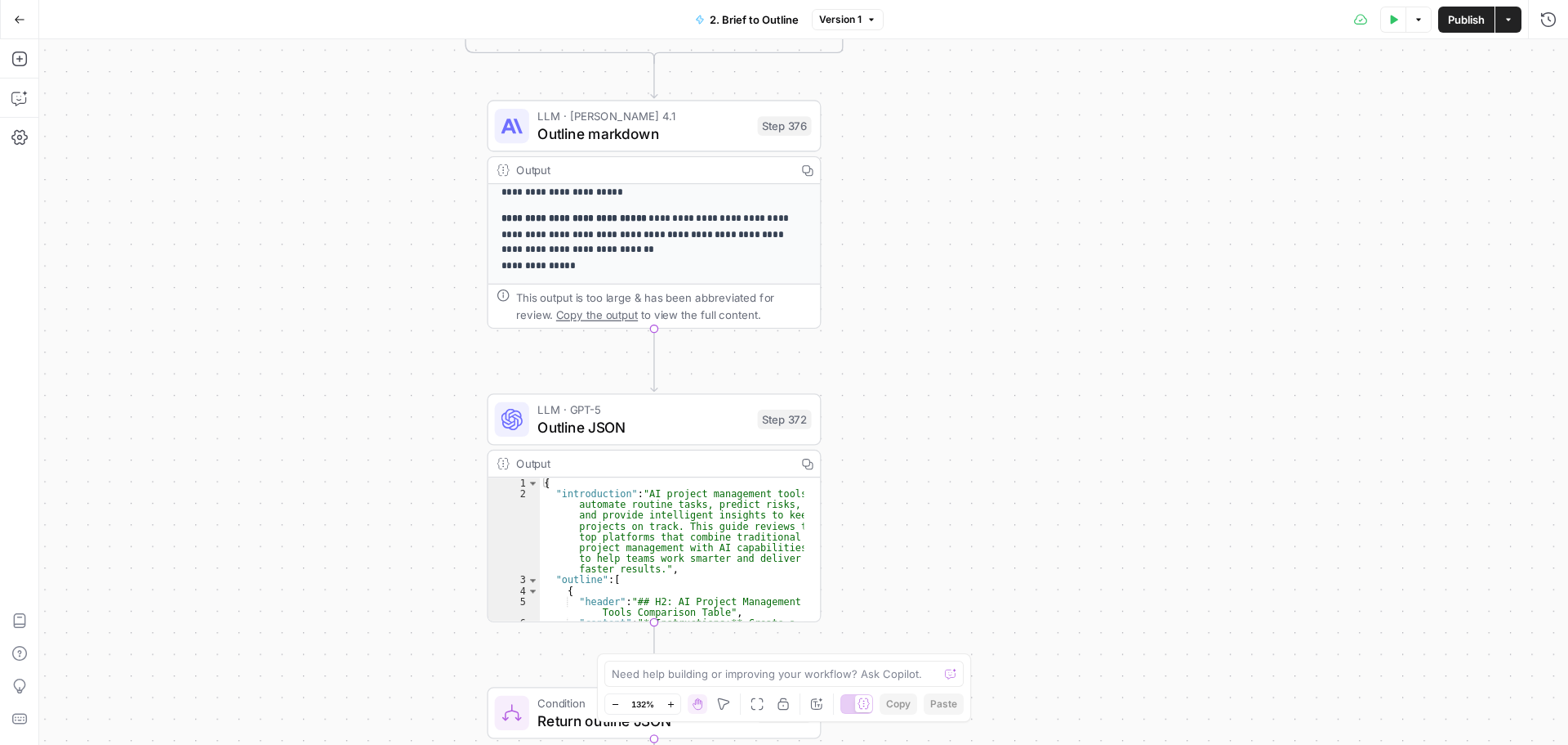
drag, startPoint x: 1193, startPoint y: 113, endPoint x: 1212, endPoint y: 558, distance: 445.4
click at [1201, 555] on div "true false true false true false true false Workflow Input Settings Inputs LLM …" at bounding box center [804, 392] width 1529 height 705
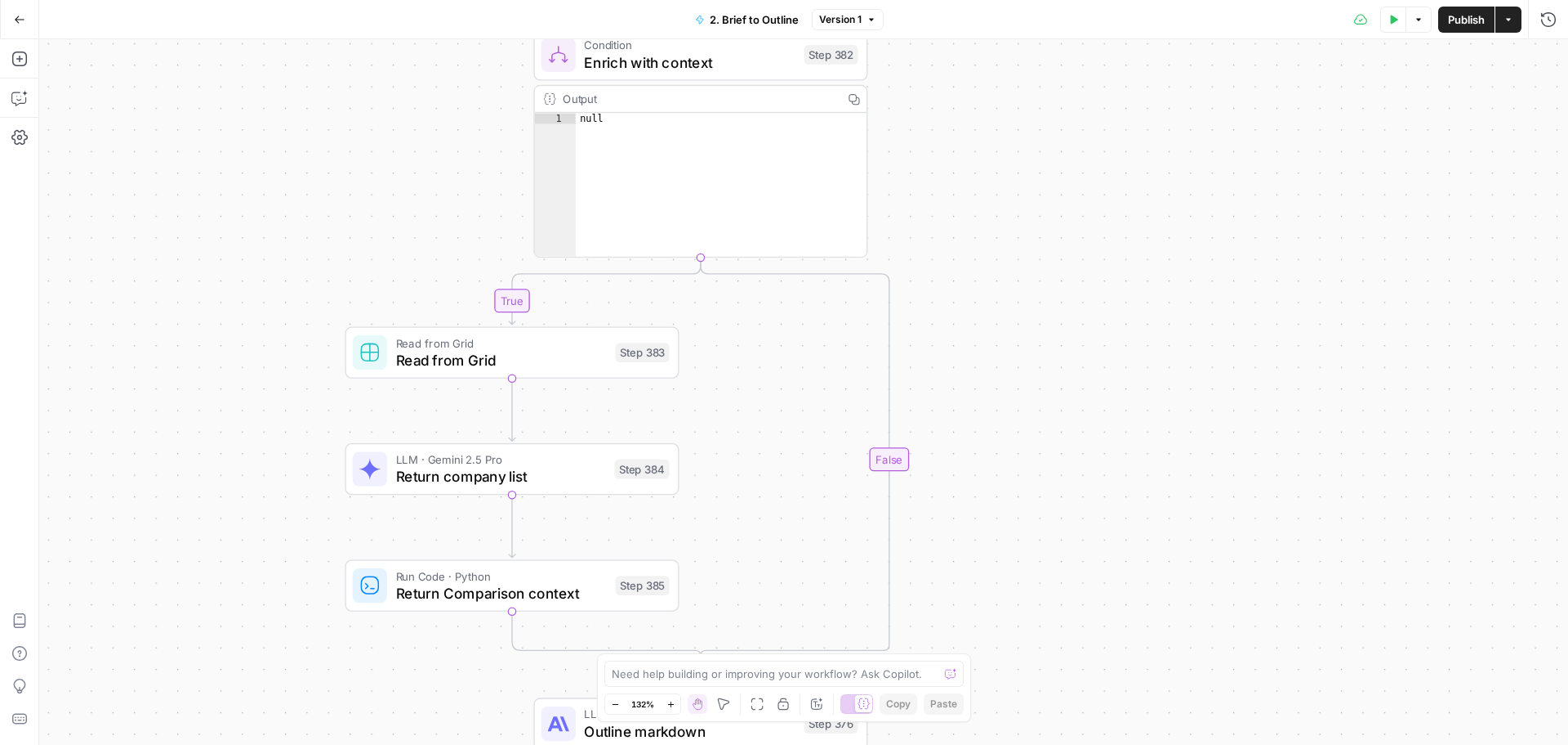
drag, startPoint x: 1074, startPoint y: 149, endPoint x: 1142, endPoint y: 611, distance: 467.0
click at [1142, 611] on div "true false true false true false true false Workflow Input Settings Inputs LLM …" at bounding box center [804, 392] width 1529 height 705
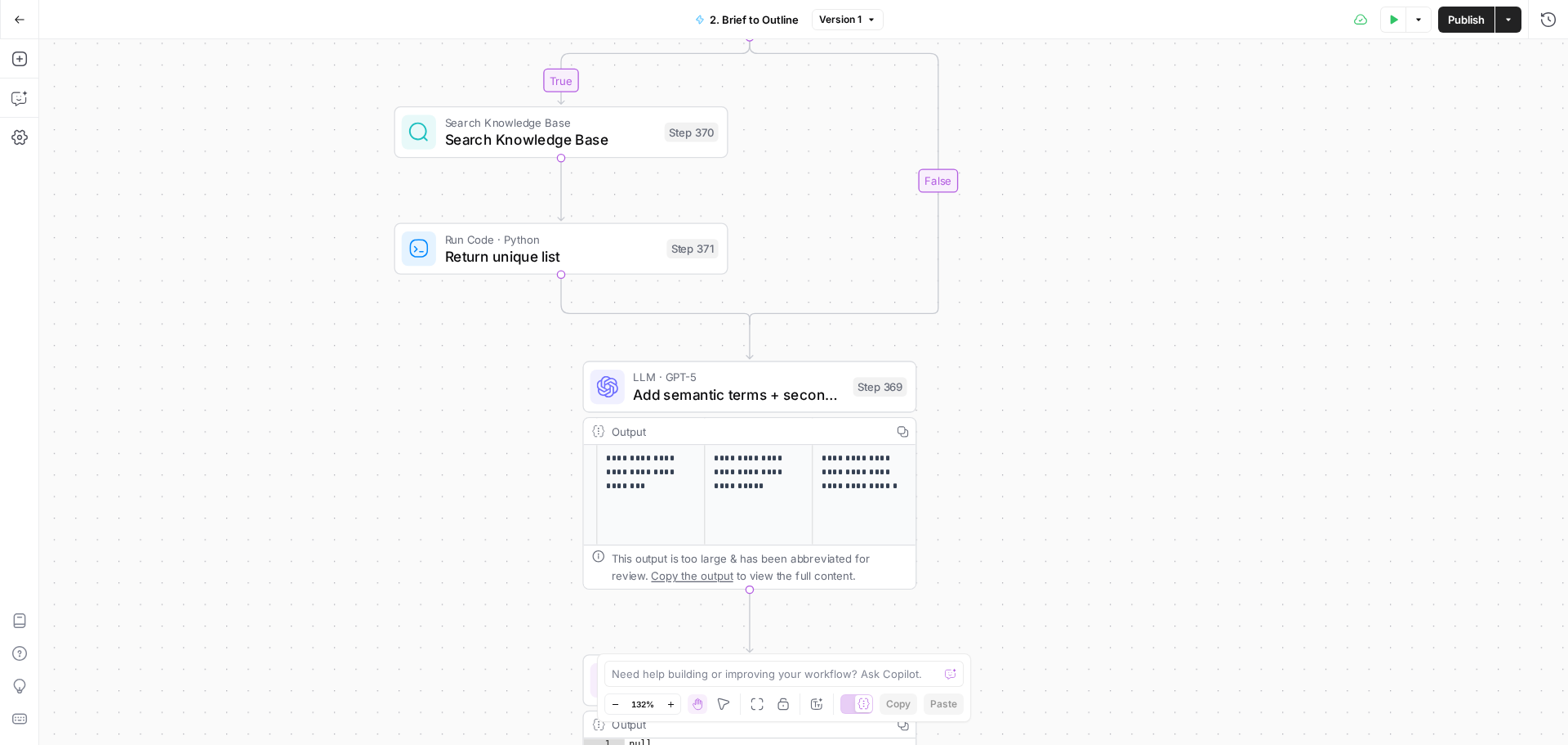
drag, startPoint x: 1105, startPoint y: 211, endPoint x: 1133, endPoint y: 526, distance: 316.2
click at [1132, 591] on div "true false true false true false true false Workflow Input Settings Inputs LLM …" at bounding box center [804, 392] width 1529 height 705
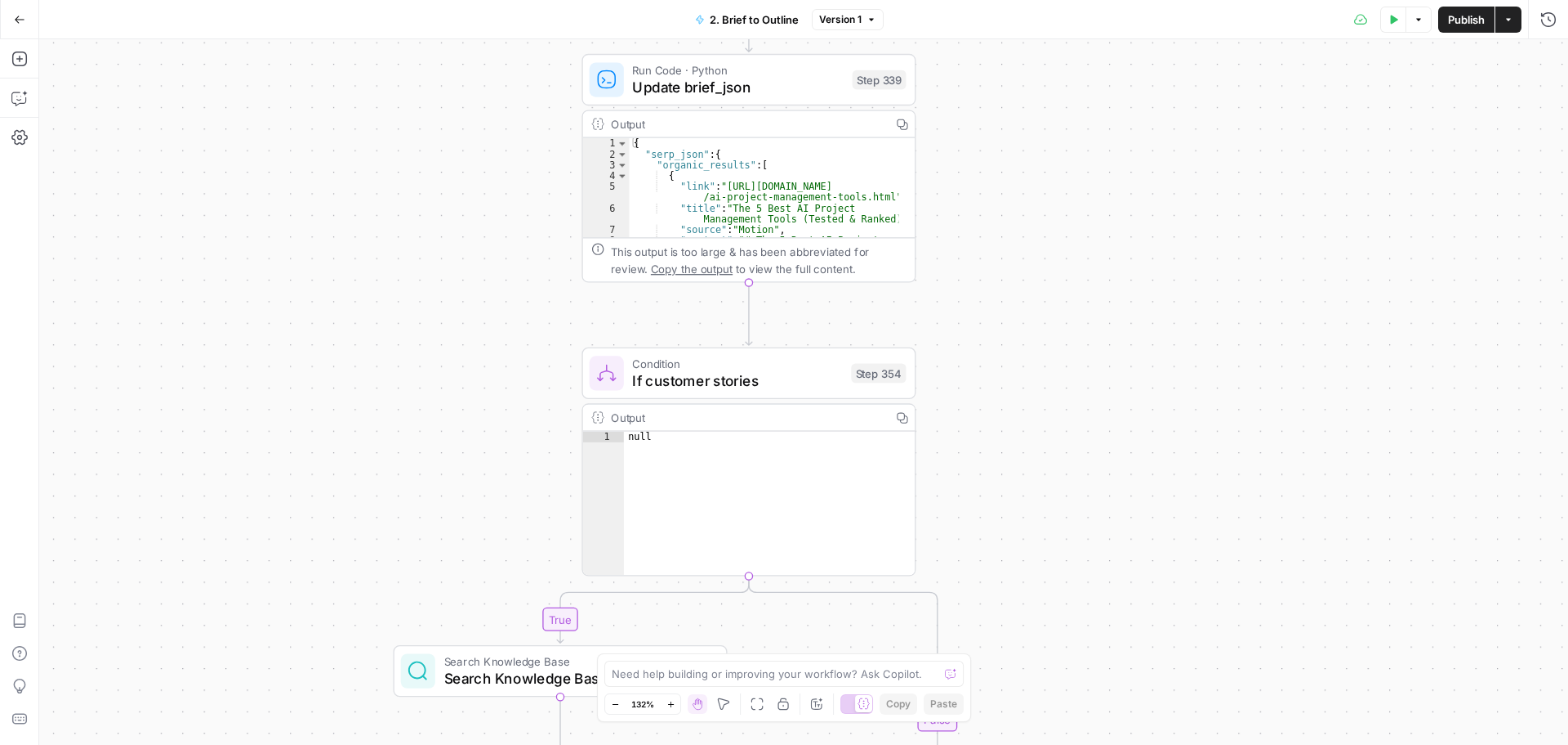
drag, startPoint x: 1150, startPoint y: 195, endPoint x: 1135, endPoint y: 684, distance: 489.2
click at [1135, 684] on div "true false true false true false true false Workflow Input Settings Inputs LLM …" at bounding box center [804, 392] width 1529 height 705
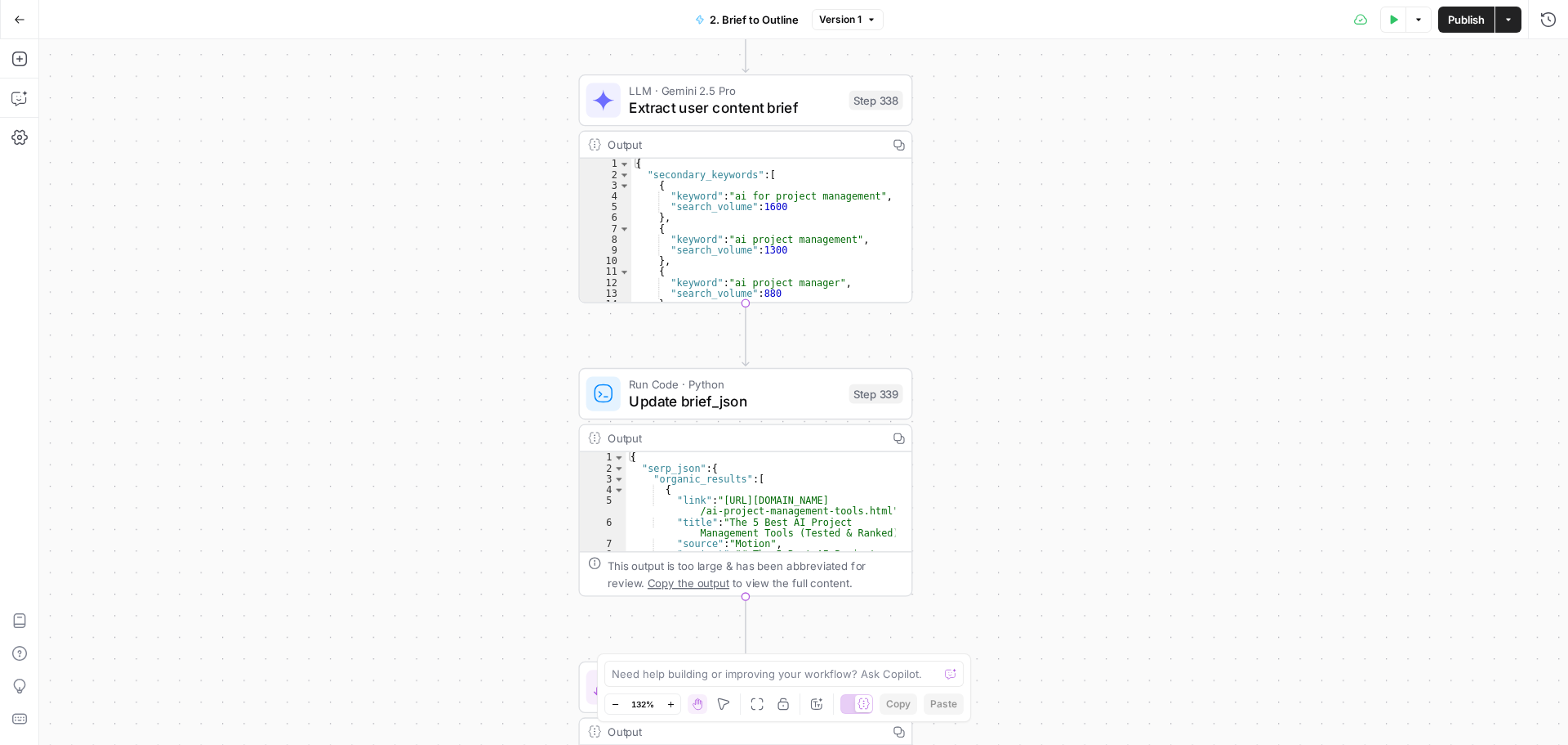
drag, startPoint x: 1111, startPoint y: 564, endPoint x: 1137, endPoint y: 528, distance: 44.4
click at [1122, 738] on div "true false true false true false true false Workflow Input Settings Inputs LLM …" at bounding box center [804, 392] width 1529 height 705
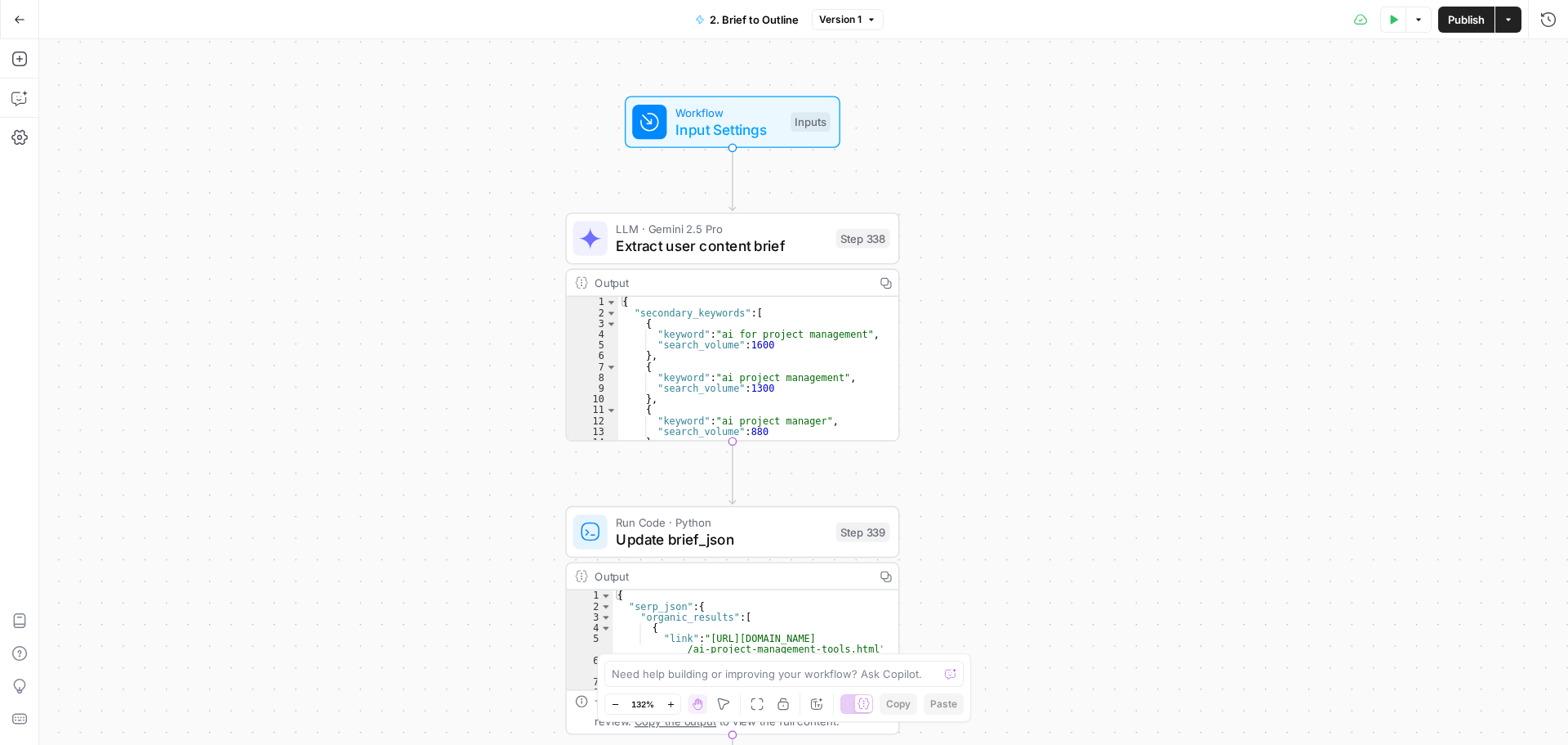
drag, startPoint x: 1168, startPoint y: 252, endPoint x: 1143, endPoint y: 216, distance: 43.8
click at [1143, 216] on div "true false true false true false true false Workflow Input Settings Inputs LLM …" at bounding box center [804, 392] width 1529 height 705
click at [22, 26] on button "Go Back" at bounding box center [19, 19] width 29 height 29
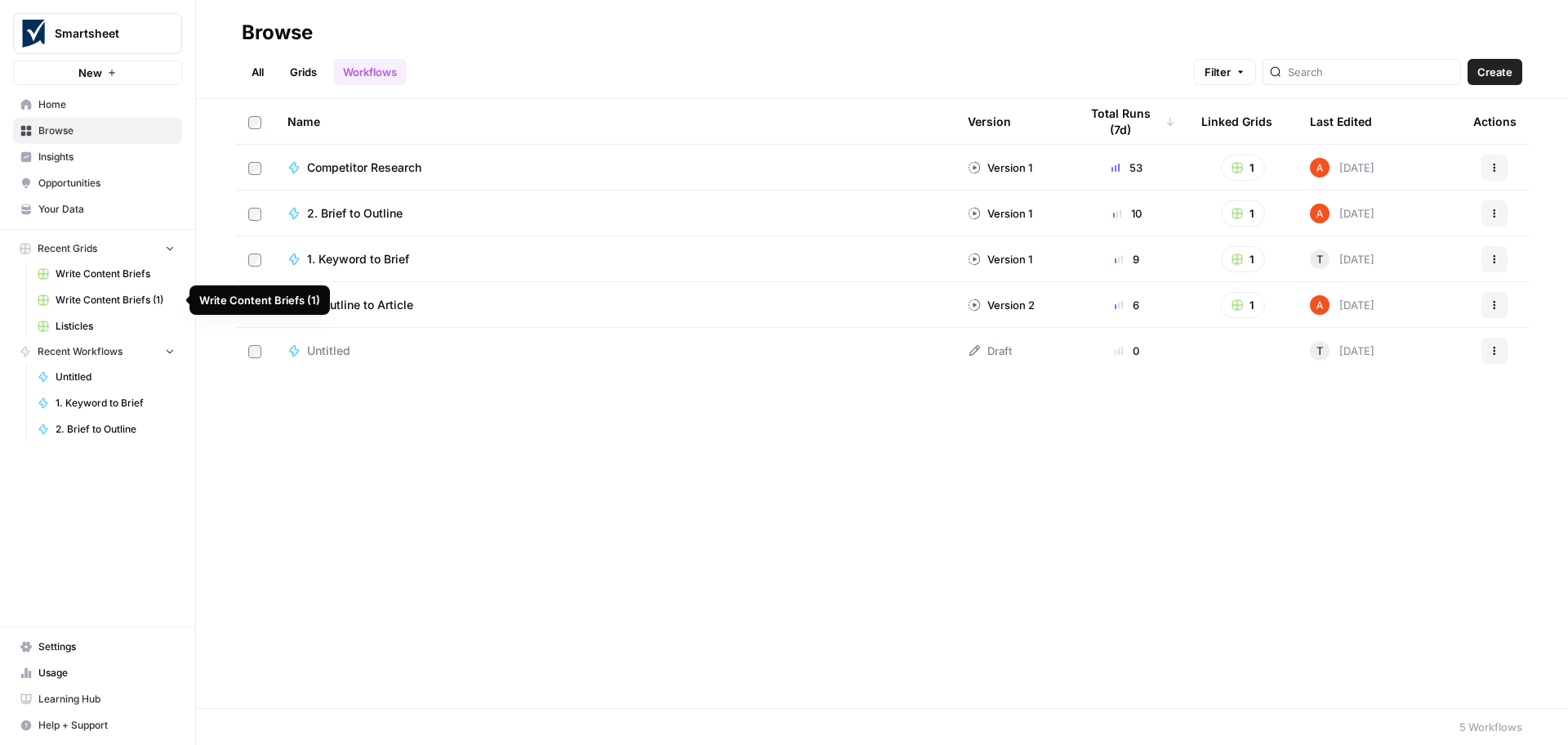
click at [71, 324] on span "Listicles" at bounding box center [115, 326] width 119 height 15
